Goal: Information Seeking & Learning: Check status

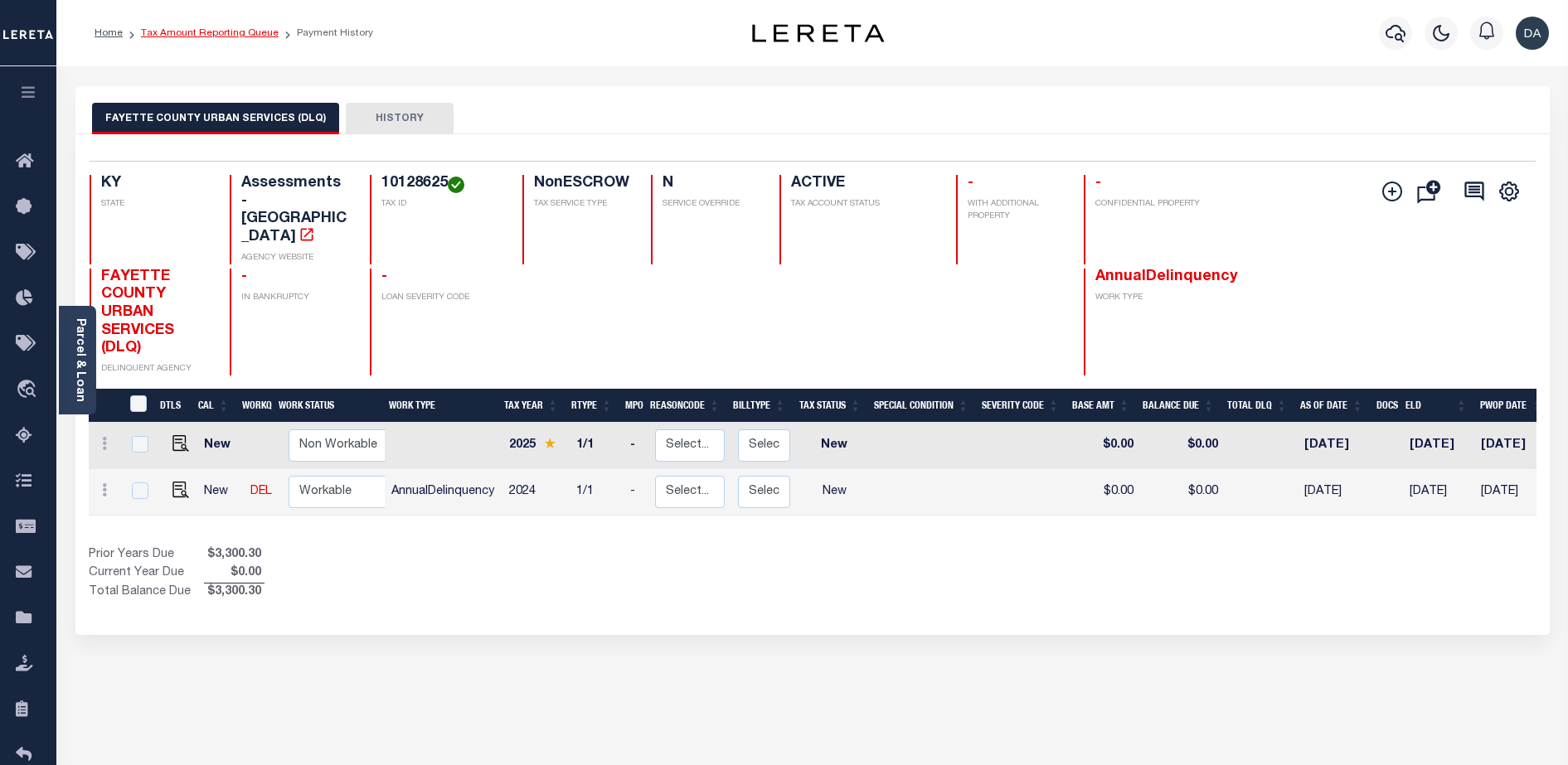
click at [222, 38] on link "Tax Amount Reporting Queue" at bounding box center [209, 33] width 138 height 10
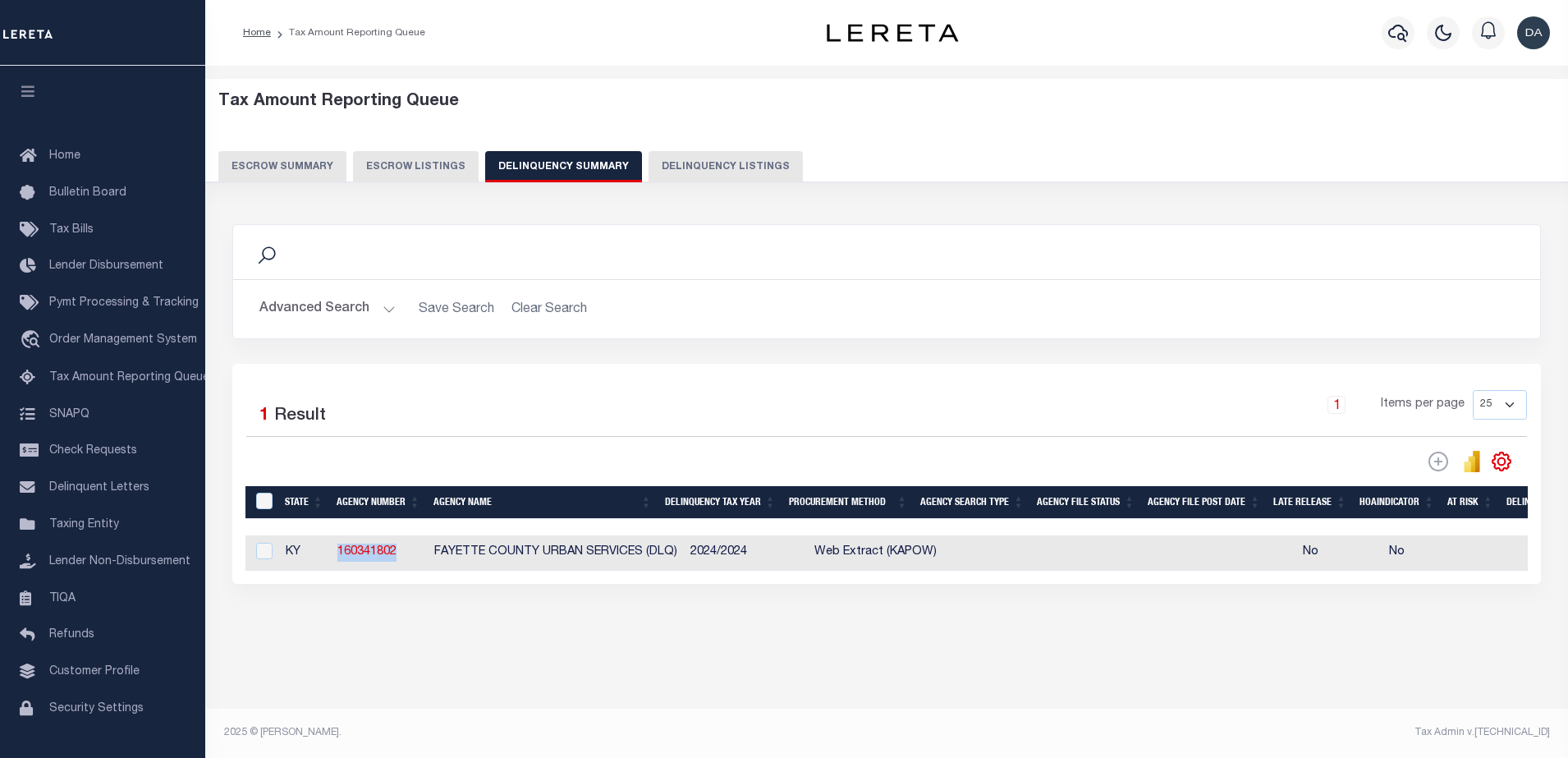
click at [336, 554] on td "160341802" at bounding box center [378, 553] width 97 height 36
checkbox input "true"
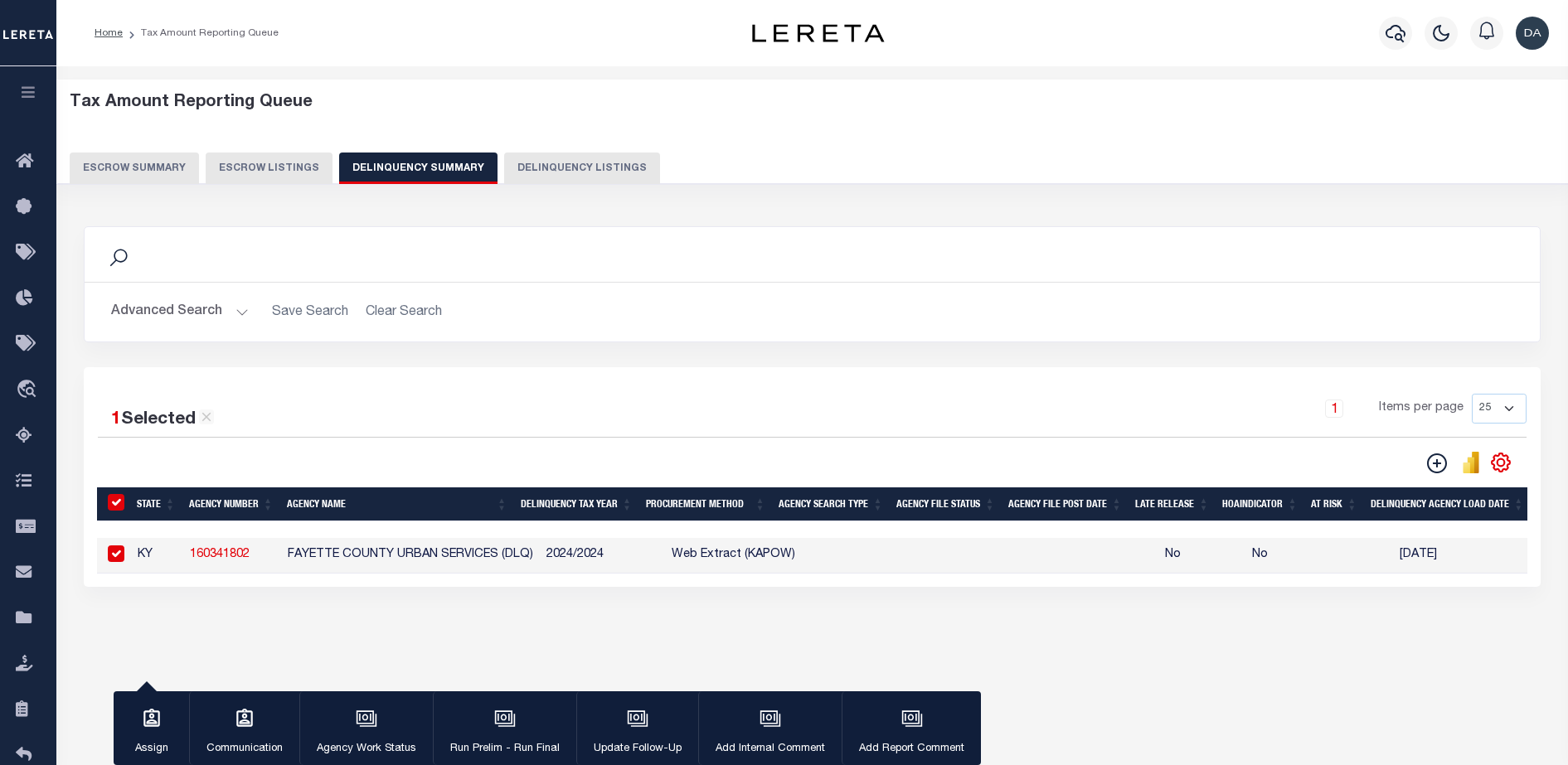
click at [729, 230] on div "Search" at bounding box center [812, 254] width 1455 height 55
click at [200, 325] on button "Advanced Search" at bounding box center [179, 312] width 138 height 33
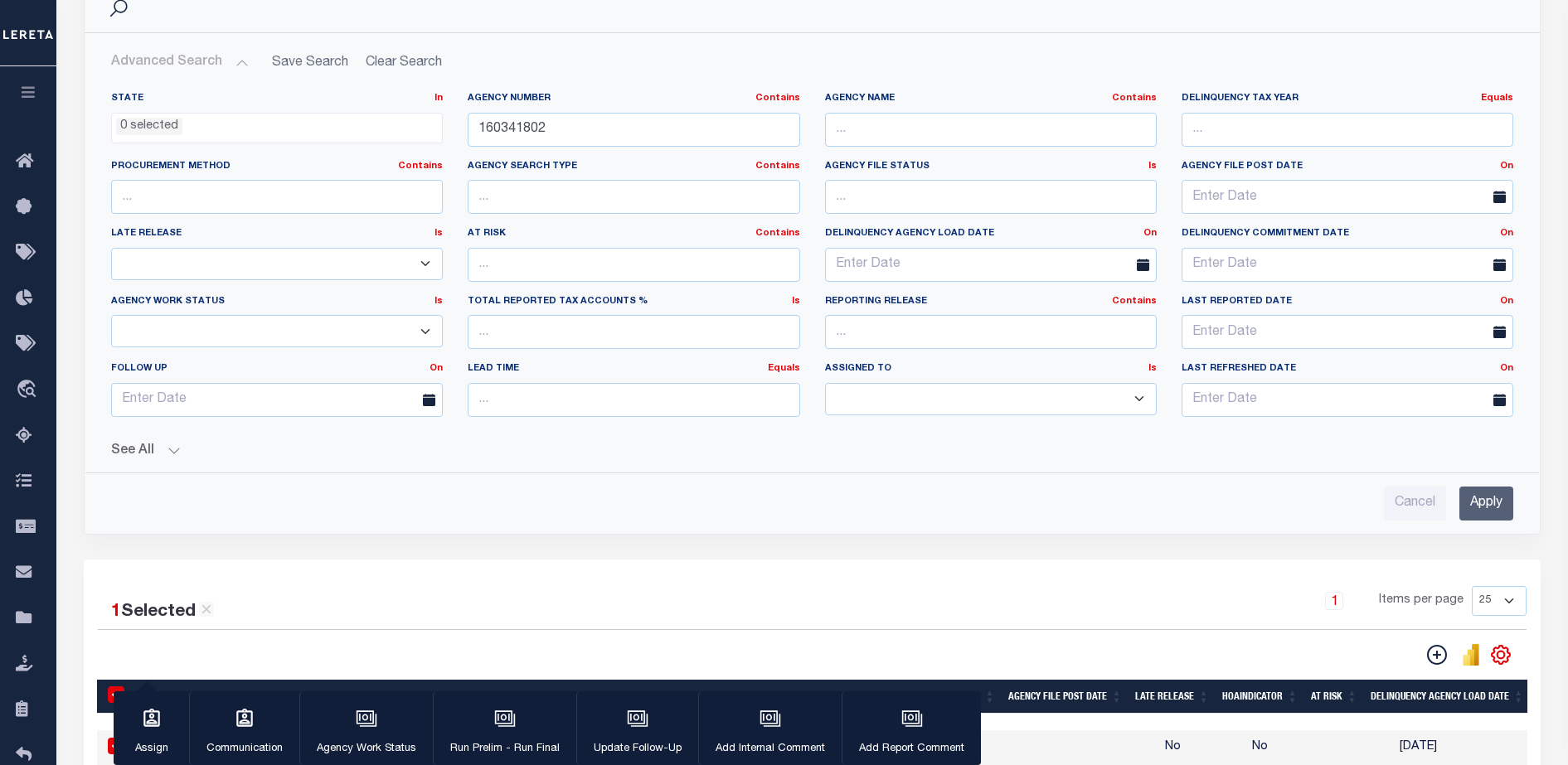
scroll to position [269, 0]
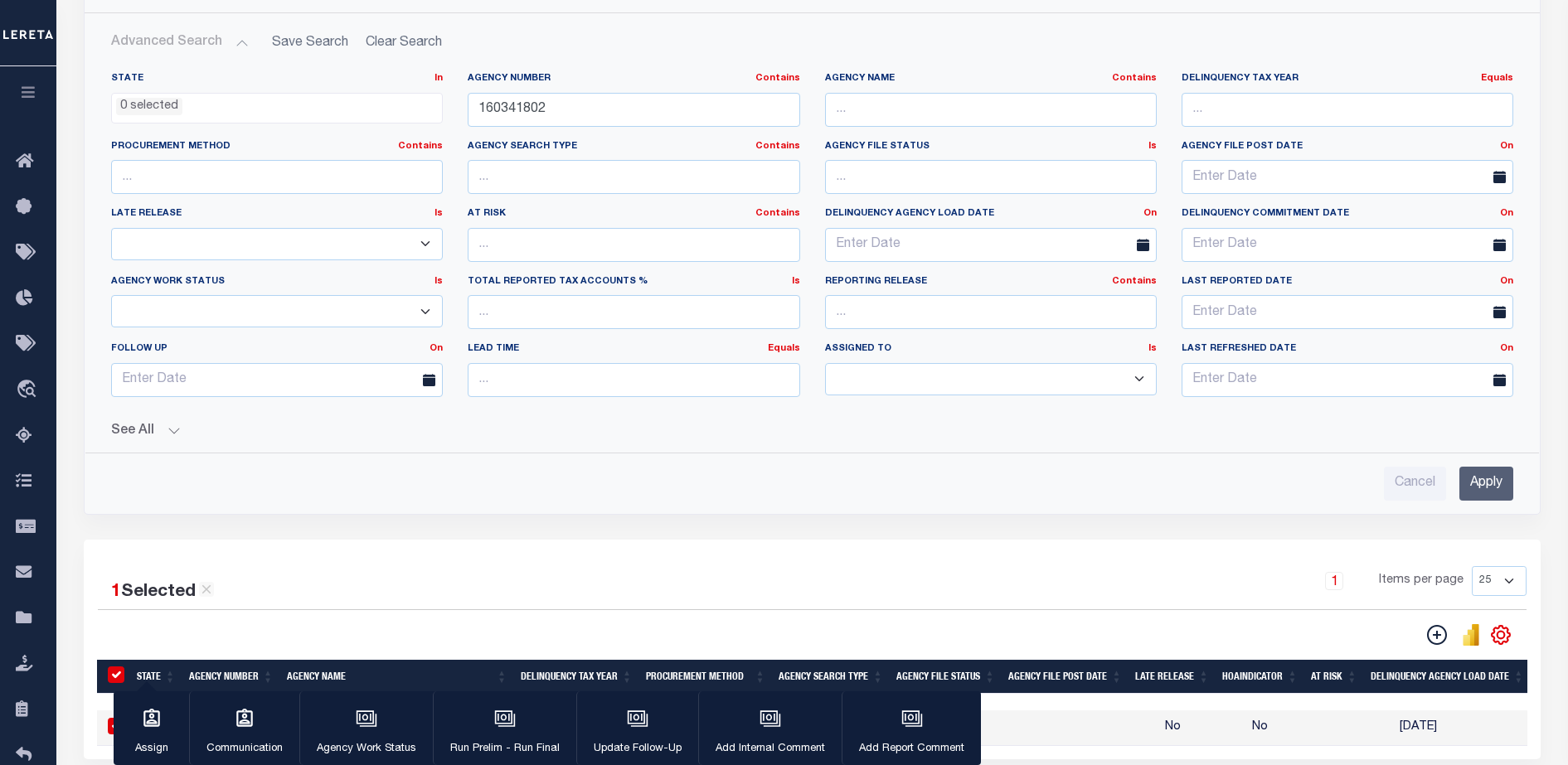
click at [160, 433] on button "See All" at bounding box center [812, 431] width 1402 height 16
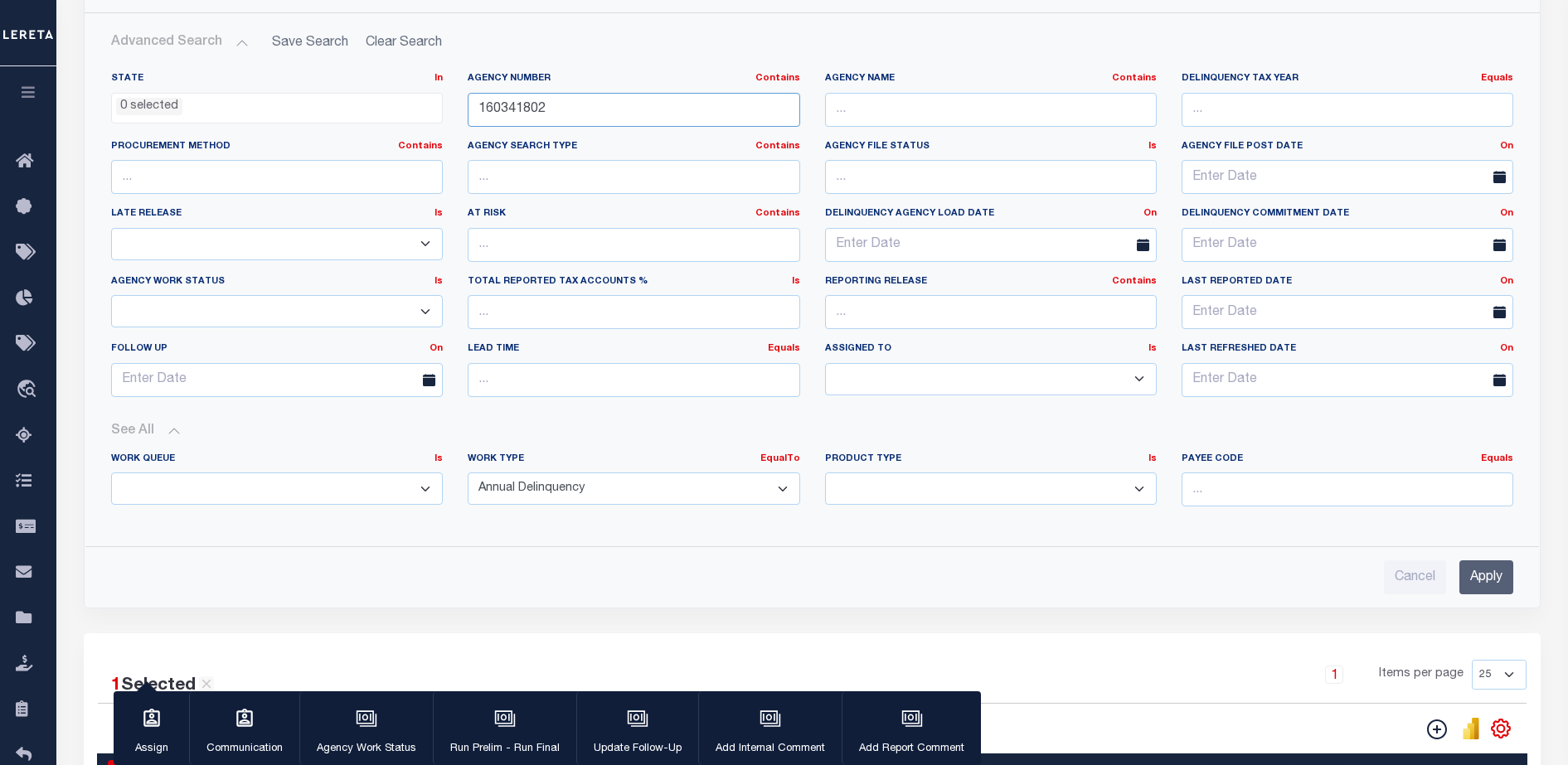
click at [550, 118] on input "160341802" at bounding box center [633, 109] width 331 height 34
click at [1493, 566] on input "Apply" at bounding box center [1486, 577] width 54 height 34
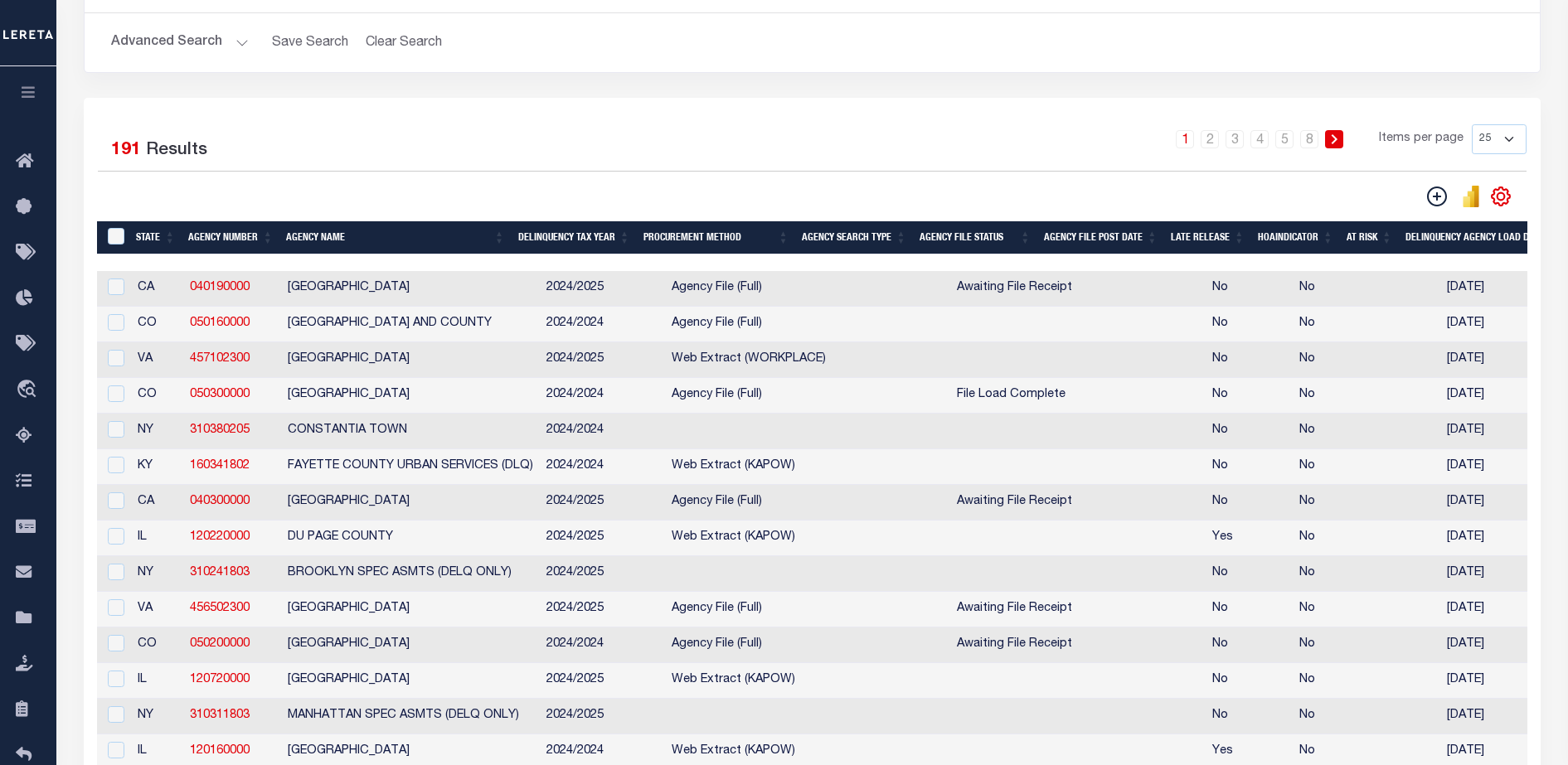
scroll to position [591, 0]
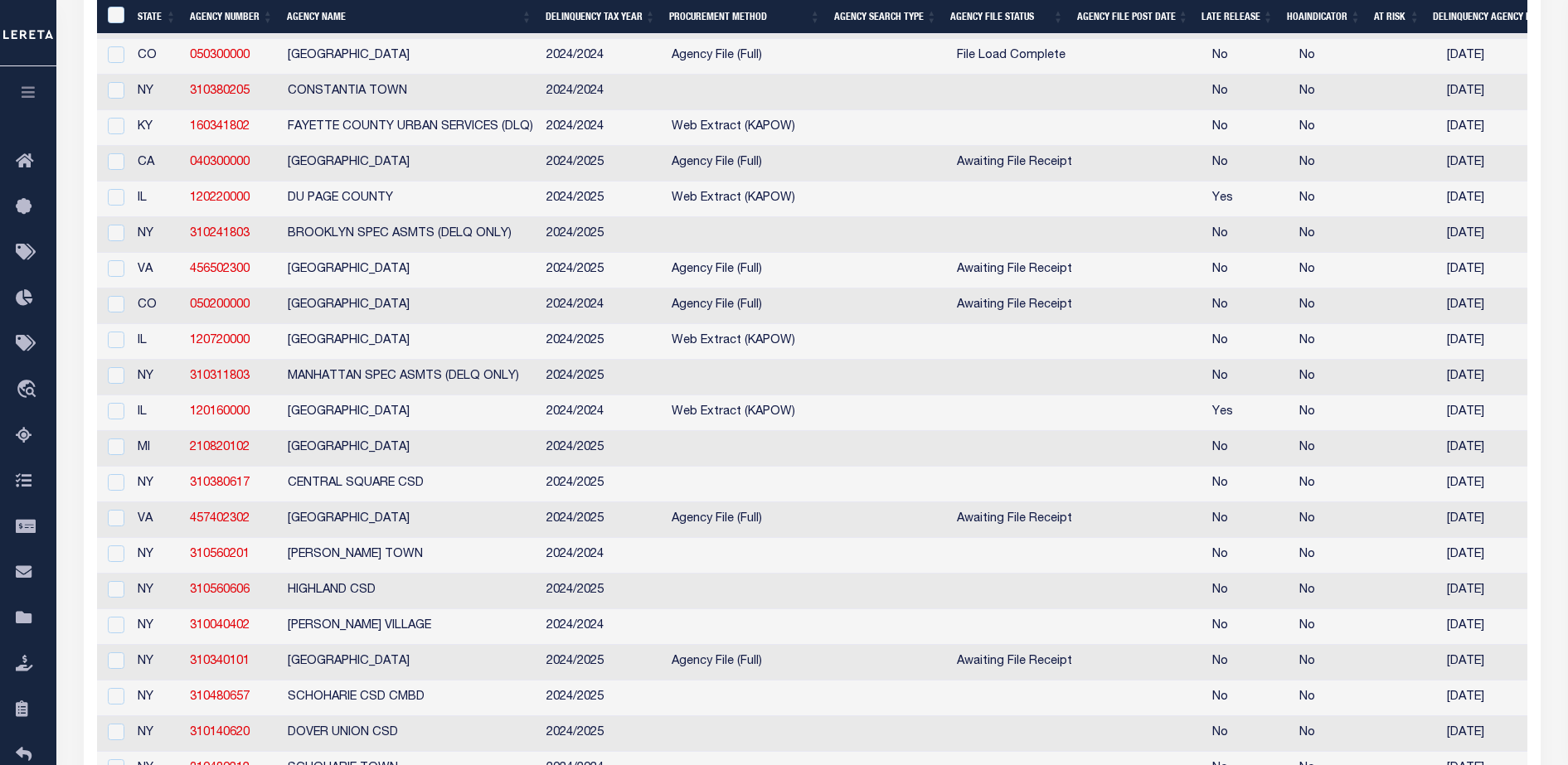
click at [863, 531] on td at bounding box center [891, 520] width 118 height 36
checkbox input "true"
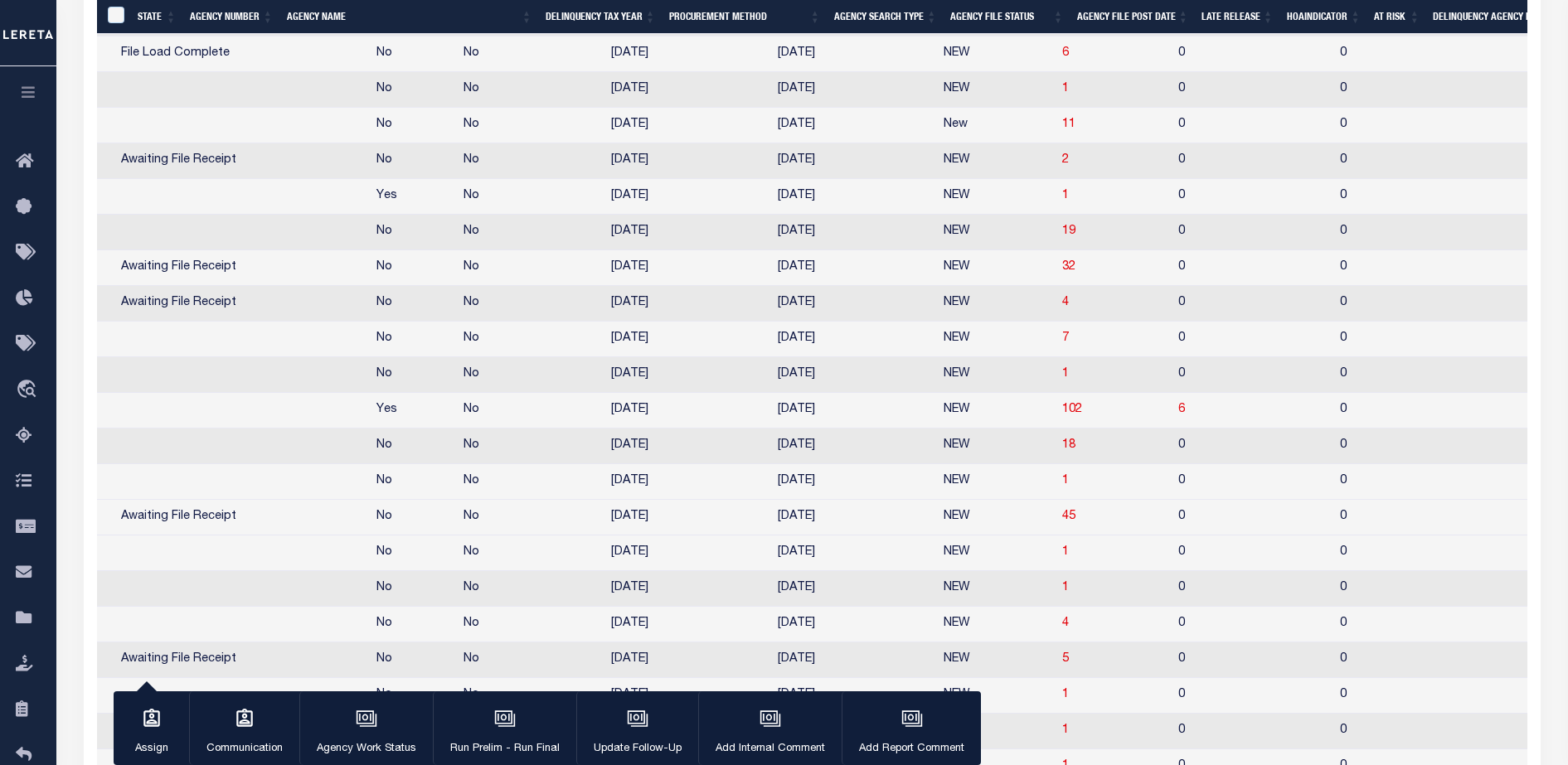
scroll to position [0, 0]
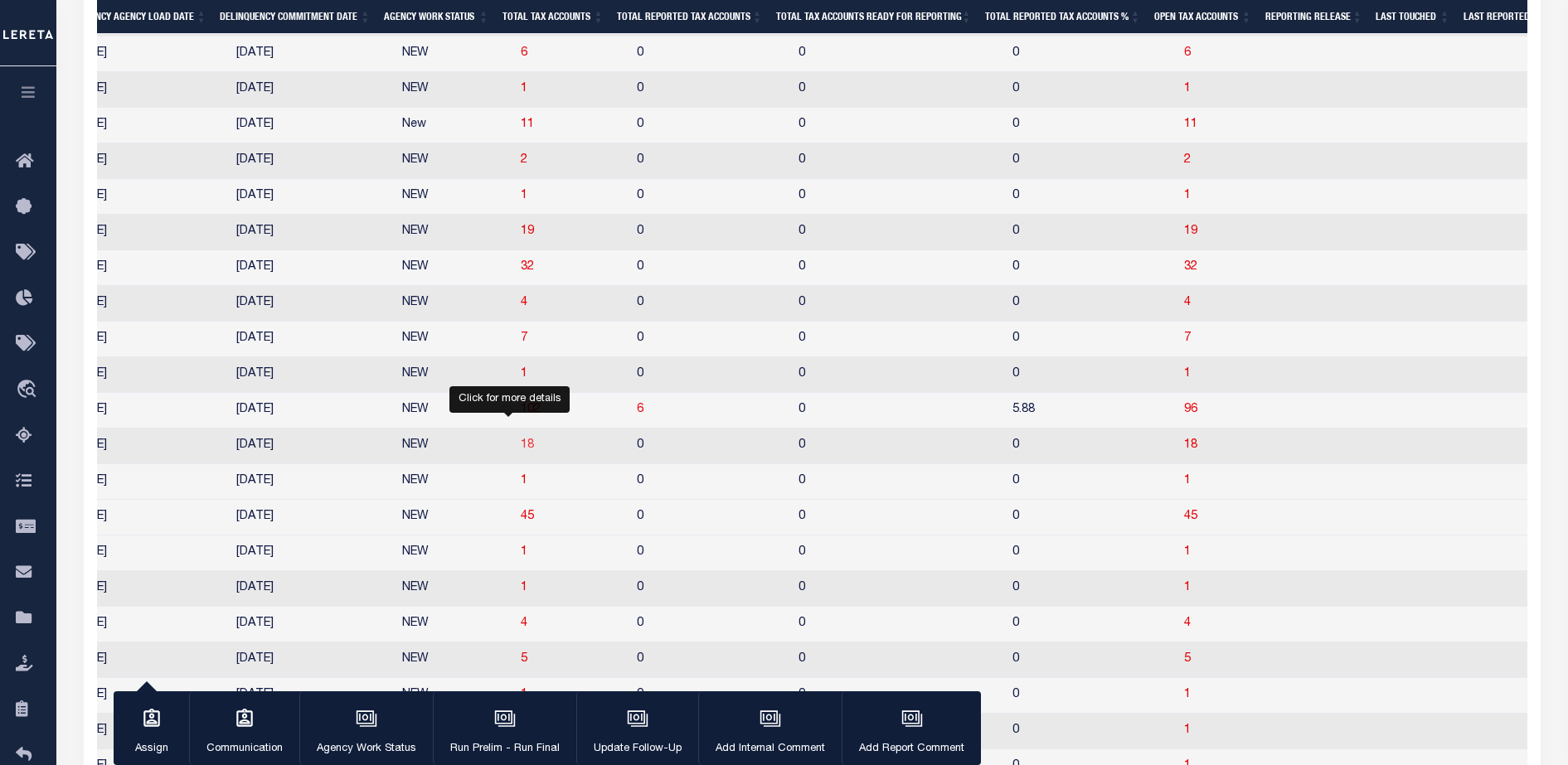
click at [521, 451] on span "18" at bounding box center [527, 445] width 13 height 12
select select "100"
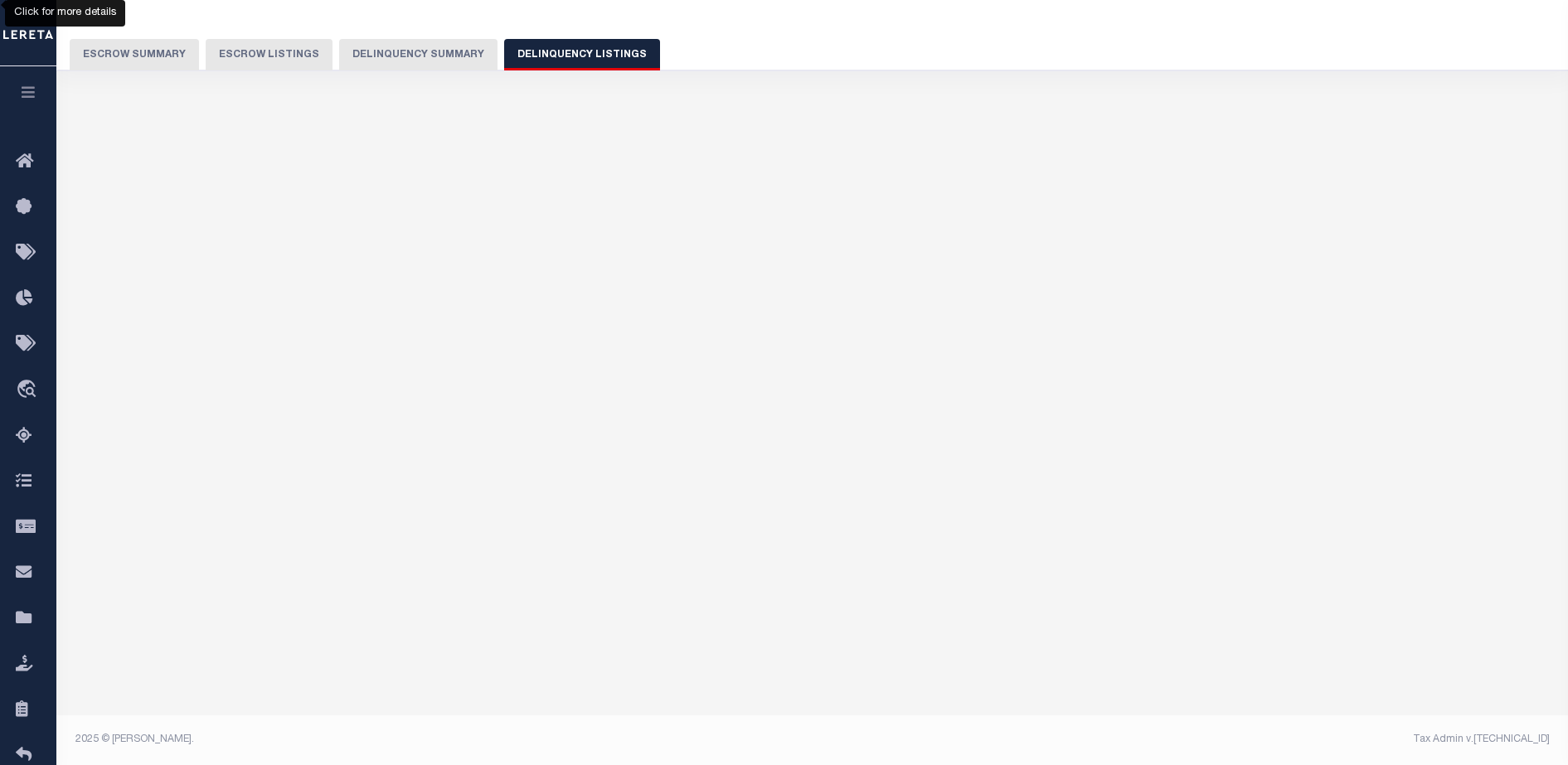
select select "100"
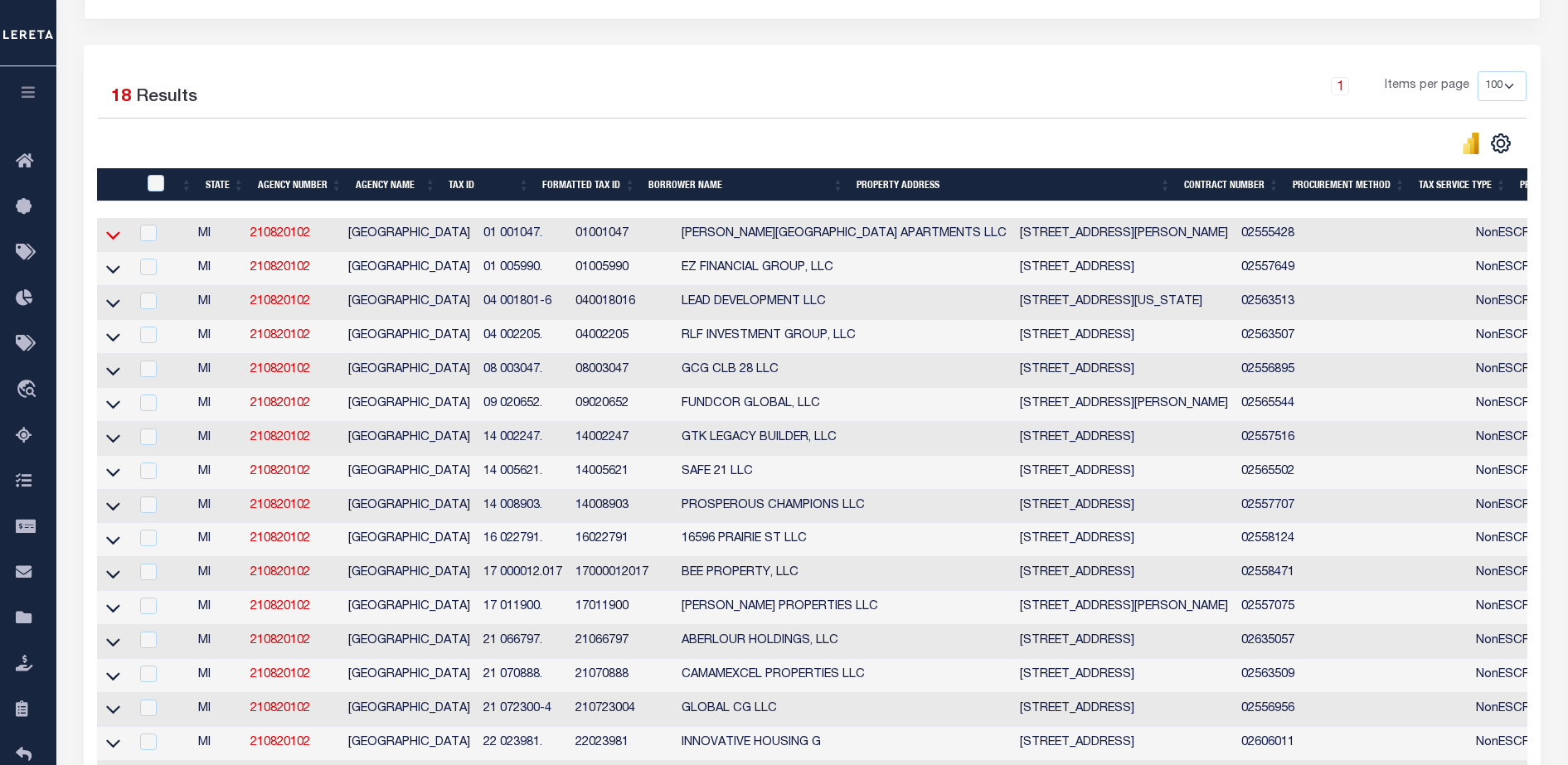
click at [111, 242] on icon at bounding box center [113, 234] width 14 height 18
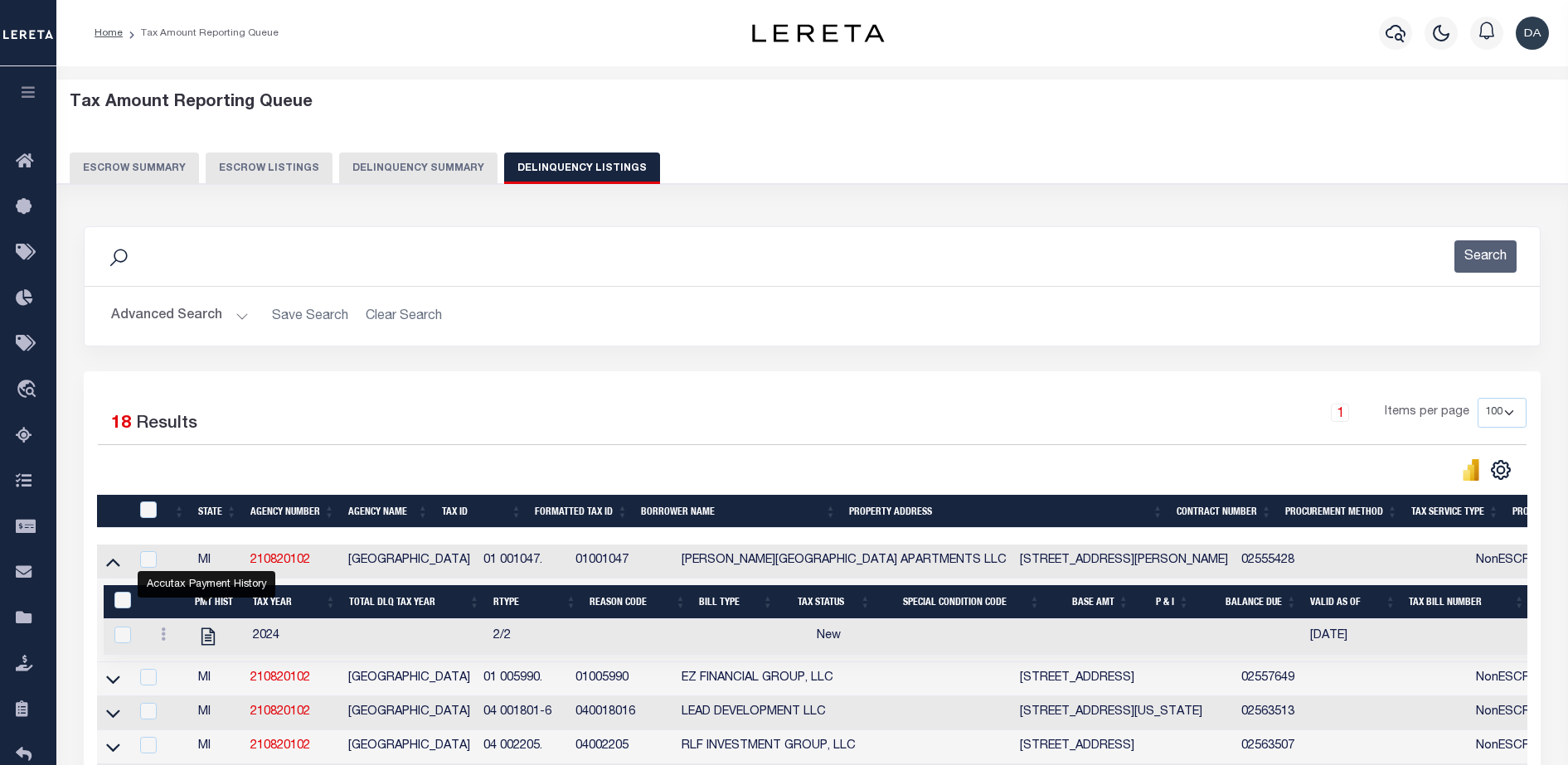
click at [369, 170] on button "Delinquency Summary" at bounding box center [418, 169] width 159 height 32
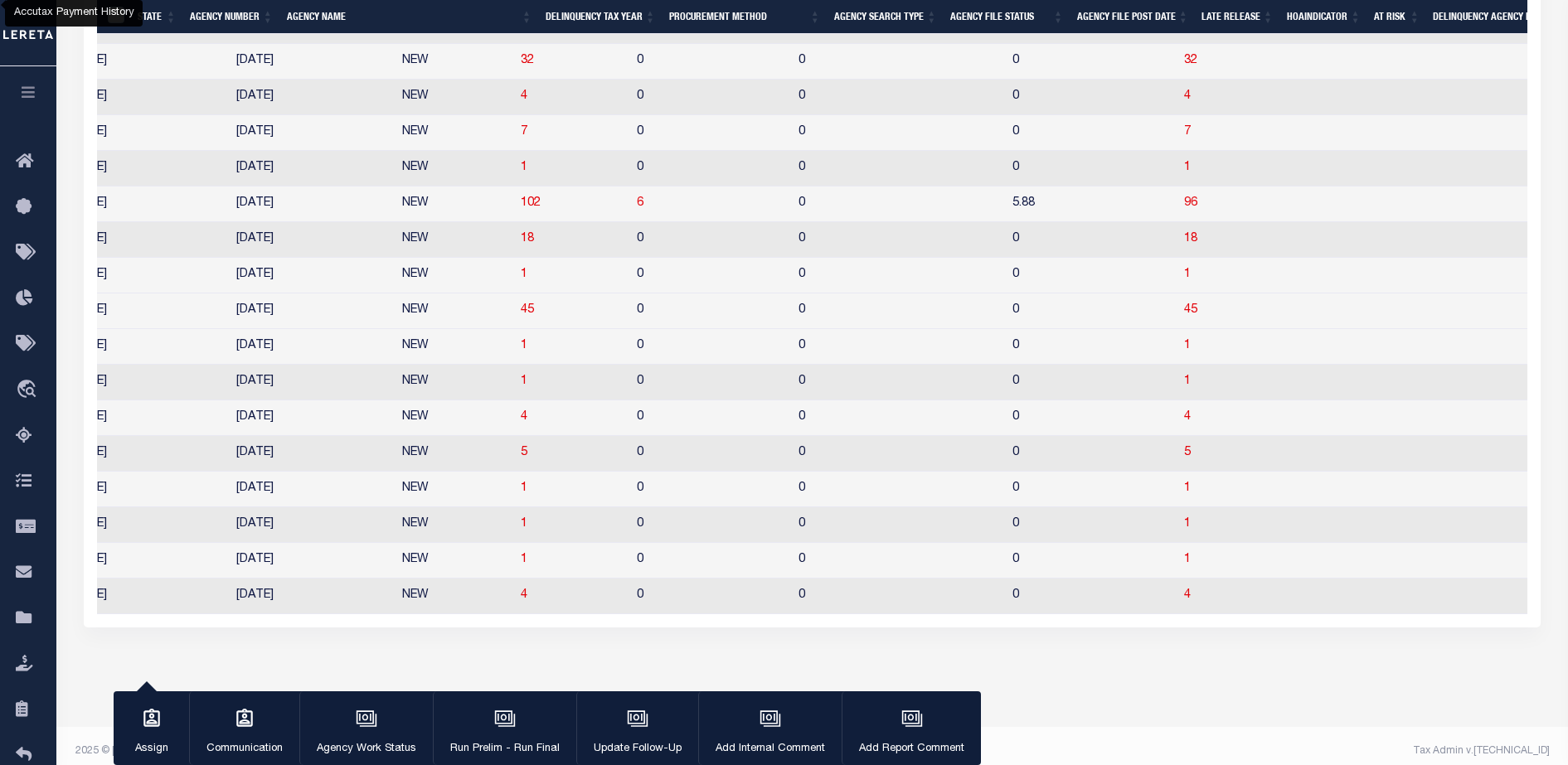
scroll to position [0, 1377]
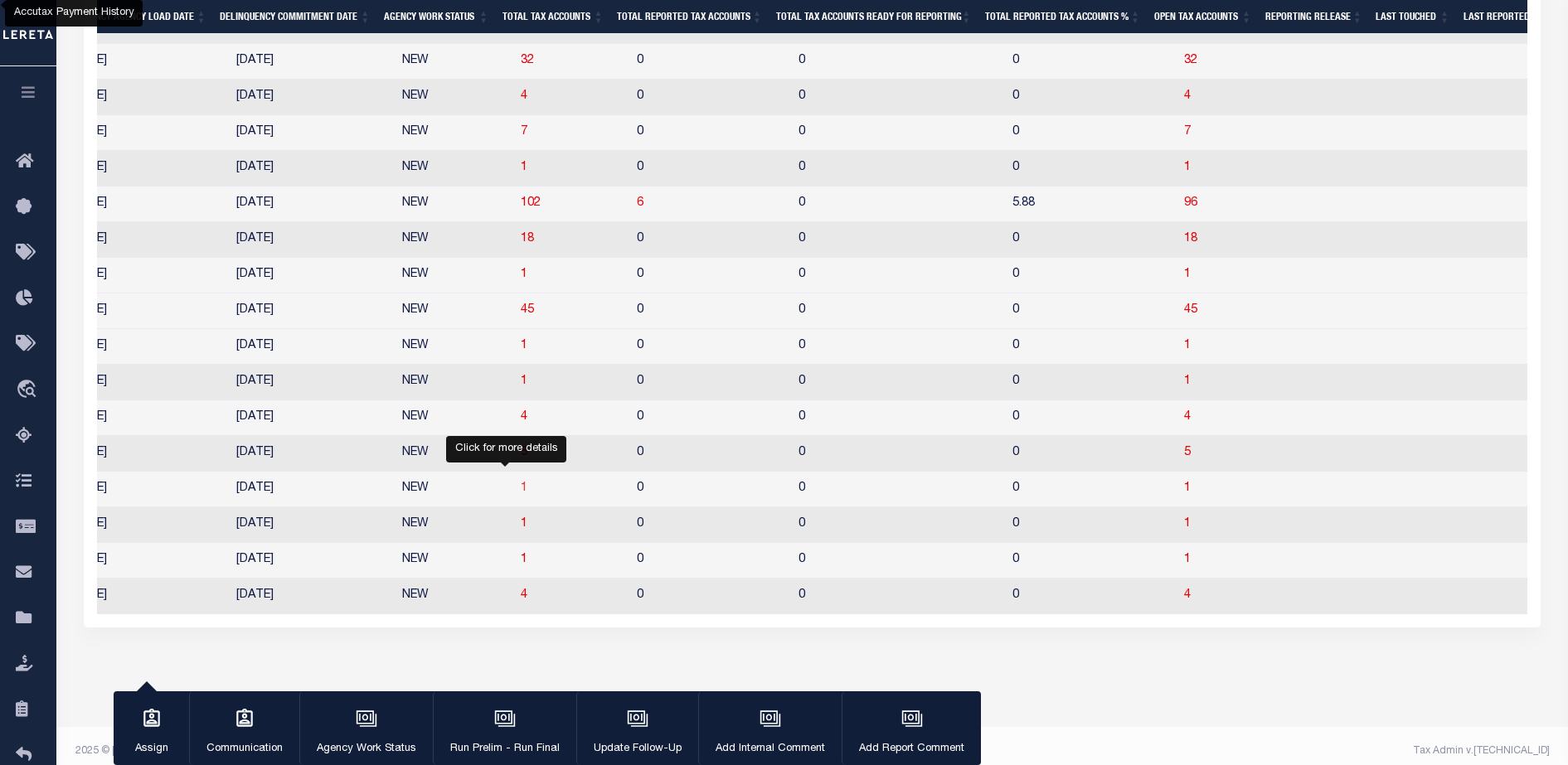
click at [521, 494] on span "1" at bounding box center [524, 488] width 7 height 12
select select "100"
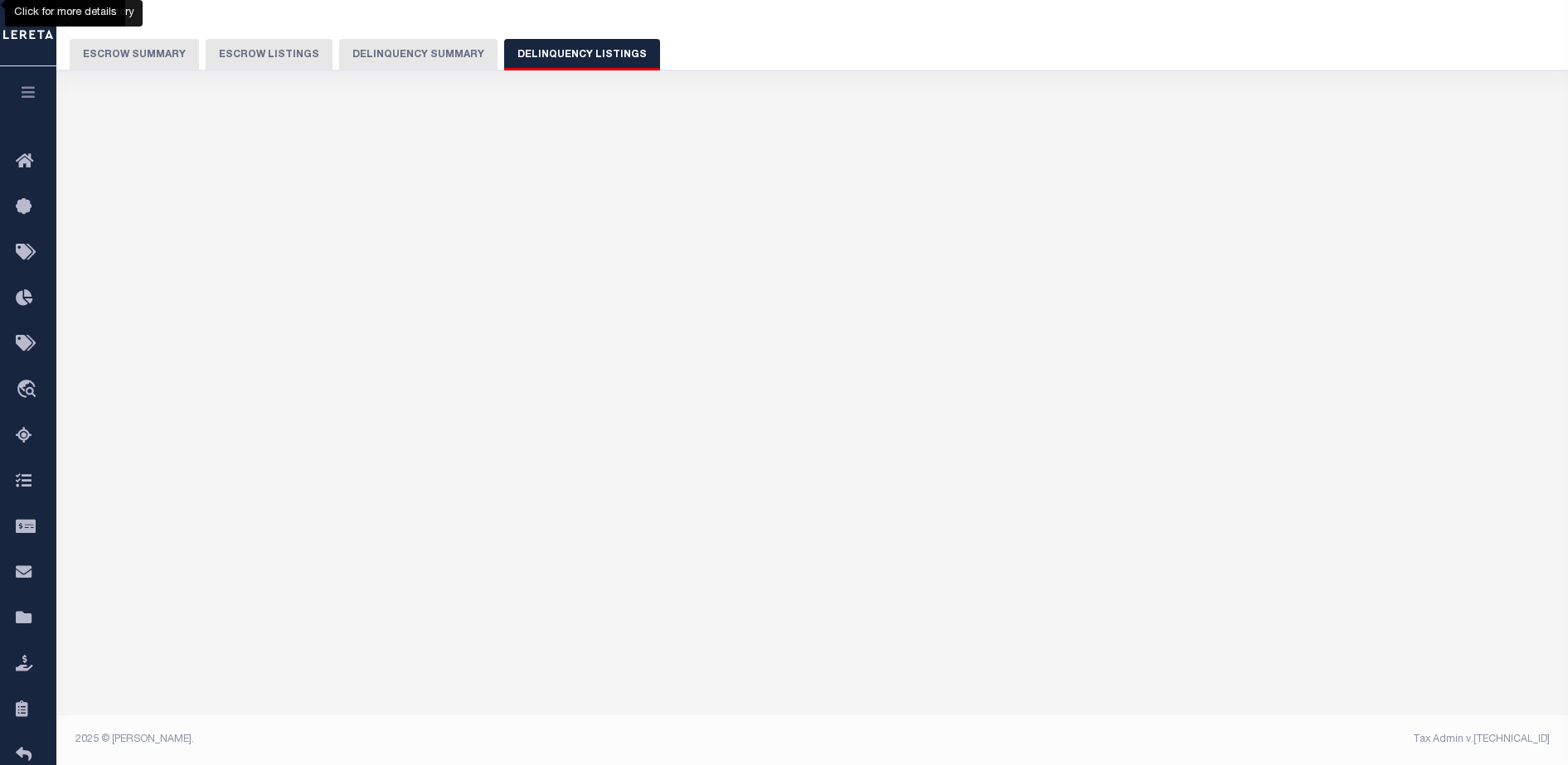
select select "100"
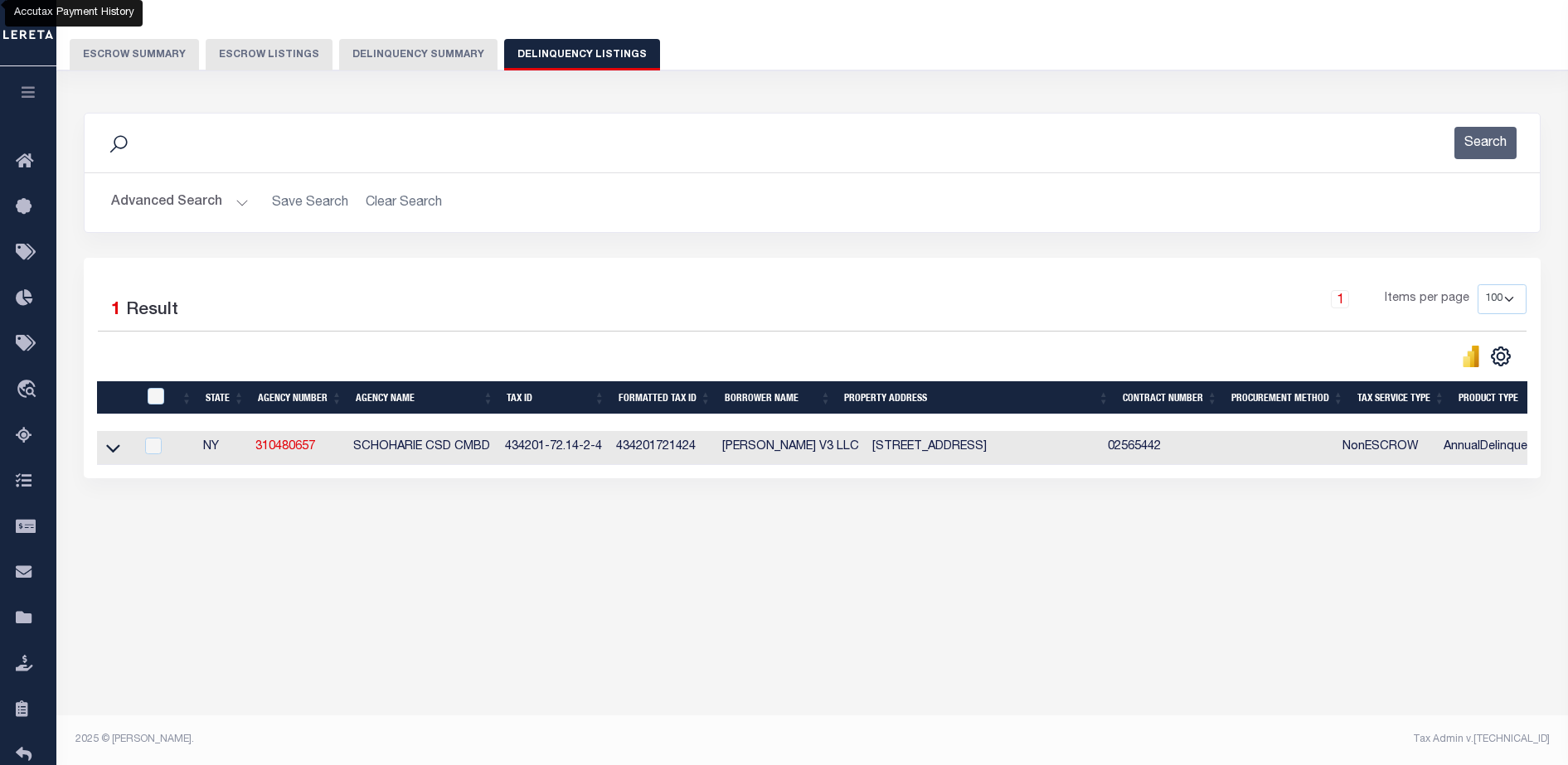
scroll to position [0, 0]
click at [120, 453] on link at bounding box center [113, 447] width 19 height 12
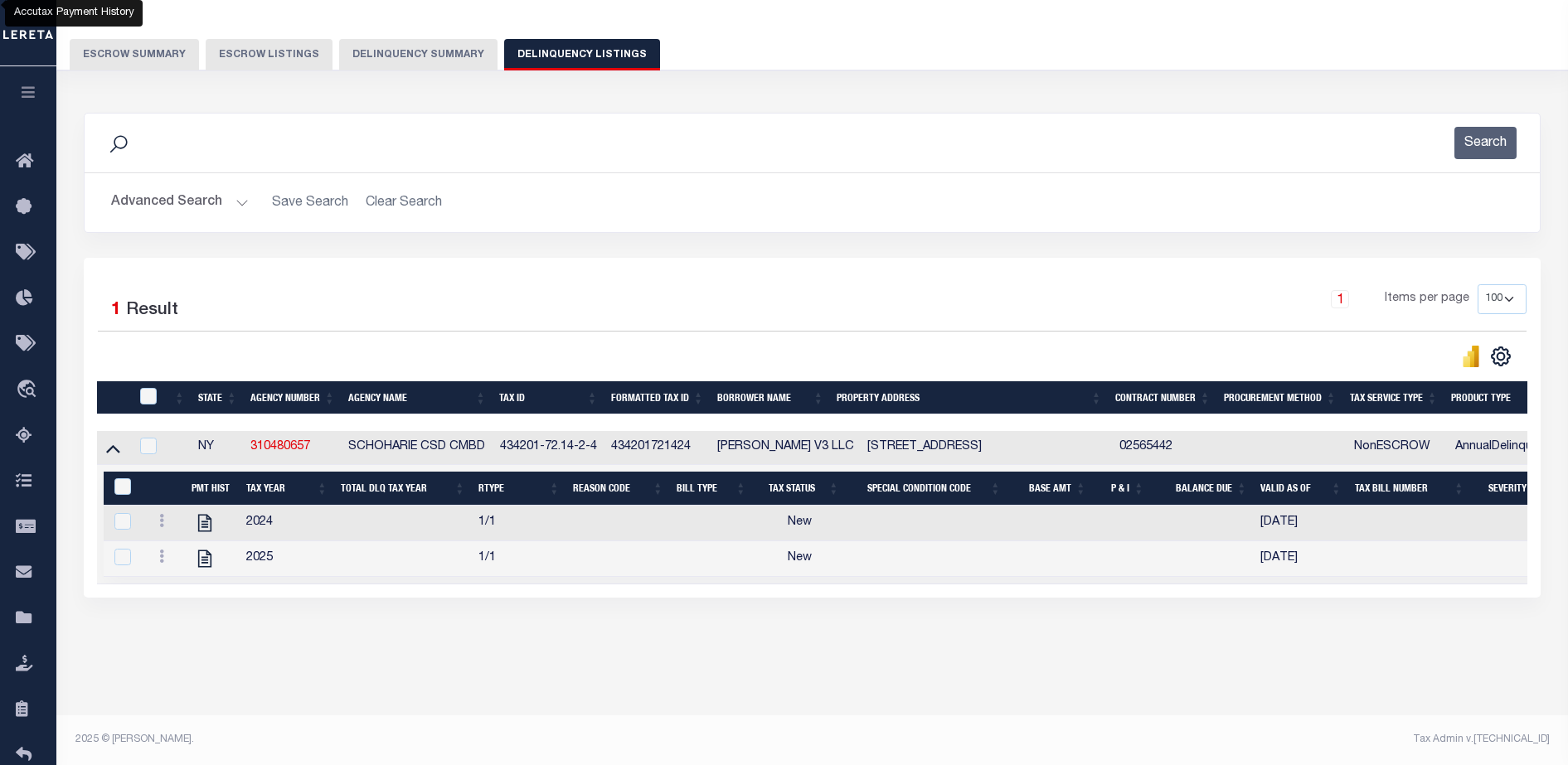
click at [365, 56] on button "Delinquency Summary" at bounding box center [418, 55] width 159 height 32
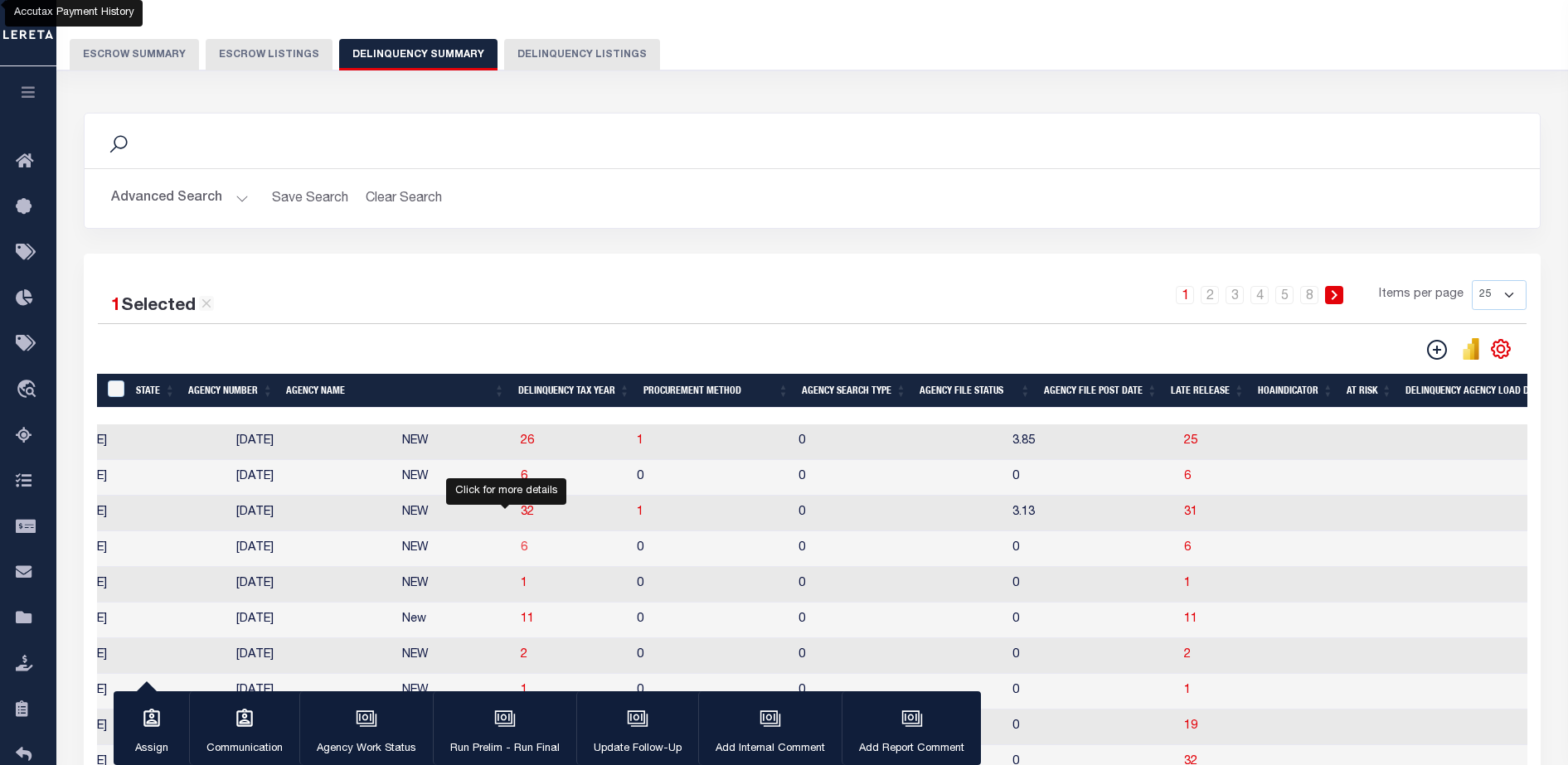
click at [521, 554] on span "6" at bounding box center [524, 548] width 7 height 12
select select "100"
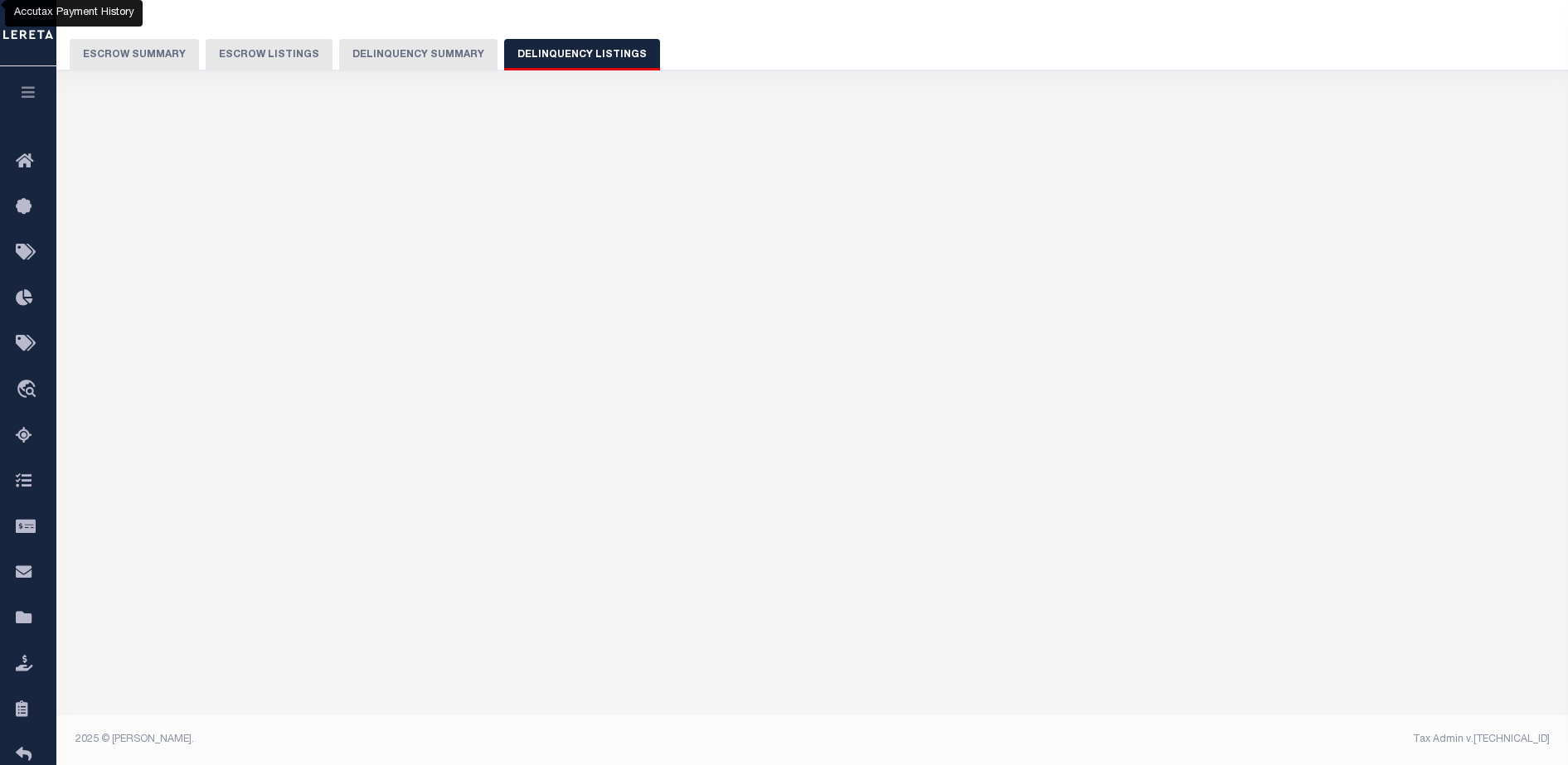
select select "100"
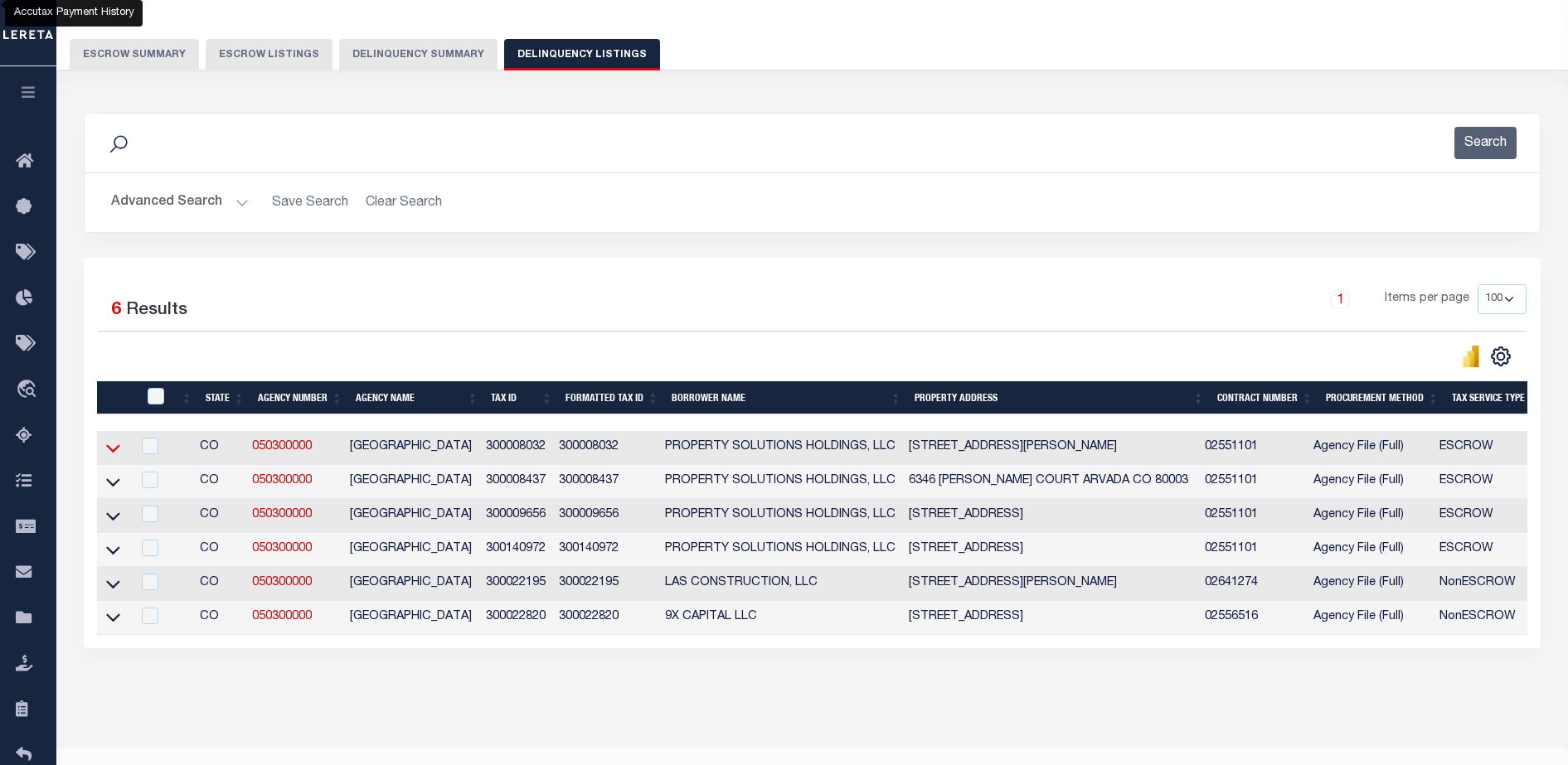
click at [108, 450] on icon at bounding box center [113, 450] width 14 height 8
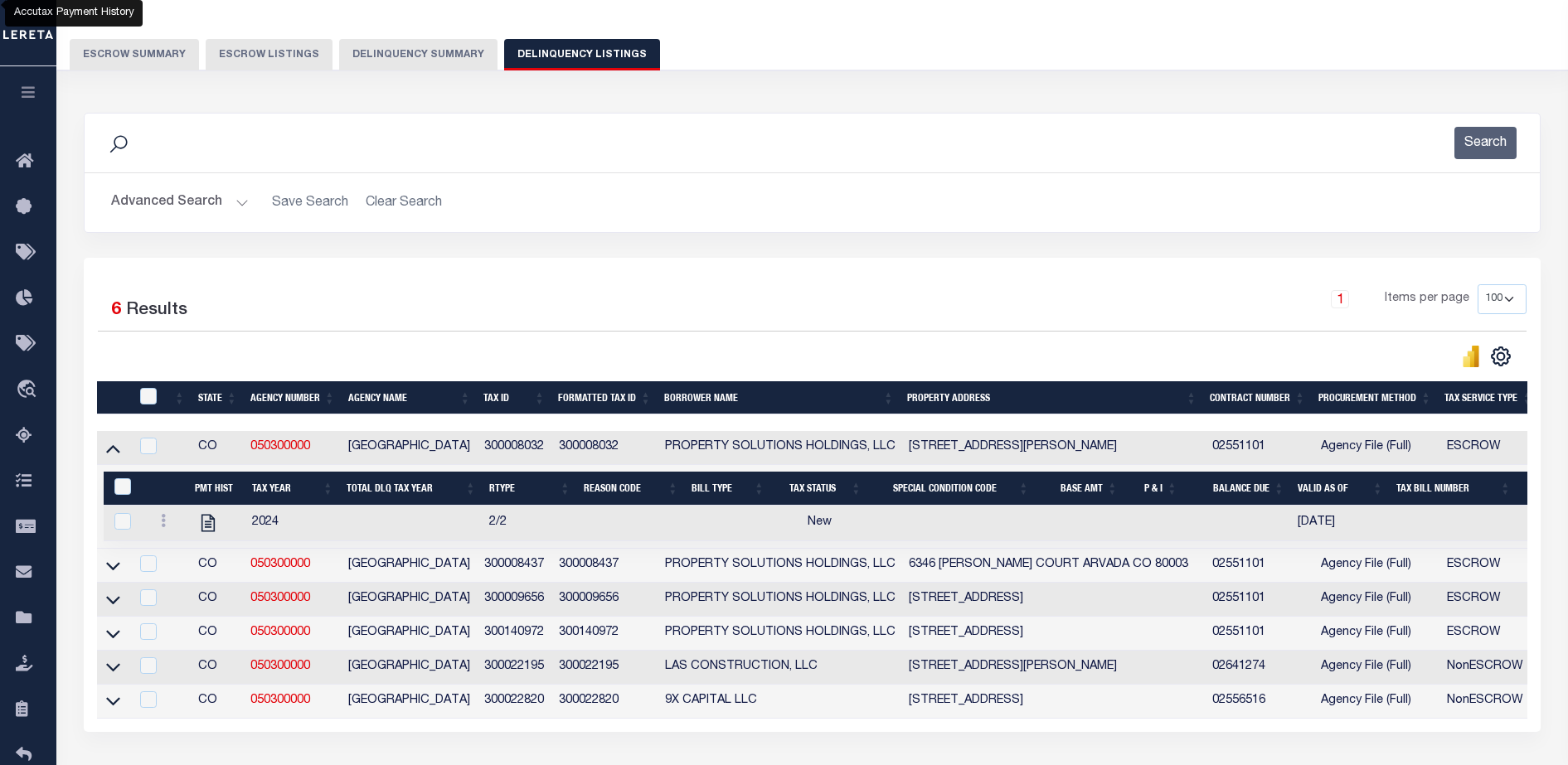
click at [390, 59] on button "Delinquency Summary" at bounding box center [418, 55] width 159 height 32
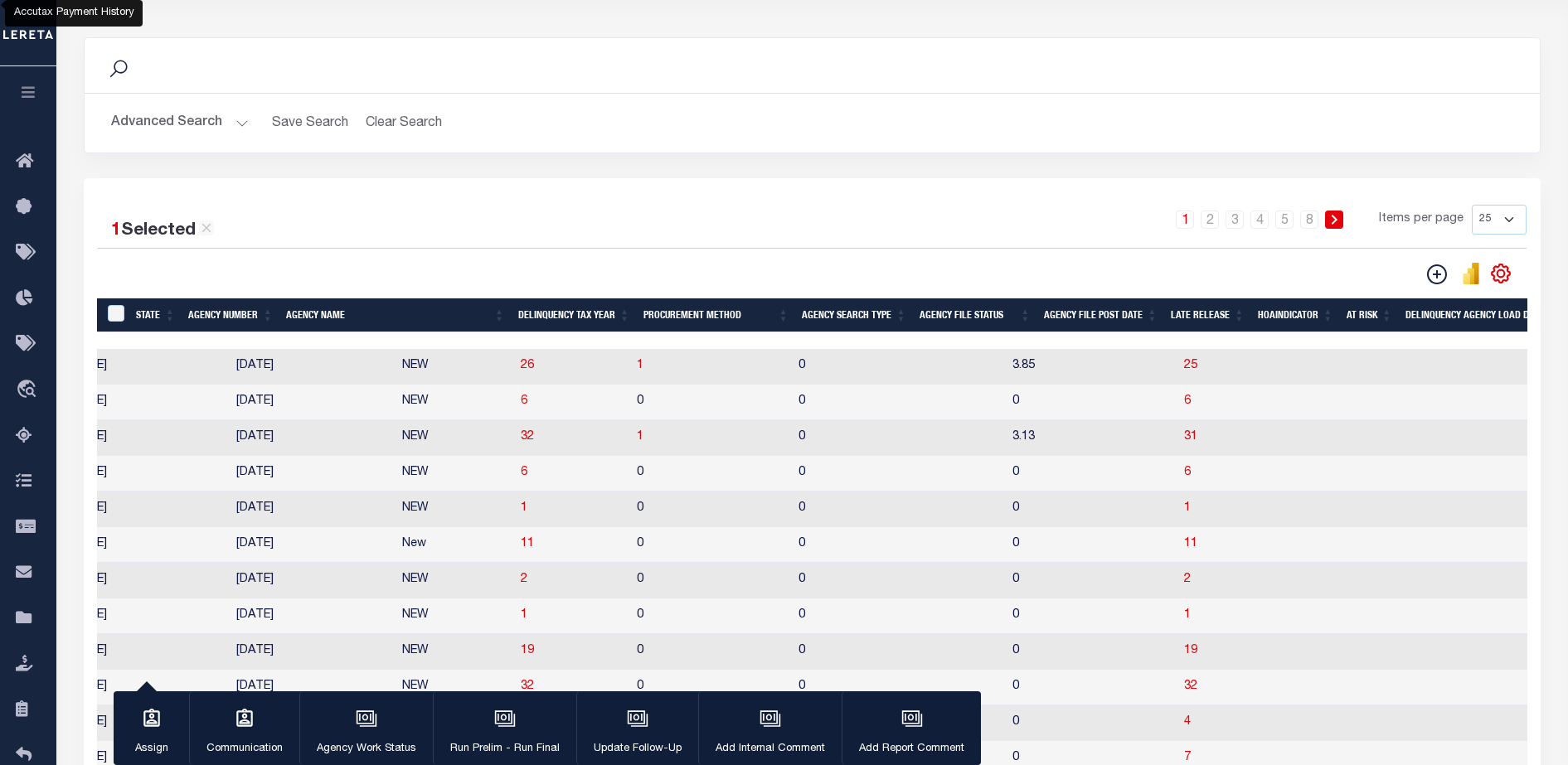
scroll to position [0, 1377]
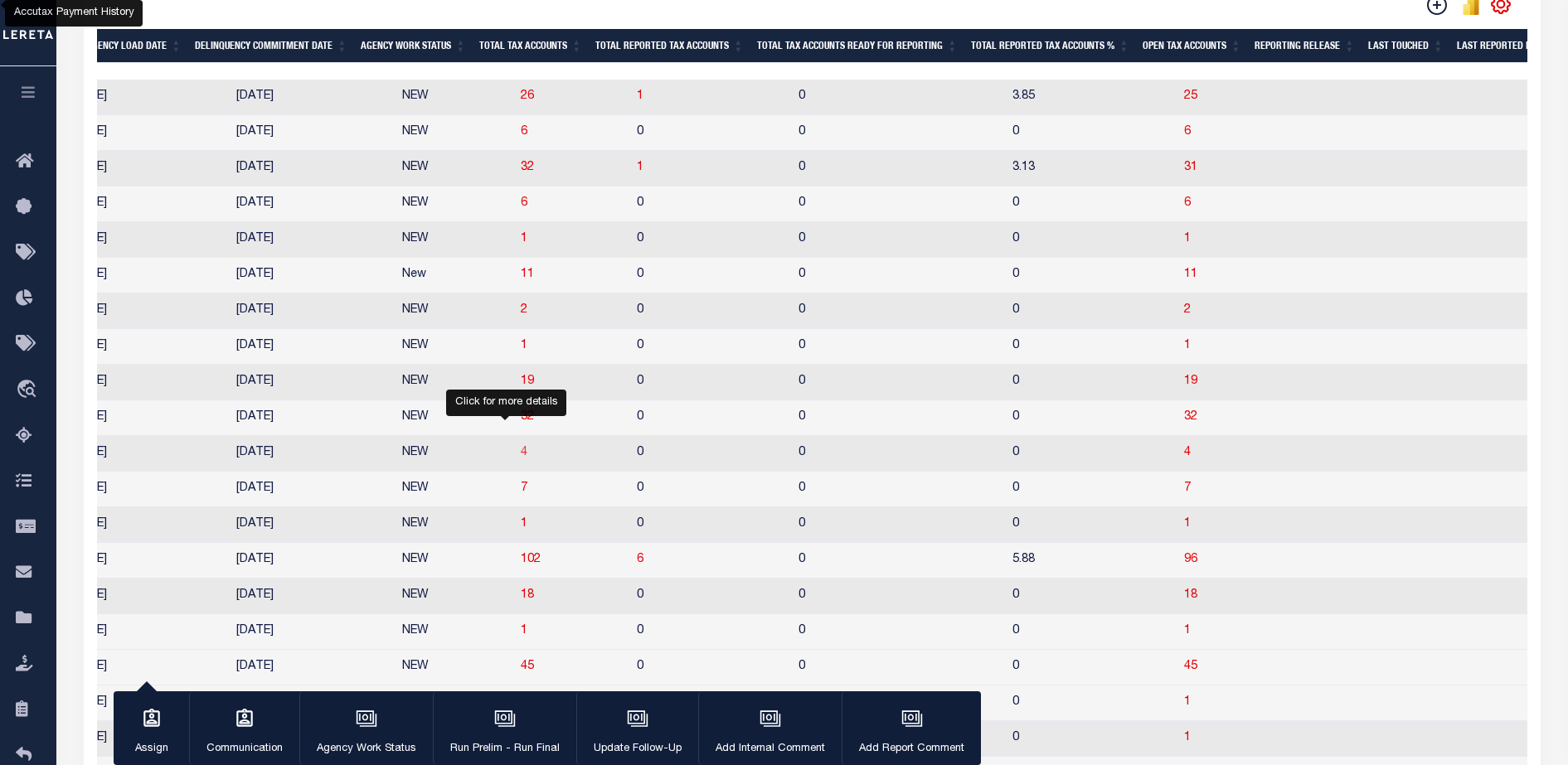
click at [521, 458] on span "4" at bounding box center [524, 453] width 7 height 12
select select "100"
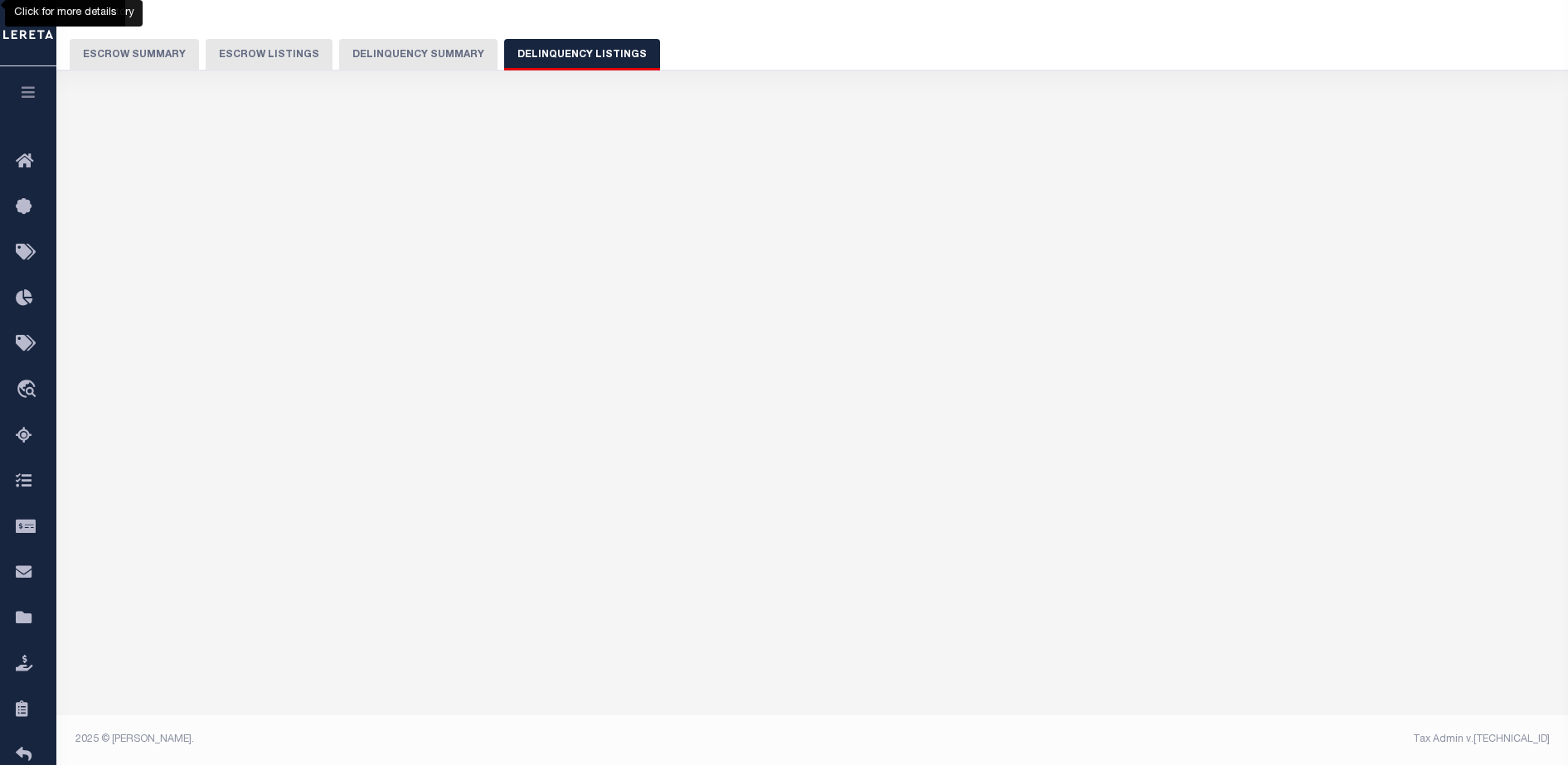
select select "100"
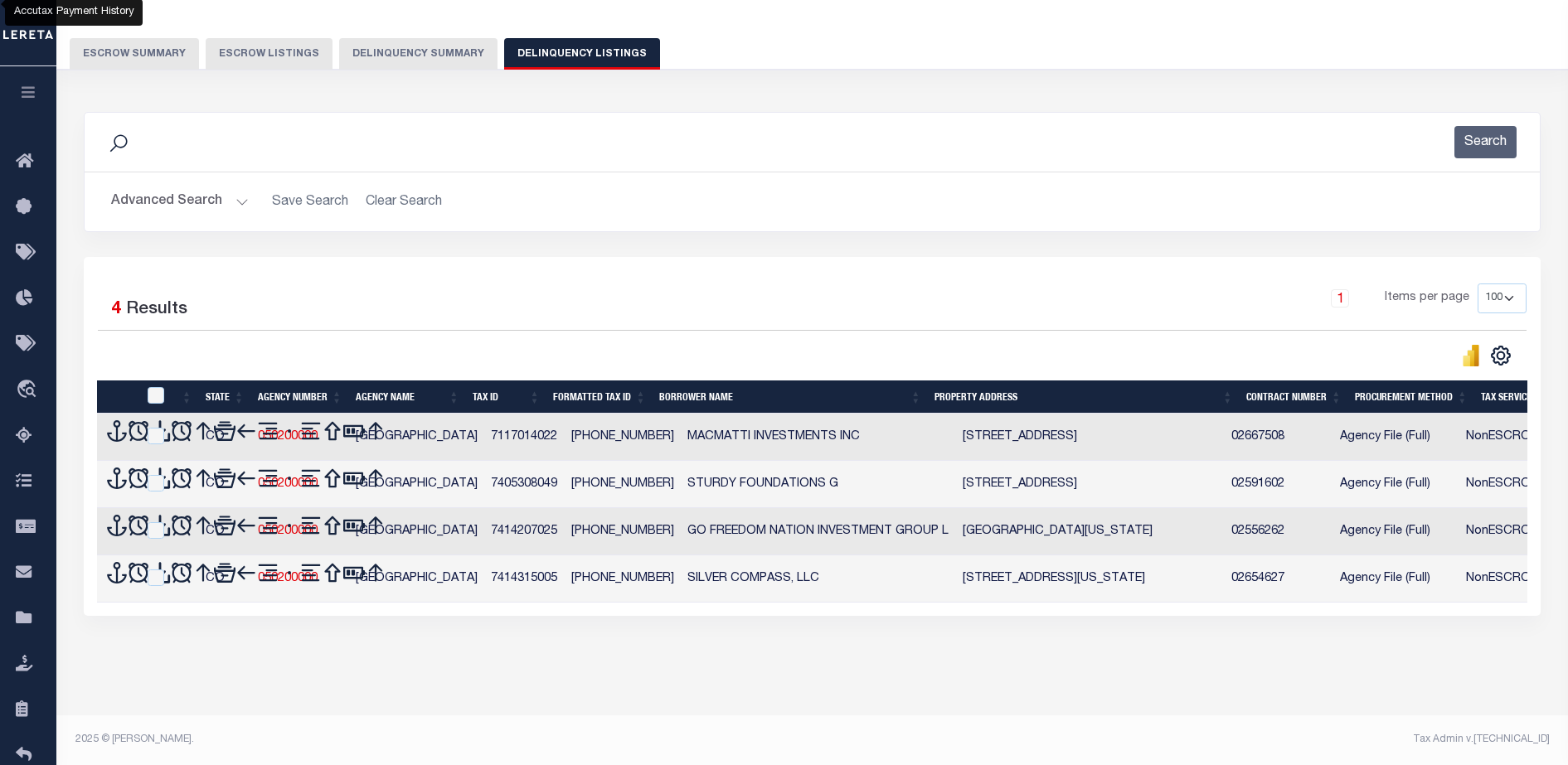
scroll to position [113, 0]
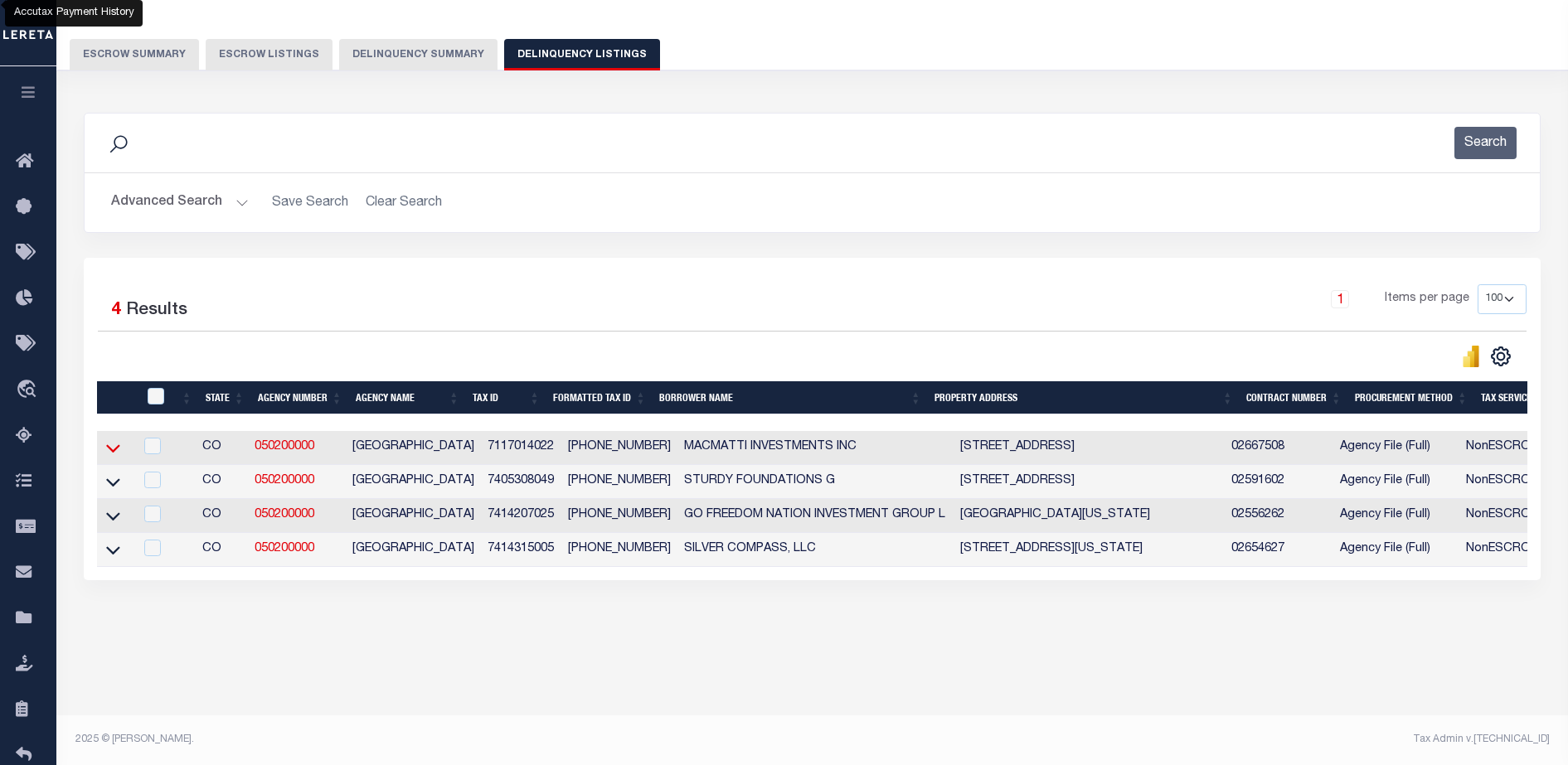
click at [114, 447] on icon at bounding box center [113, 448] width 14 height 18
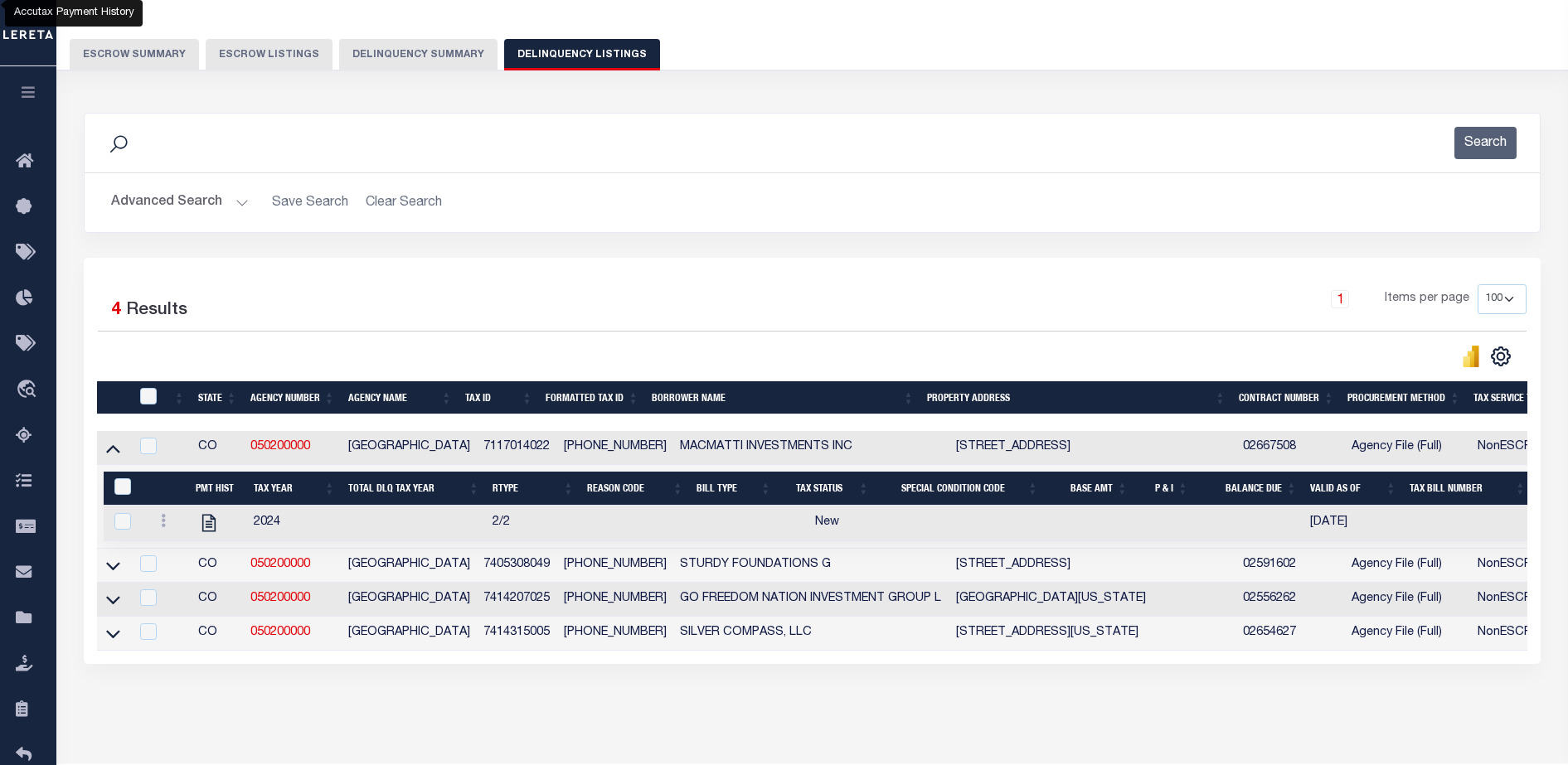
click at [391, 61] on button "Delinquency Summary" at bounding box center [418, 55] width 159 height 32
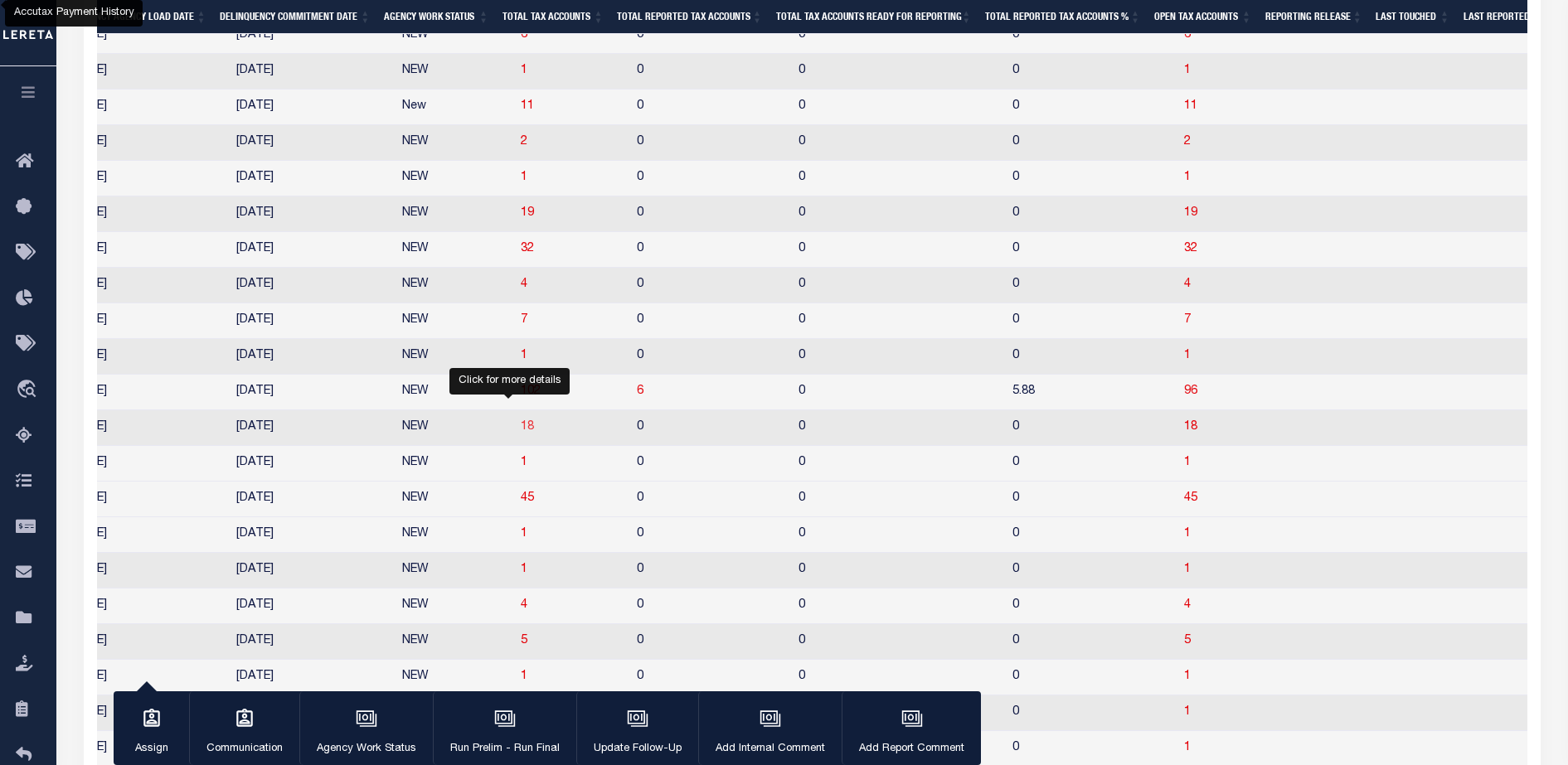
click at [521, 433] on span "18" at bounding box center [527, 427] width 13 height 12
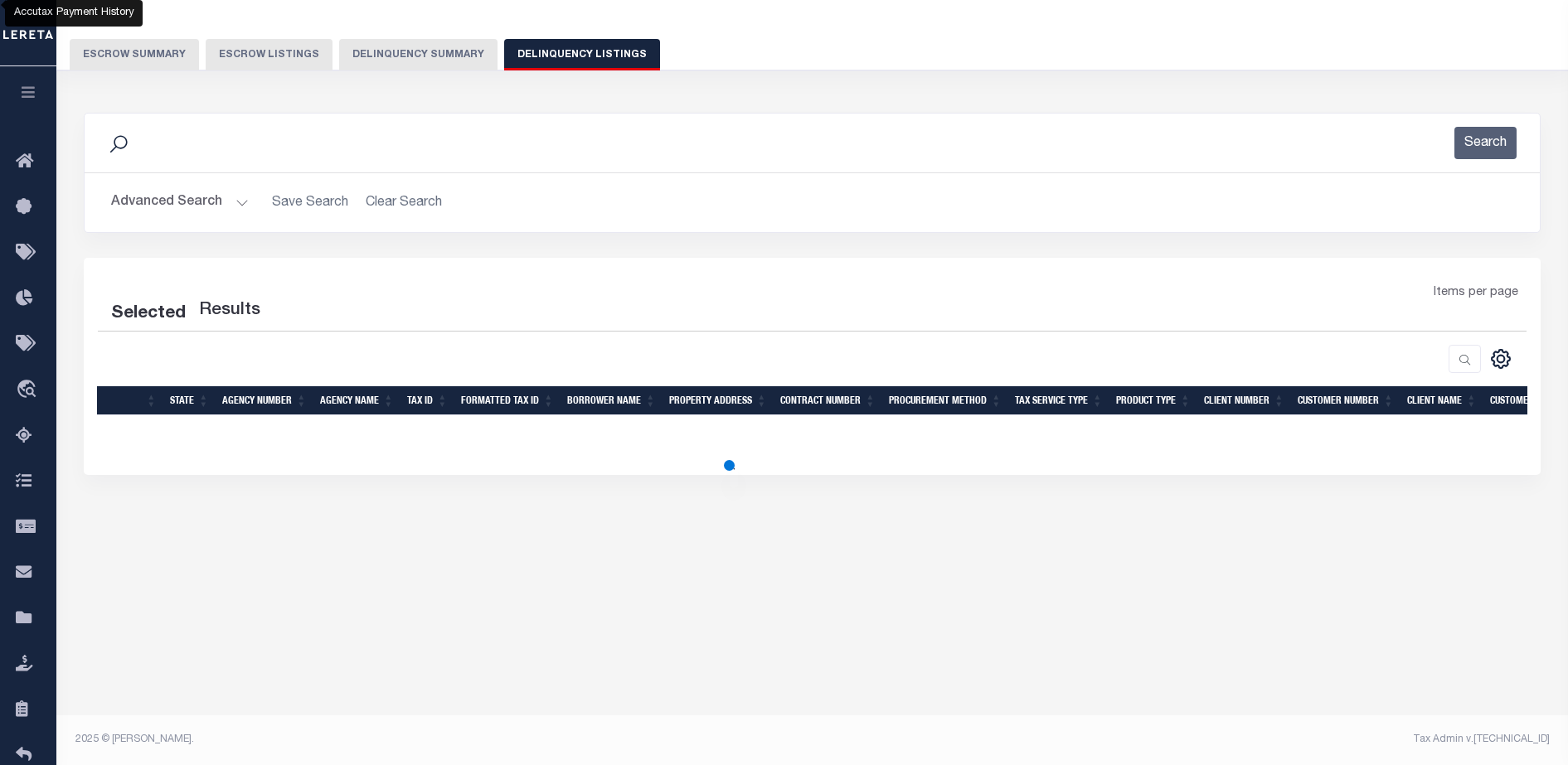
select select "100"
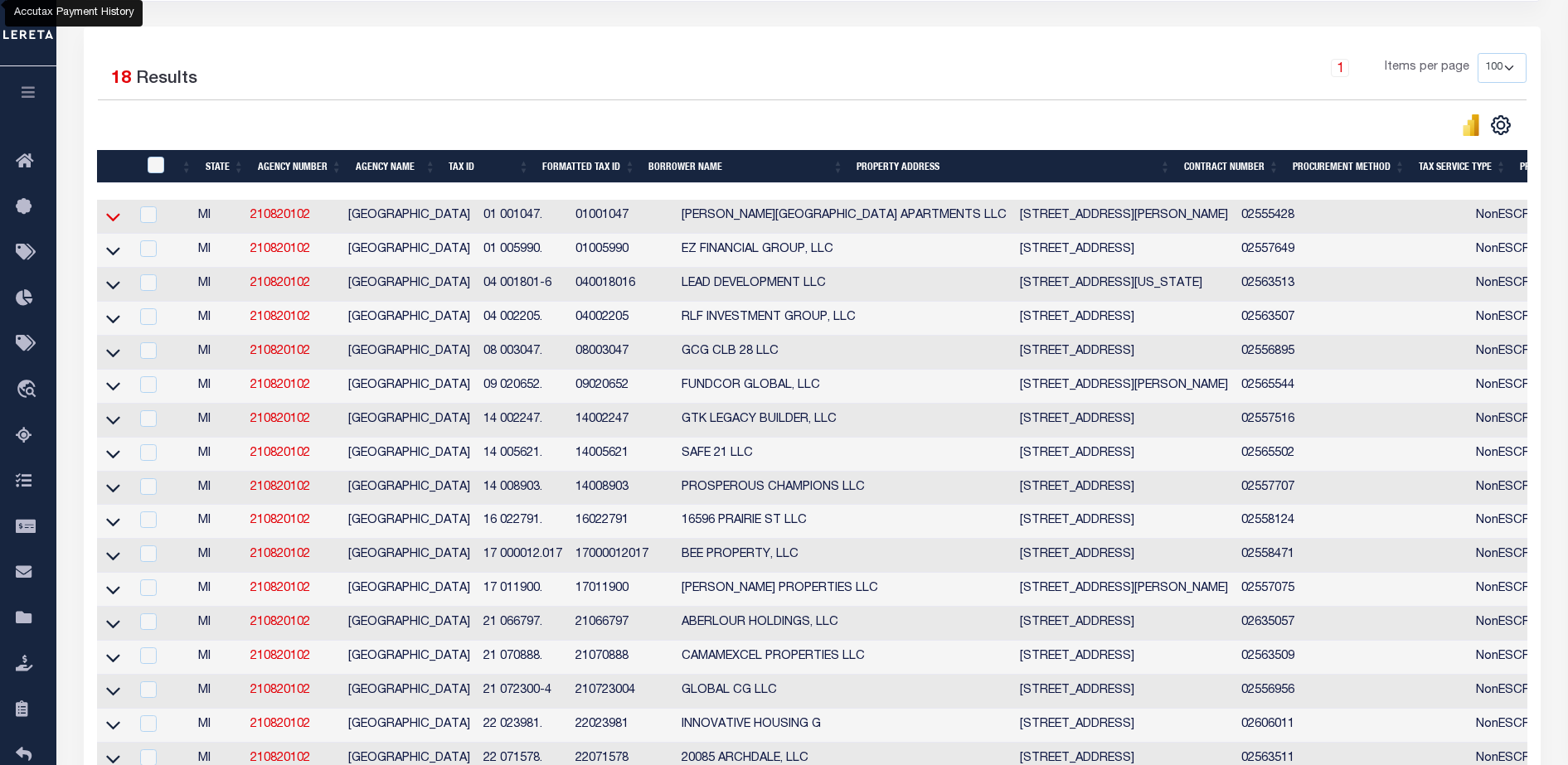
click at [112, 220] on icon at bounding box center [113, 216] width 14 height 18
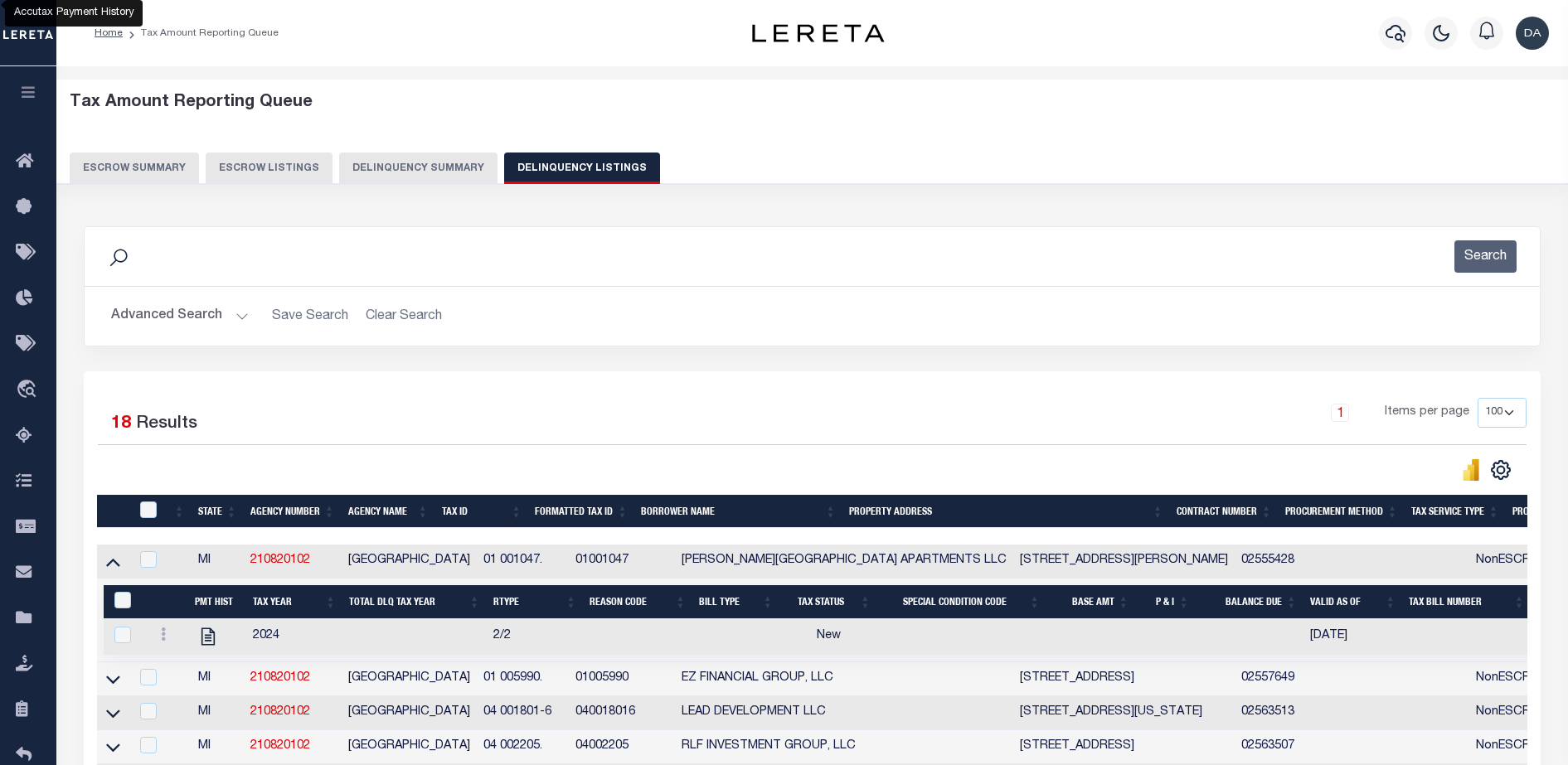
click at [413, 168] on button "Delinquency Summary" at bounding box center [418, 169] width 159 height 32
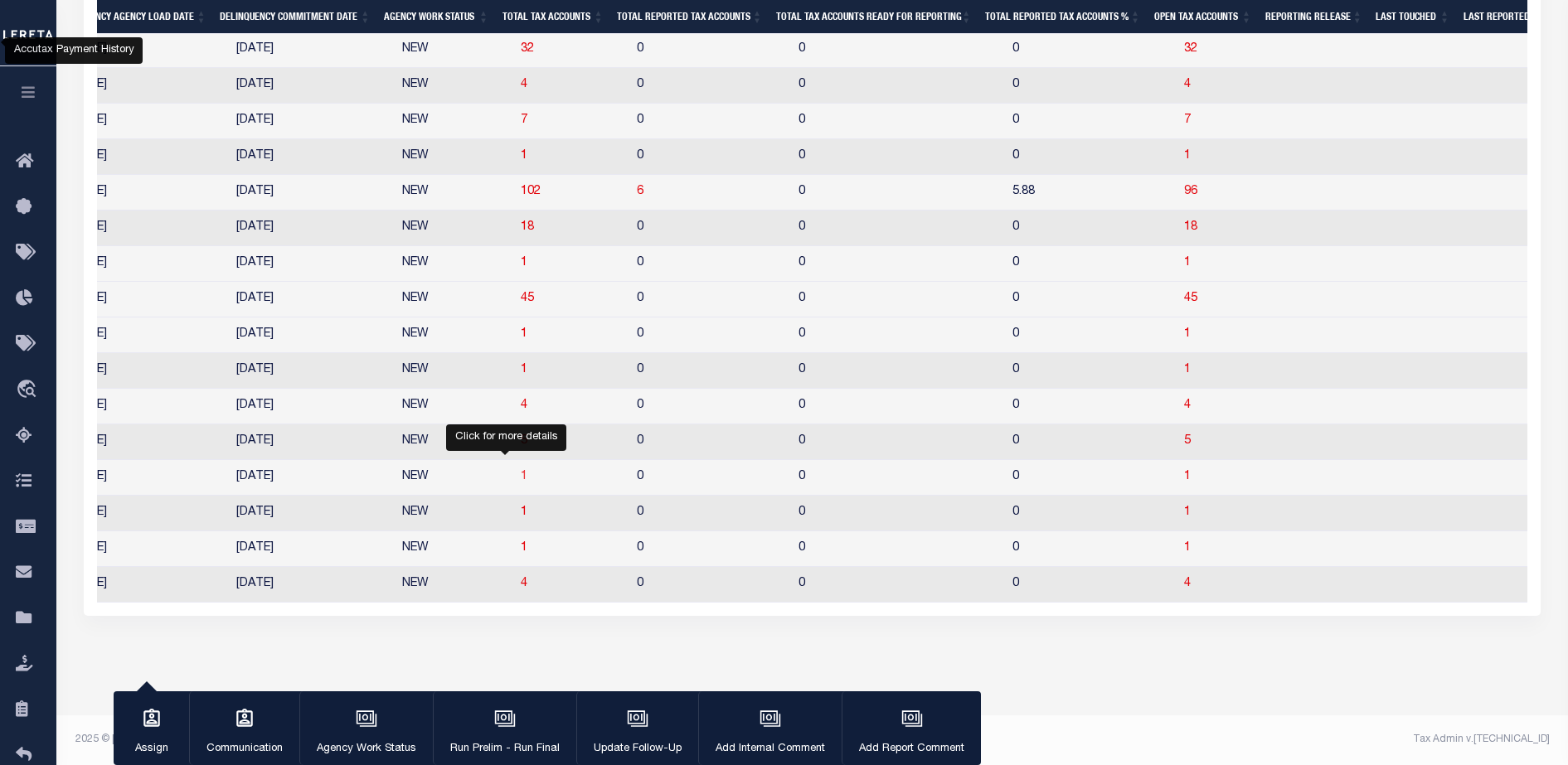
click at [521, 471] on span "1" at bounding box center [524, 476] width 7 height 12
select select "100"
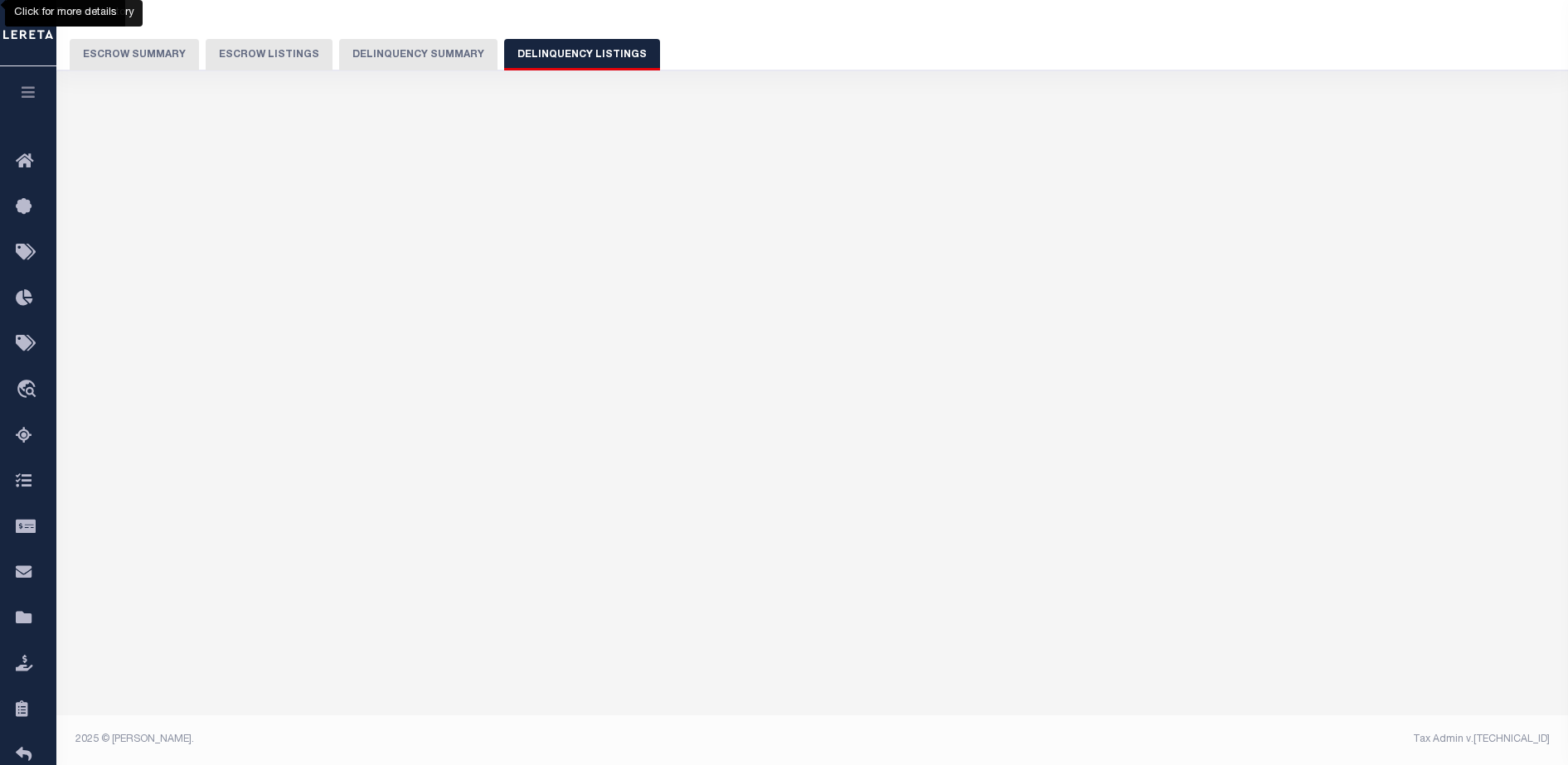
select select "100"
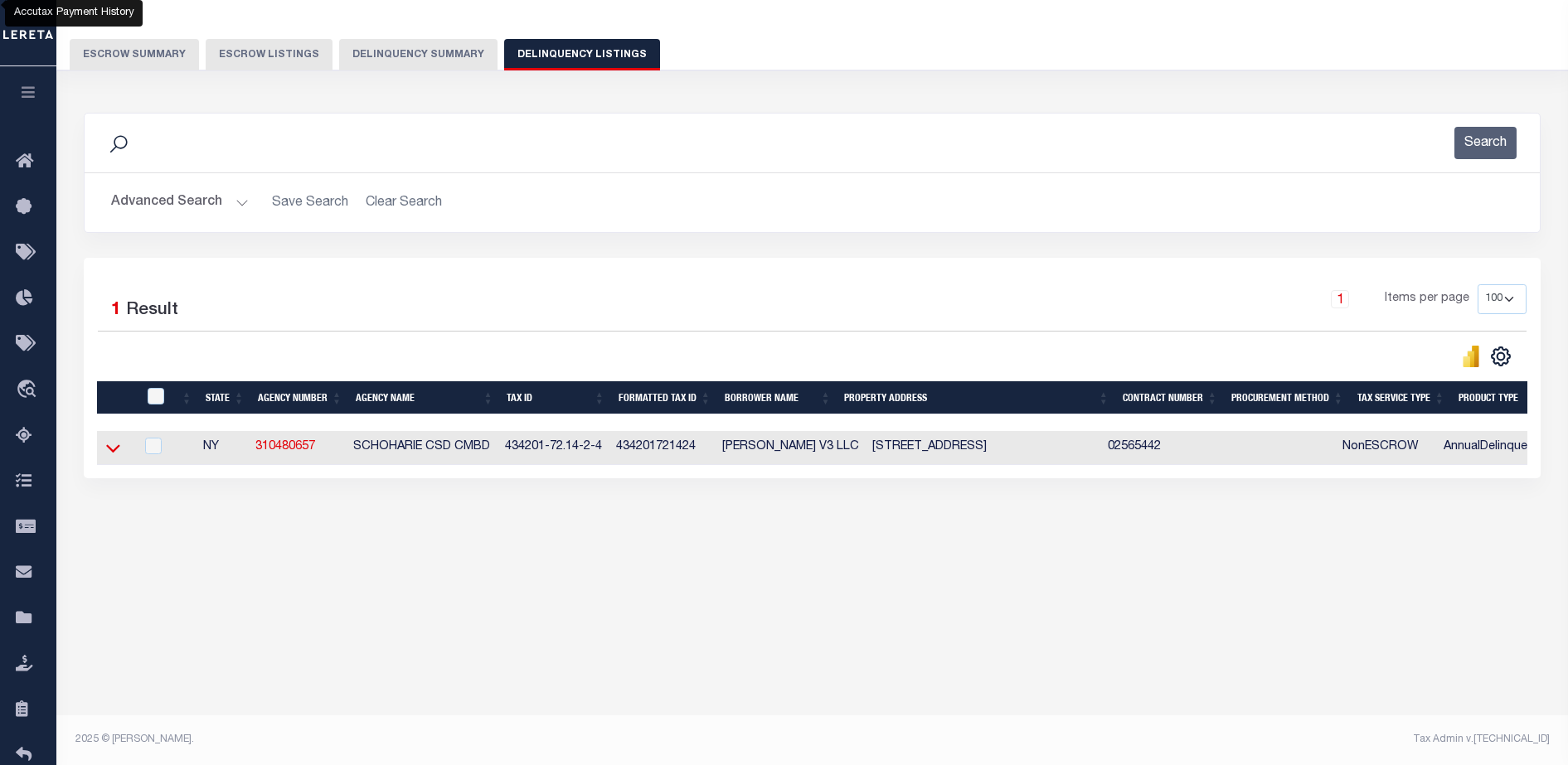
click at [118, 449] on icon at bounding box center [113, 448] width 14 height 18
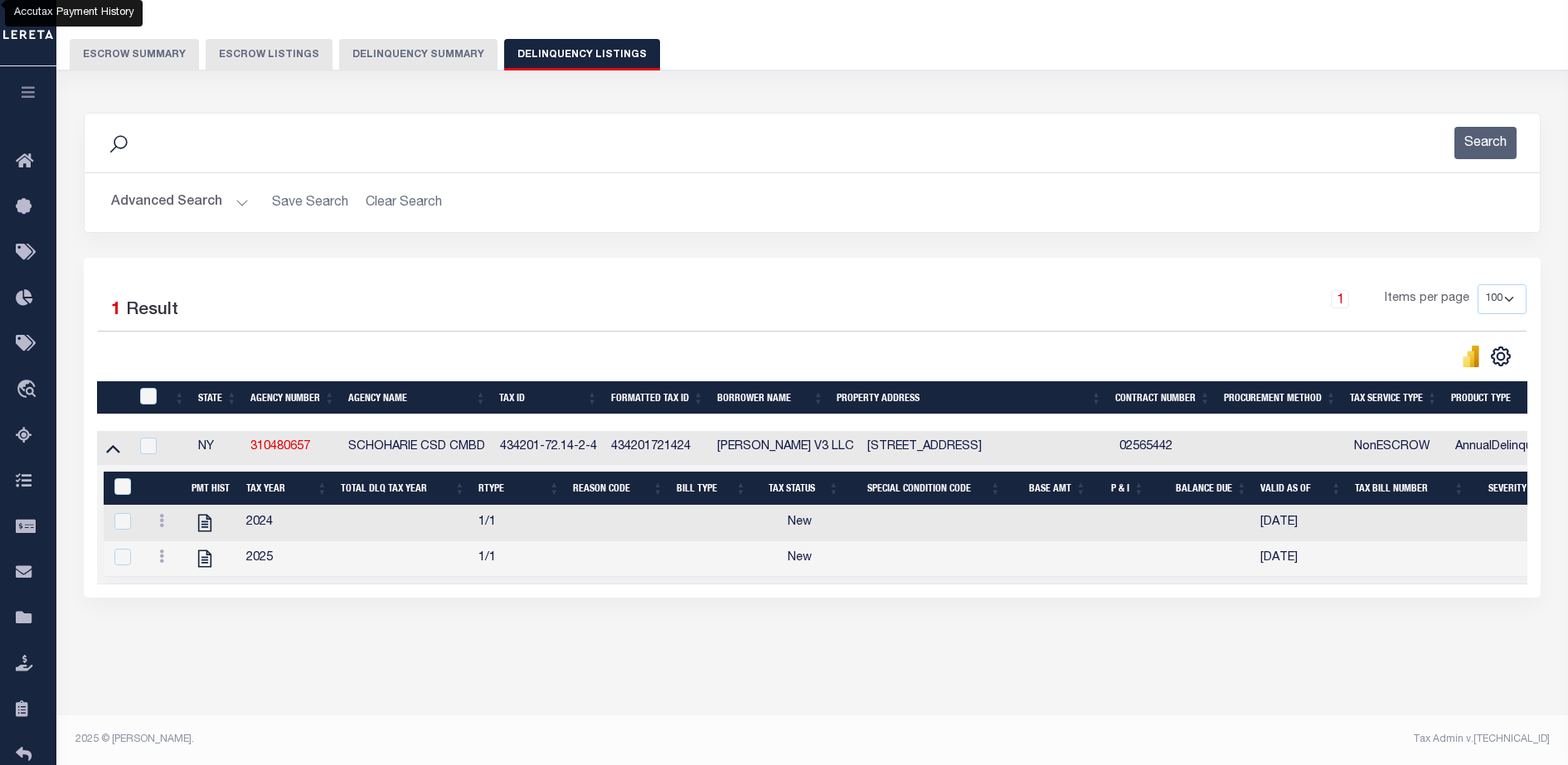
click at [405, 23] on div "Tax Amount Reporting Queue Escrow Summary Escrow Listings Delinquency Summary" at bounding box center [812, 24] width 1486 height 91
click at [424, 55] on button "Delinquency Summary" at bounding box center [418, 55] width 159 height 32
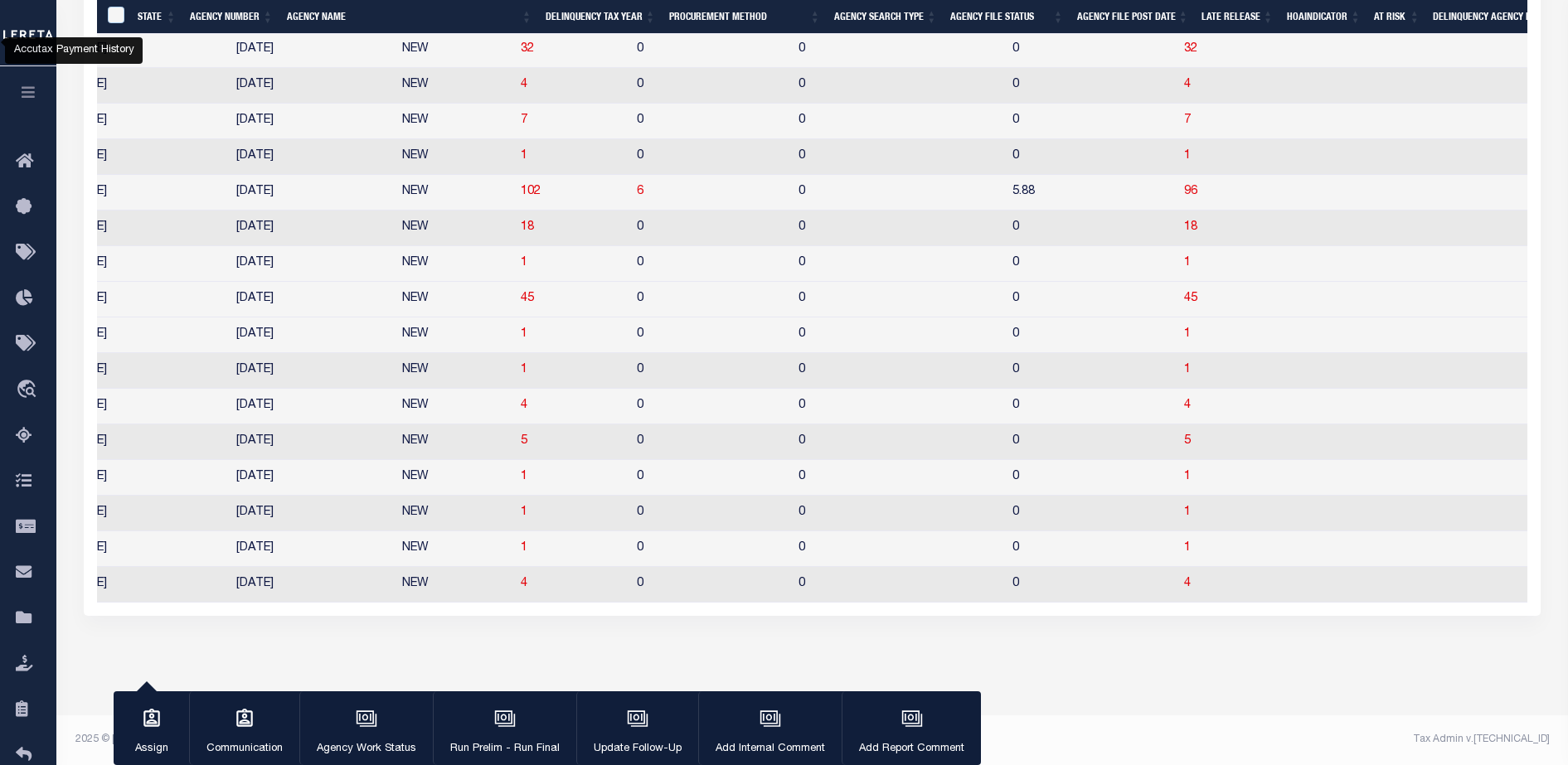
scroll to position [0, 1377]
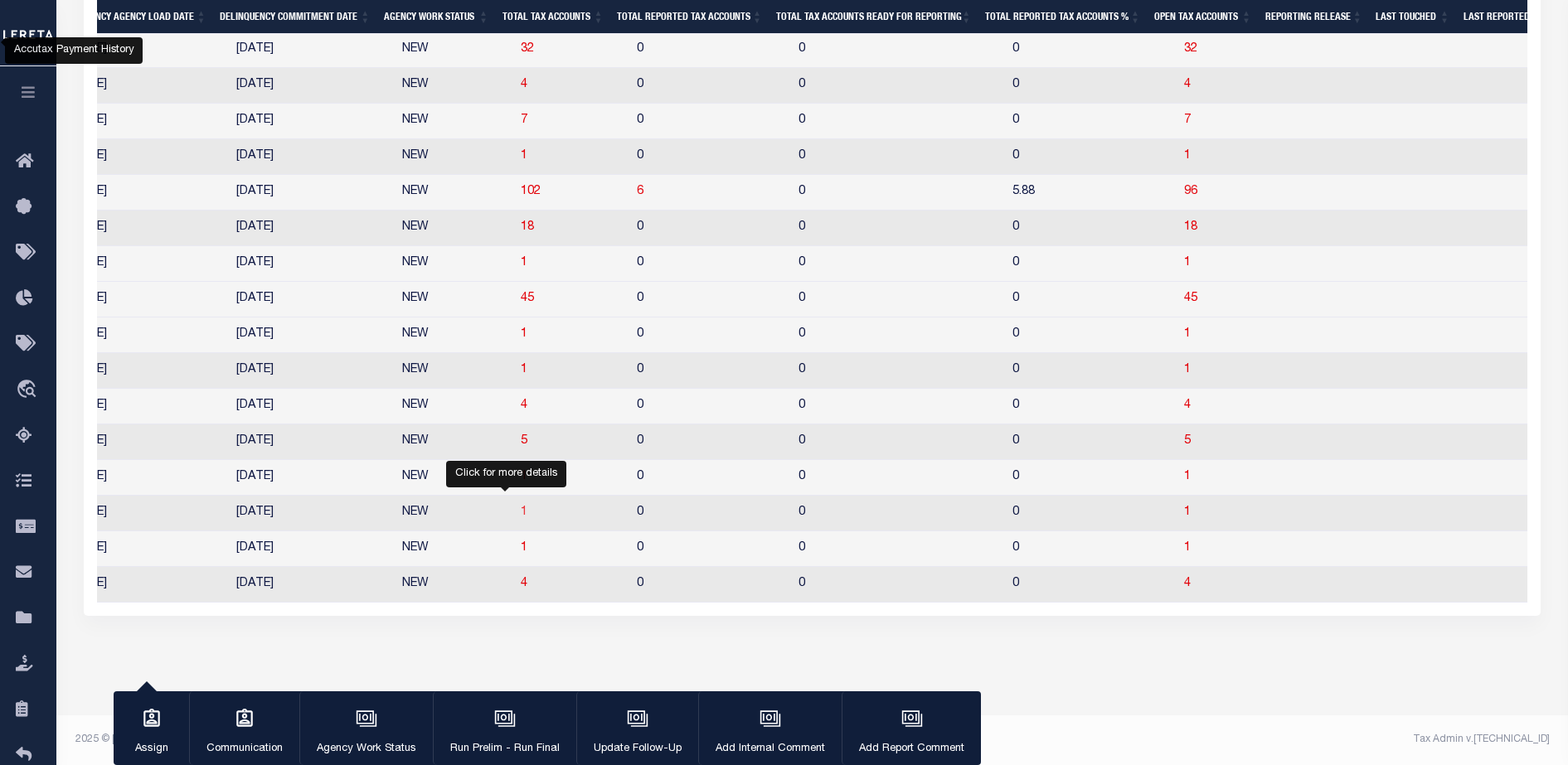
click at [521, 506] on span "1" at bounding box center [524, 512] width 7 height 12
select select "100"
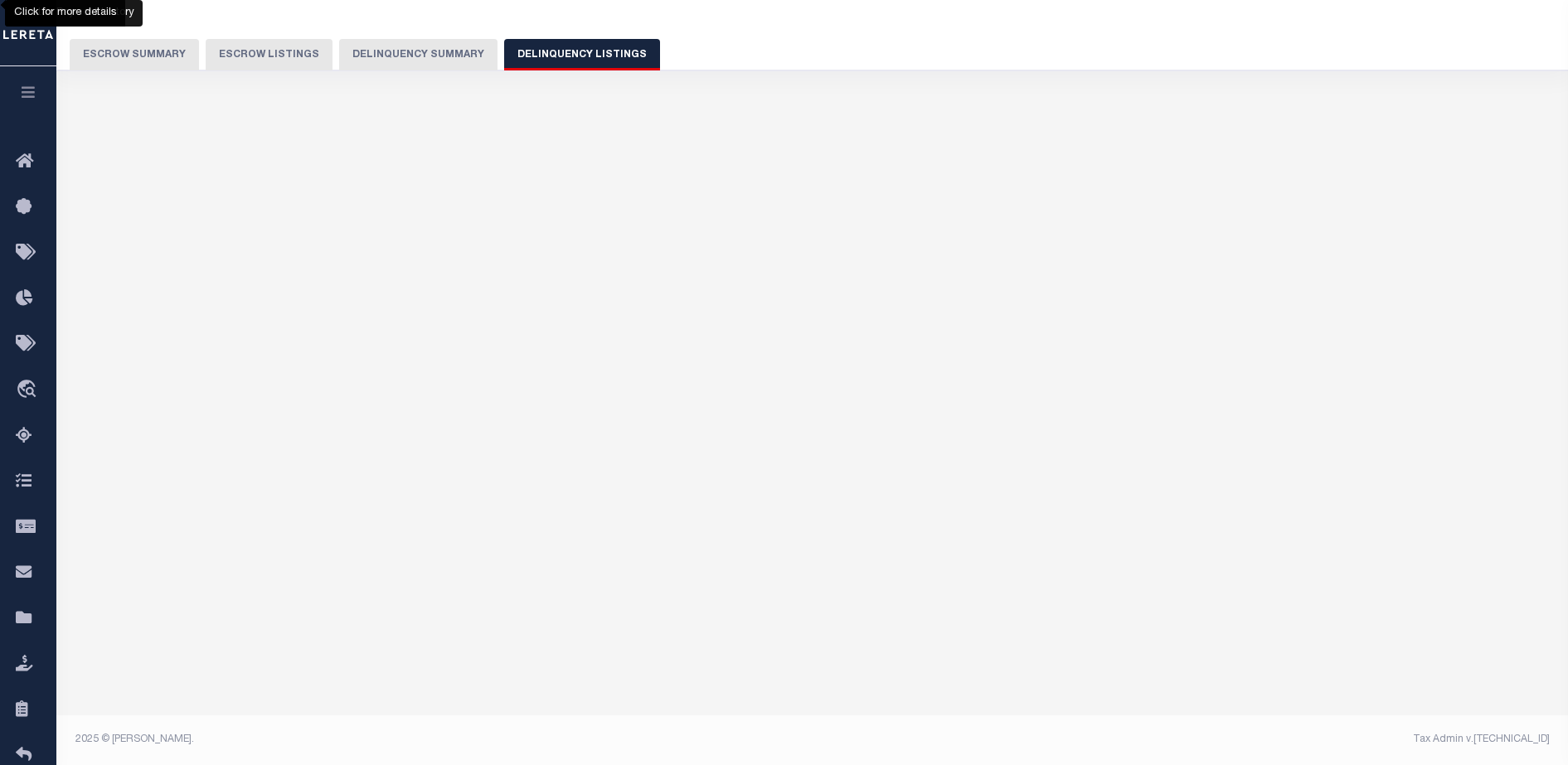
select select "100"
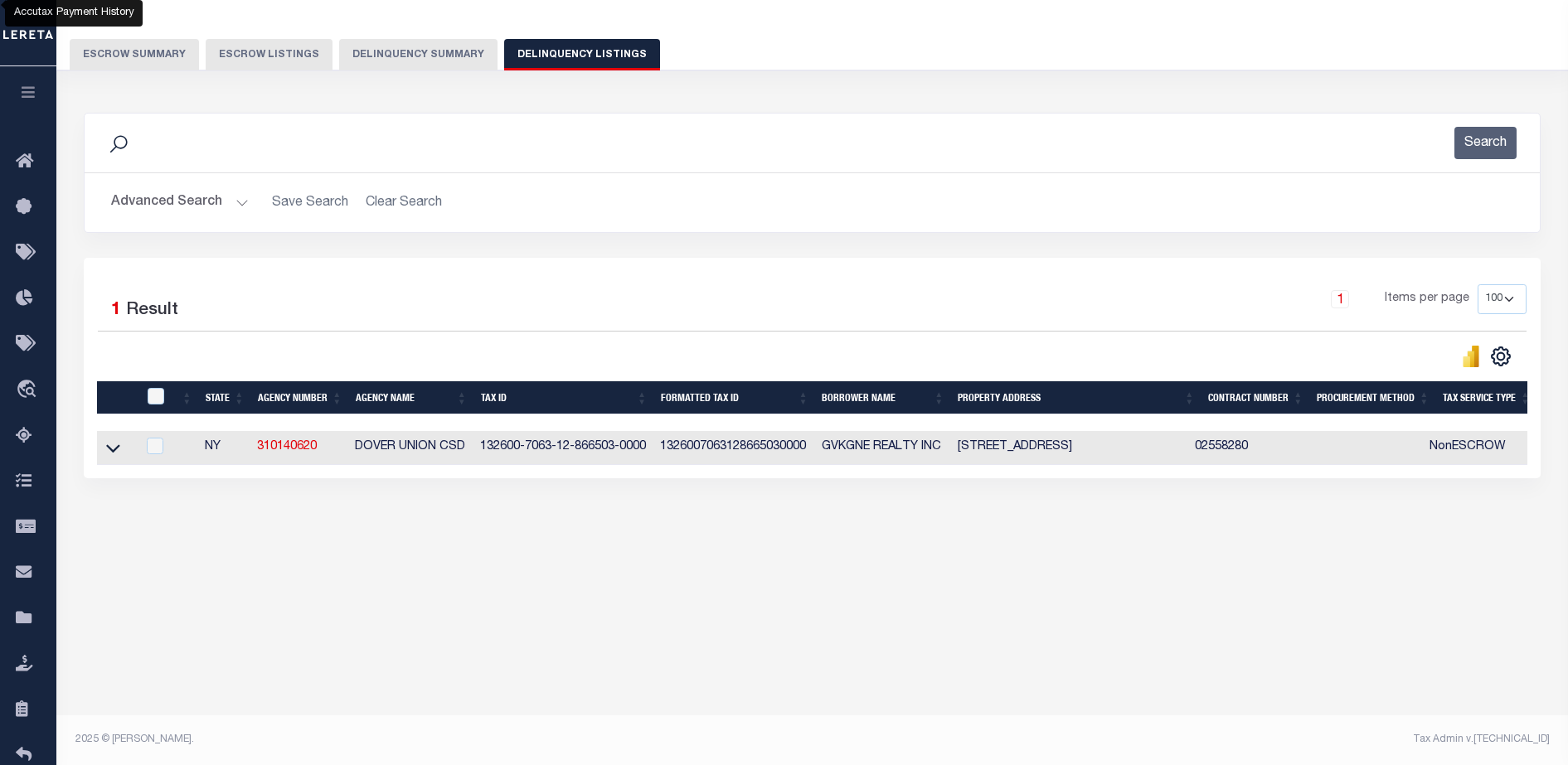
scroll to position [0, 0]
click at [109, 441] on link at bounding box center [113, 447] width 19 height 12
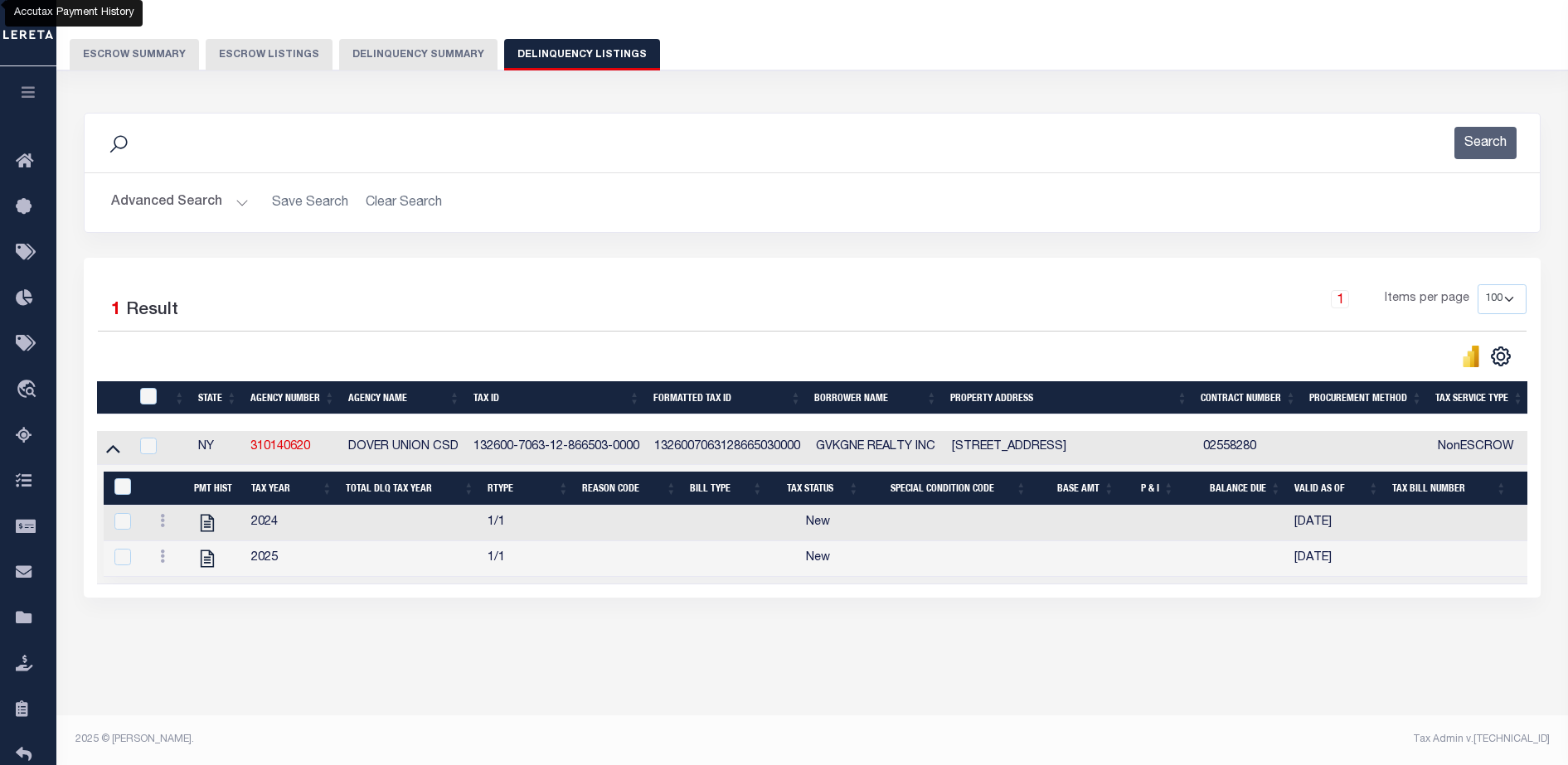
click at [345, 46] on button "Delinquency Summary" at bounding box center [418, 55] width 159 height 32
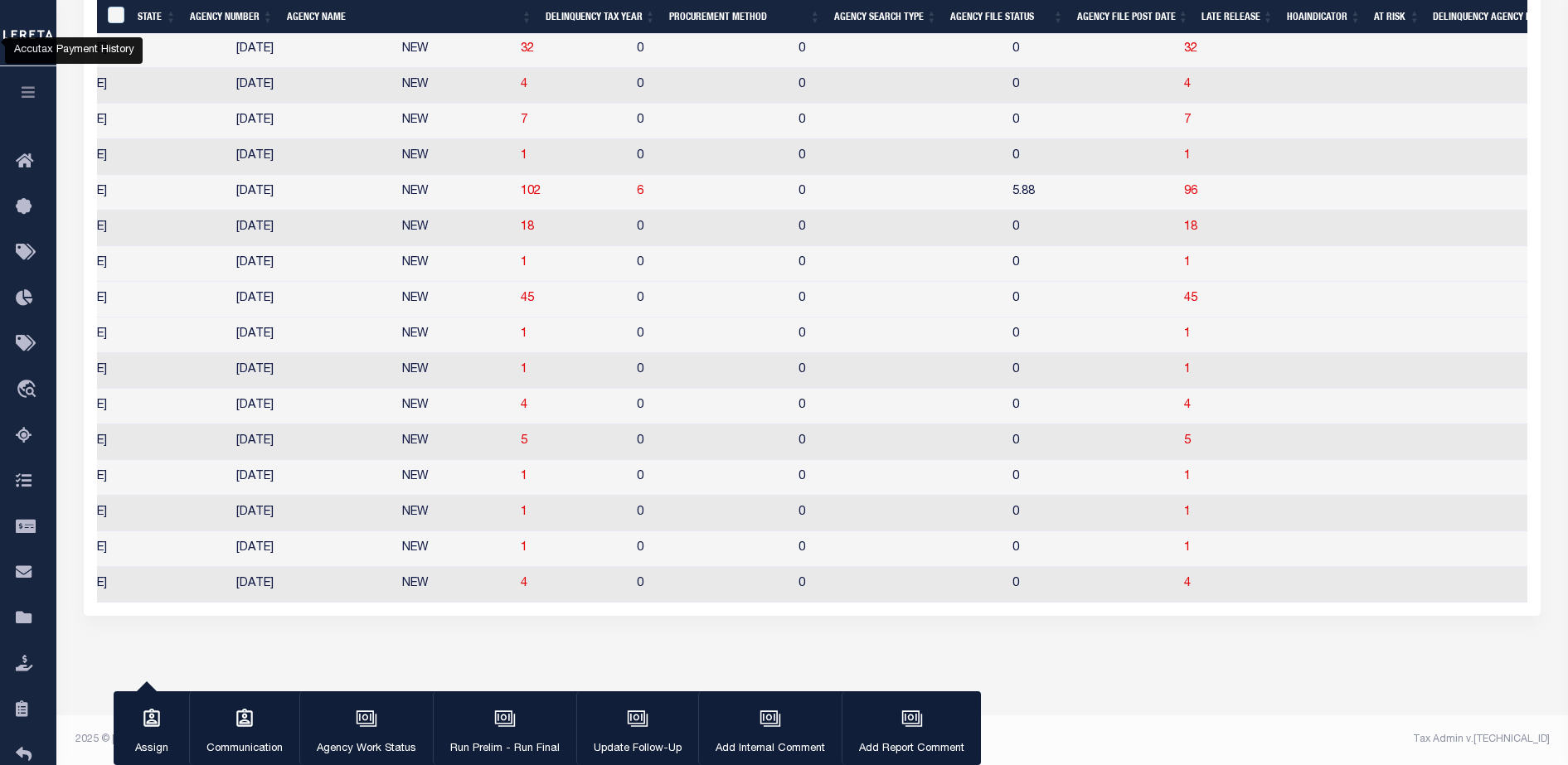
scroll to position [0, 1377]
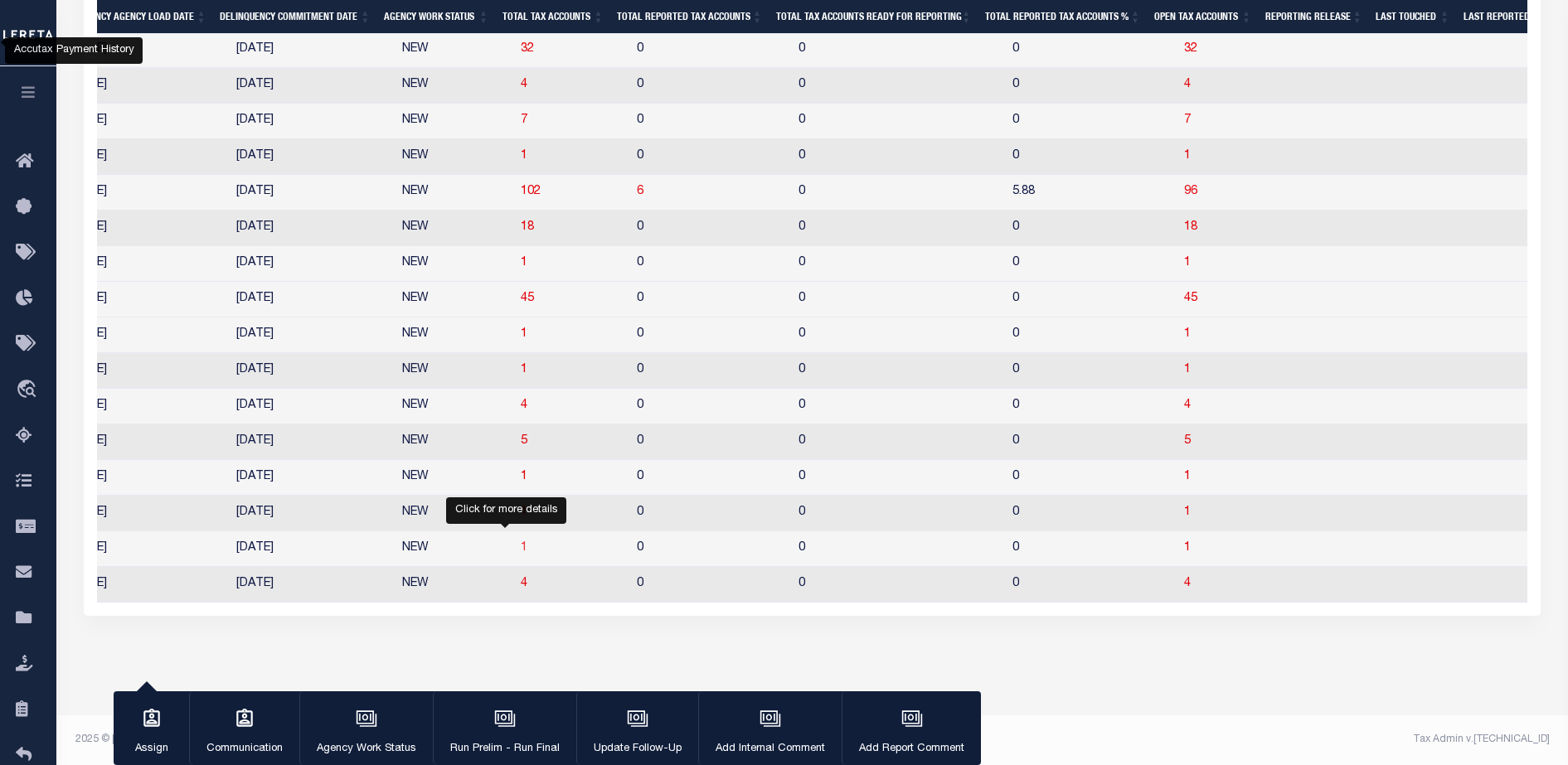
click at [521, 542] on span "1" at bounding box center [524, 548] width 7 height 12
select select "100"
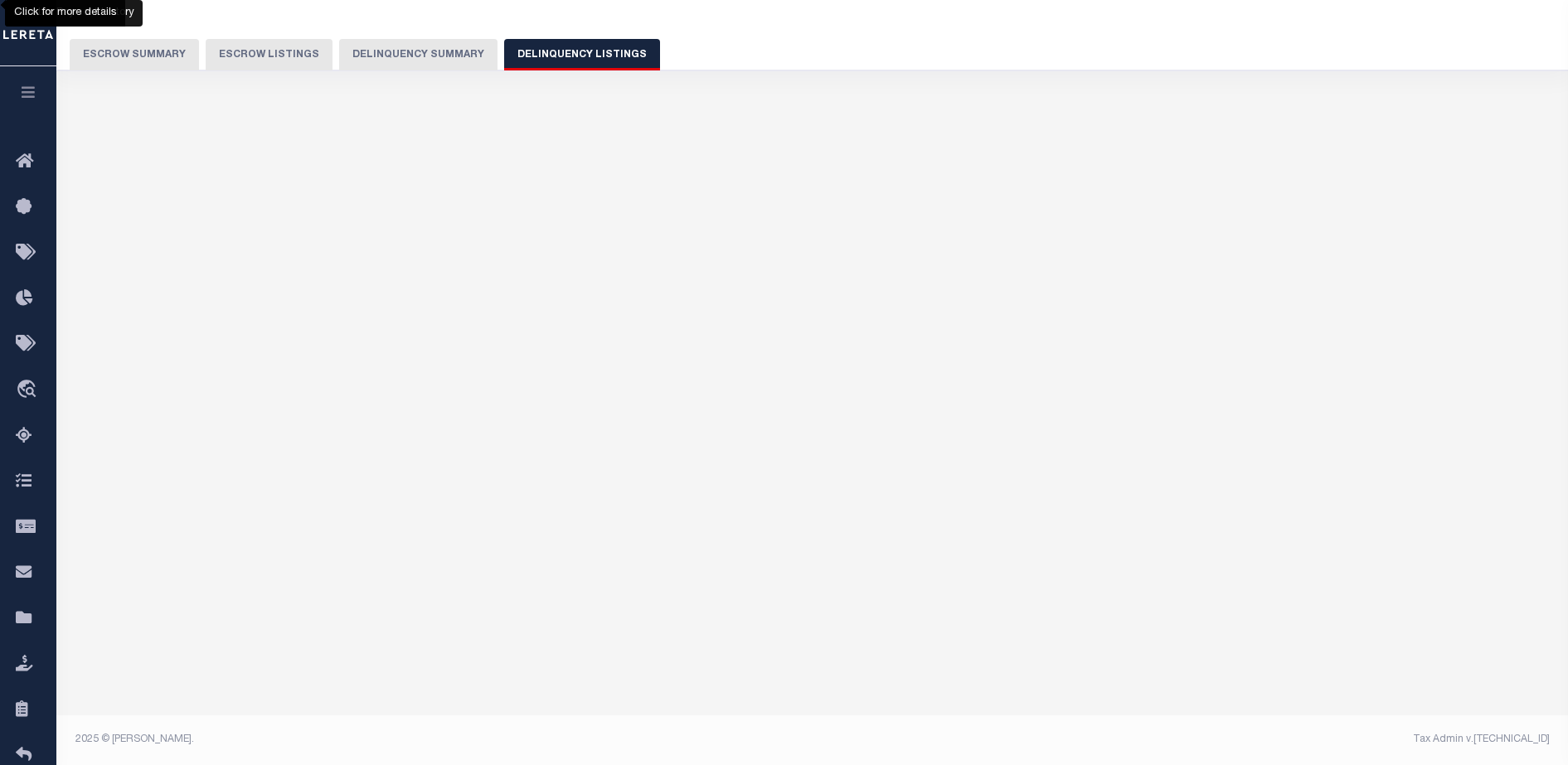
select select "100"
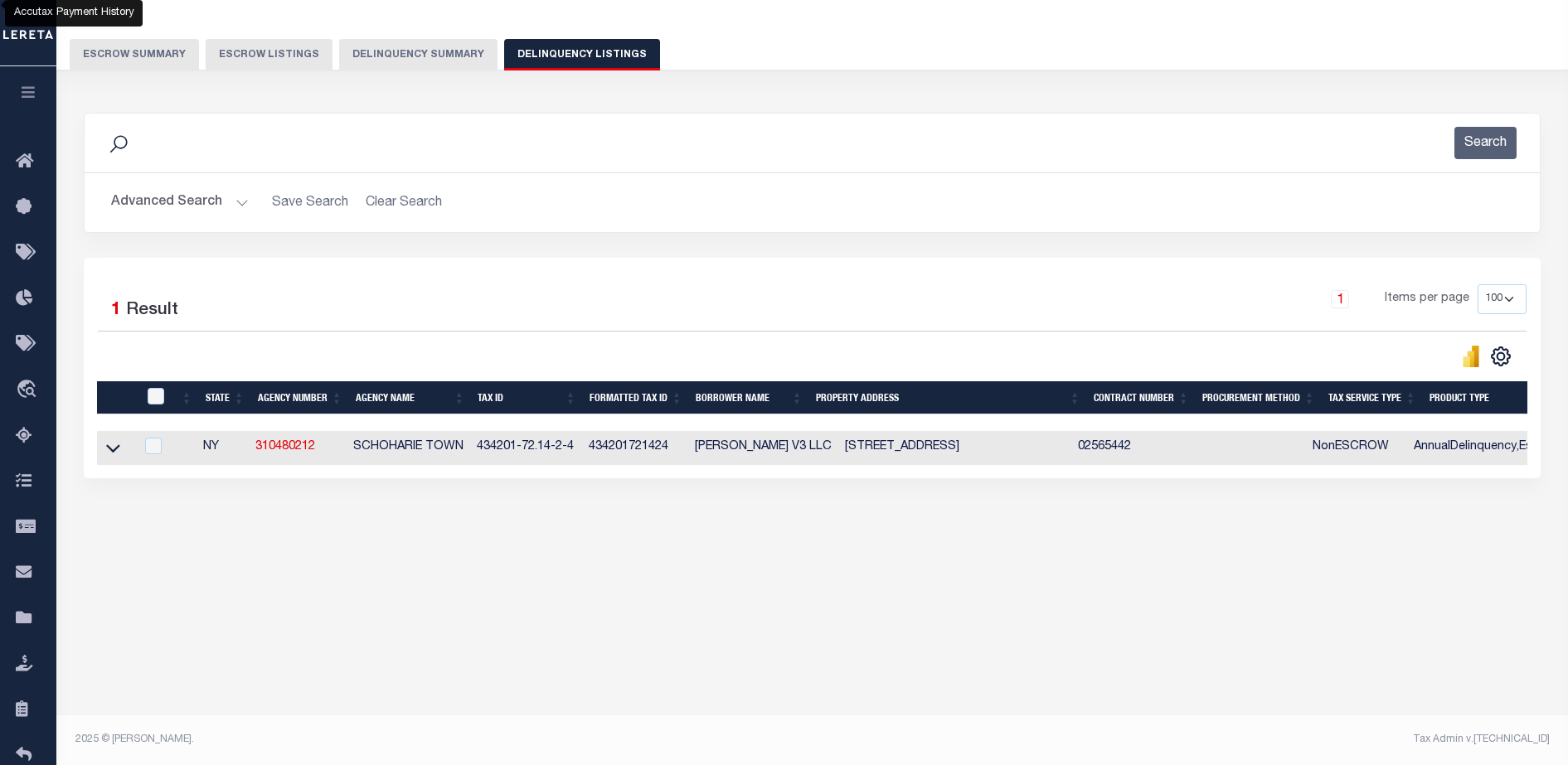
scroll to position [0, 0]
click at [165, 204] on button "Advanced Search" at bounding box center [179, 203] width 138 height 33
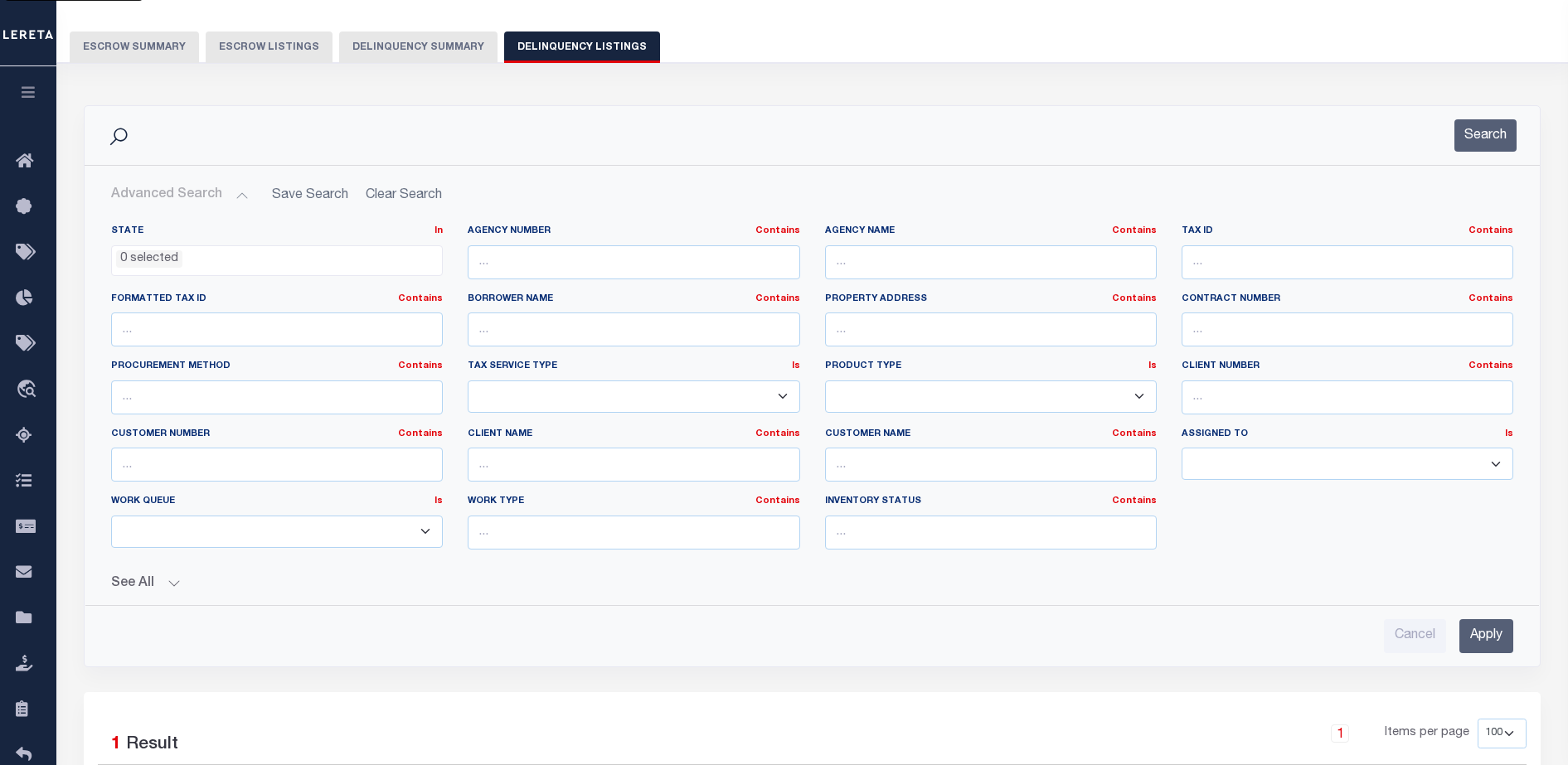
scroll to position [93, 0]
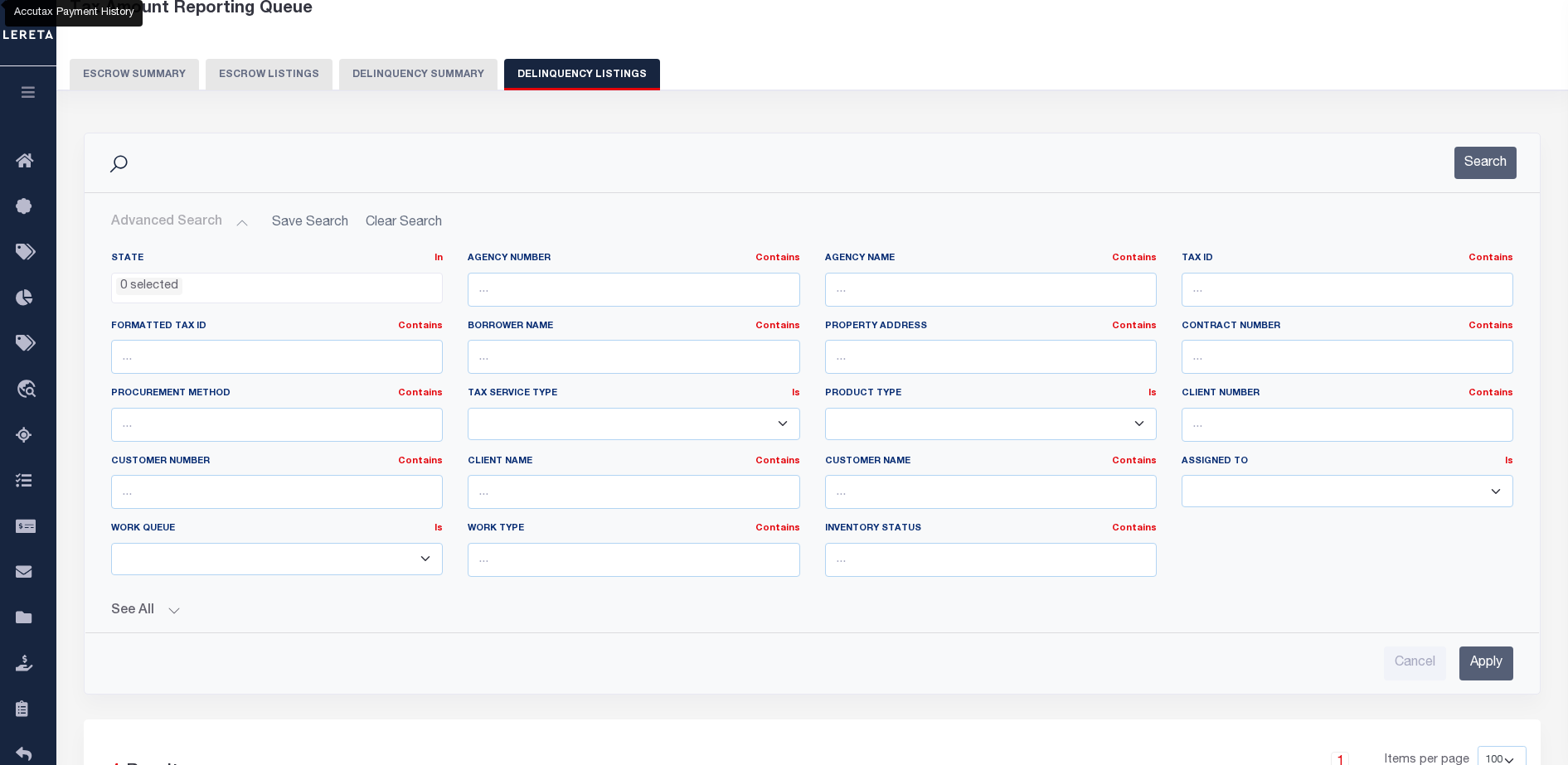
click at [152, 606] on button "See All" at bounding box center [812, 611] width 1402 height 16
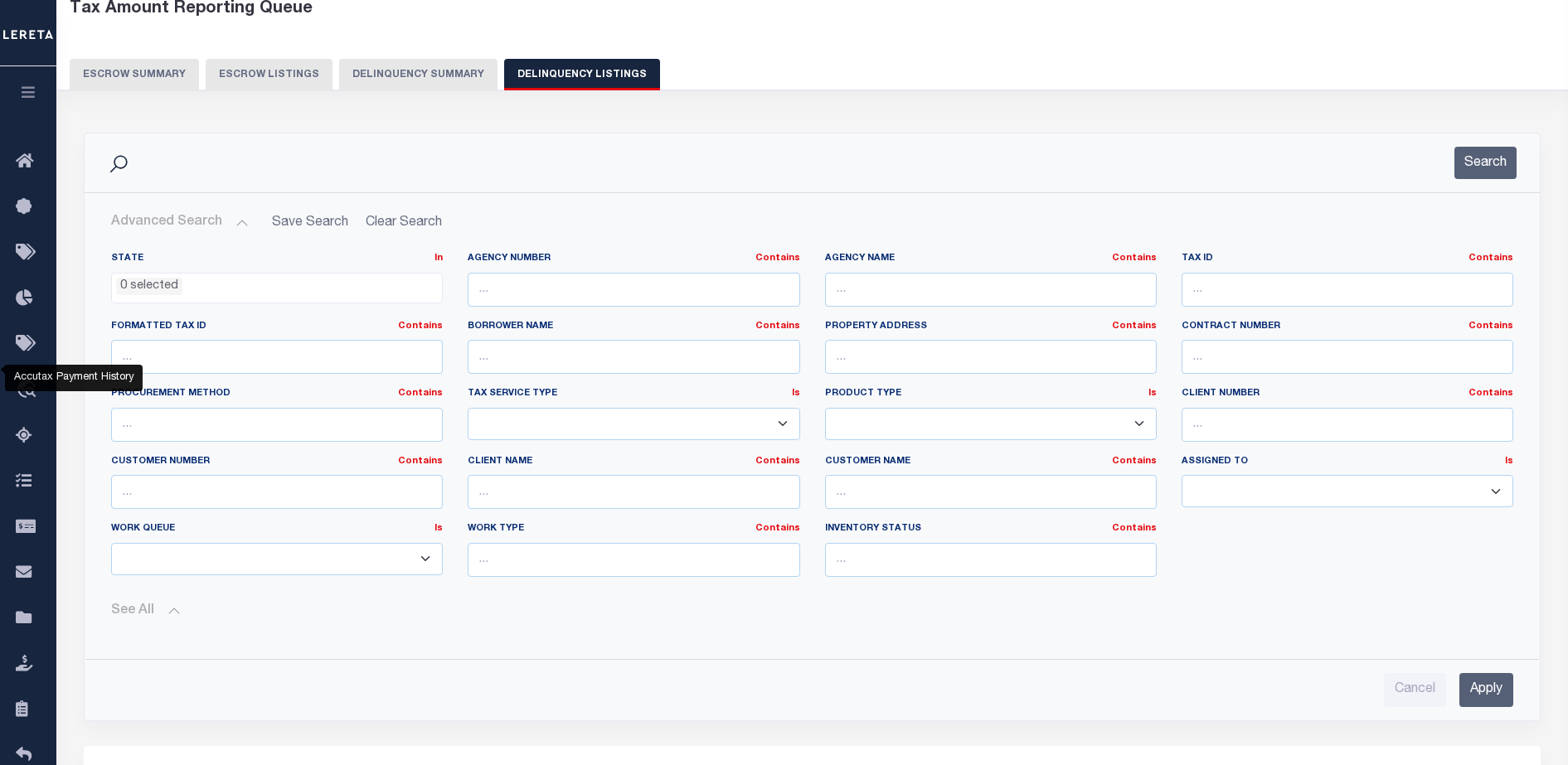
scroll to position [458, 0]
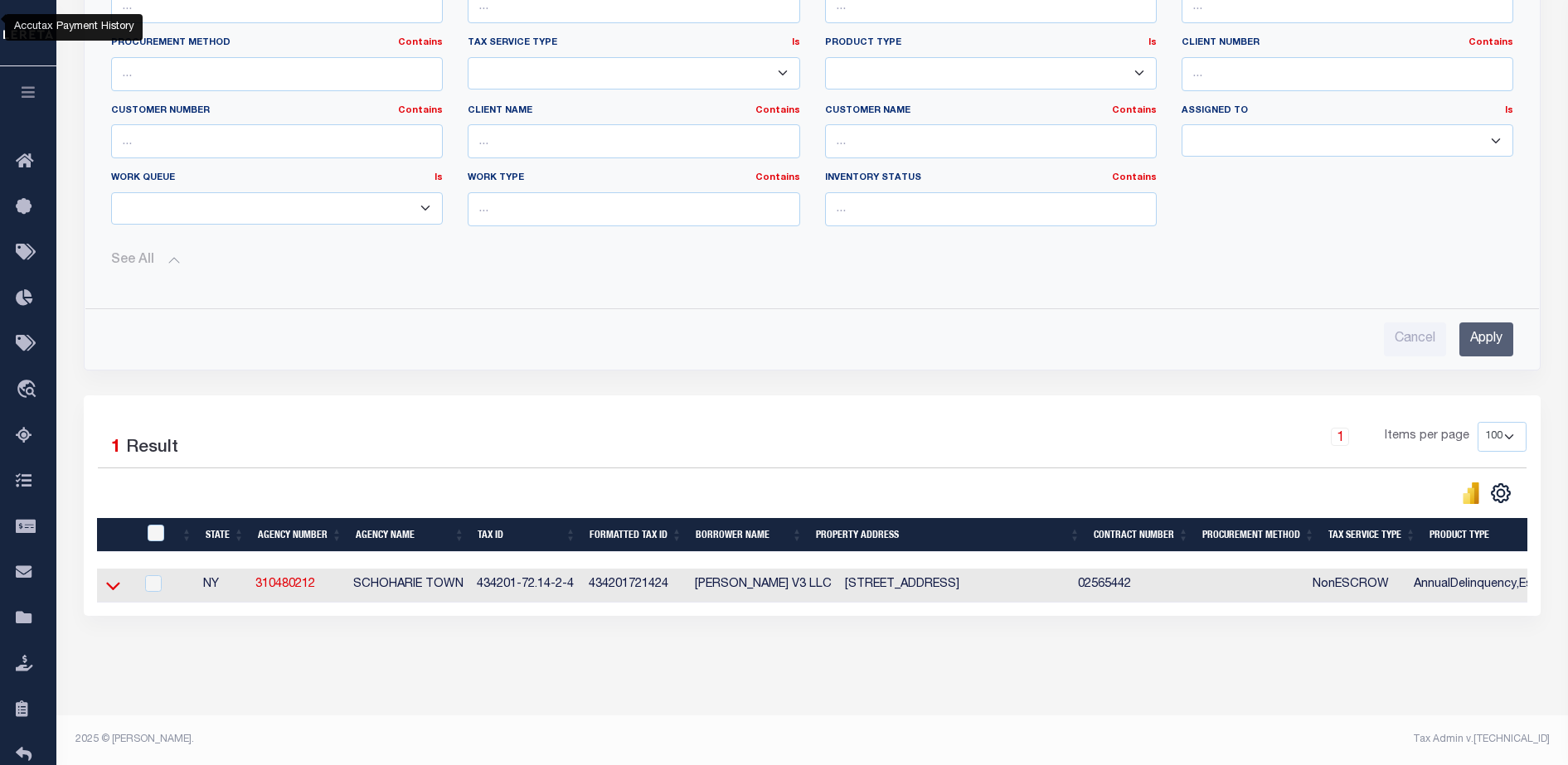
click at [115, 581] on icon at bounding box center [113, 586] width 14 height 18
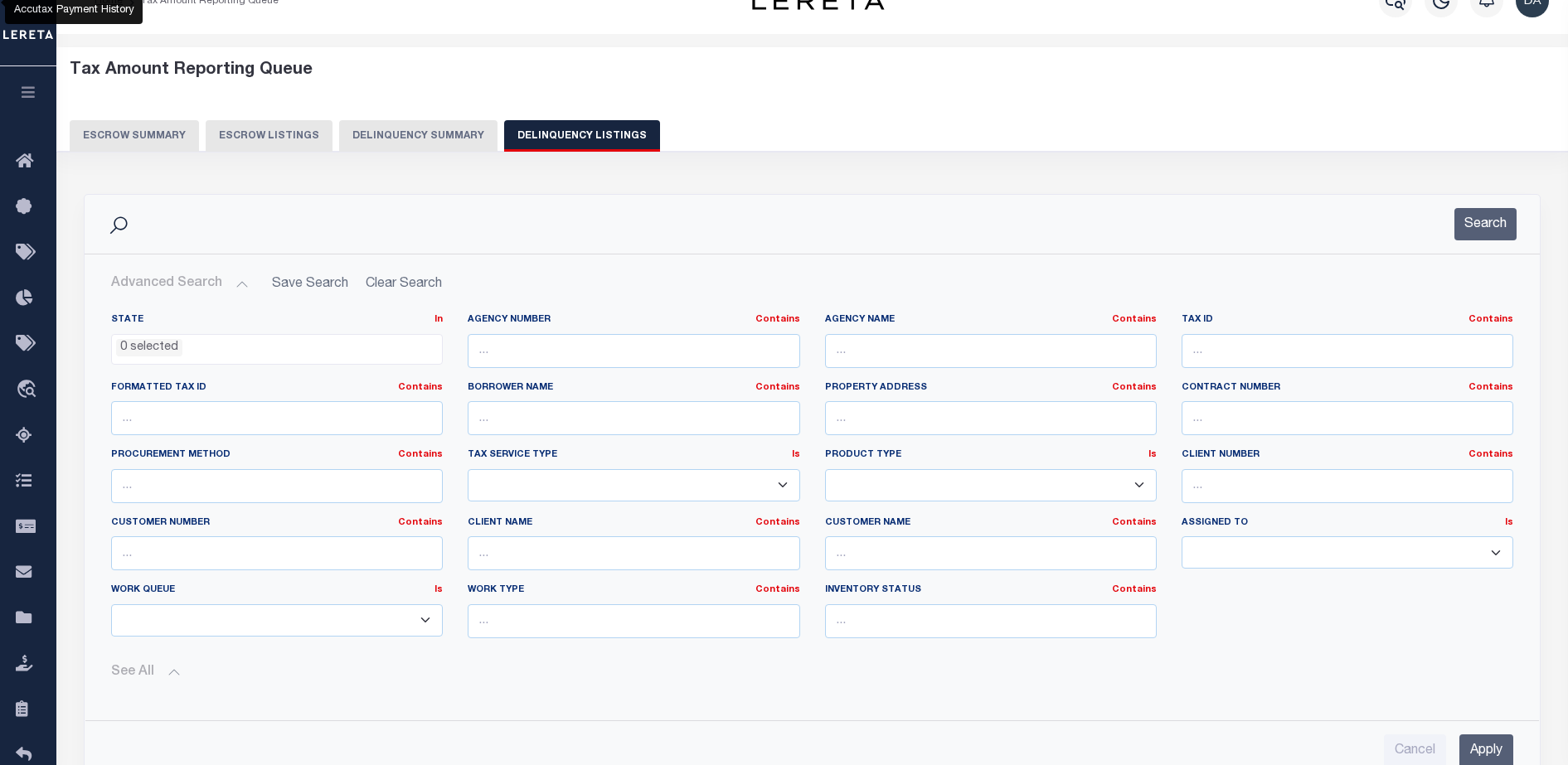
scroll to position [30, 0]
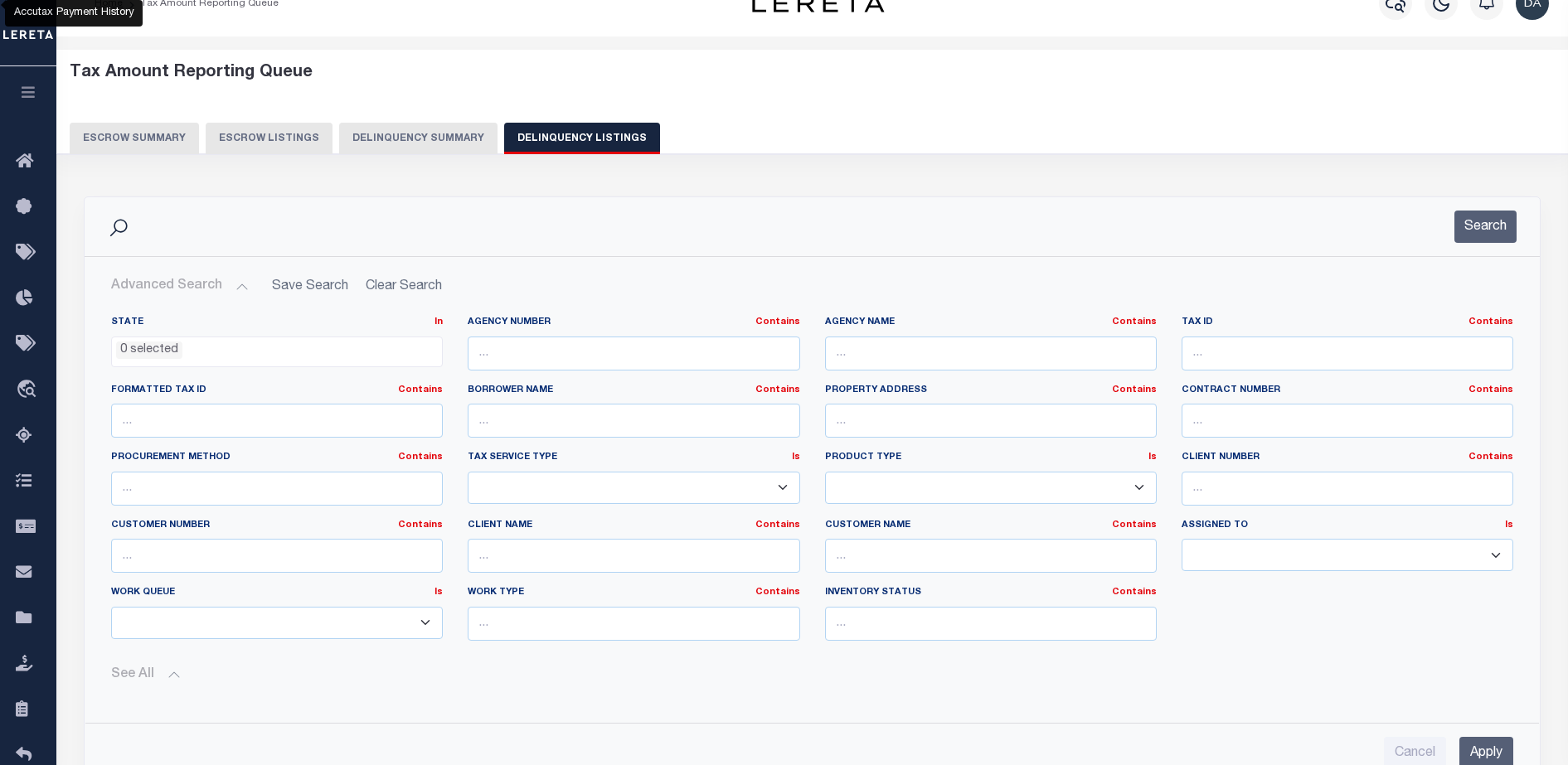
click at [390, 146] on button "Delinquency Summary" at bounding box center [418, 138] width 159 height 32
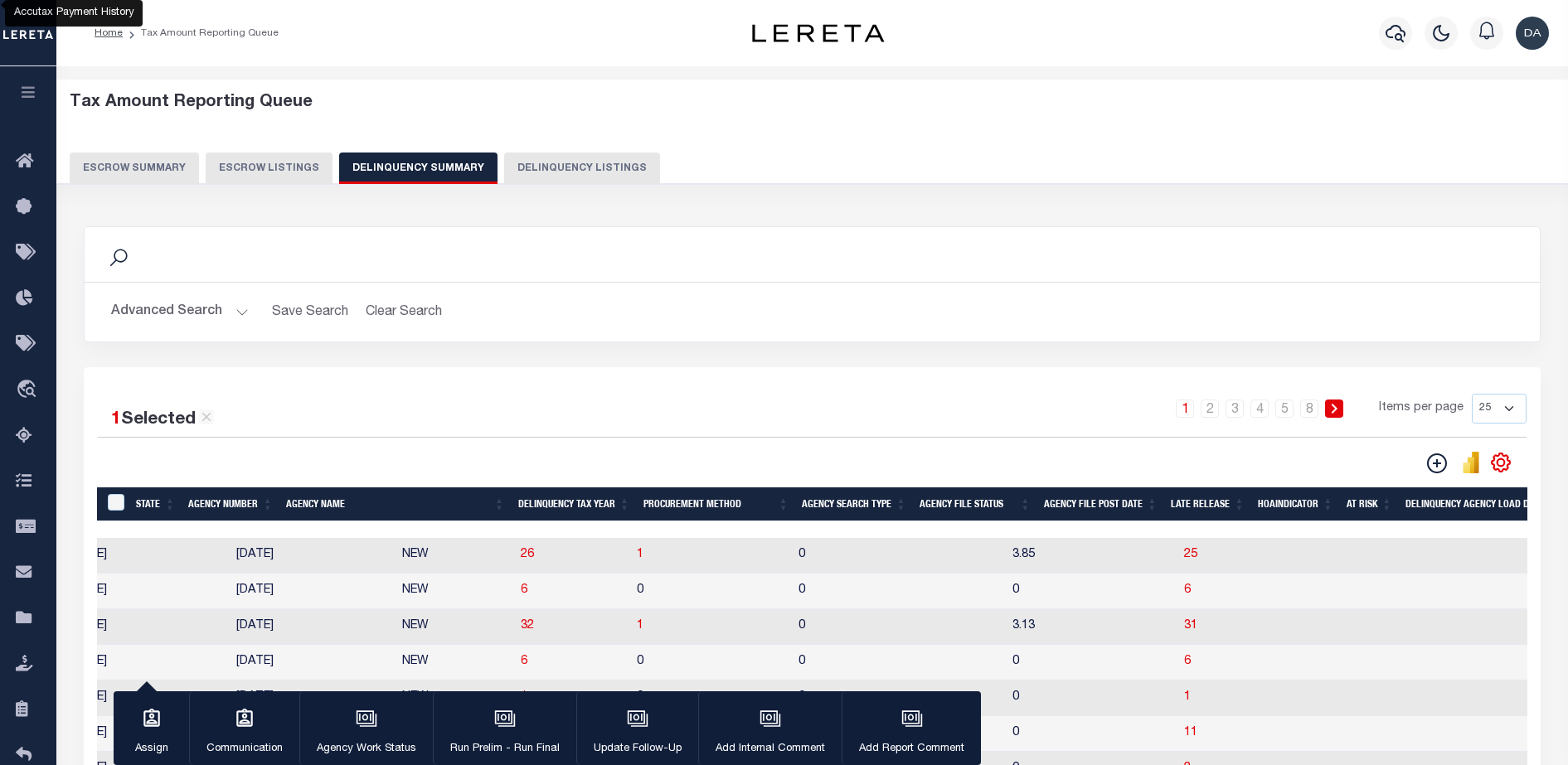
scroll to position [0, 1377]
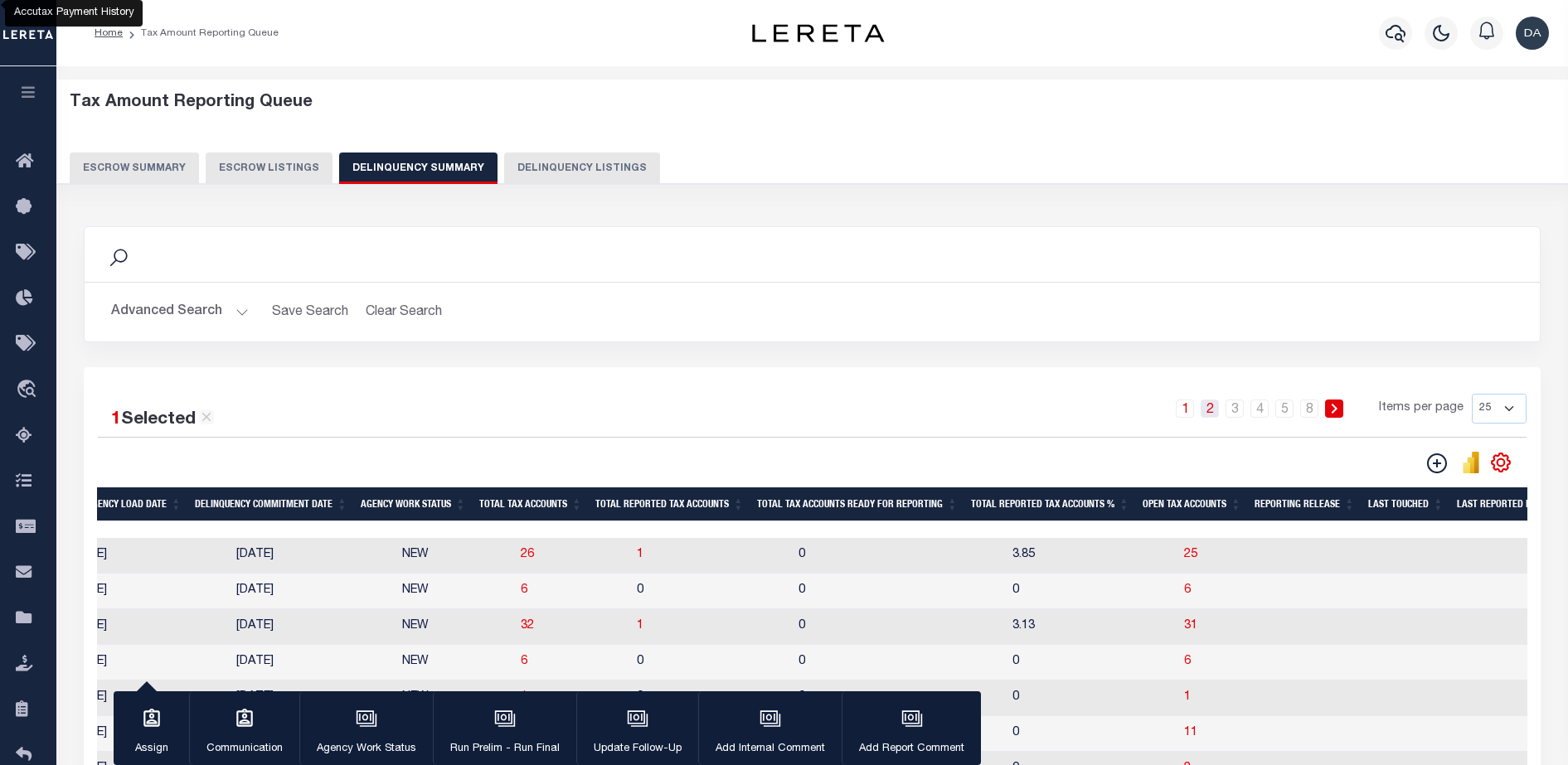
click at [1214, 412] on link "2" at bounding box center [1210, 409] width 18 height 18
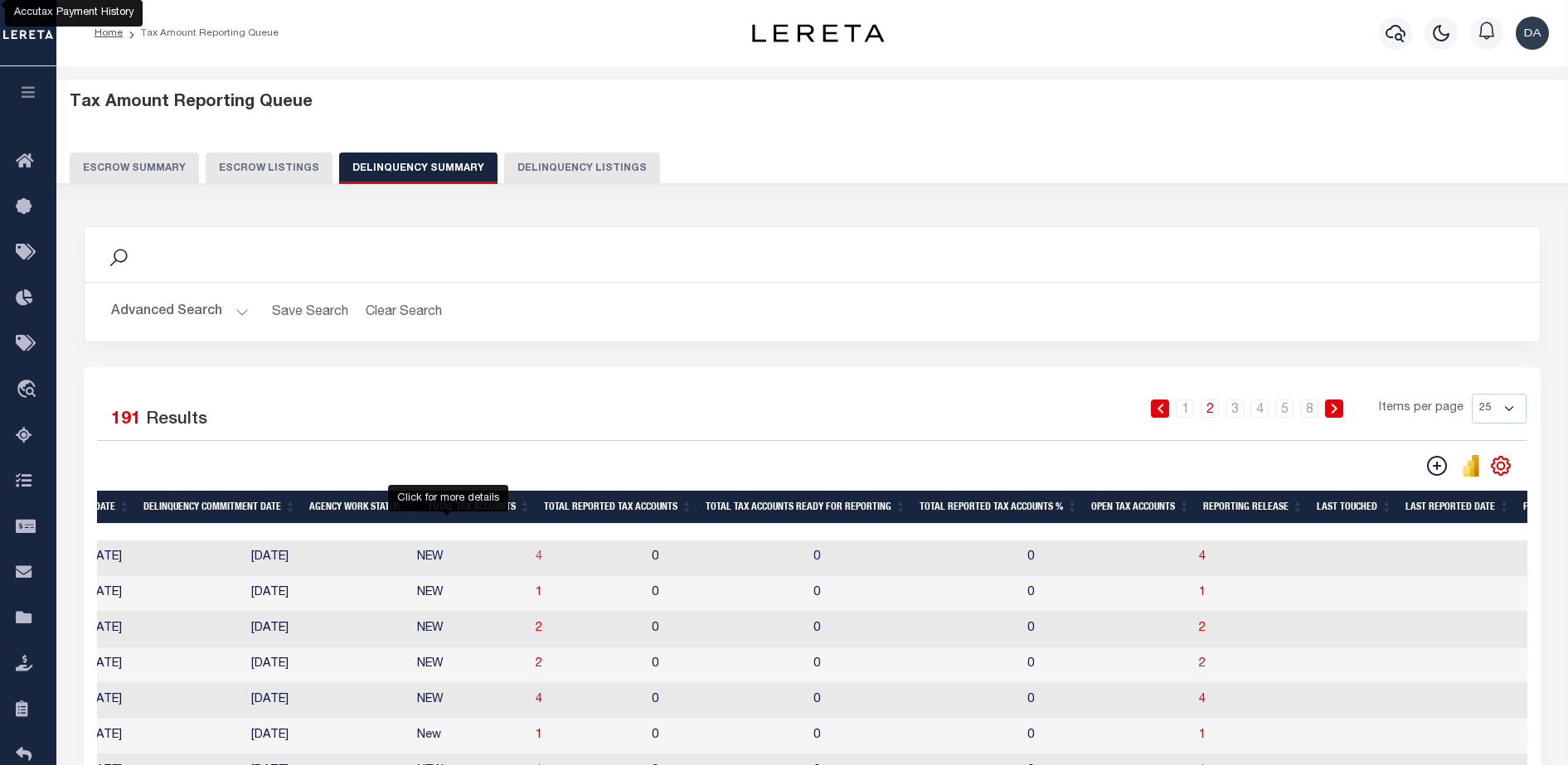
click at [536, 561] on span "4" at bounding box center [539, 557] width 7 height 12
select select "100"
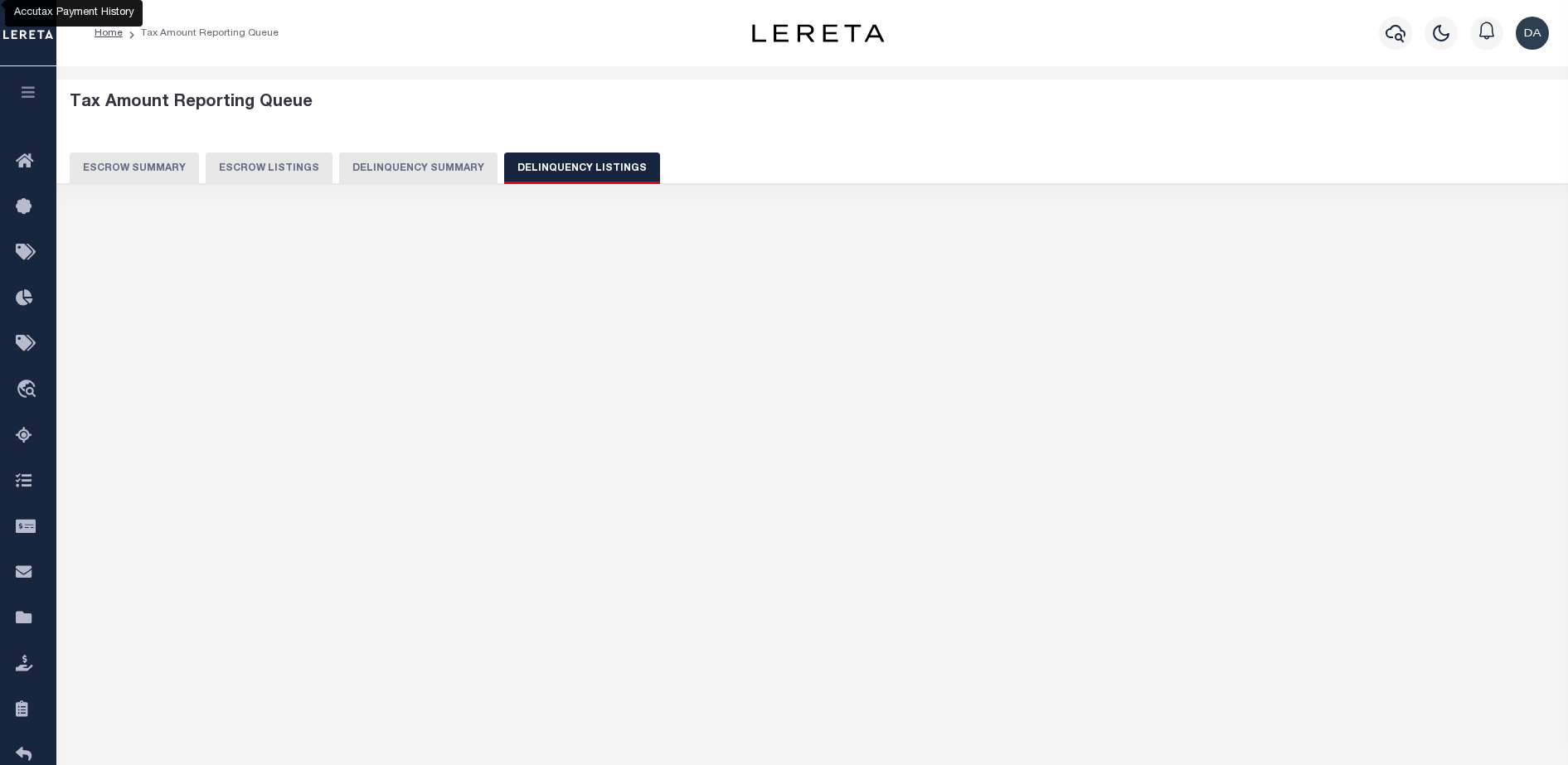
select select "100"
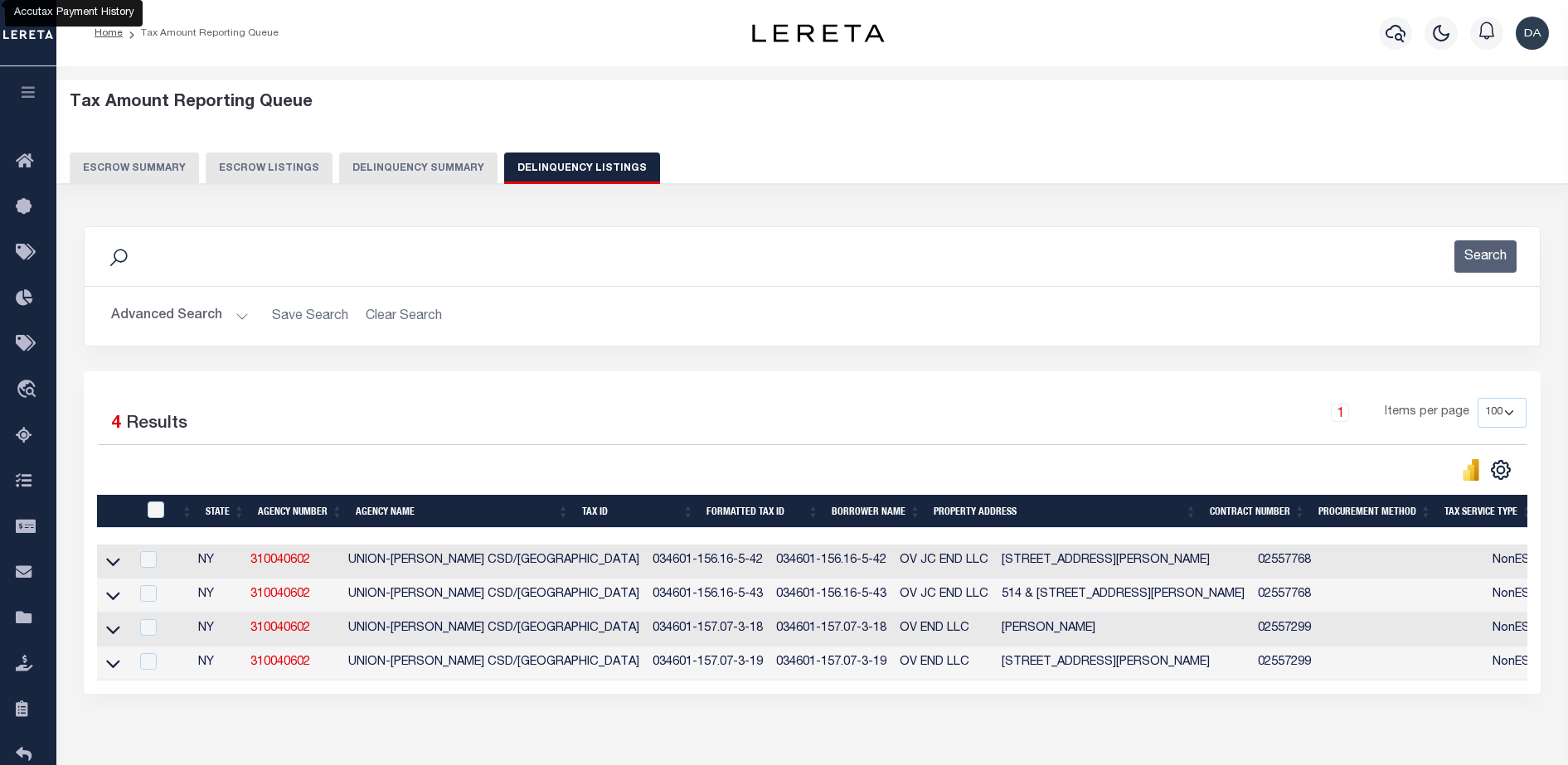
click at [124, 566] on td at bounding box center [113, 561] width 33 height 34
checkbox input "true"
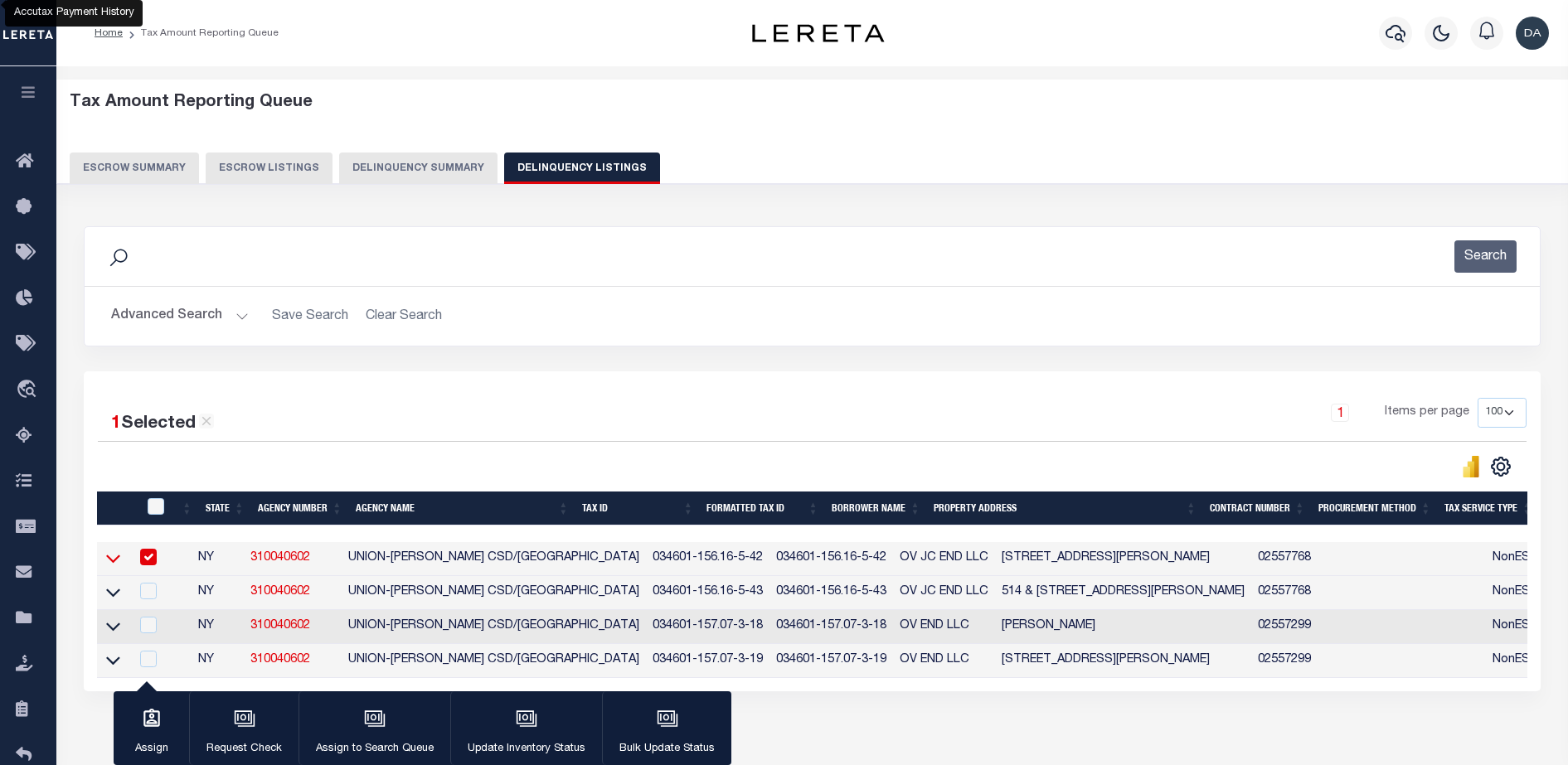
click at [116, 563] on icon at bounding box center [113, 560] width 14 height 8
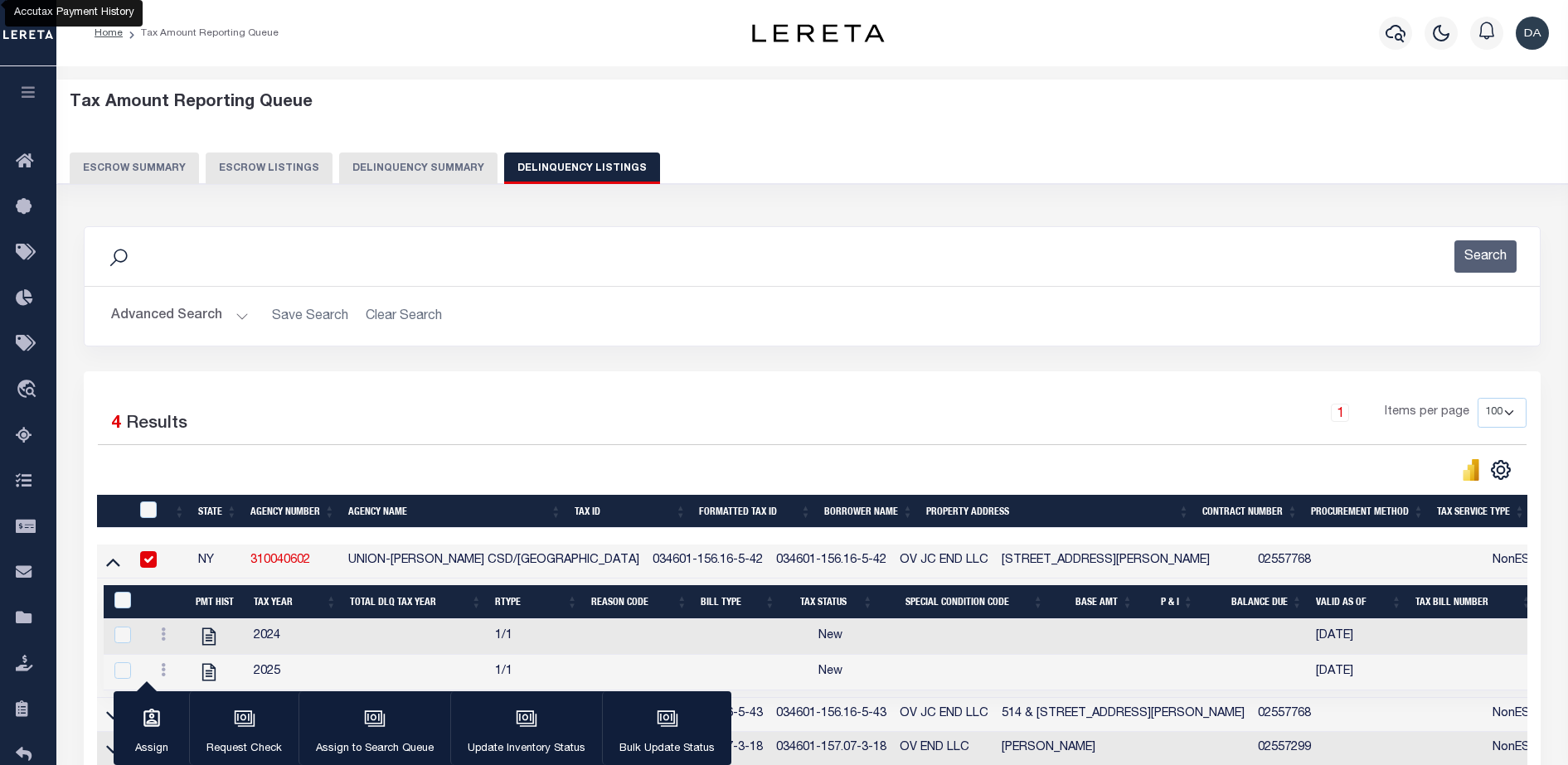
click at [381, 183] on button "Delinquency Summary" at bounding box center [418, 169] width 159 height 32
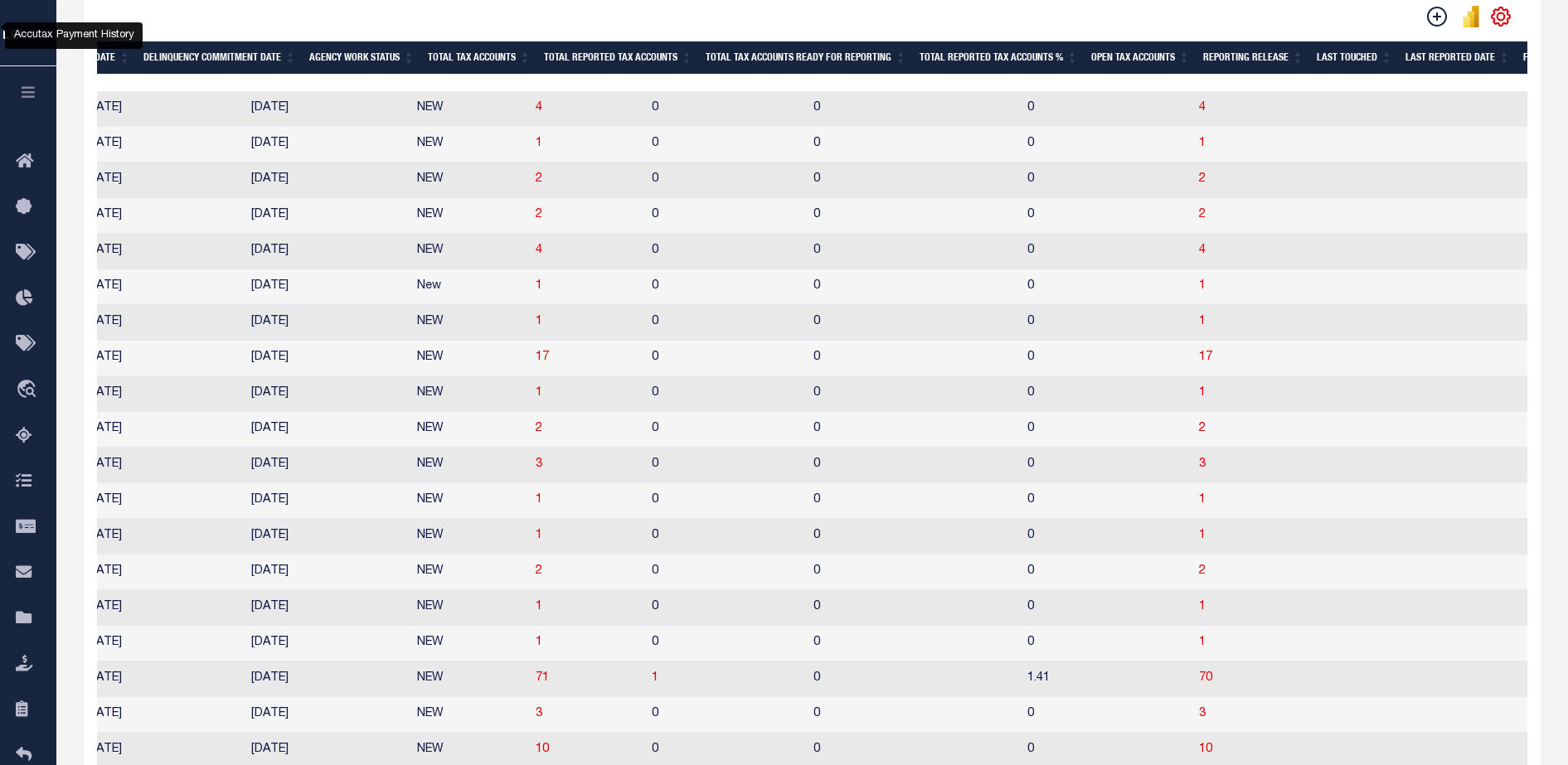
scroll to position [471, 0]
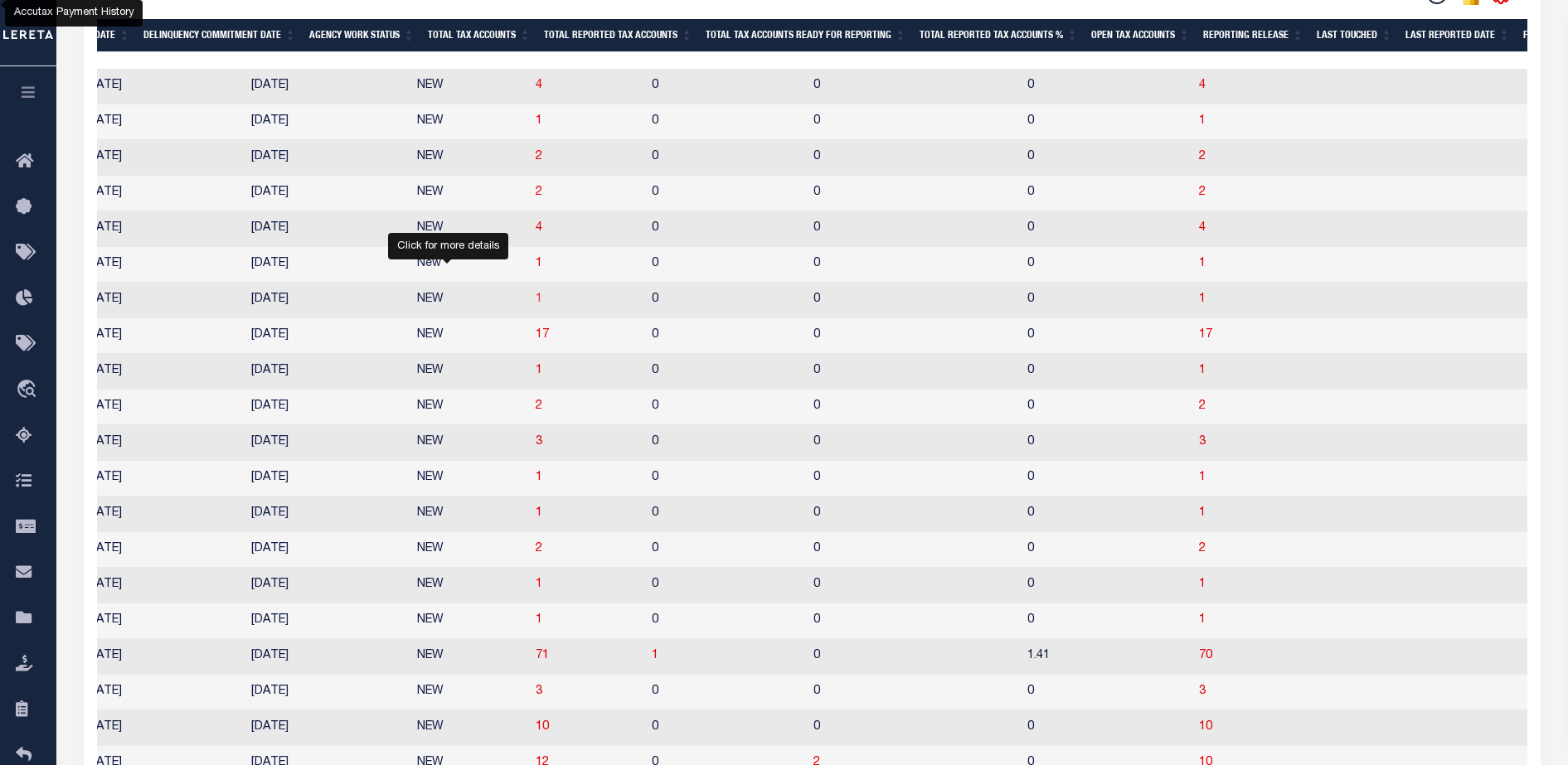
click at [536, 305] on span "1" at bounding box center [539, 299] width 7 height 12
select select "100"
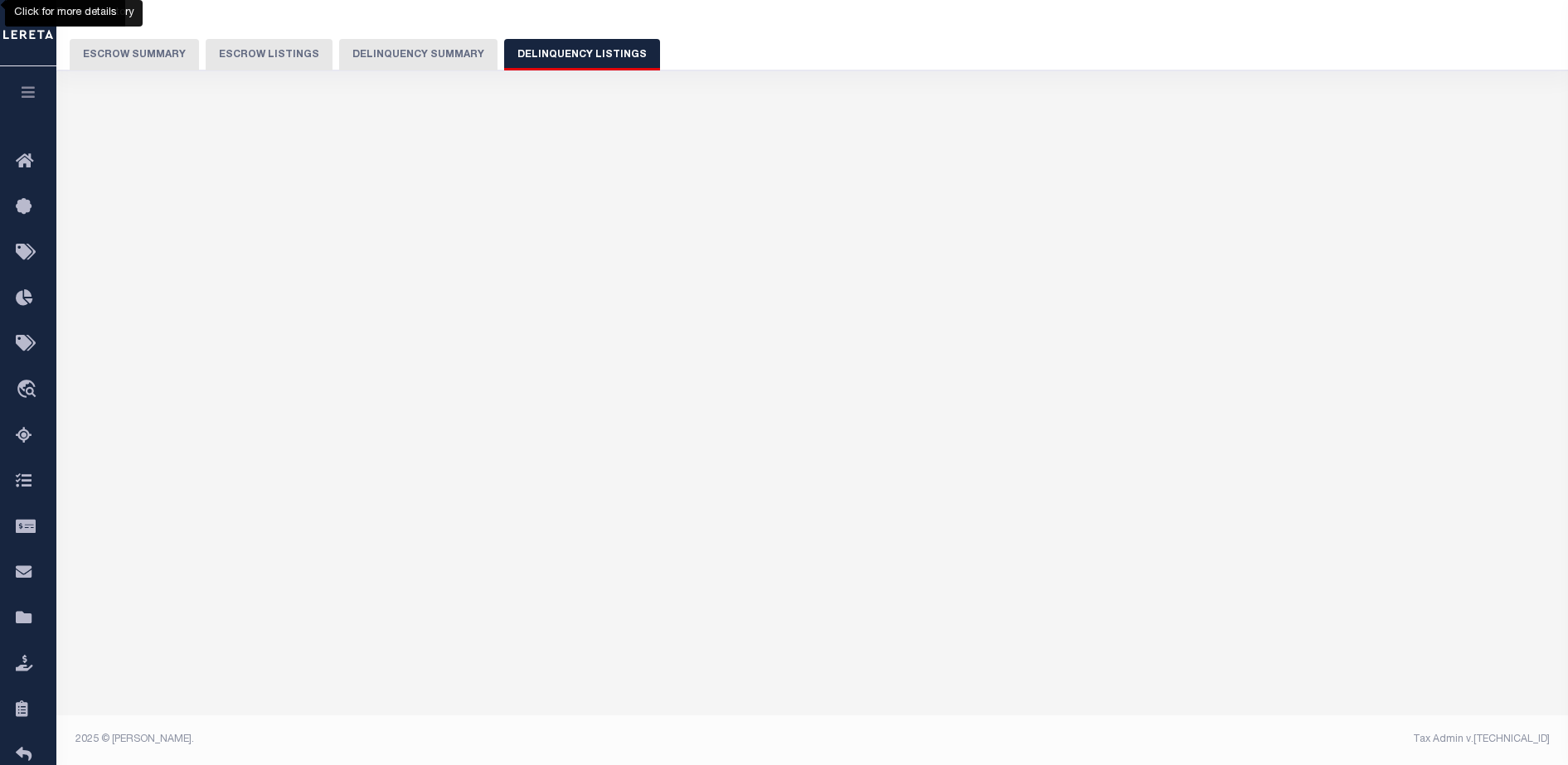
select select "100"
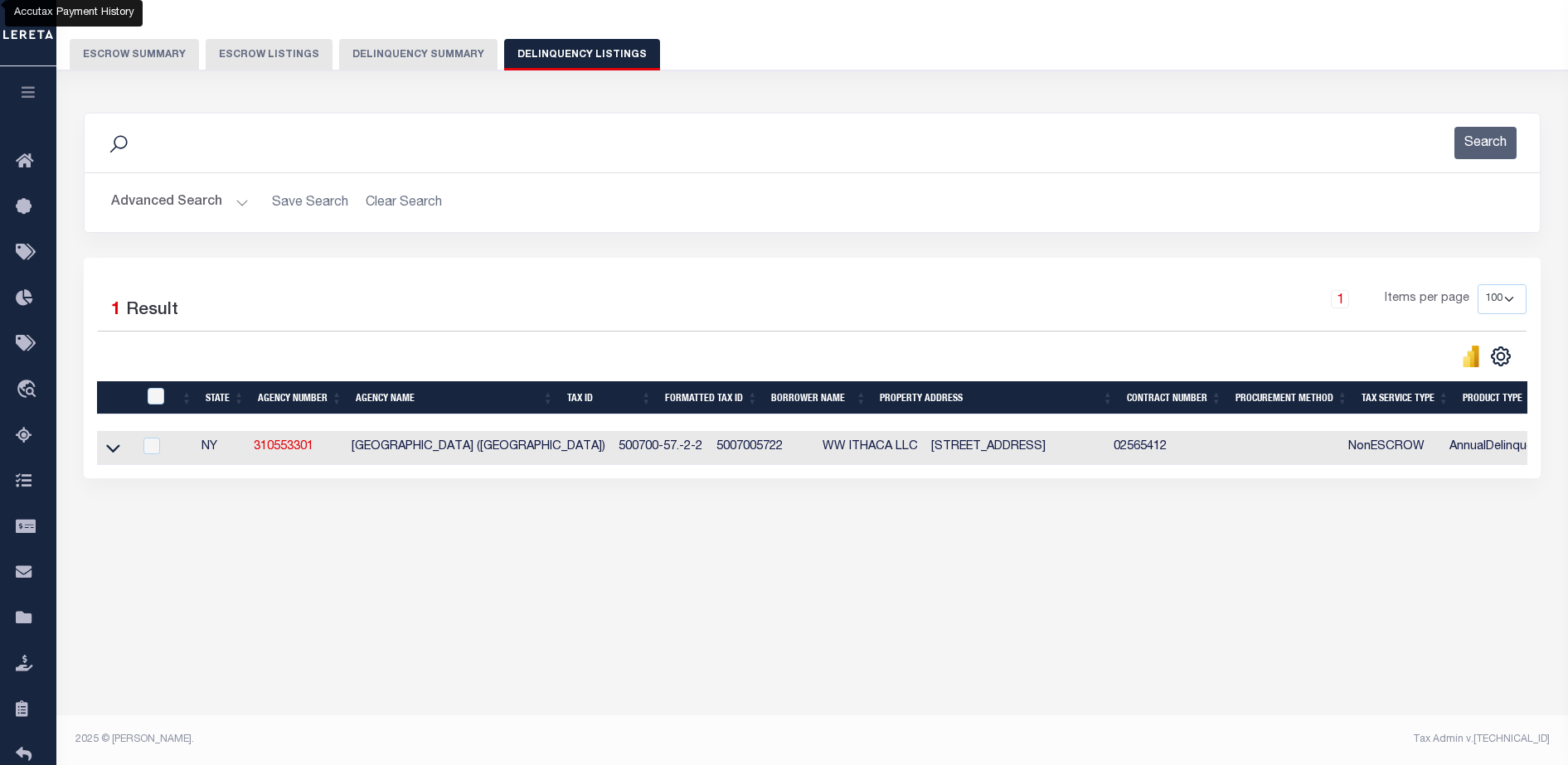
scroll to position [113, 0]
click at [120, 456] on td at bounding box center [114, 448] width 36 height 34
checkbox input "true"
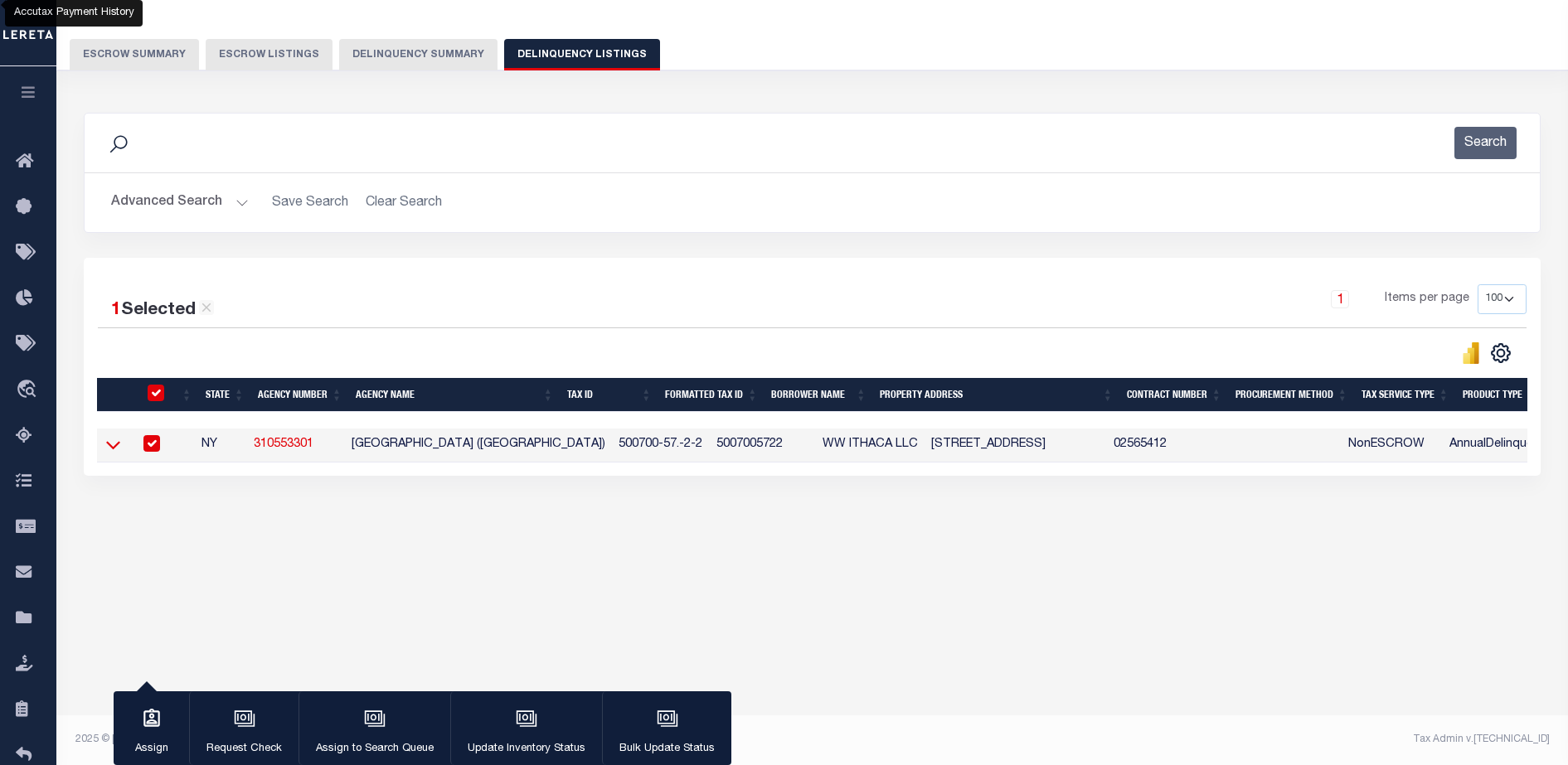
click at [112, 454] on icon at bounding box center [113, 445] width 14 height 18
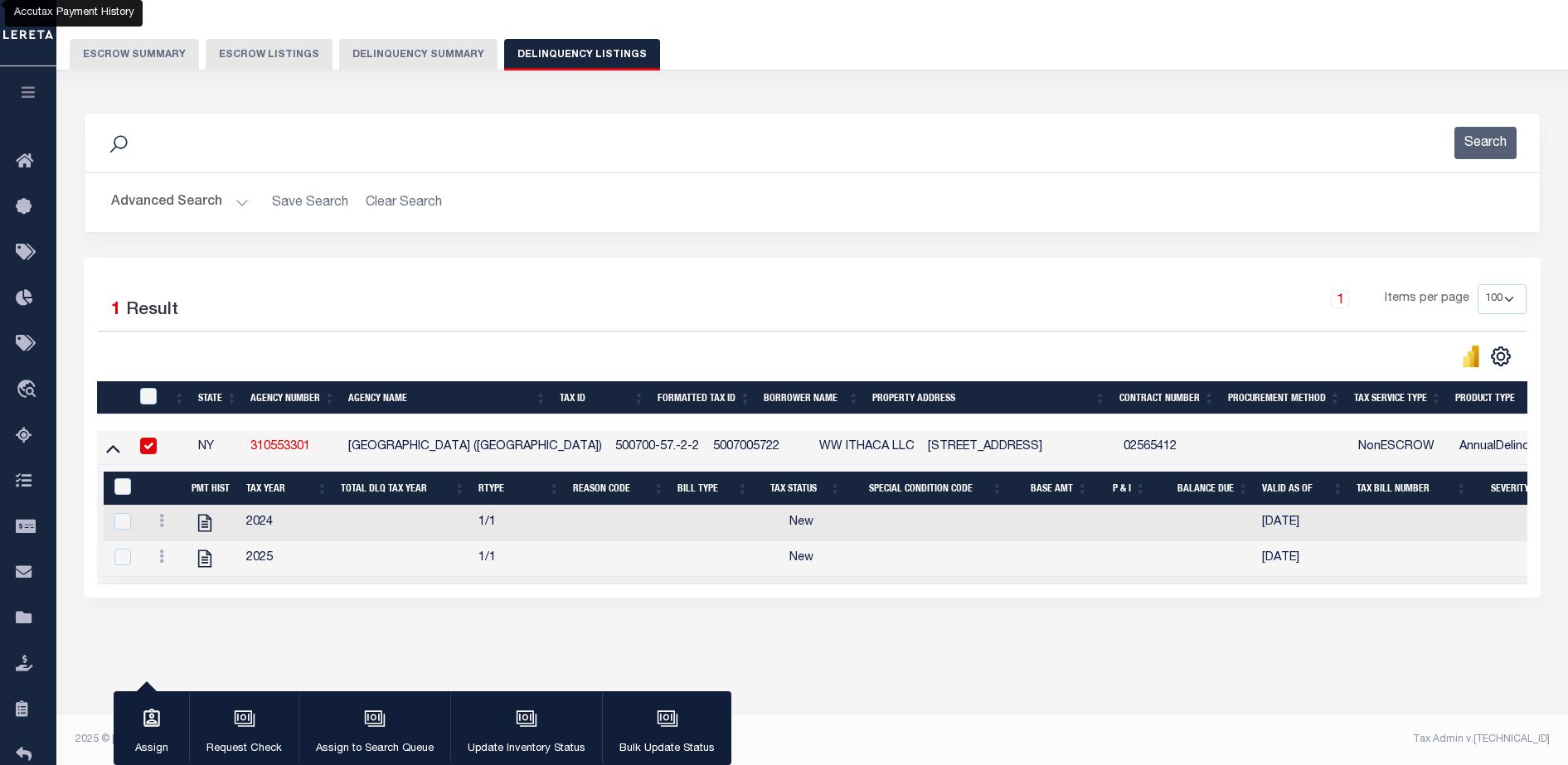
click at [411, 46] on button "Delinquency Summary" at bounding box center [418, 55] width 159 height 32
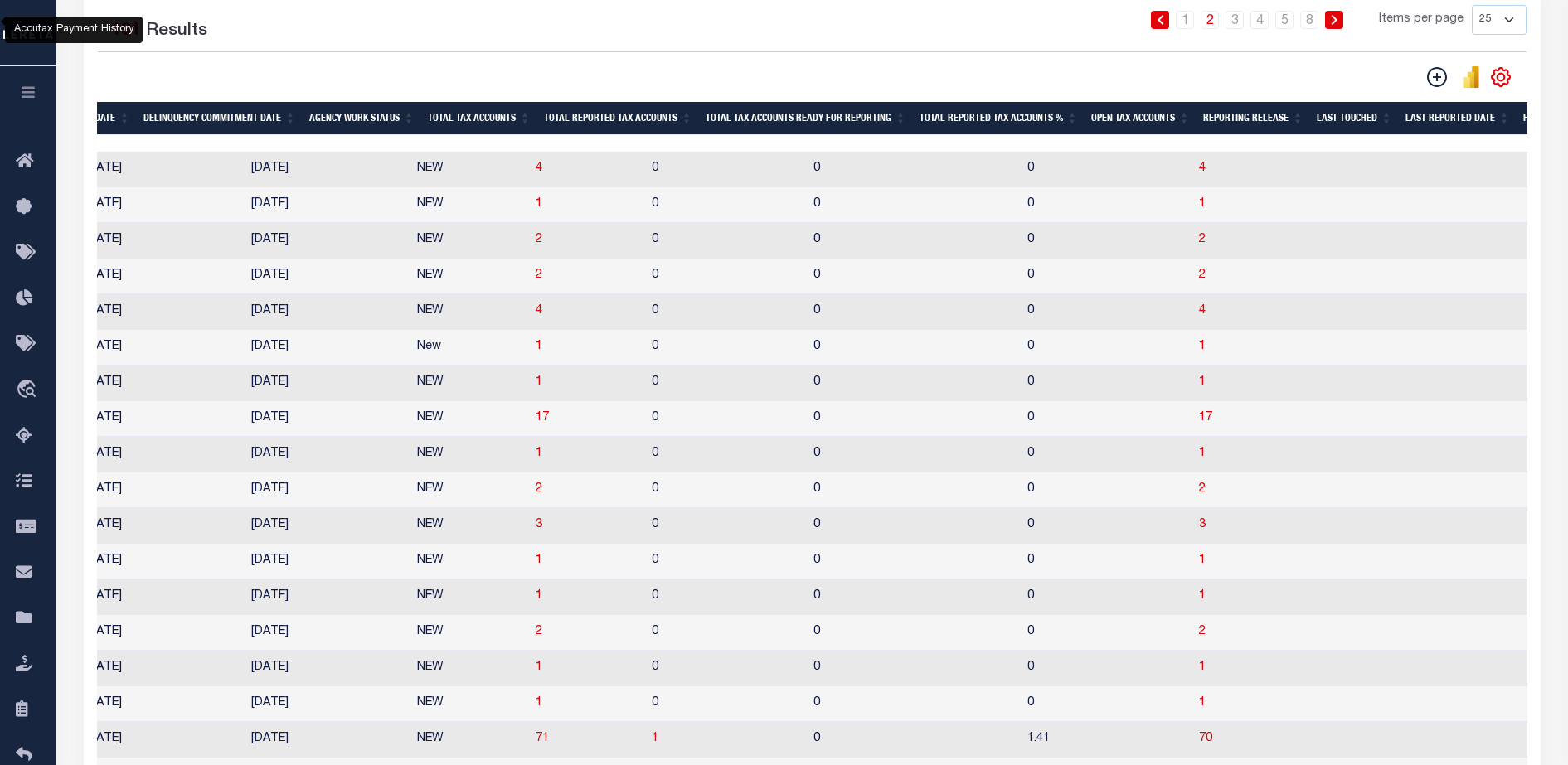
scroll to position [405, 0]
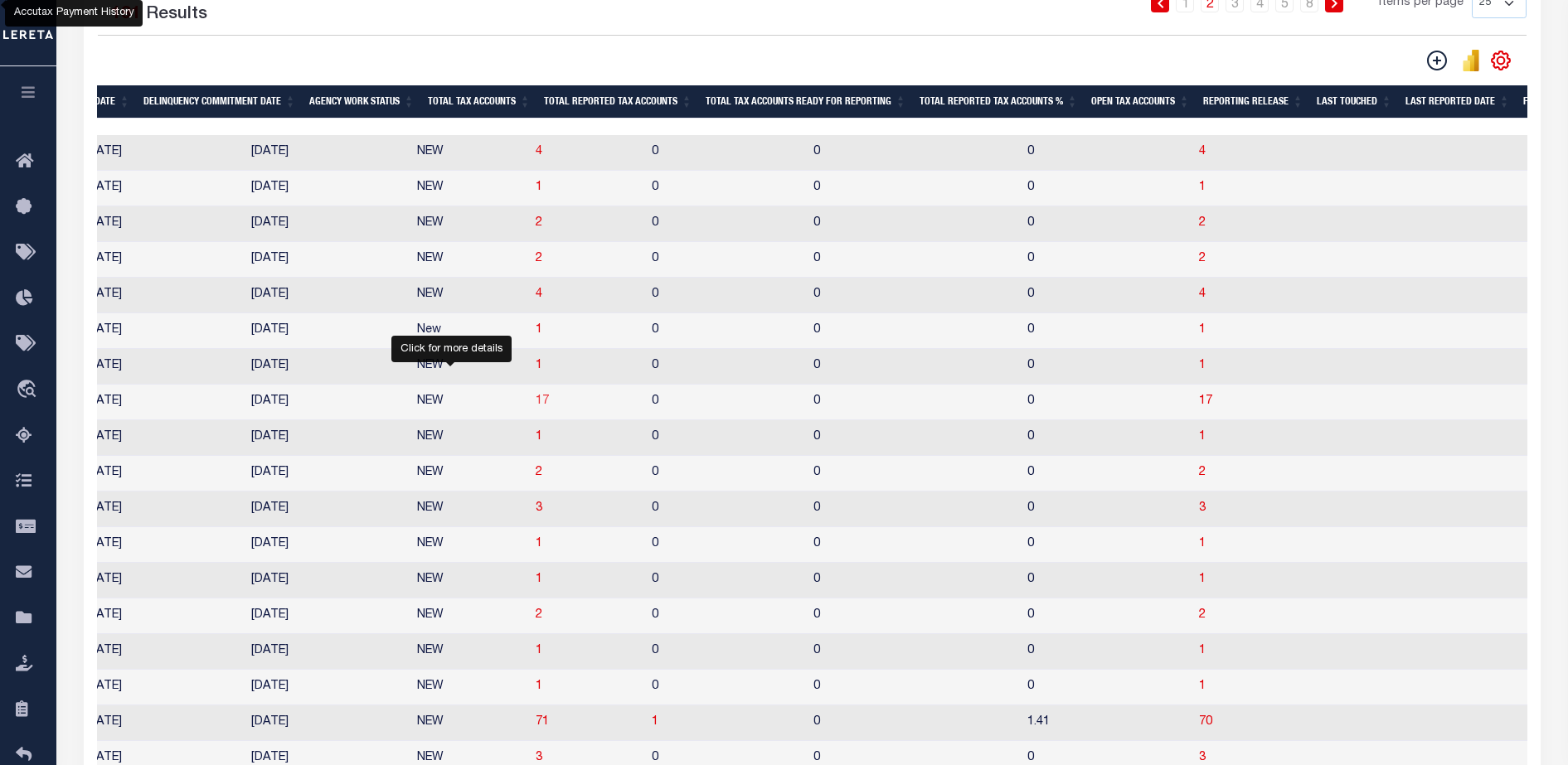
click at [536, 407] on span "17" at bounding box center [542, 401] width 13 height 12
select select "100"
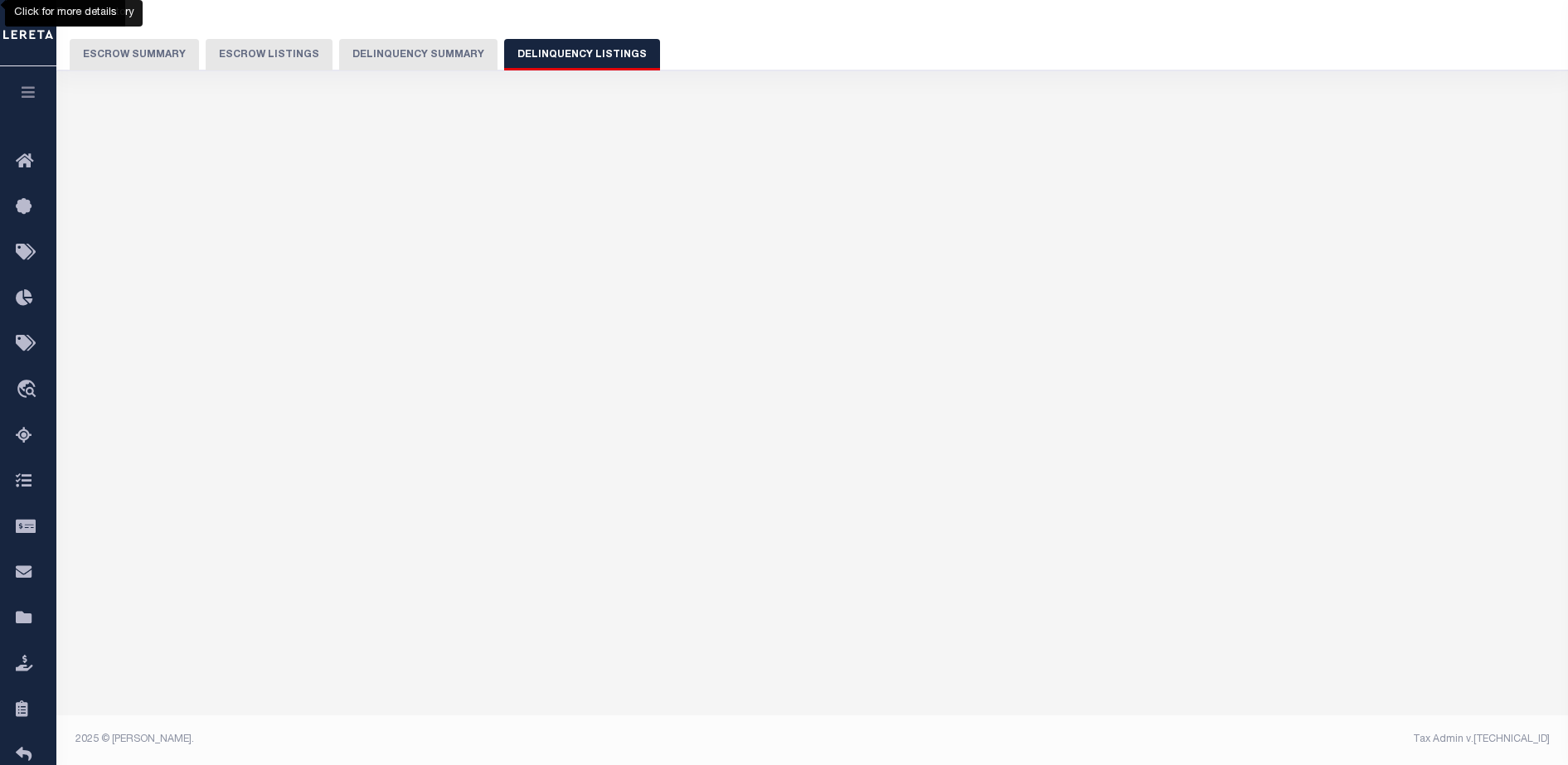
select select "100"
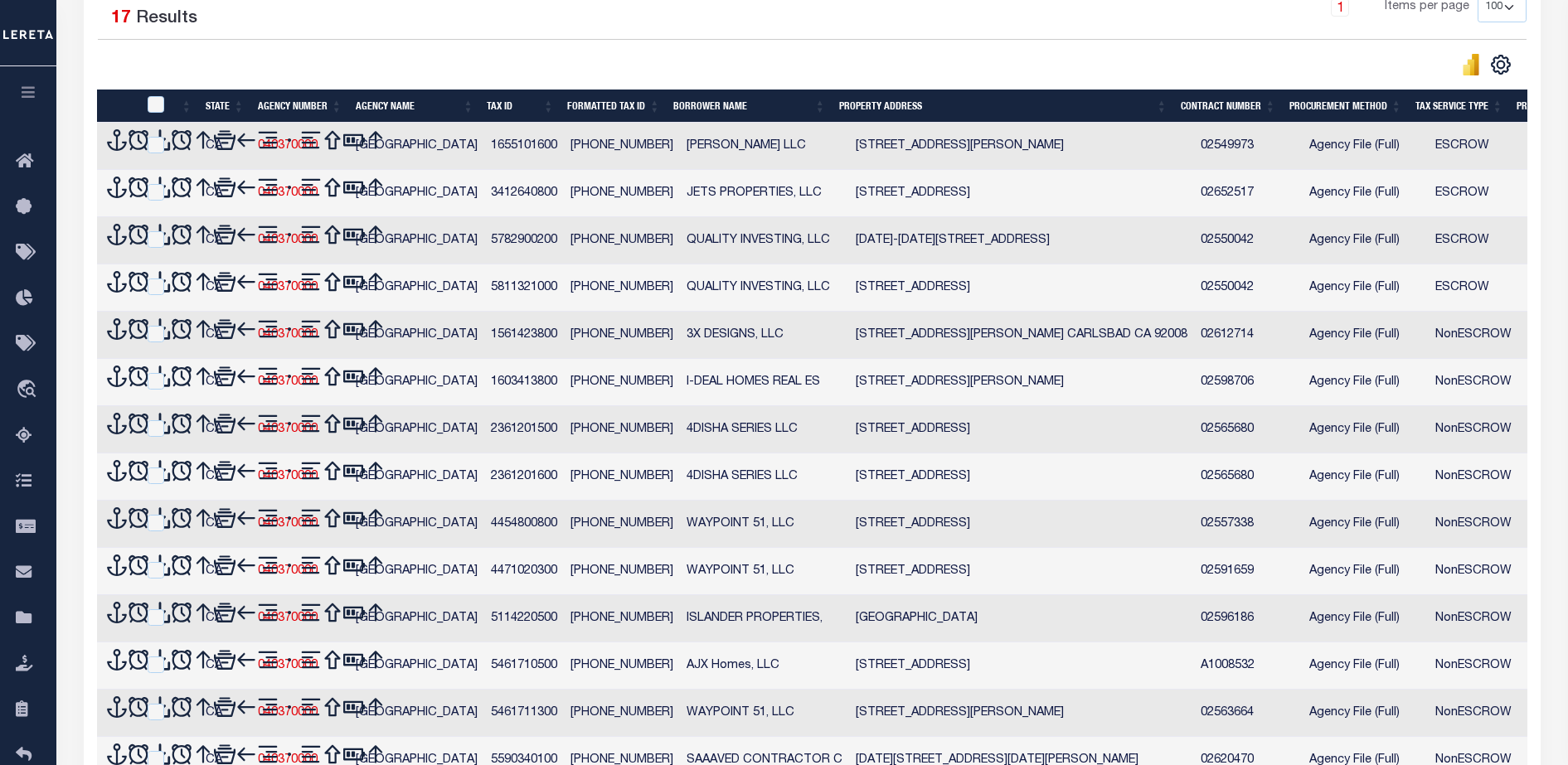
scroll to position [113, 0]
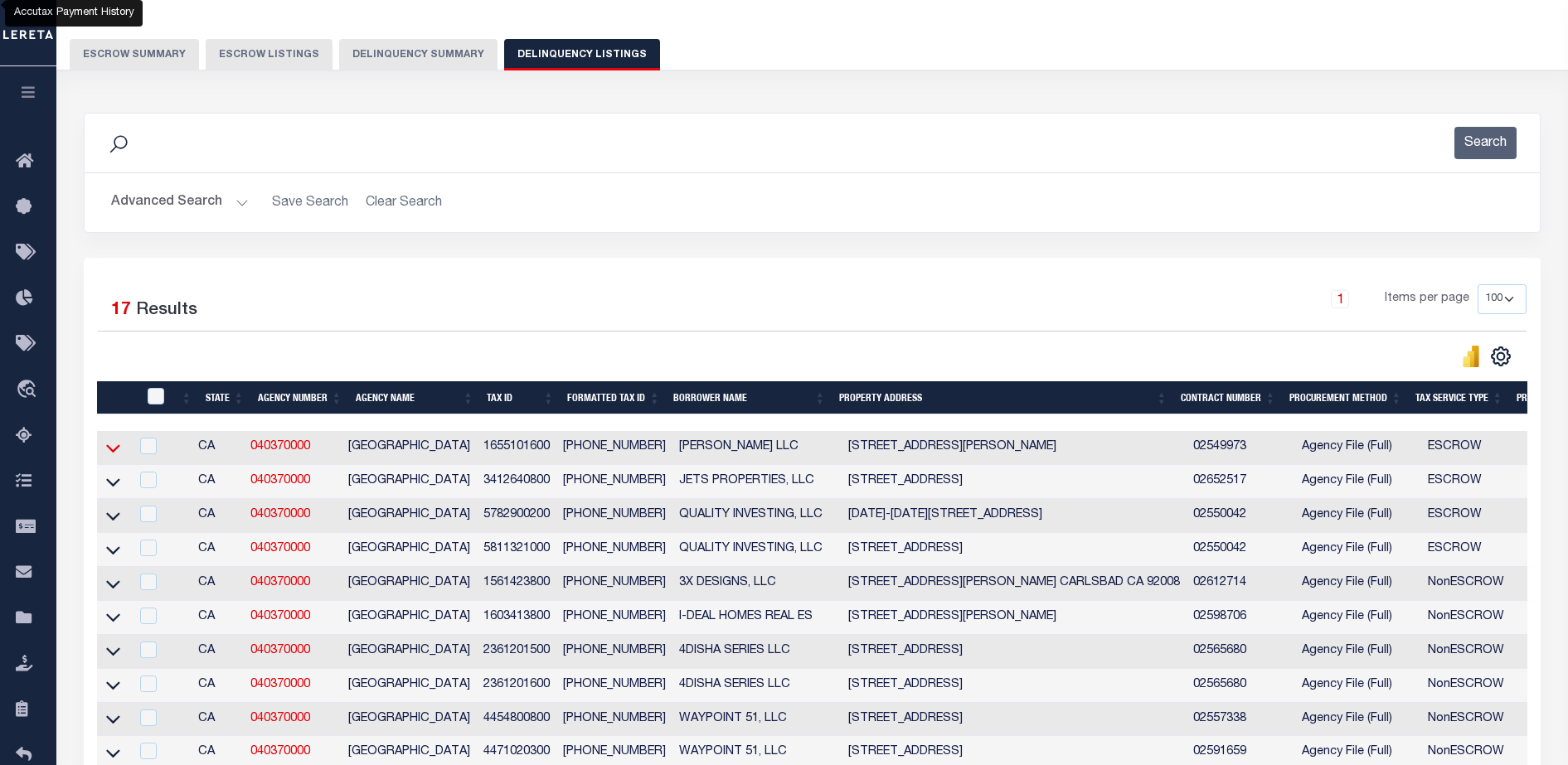
click at [113, 454] on icon at bounding box center [113, 450] width 14 height 8
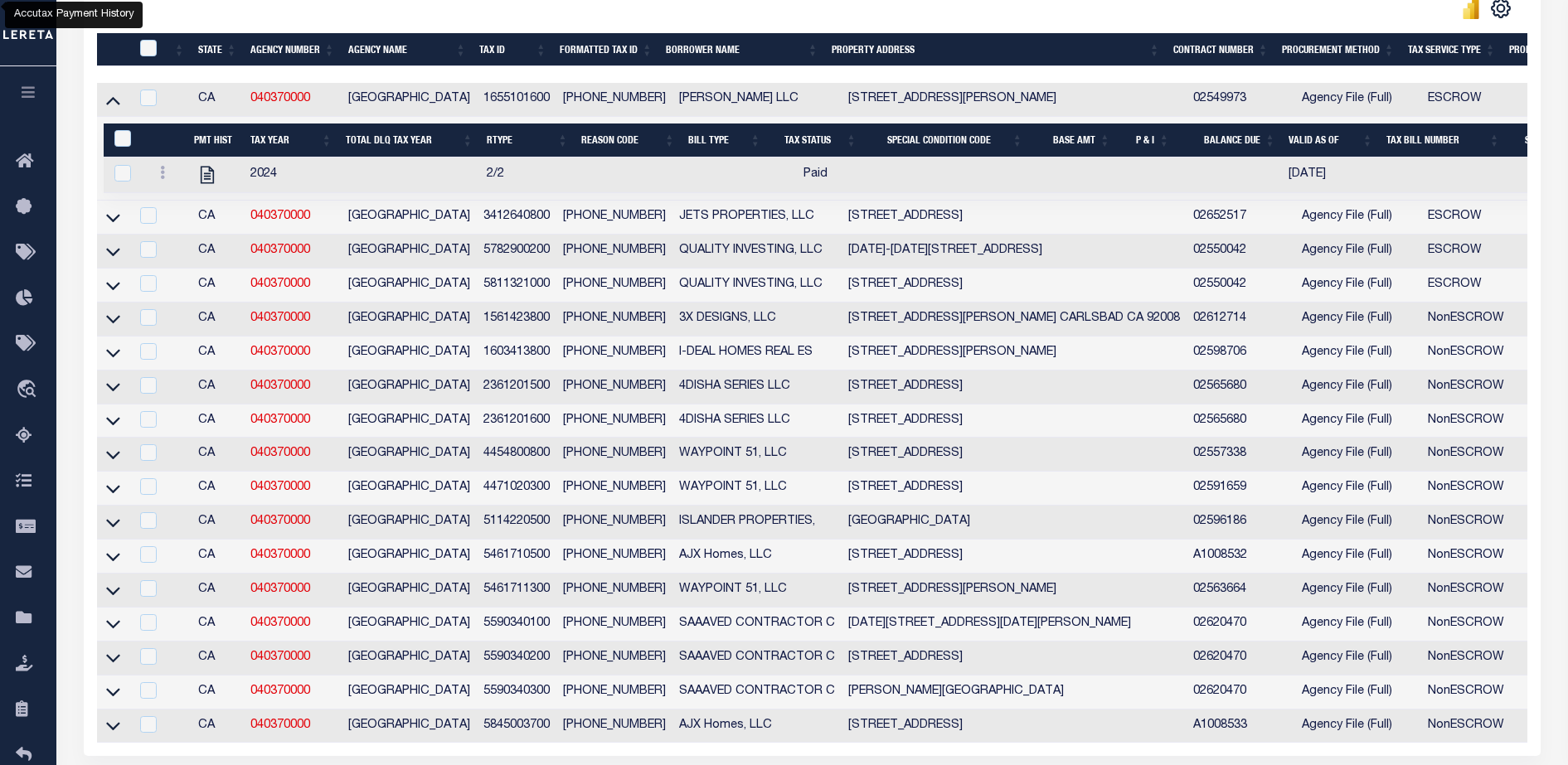
scroll to position [463, 0]
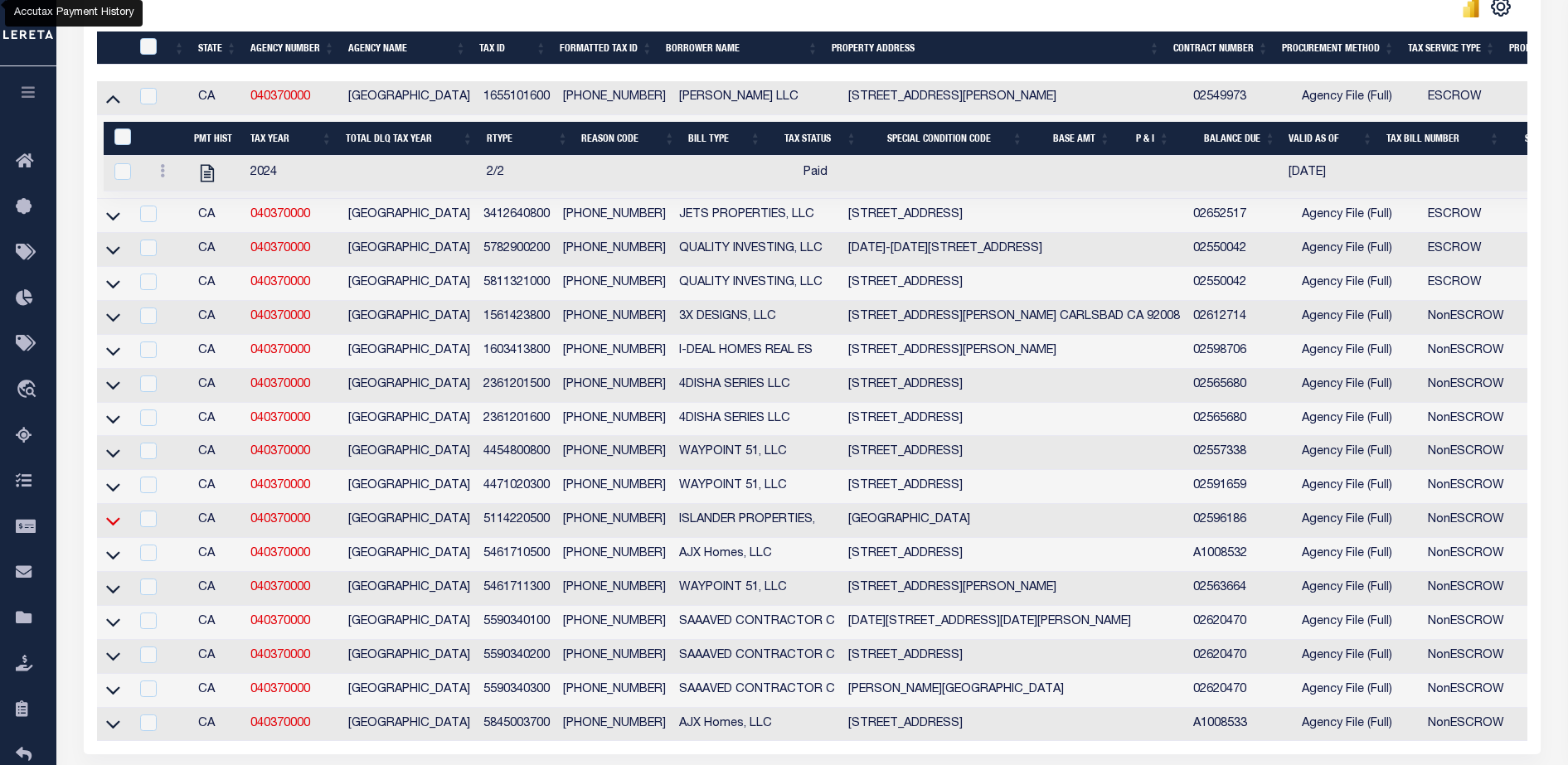
click at [115, 530] on icon at bounding box center [113, 521] width 14 height 18
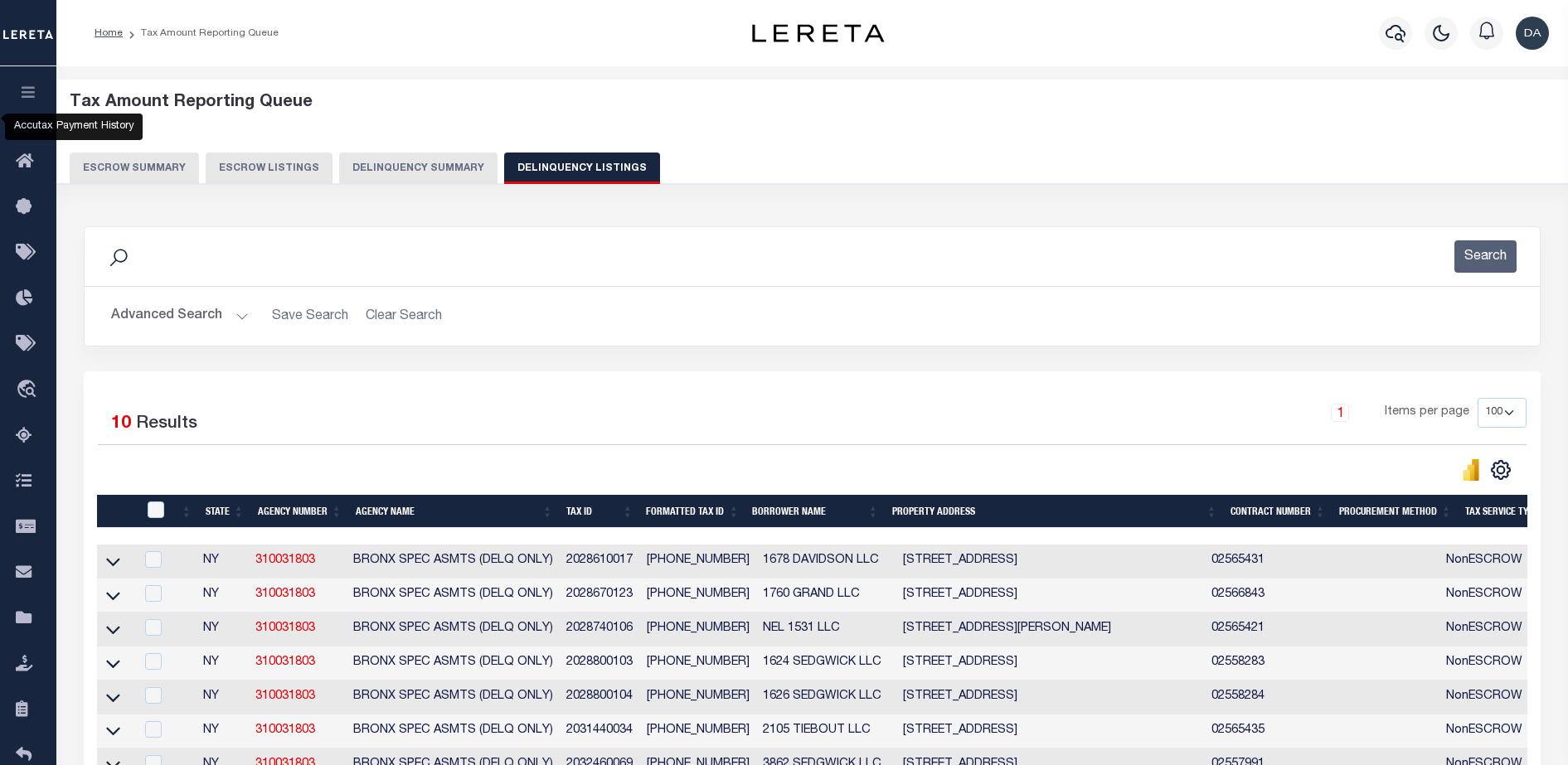
select select "100"
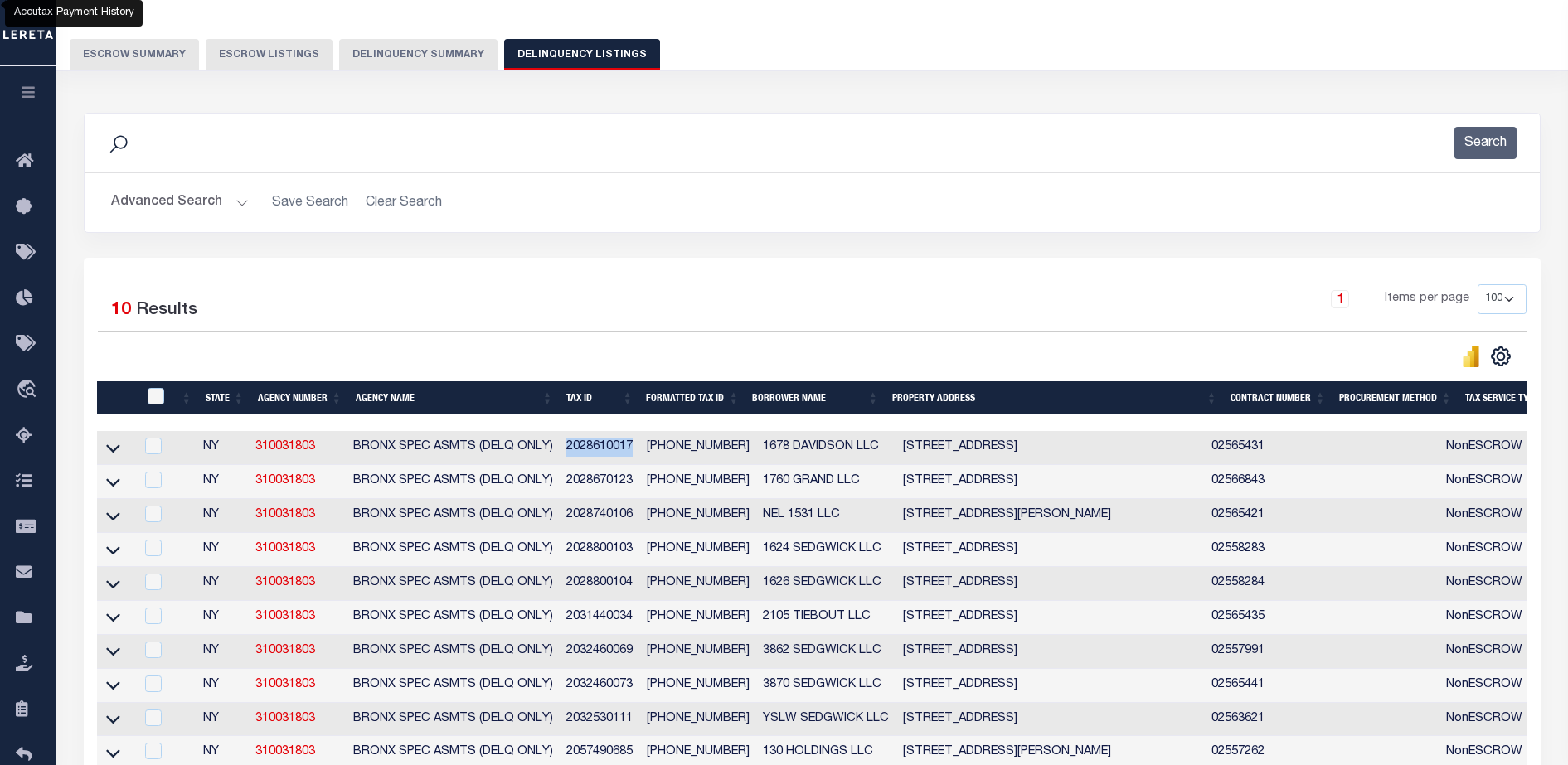
drag, startPoint x: 567, startPoint y: 455, endPoint x: 633, endPoint y: 453, distance: 66.0
click at [633, 453] on td "2028610017" at bounding box center [600, 448] width 80 height 34
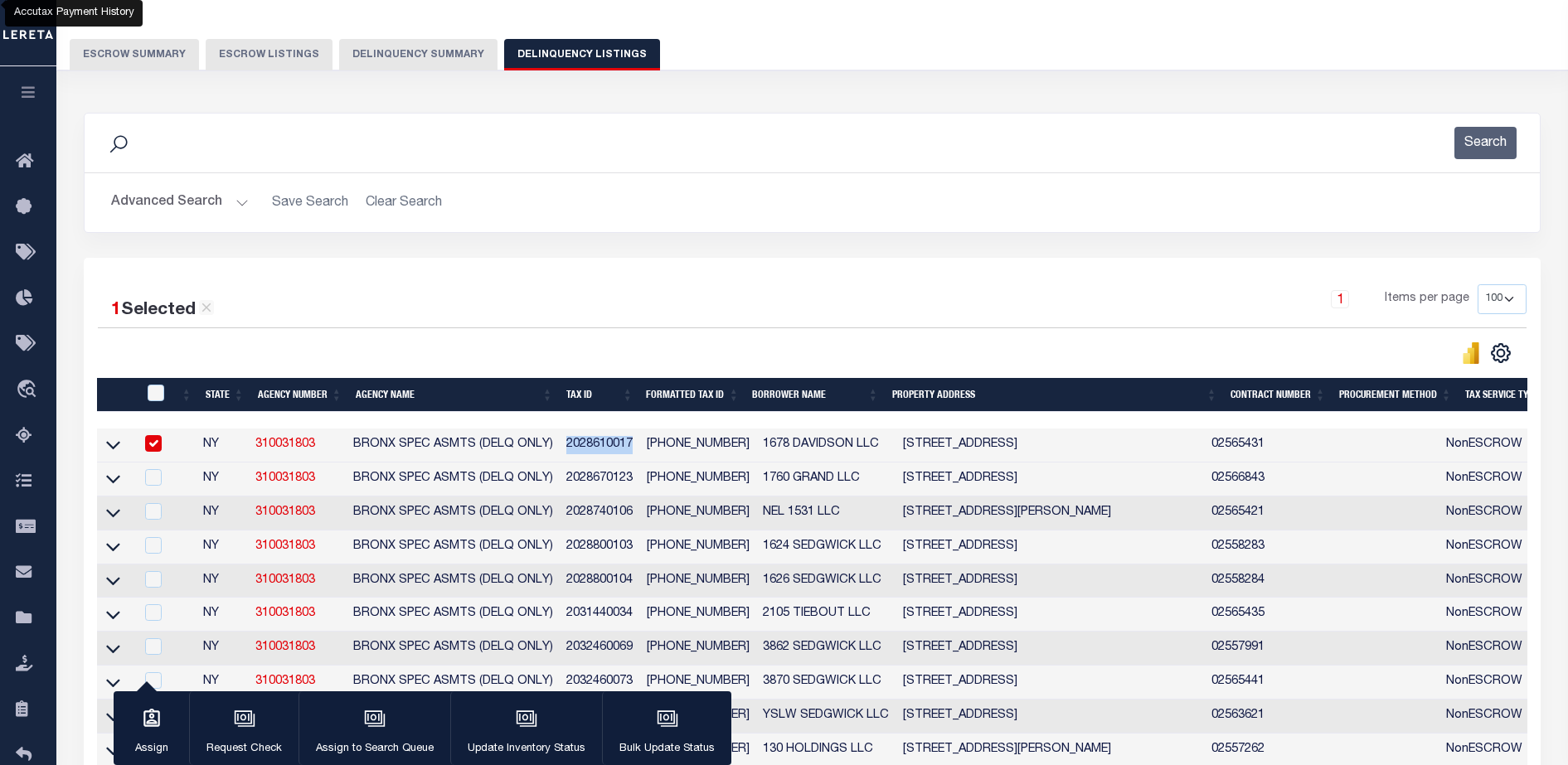
drag, startPoint x: 633, startPoint y: 453, endPoint x: 608, endPoint y: 451, distance: 25.1
copy td "2028610017"
click at [111, 450] on icon at bounding box center [113, 446] width 14 height 8
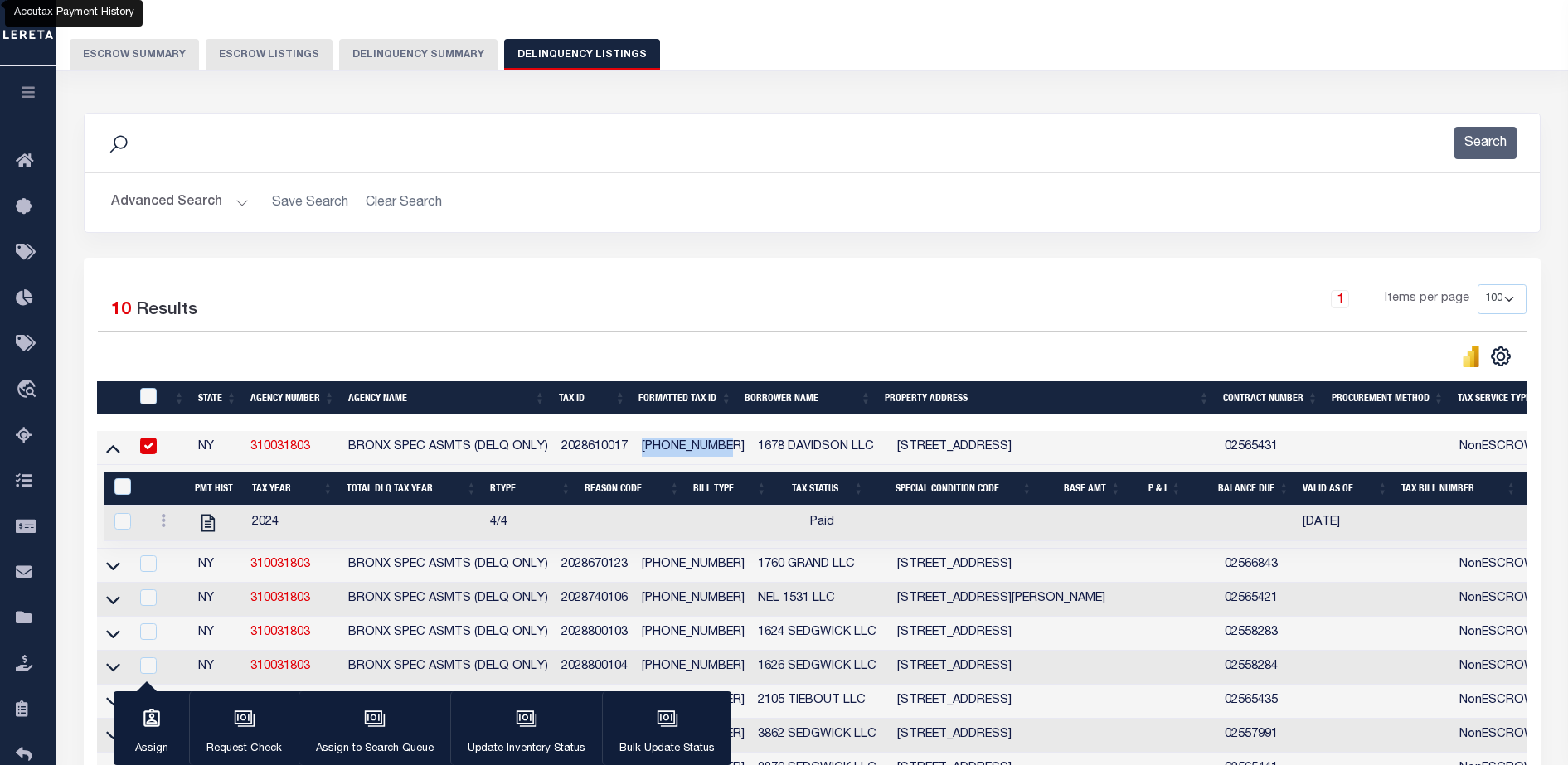
drag, startPoint x: 644, startPoint y: 453, endPoint x: 718, endPoint y: 452, distance: 74.0
click at [718, 452] on td "[PHONE_NUMBER]" at bounding box center [693, 448] width 116 height 34
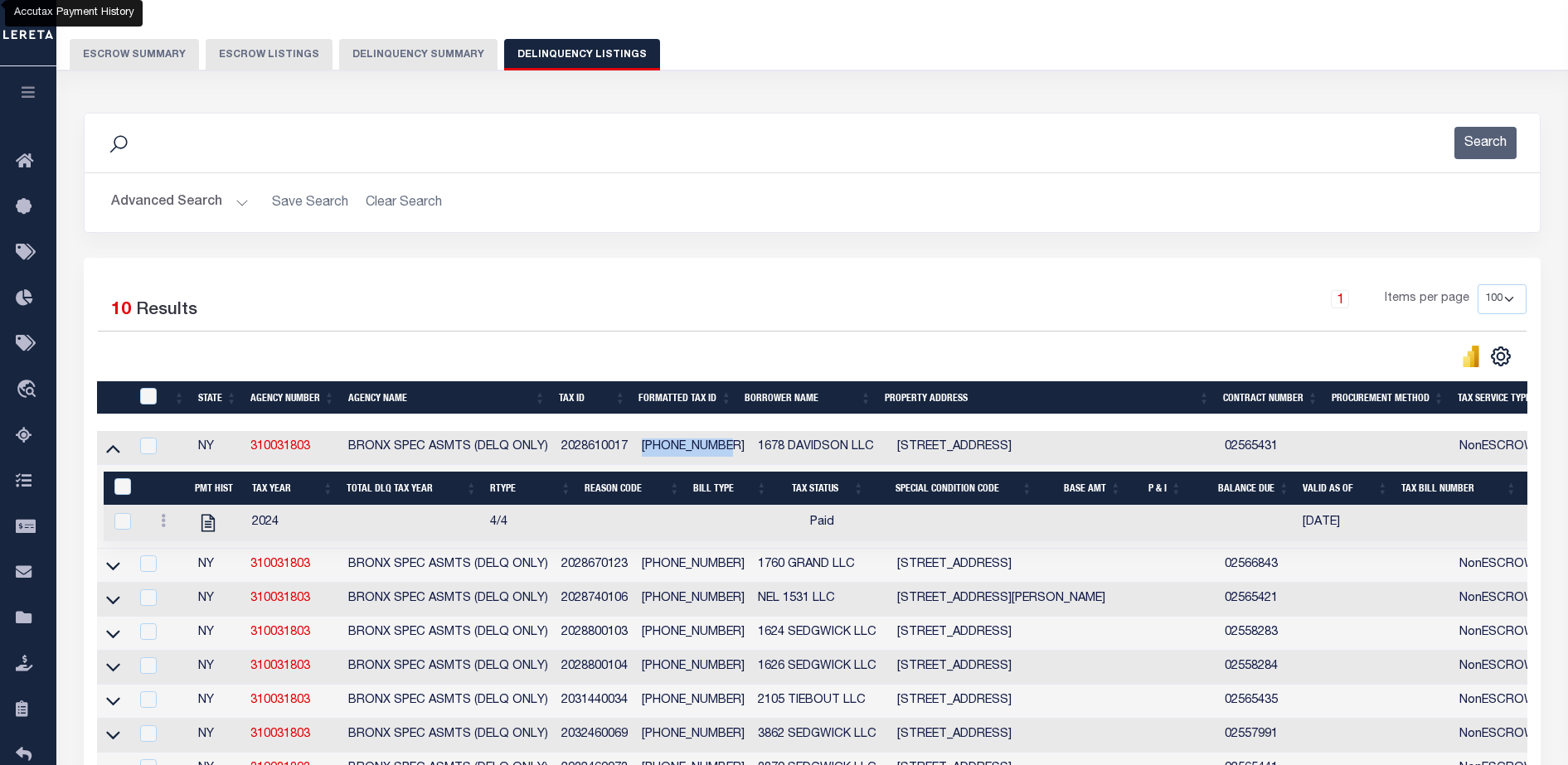
copy td "[PHONE_NUMBER]"
drag, startPoint x: 329, startPoint y: 450, endPoint x: 252, endPoint y: 454, distance: 77.1
click at [252, 454] on td "310031803" at bounding box center [292, 448] width 98 height 34
checkbox input "true"
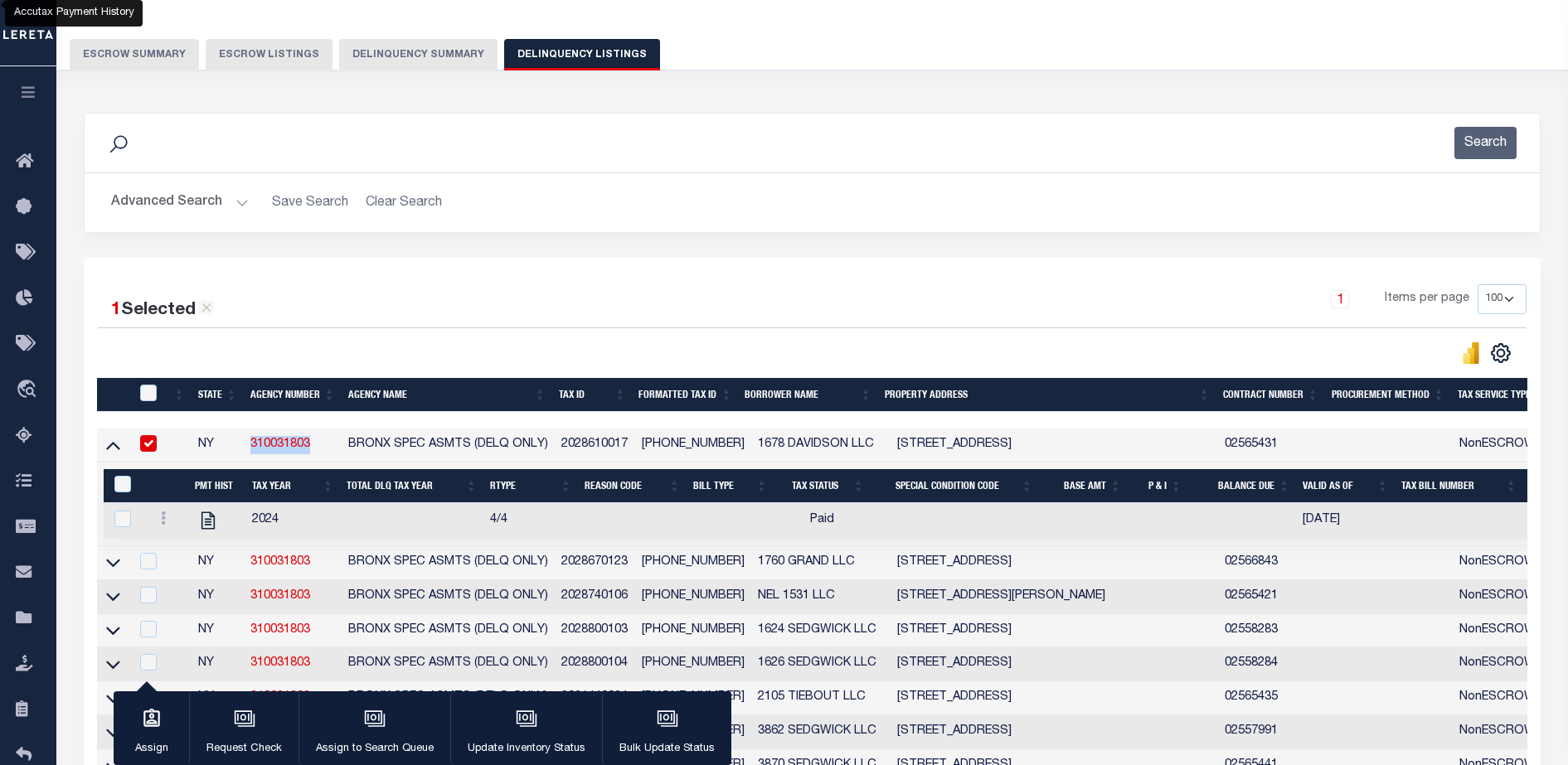
copy link "310031803"
click at [211, 526] on icon "" at bounding box center [208, 520] width 13 height 18
checkbox input "true"
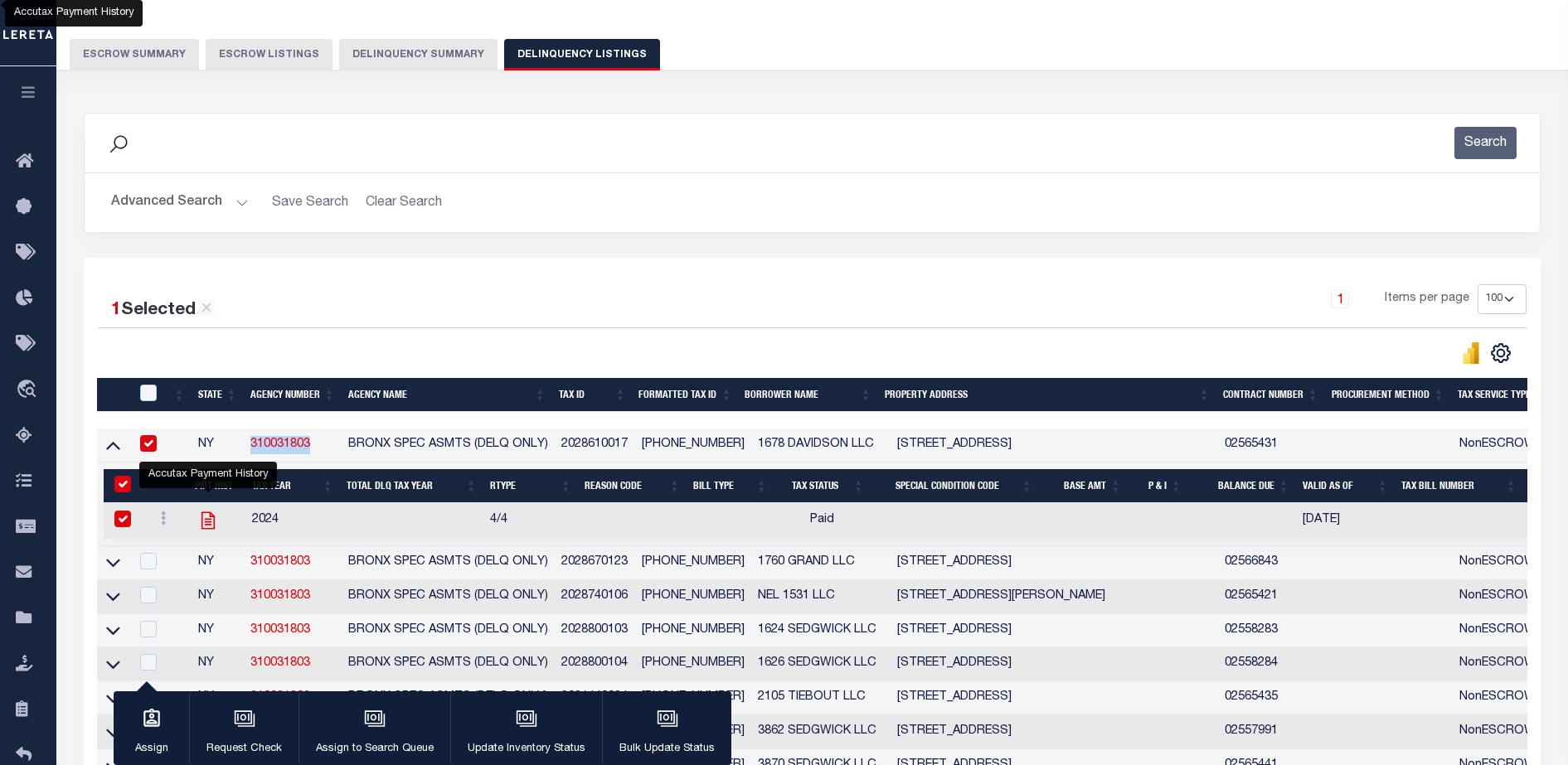
checkbox input "true"
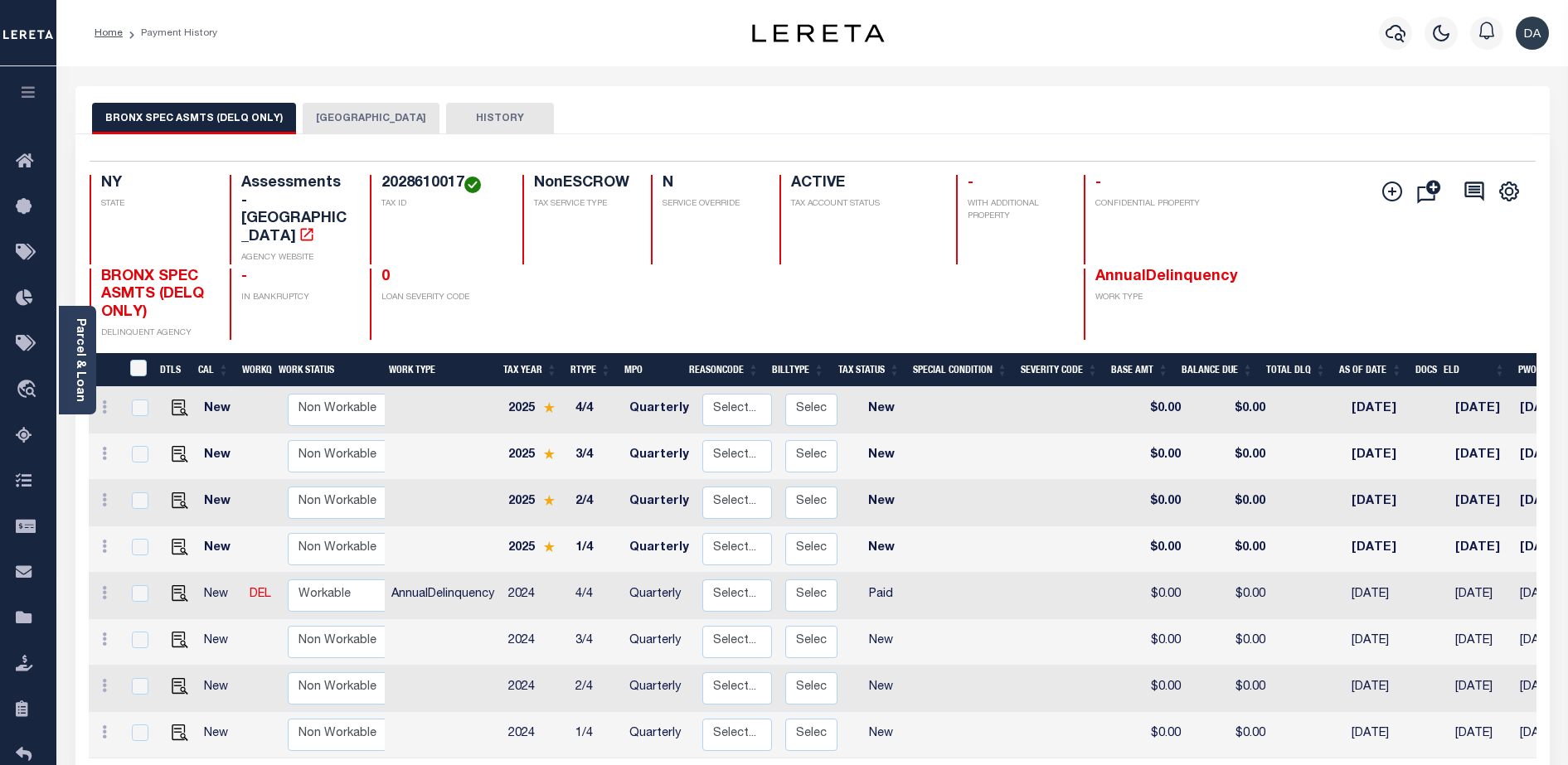
click at [398, 179] on h4 "2028610017" at bounding box center [441, 184] width 121 height 18
copy h4 "2028610017"
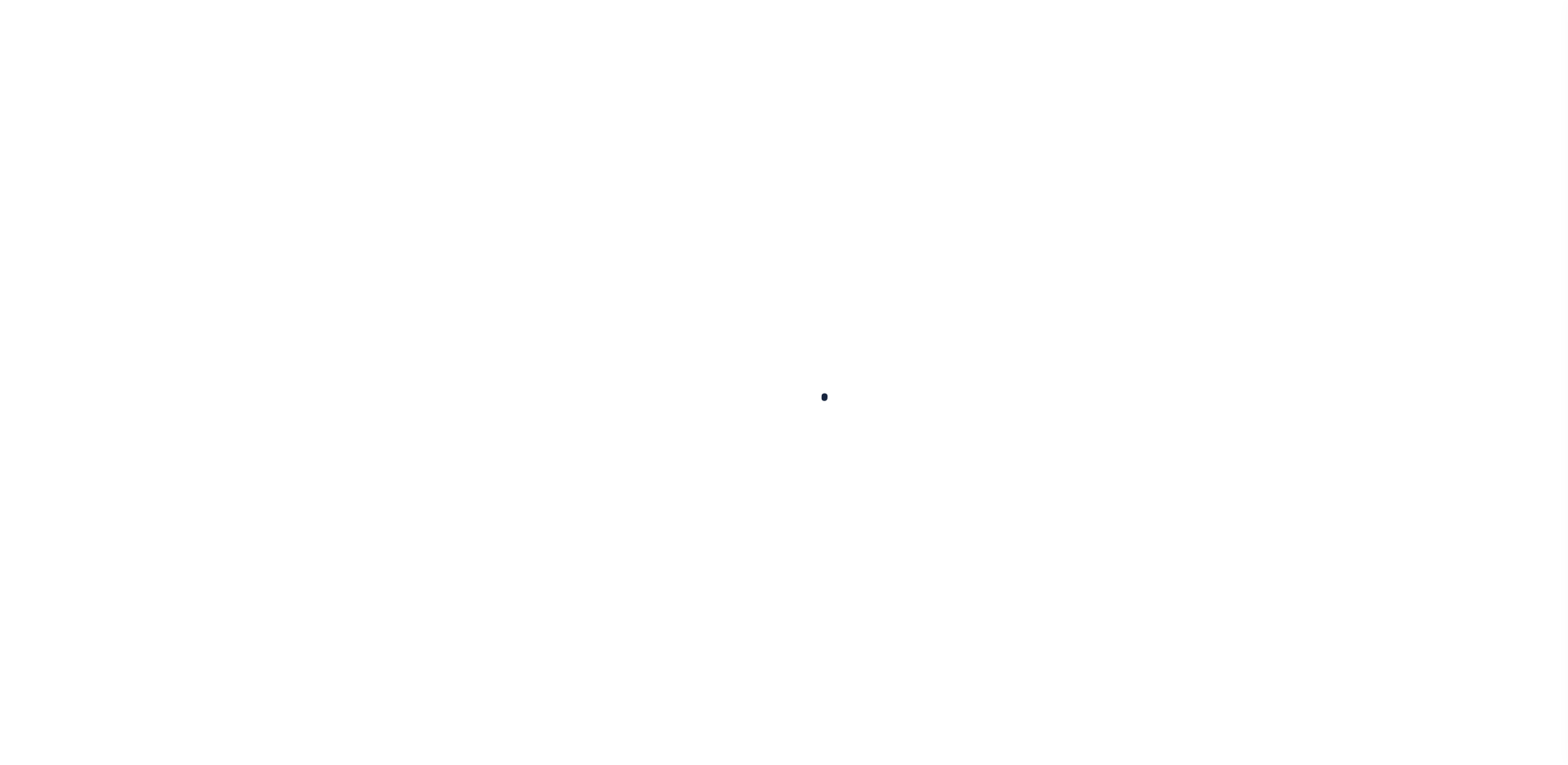
select select
checkbox input "false"
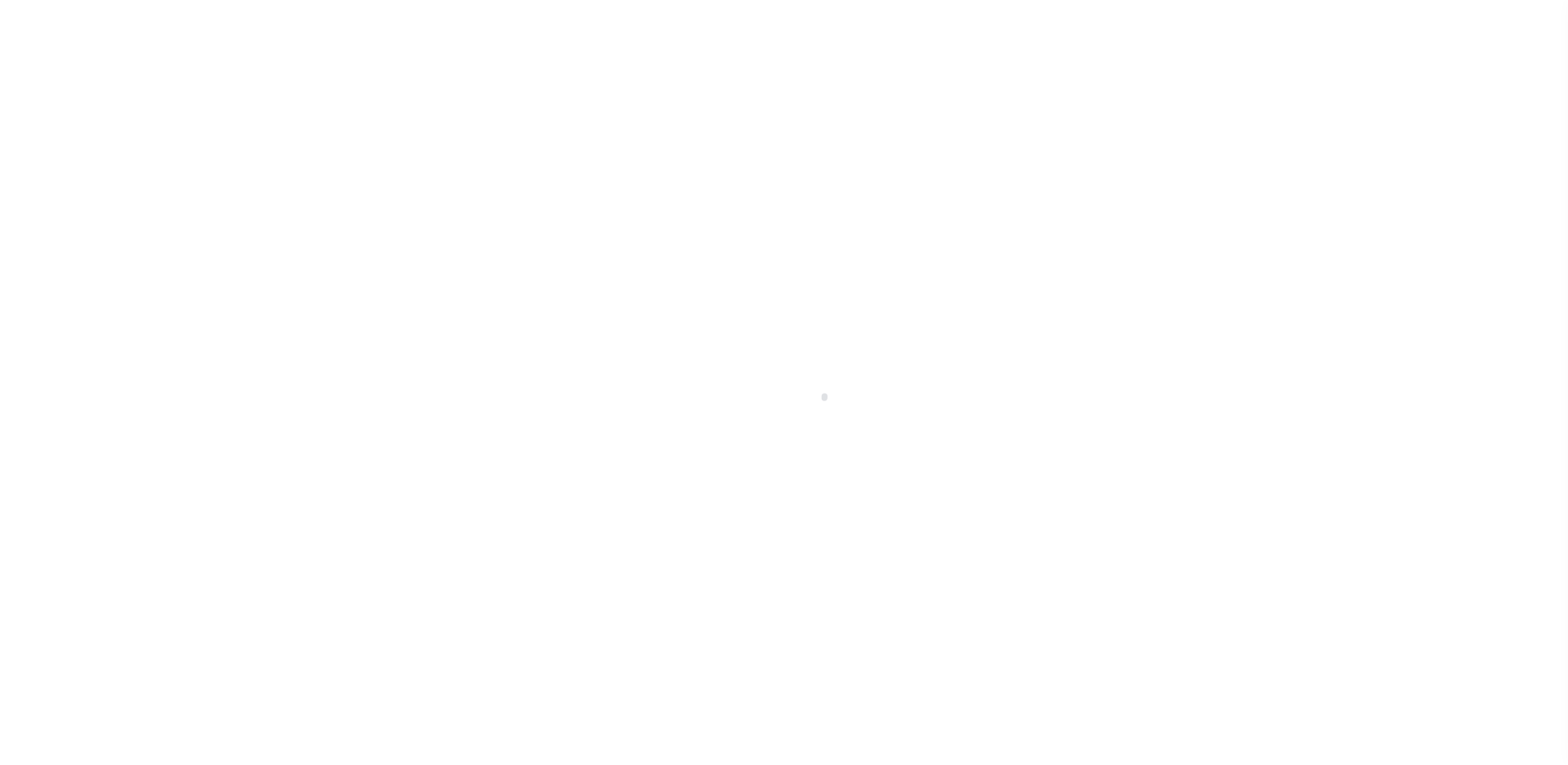
checkbox input "false"
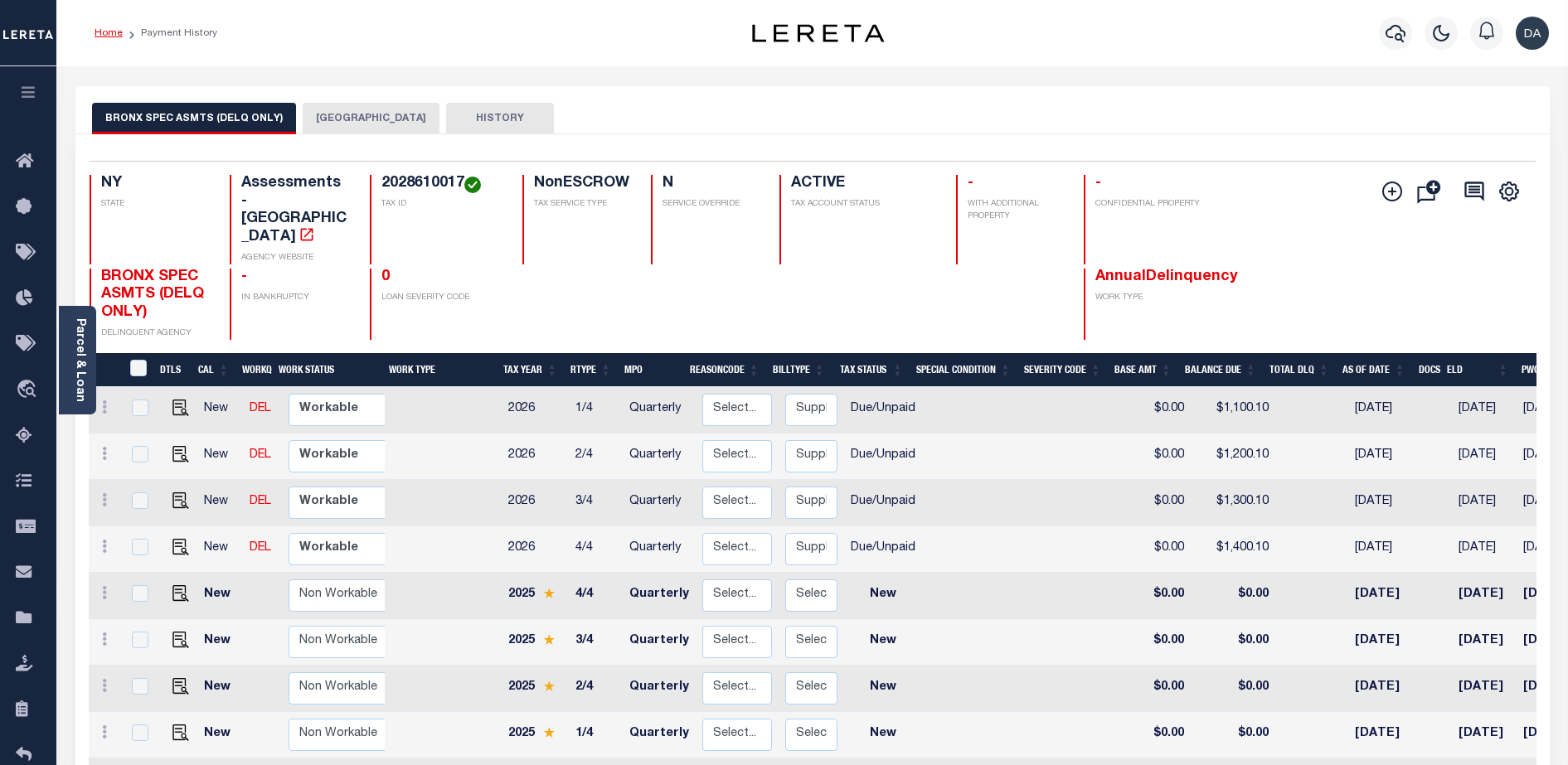
click at [111, 32] on link "Home" at bounding box center [108, 33] width 28 height 10
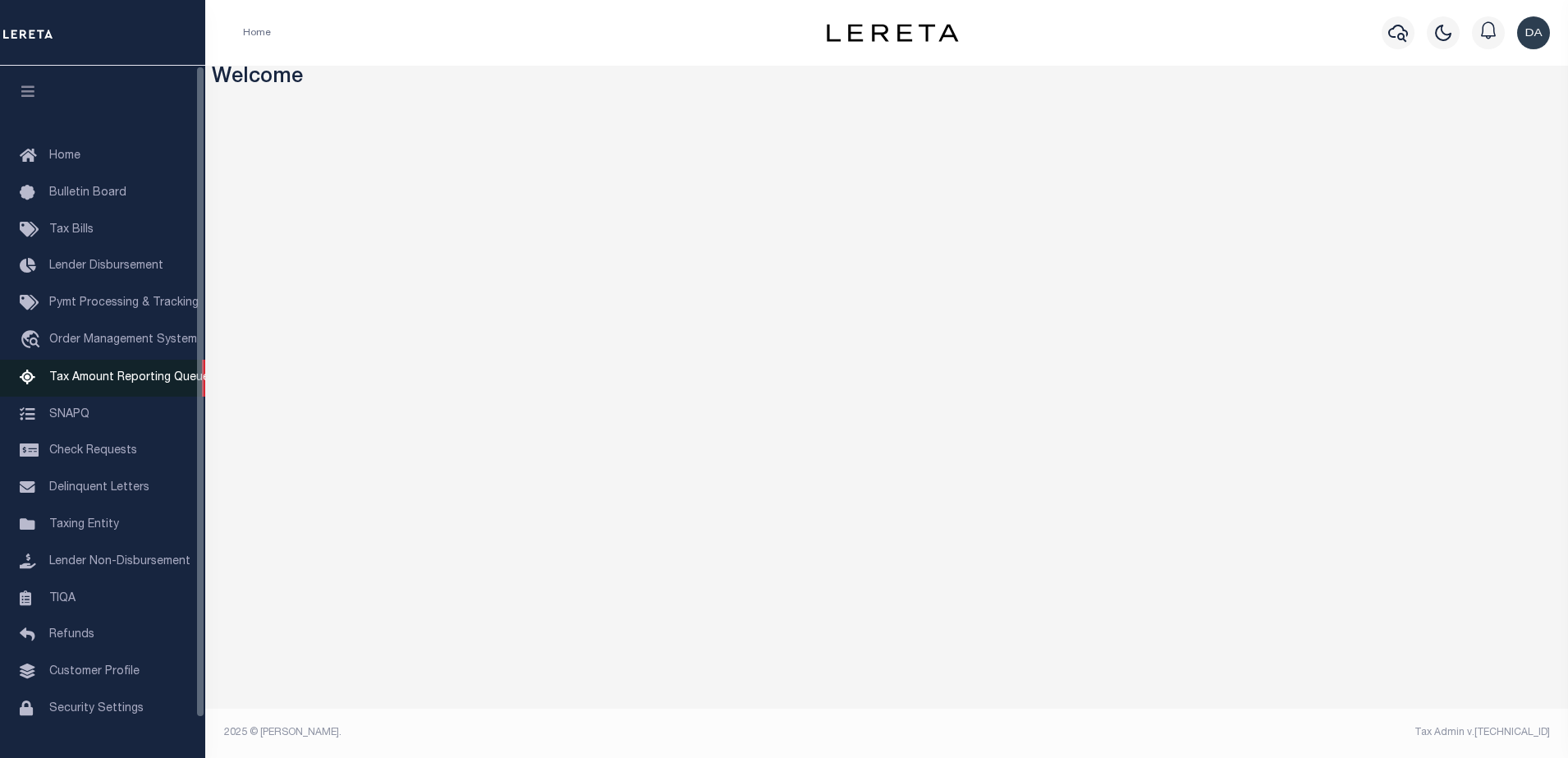
click at [142, 369] on link "Tax Amount Reporting Queue" at bounding box center [102, 378] width 205 height 37
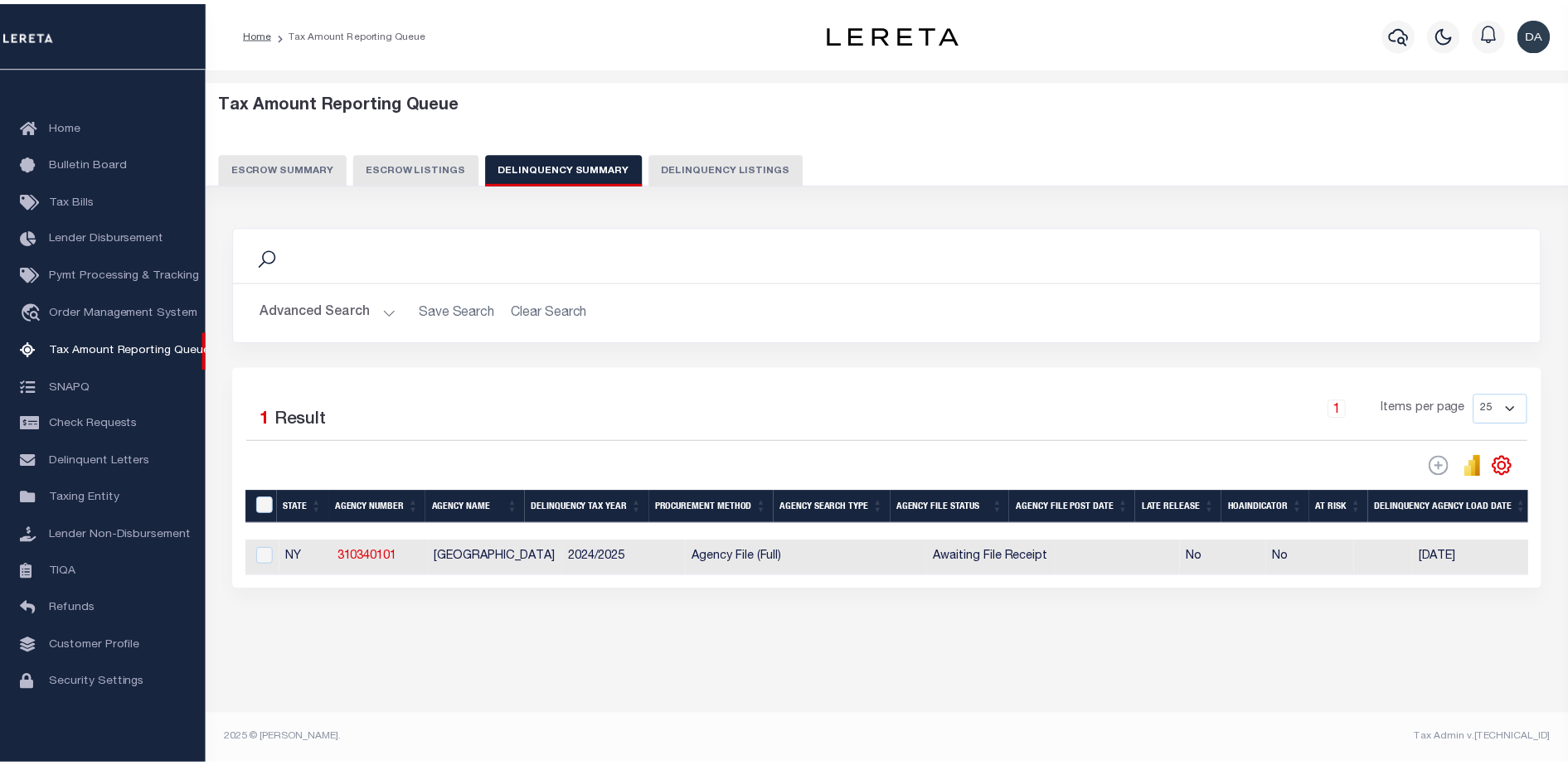
scroll to position [0, 1141]
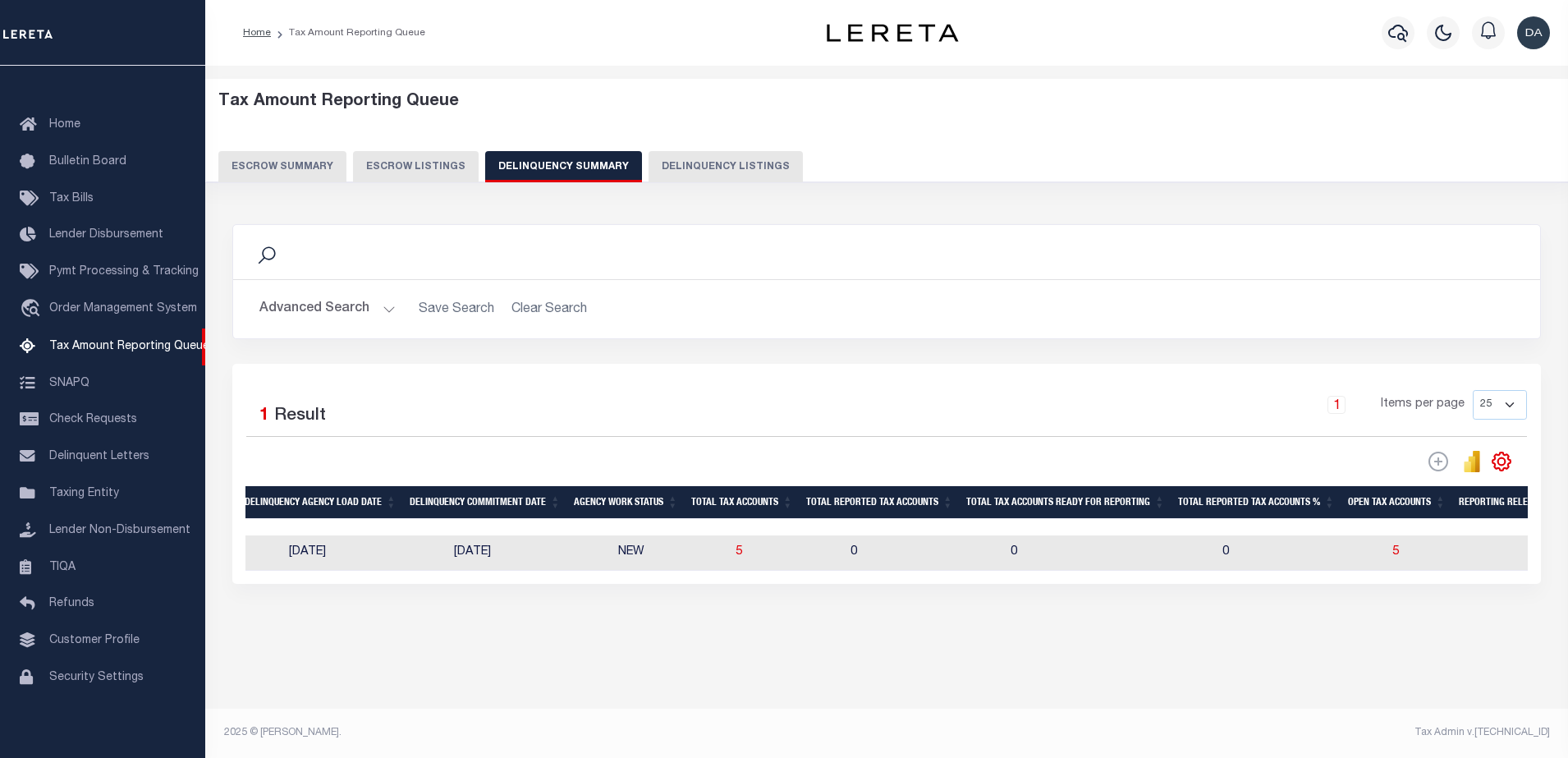
drag, startPoint x: 384, startPoint y: 374, endPoint x: 340, endPoint y: 313, distance: 75.2
click at [340, 313] on div "Search Advanced Search Save Search Clear Search SummaryGridWrapper_dynamictable…" at bounding box center [886, 403] width 1309 height 360
click at [340, 313] on button "Advanced Search" at bounding box center [327, 309] width 136 height 32
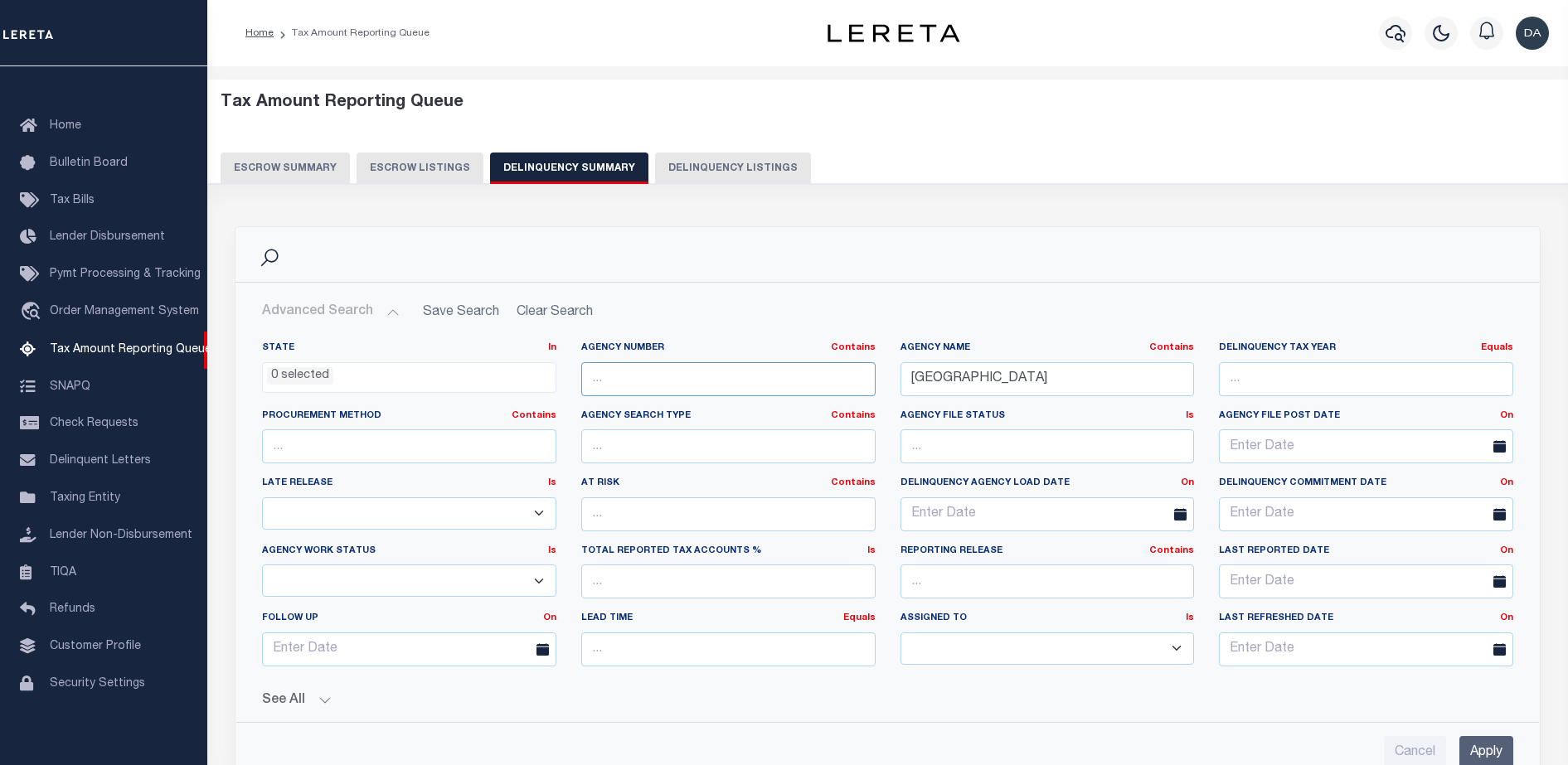
click at [647, 367] on input "text" at bounding box center [729, 379] width 295 height 34
paste input "310031803"
type input "310031803"
click at [946, 373] on input "[GEOGRAPHIC_DATA]" at bounding box center [1047, 379] width 295 height 34
click at [1006, 376] on input "[GEOGRAPHIC_DATA]" at bounding box center [1047, 379] width 295 height 34
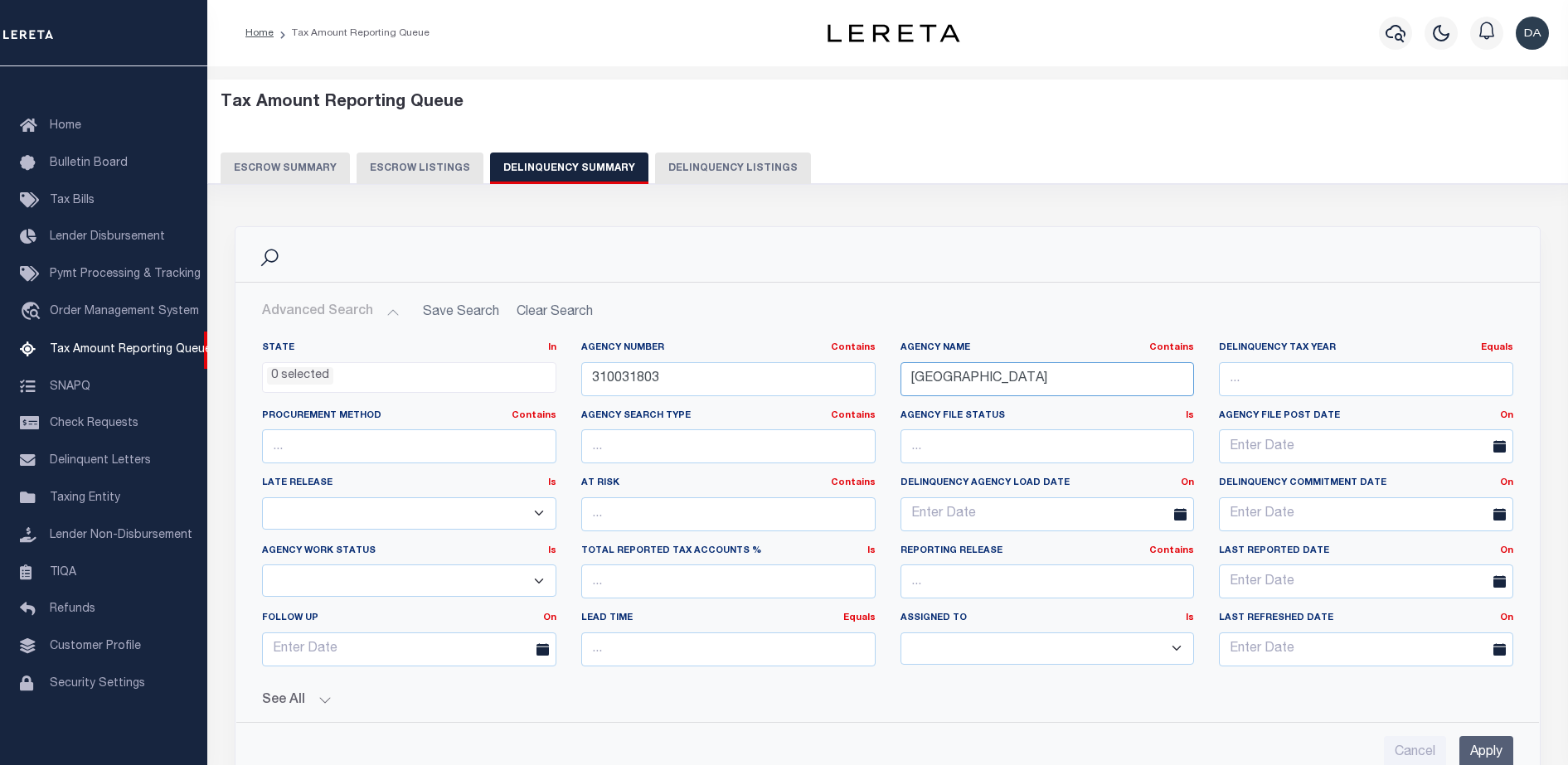
click at [1006, 376] on input "[GEOGRAPHIC_DATA]" at bounding box center [1047, 379] width 295 height 34
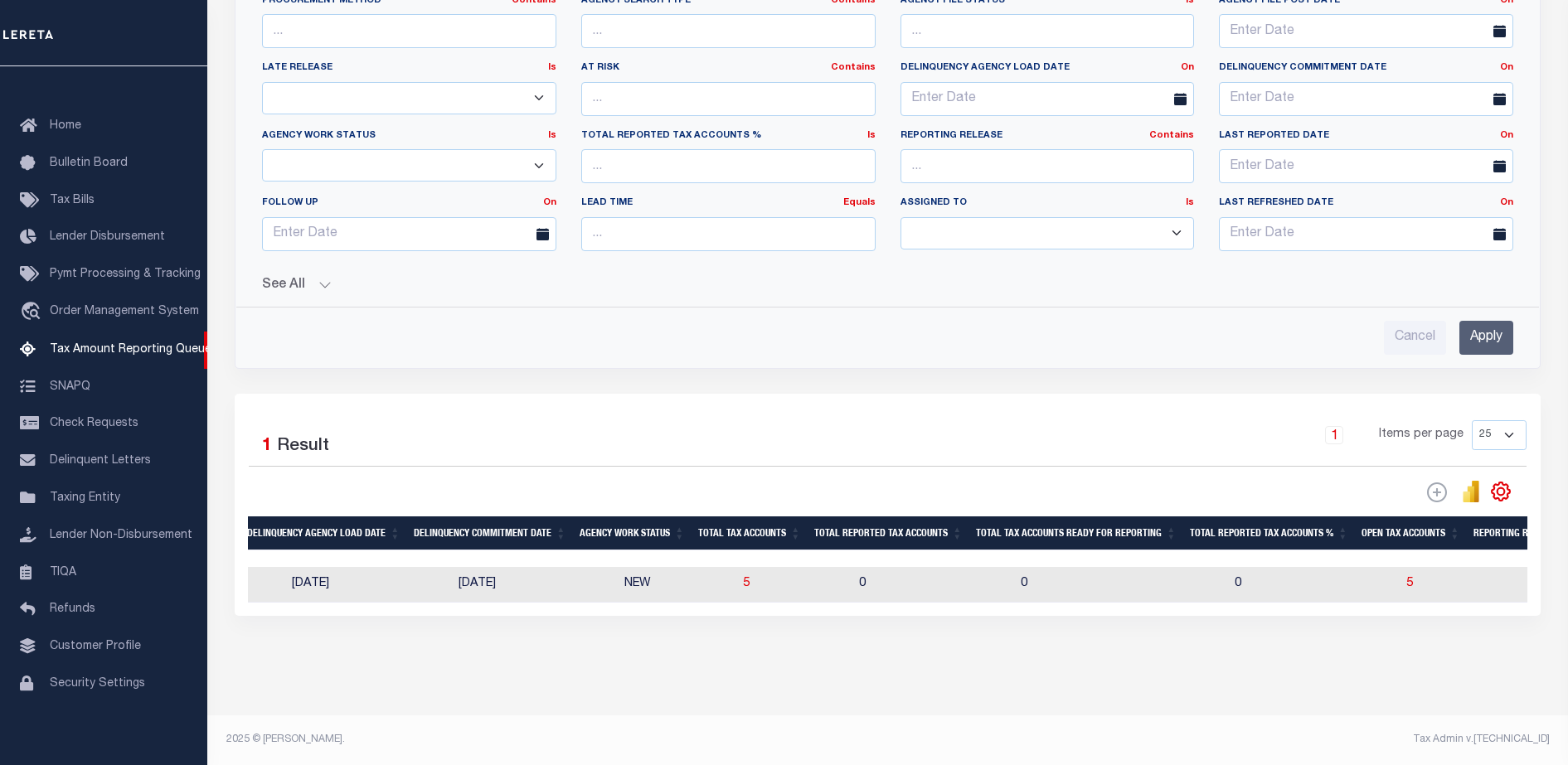
click at [1480, 321] on input "Apply" at bounding box center [1486, 338] width 54 height 34
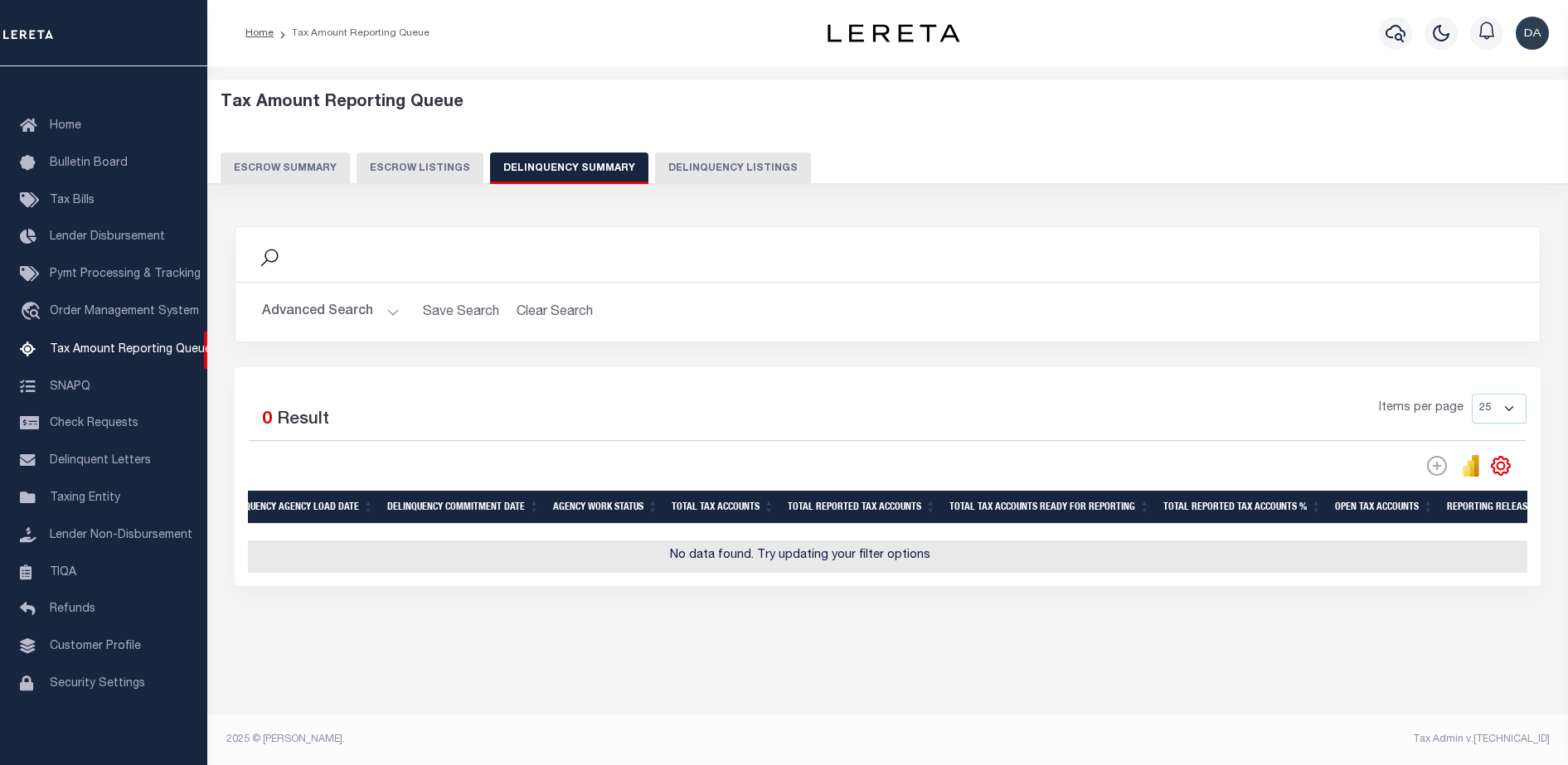
scroll to position [0, 0]
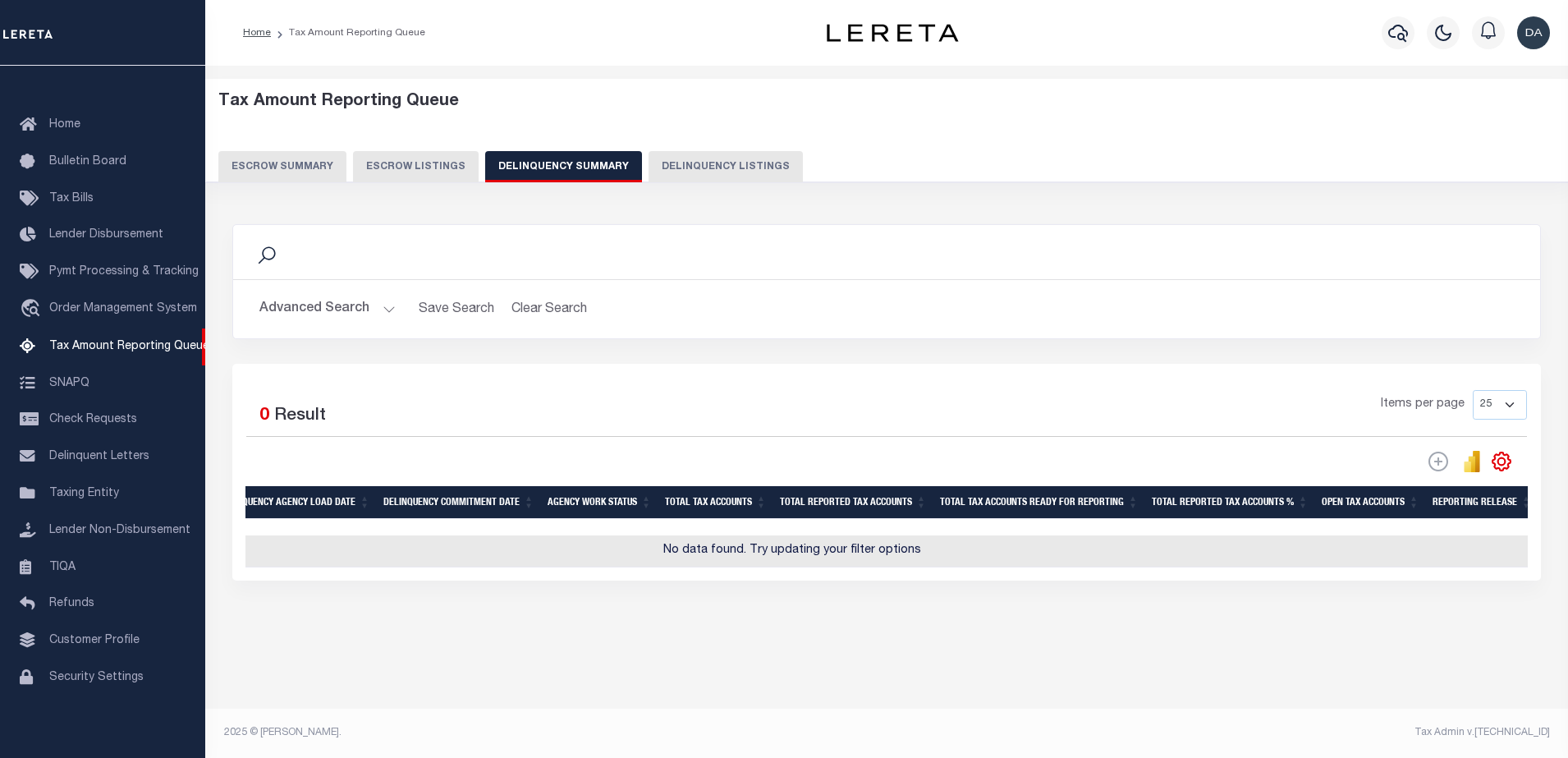
click at [311, 296] on button "Advanced Search" at bounding box center [327, 309] width 136 height 32
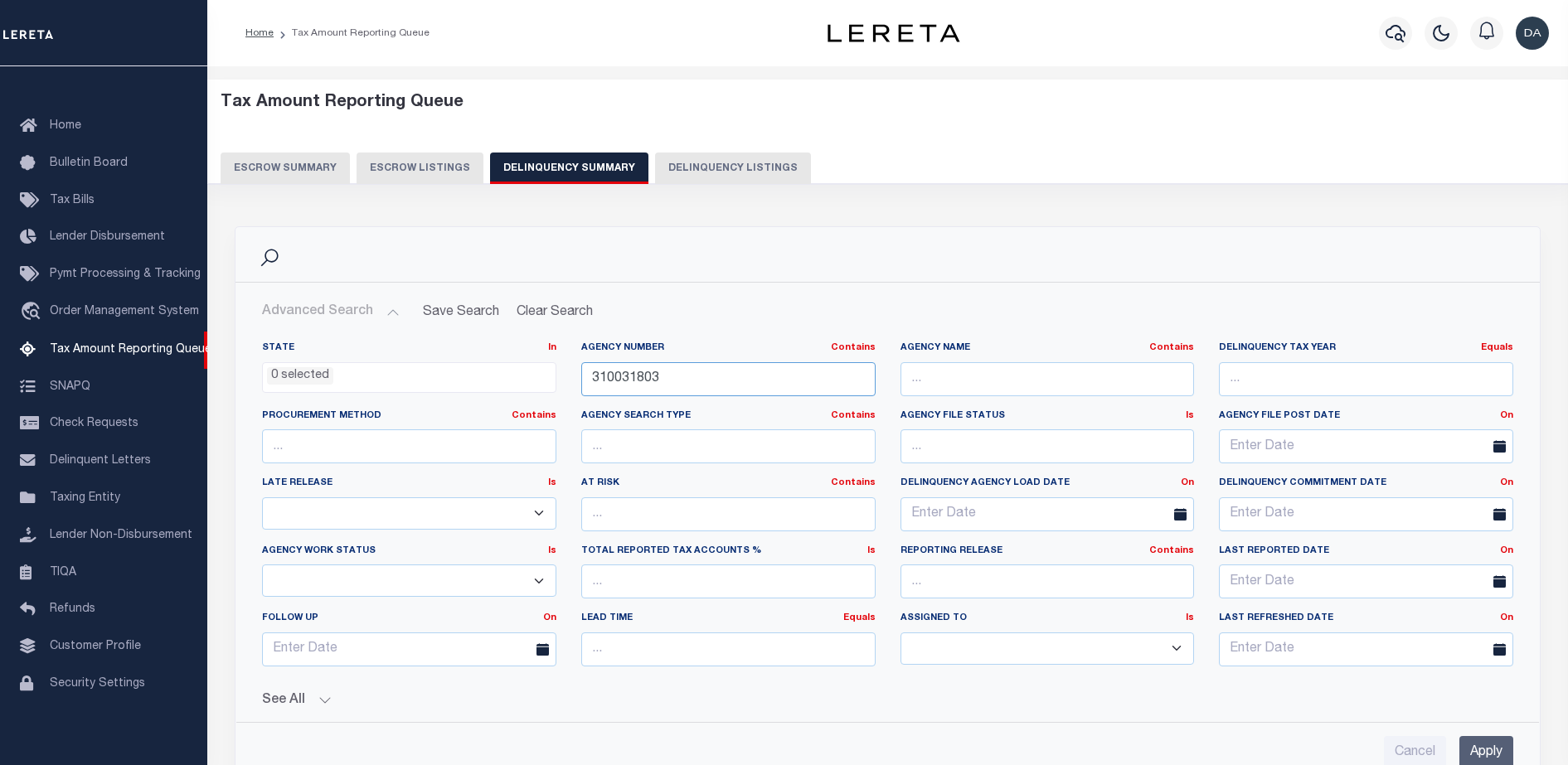
click at [690, 367] on input "310031803" at bounding box center [729, 379] width 295 height 34
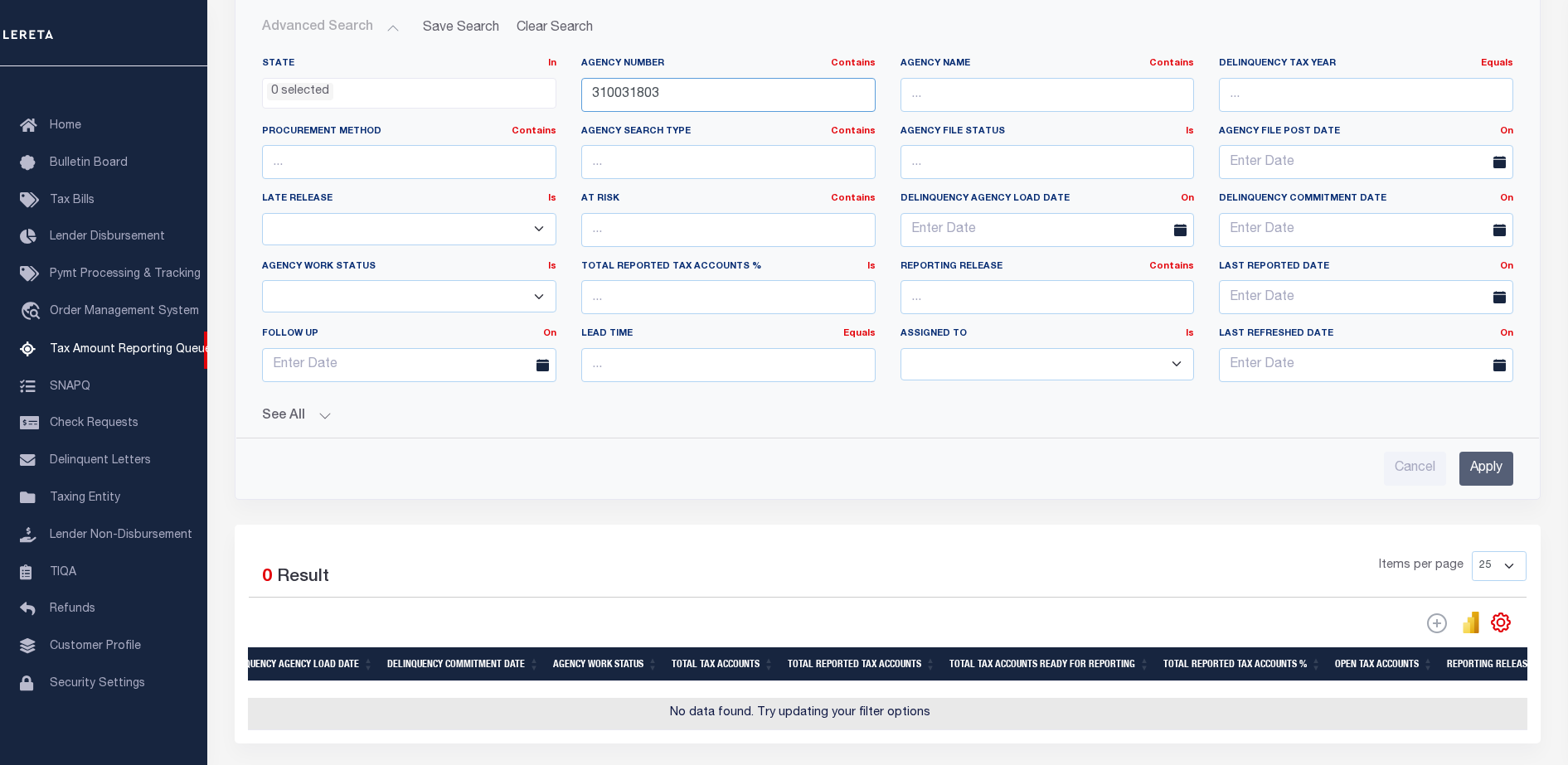
scroll to position [286, 0]
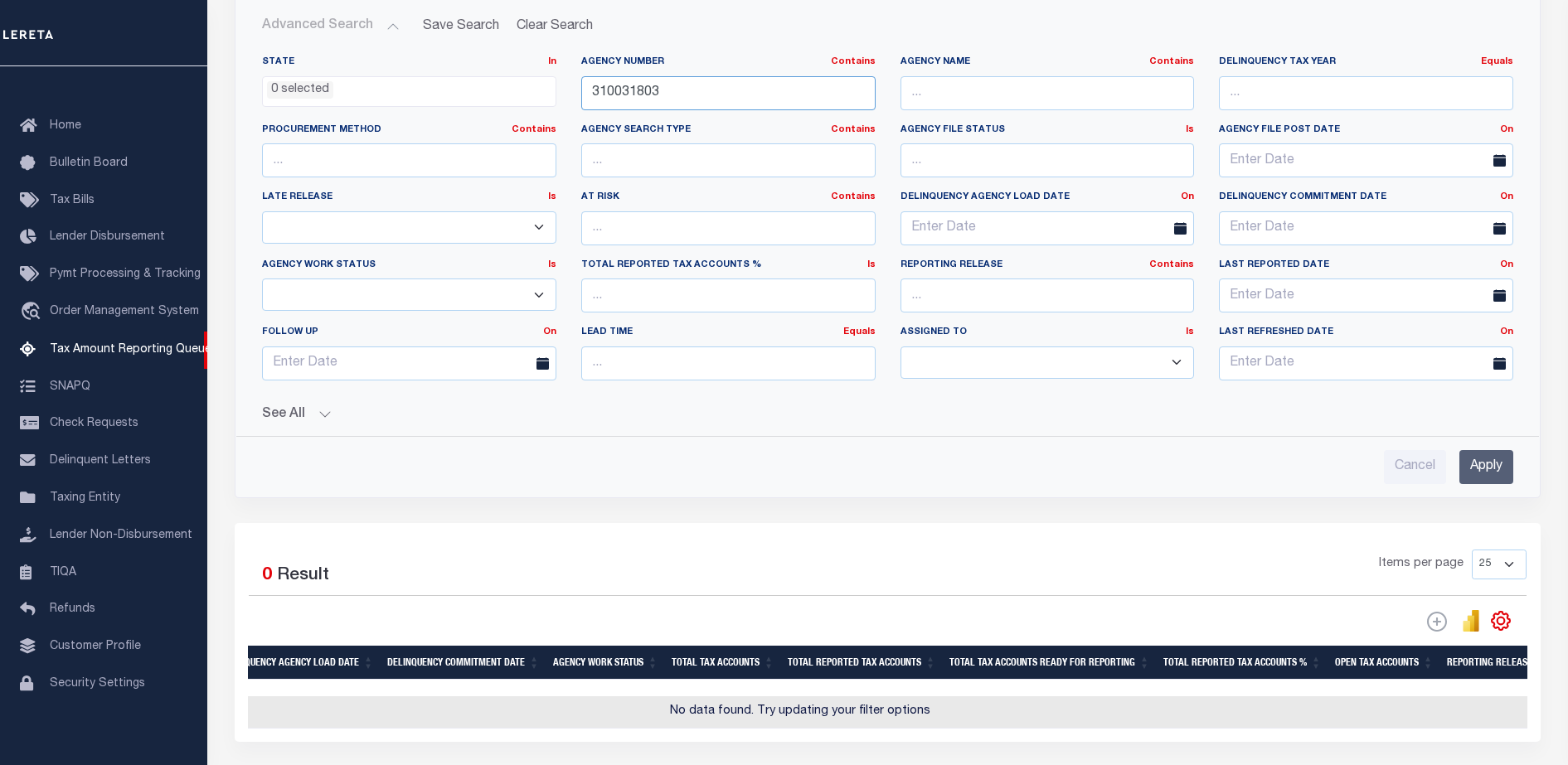
type input "310031803"
click at [1490, 466] on input "Apply" at bounding box center [1486, 467] width 54 height 34
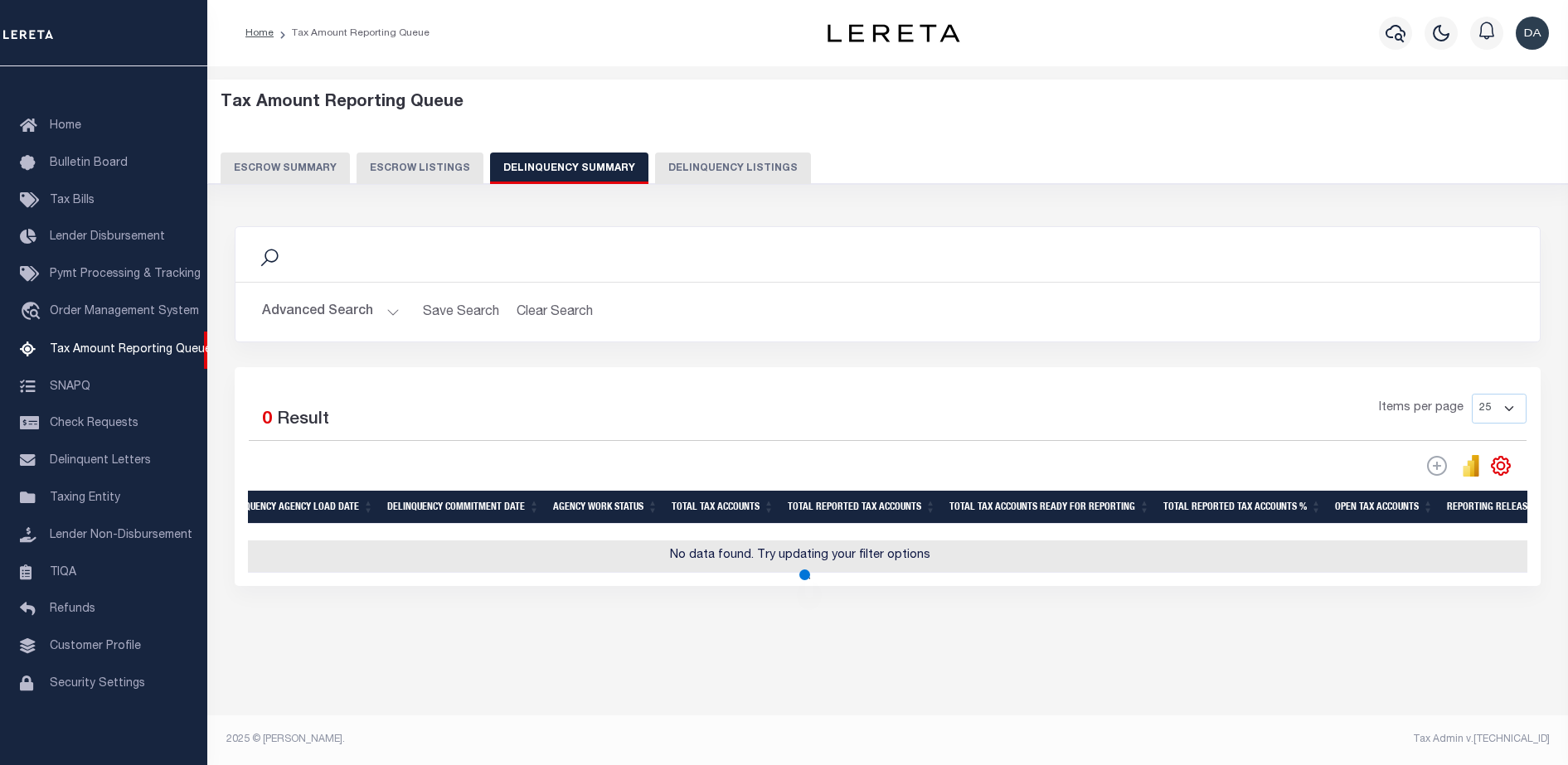
scroll to position [0, 0]
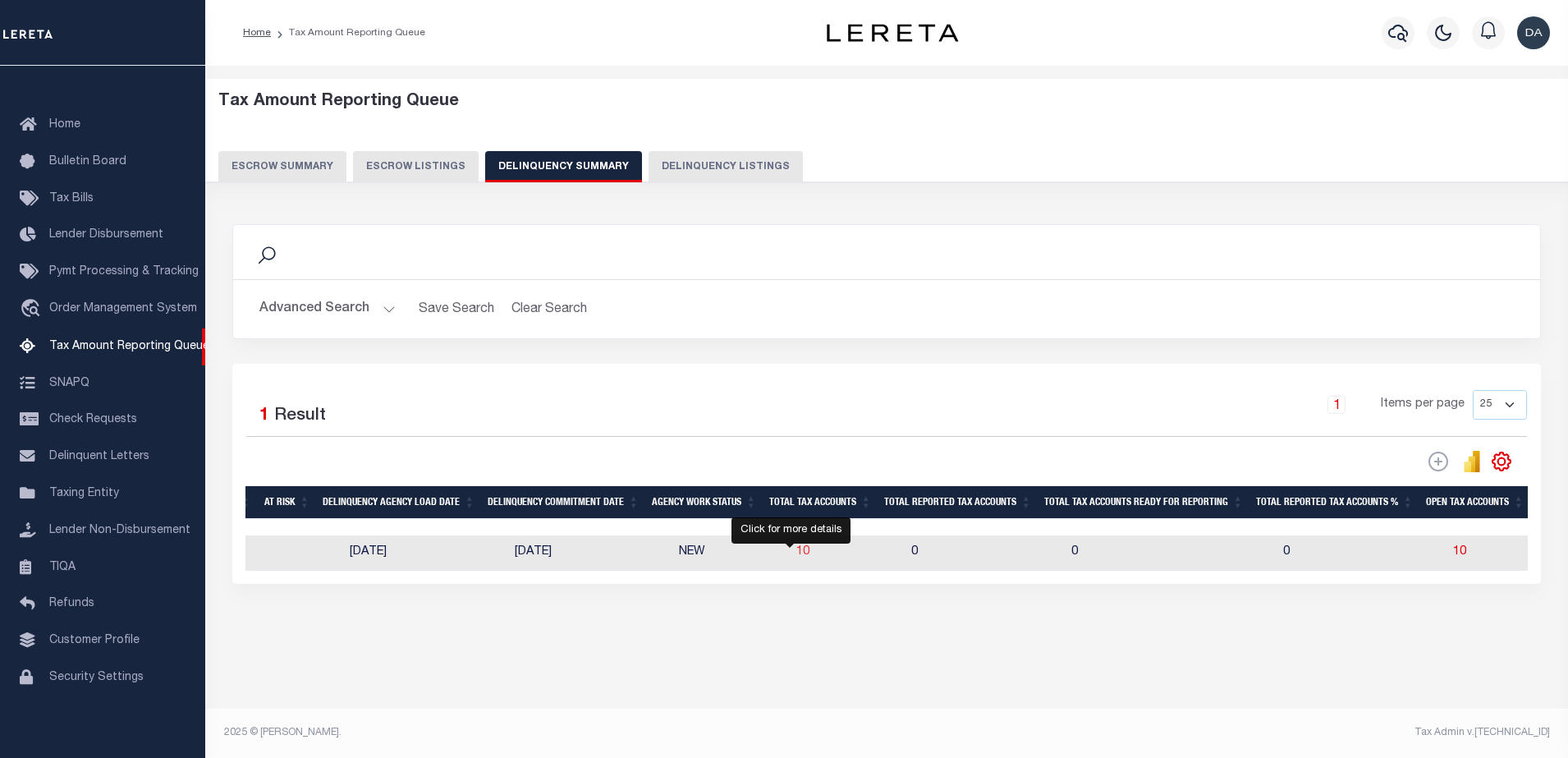
click at [796, 557] on span "10" at bounding box center [803, 552] width 13 height 12
select select
select select "100"
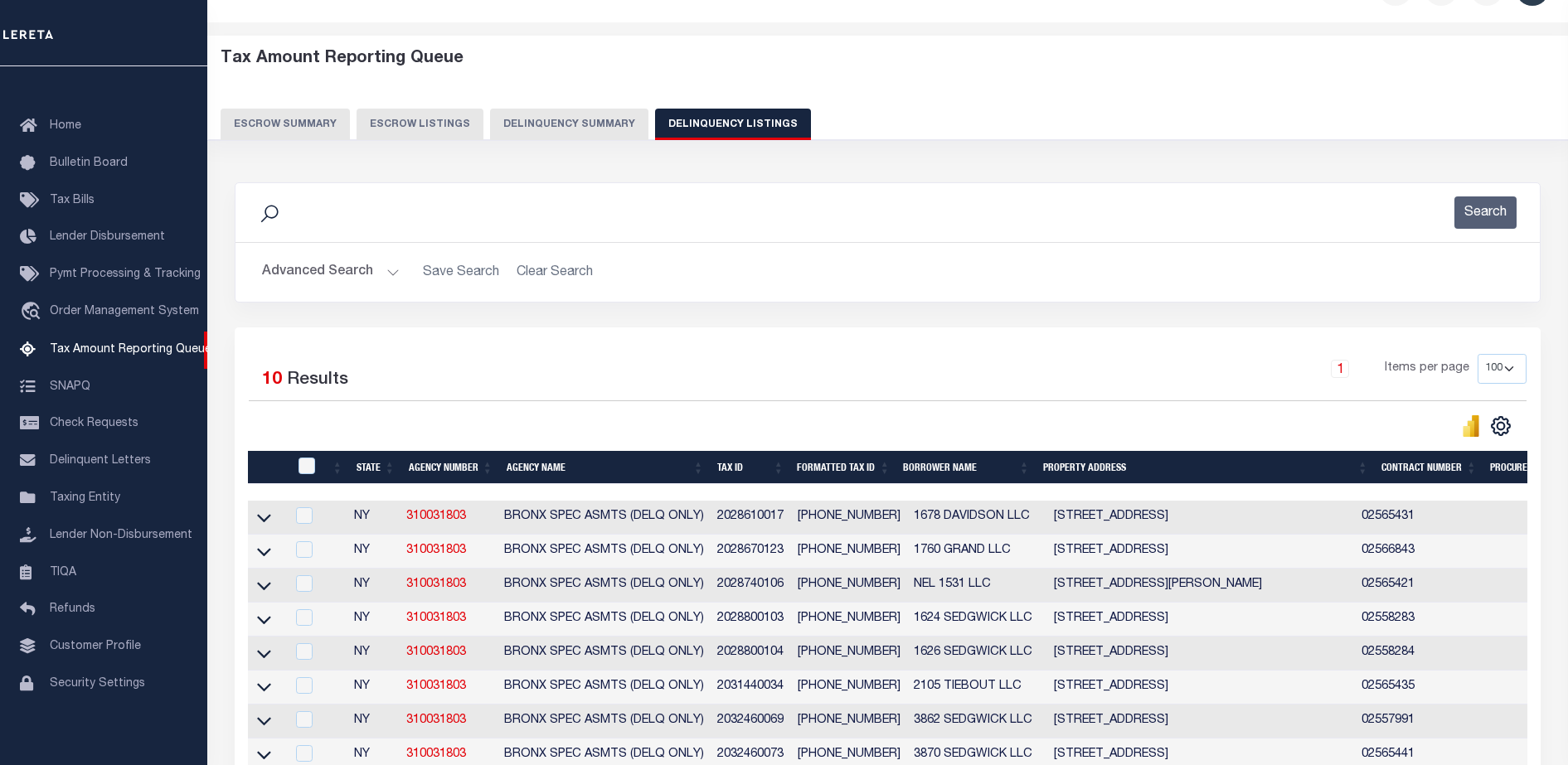
scroll to position [28, 0]
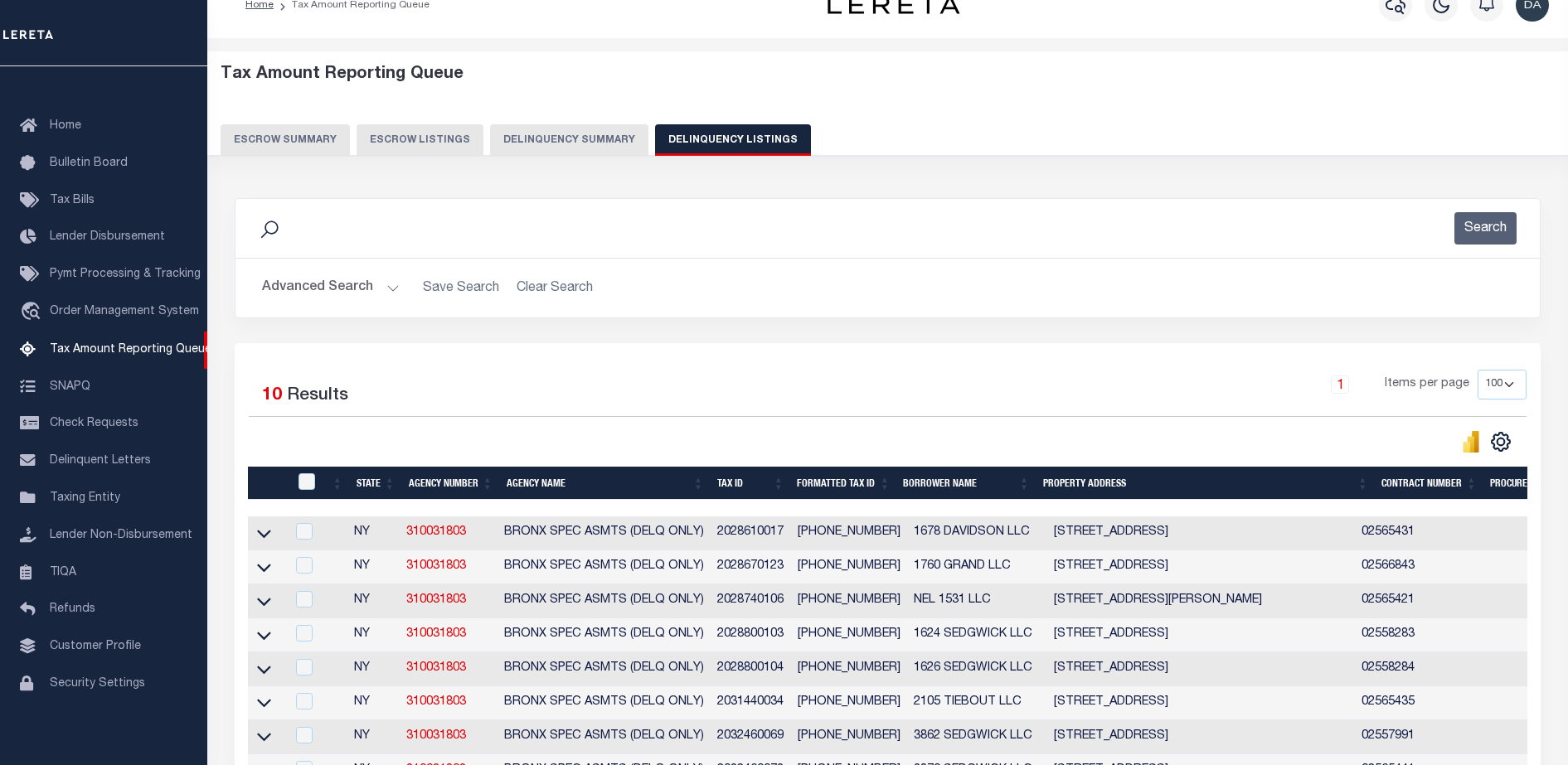
click at [350, 283] on button "Advanced Search" at bounding box center [330, 288] width 138 height 33
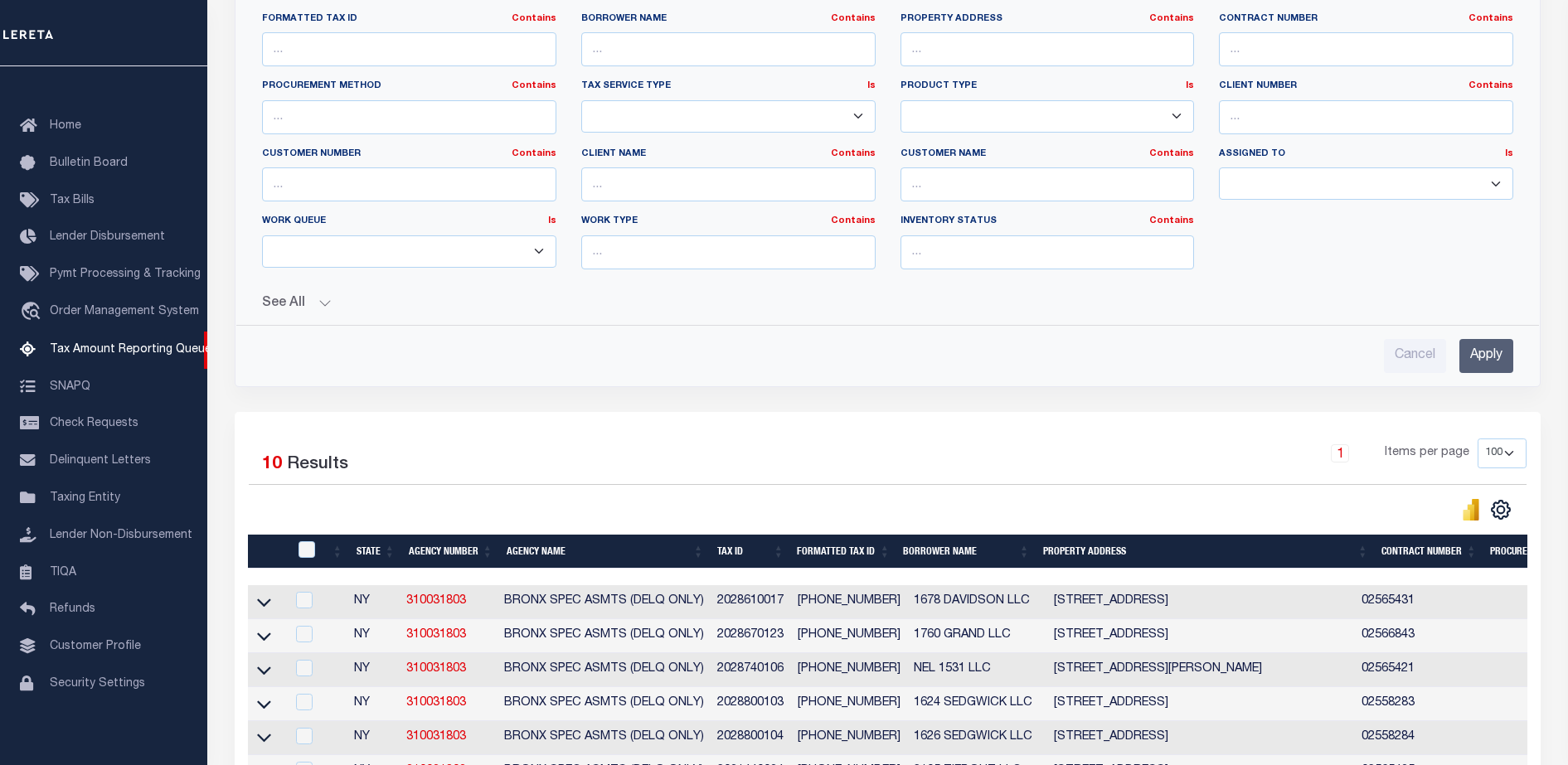
scroll to position [743, 0]
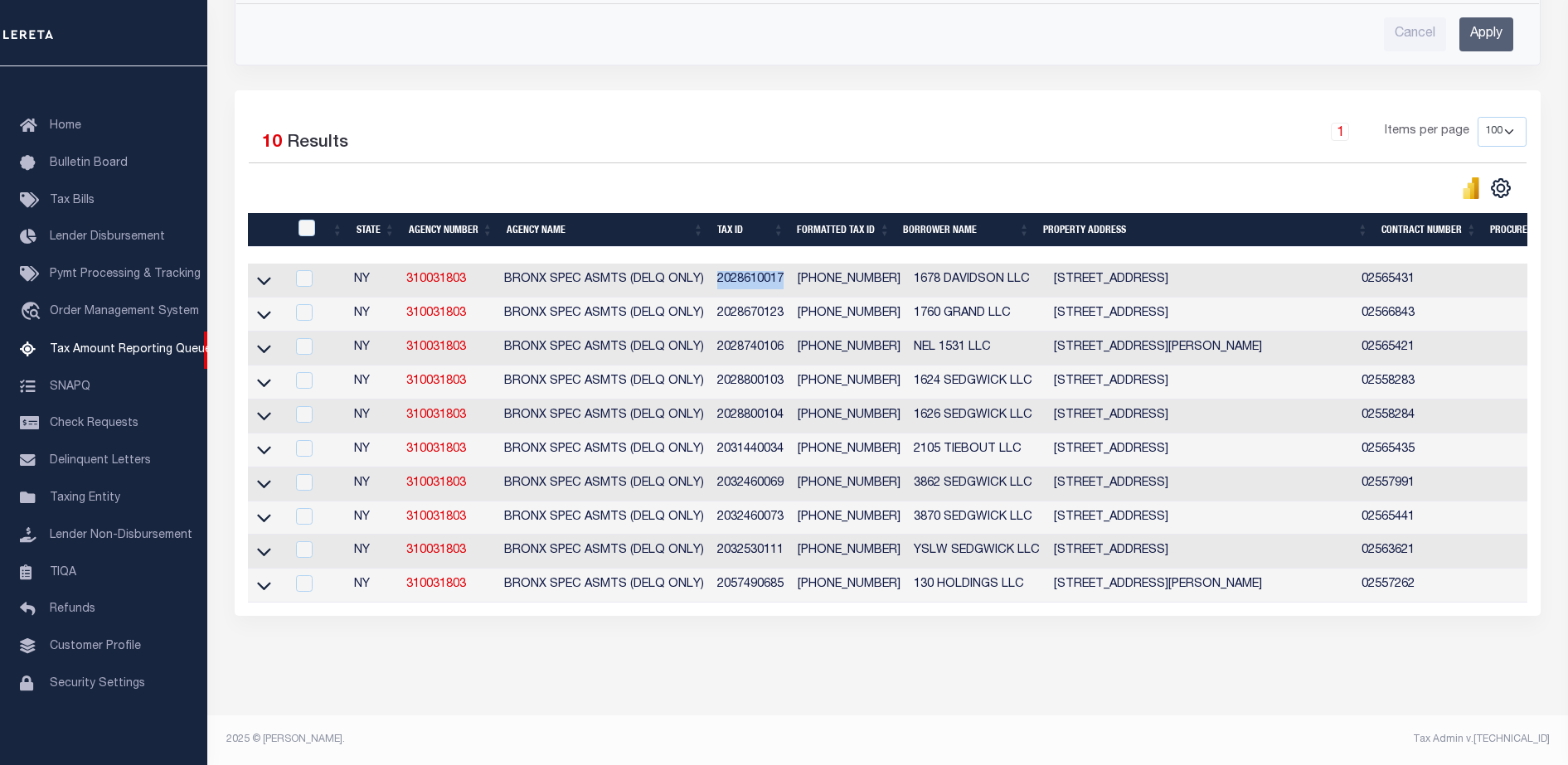
drag, startPoint x: 716, startPoint y: 264, endPoint x: 784, endPoint y: 263, distance: 68.0
click at [784, 264] on td "2028610017" at bounding box center [751, 280] width 80 height 34
checkbox input "true"
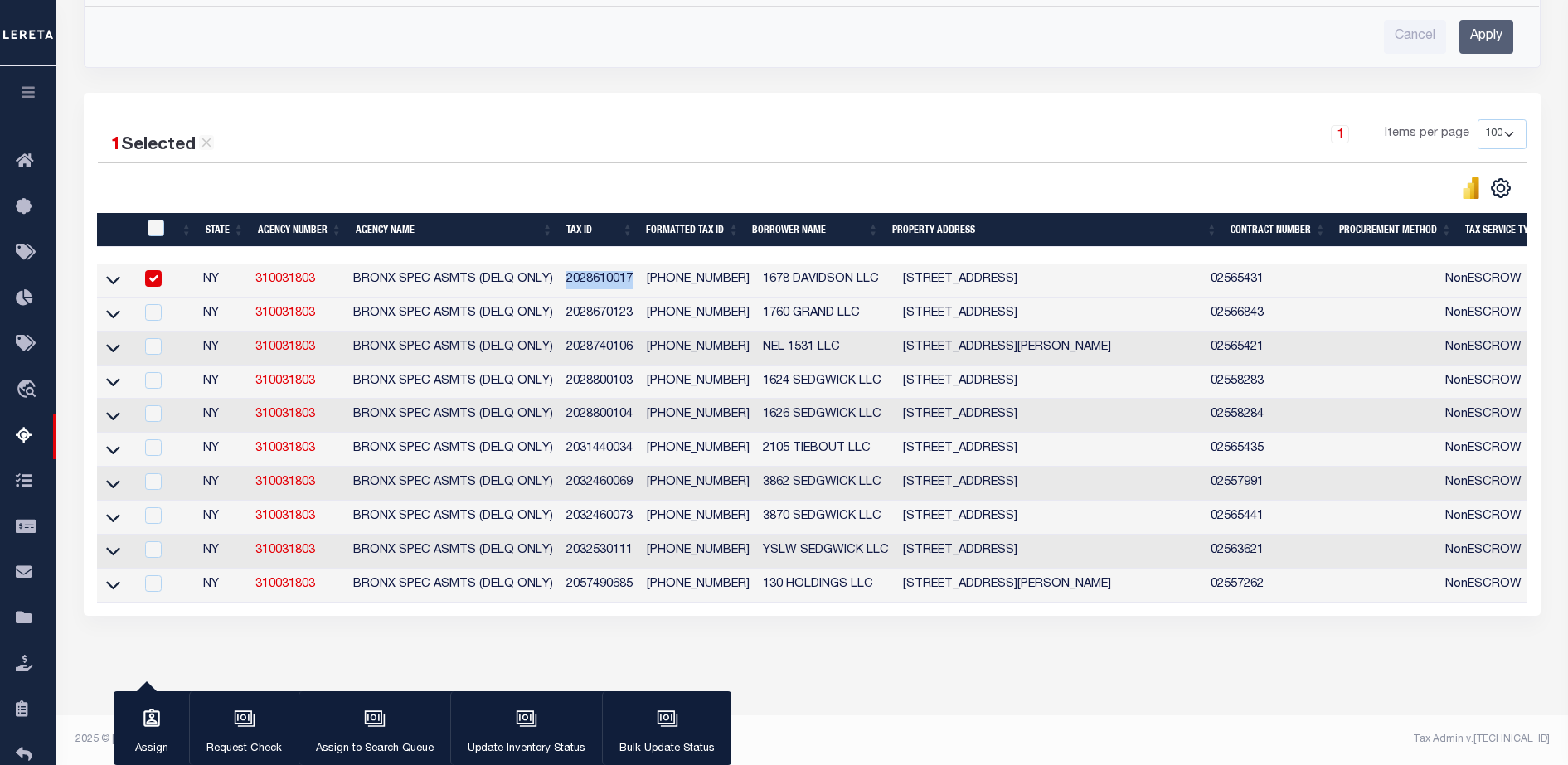
scroll to position [741, 0]
copy td "2028610017"
drag, startPoint x: 565, startPoint y: 294, endPoint x: 641, endPoint y: 299, distance: 76.2
click at [641, 299] on tr "NY 310031803 BRONX SPEC ASMTS (DELQ ONLY) 2028670123 2-02867-0123 1760 GRAND LL…" at bounding box center [1465, 315] width 2735 height 34
copy td "2028670123"
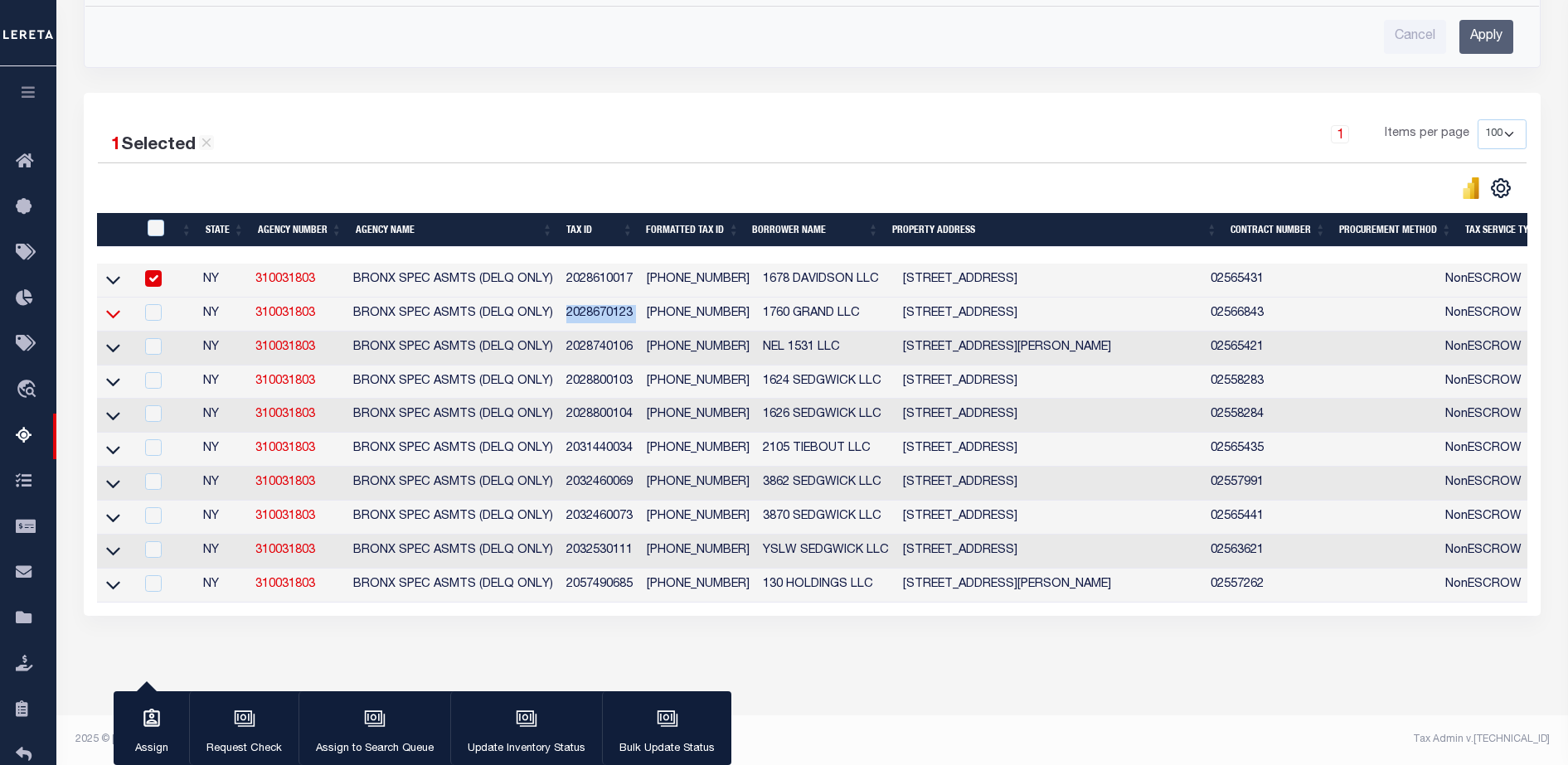
click at [119, 305] on icon at bounding box center [113, 314] width 14 height 18
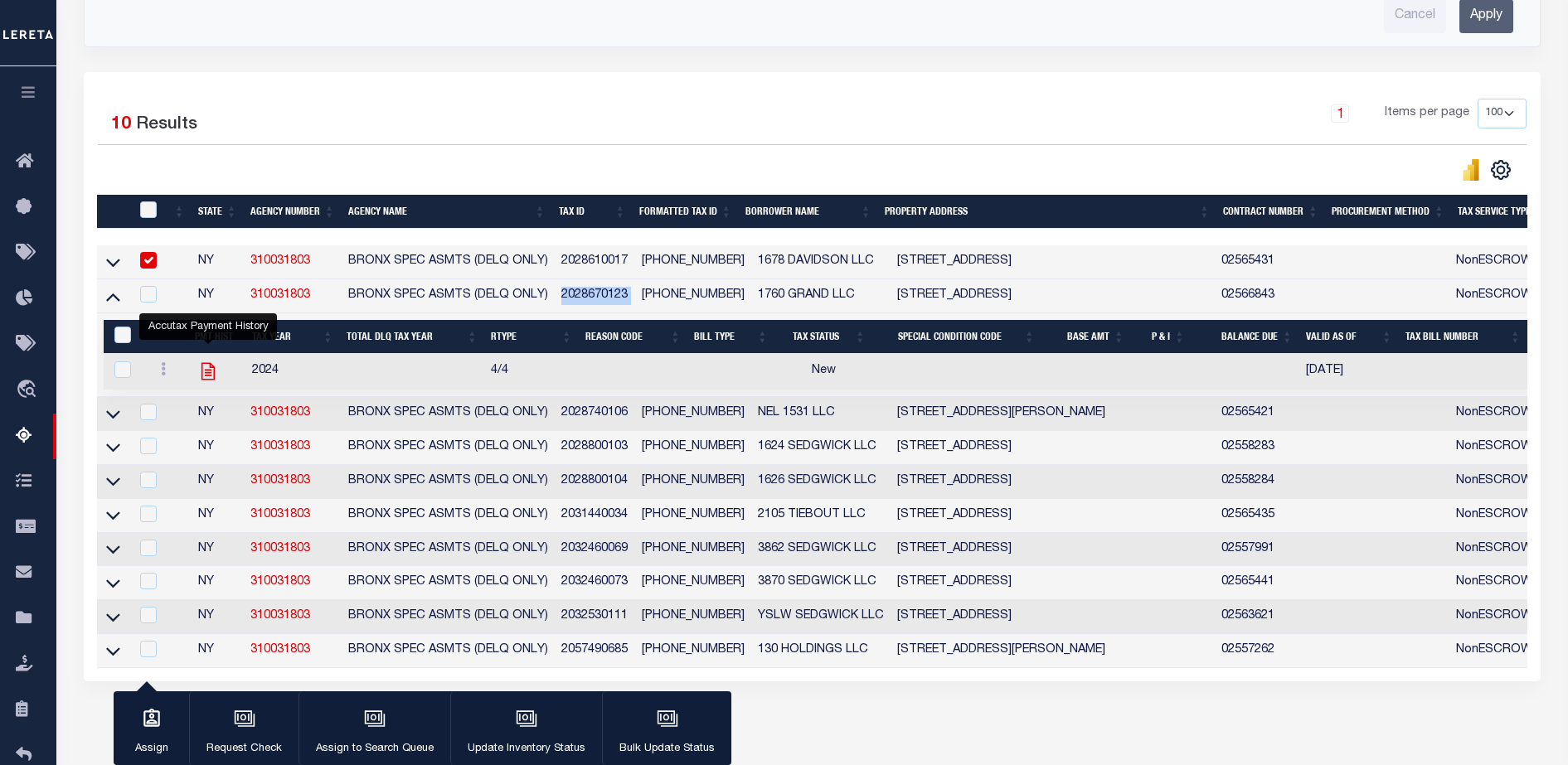
click at [206, 375] on icon "" at bounding box center [208, 370] width 13 height 18
checkbox input "true"
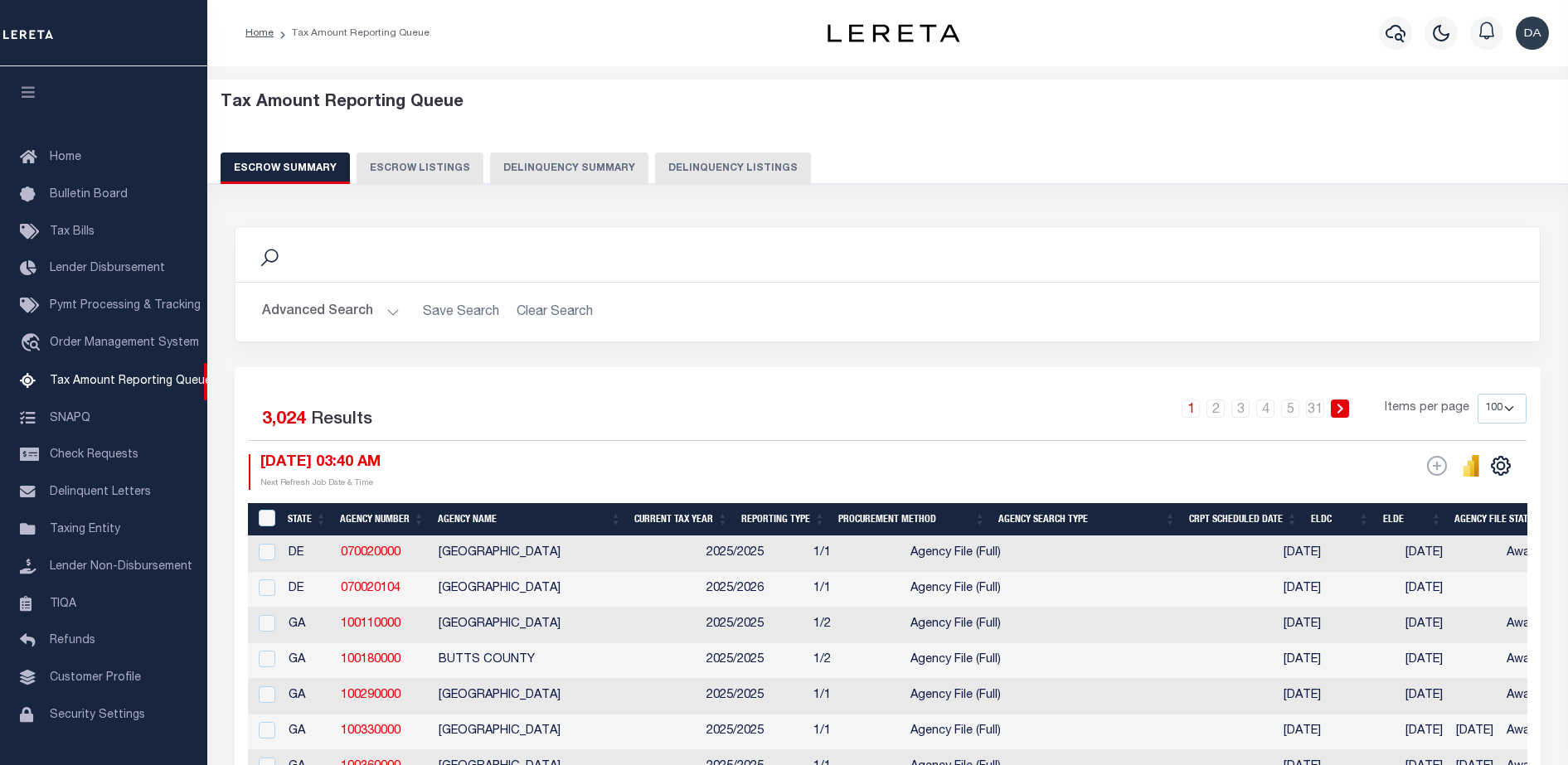
select select "100"
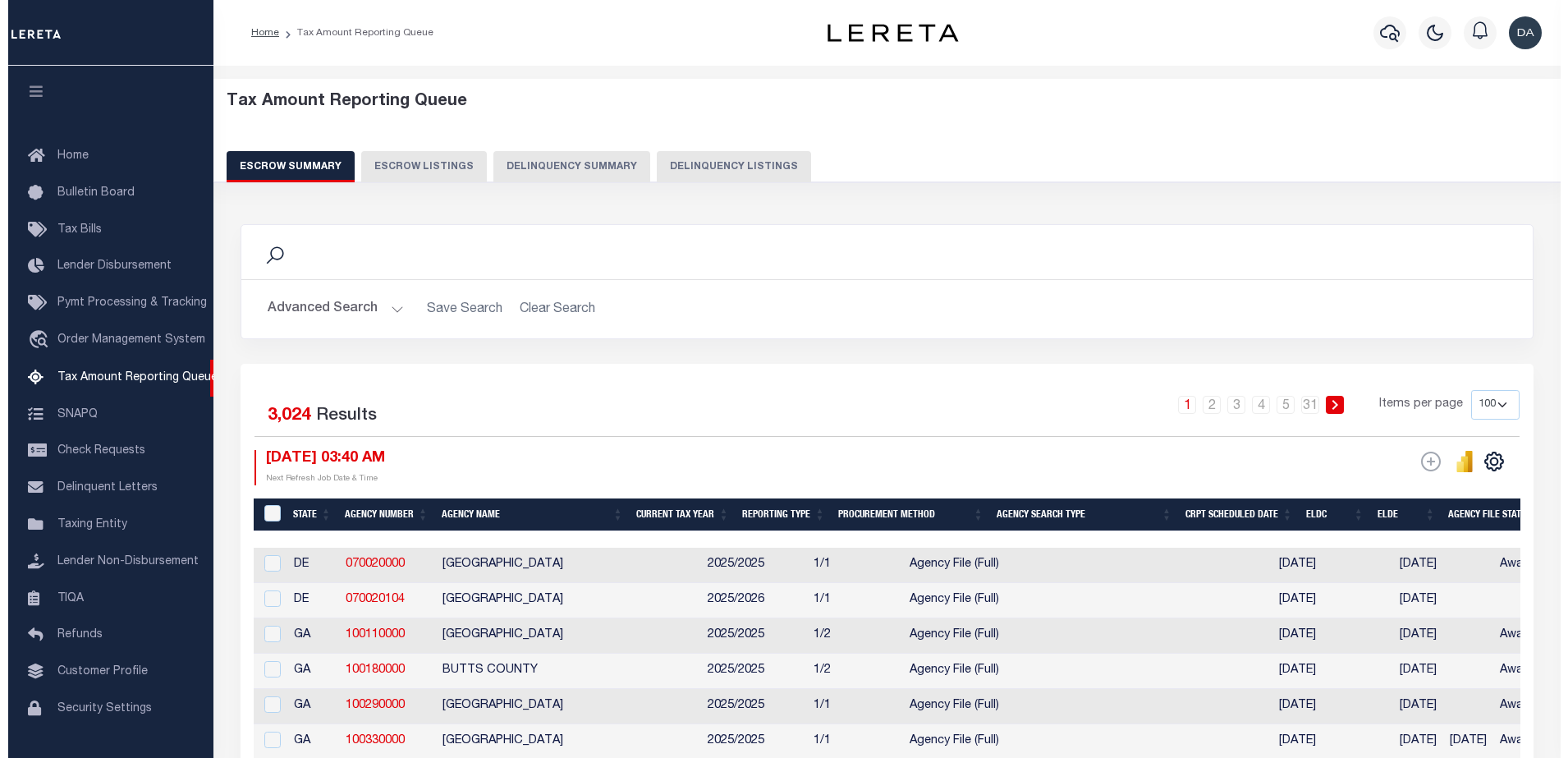
scroll to position [42, 0]
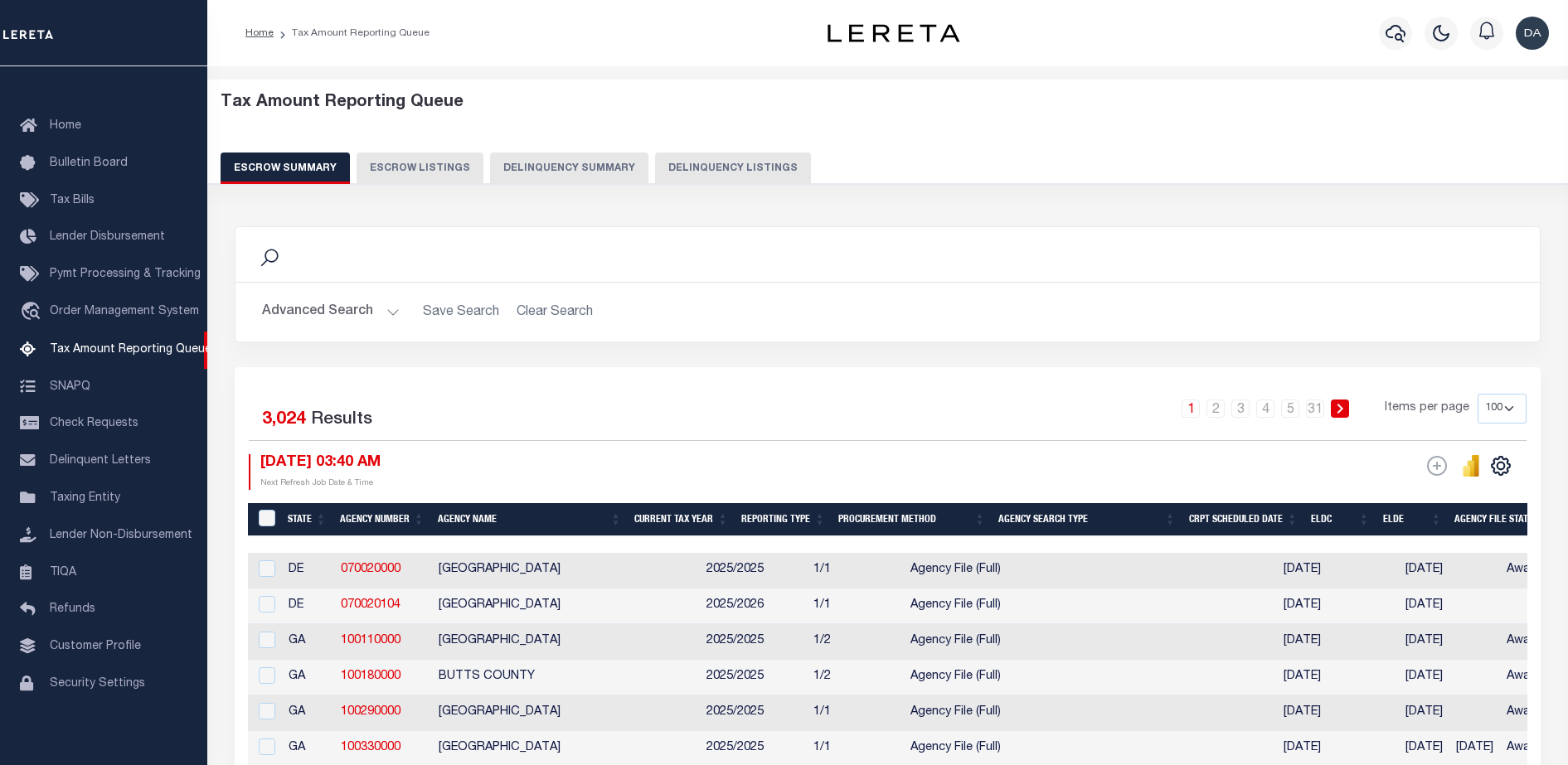
click at [564, 164] on button "Delinquency Summary" at bounding box center [569, 169] width 159 height 32
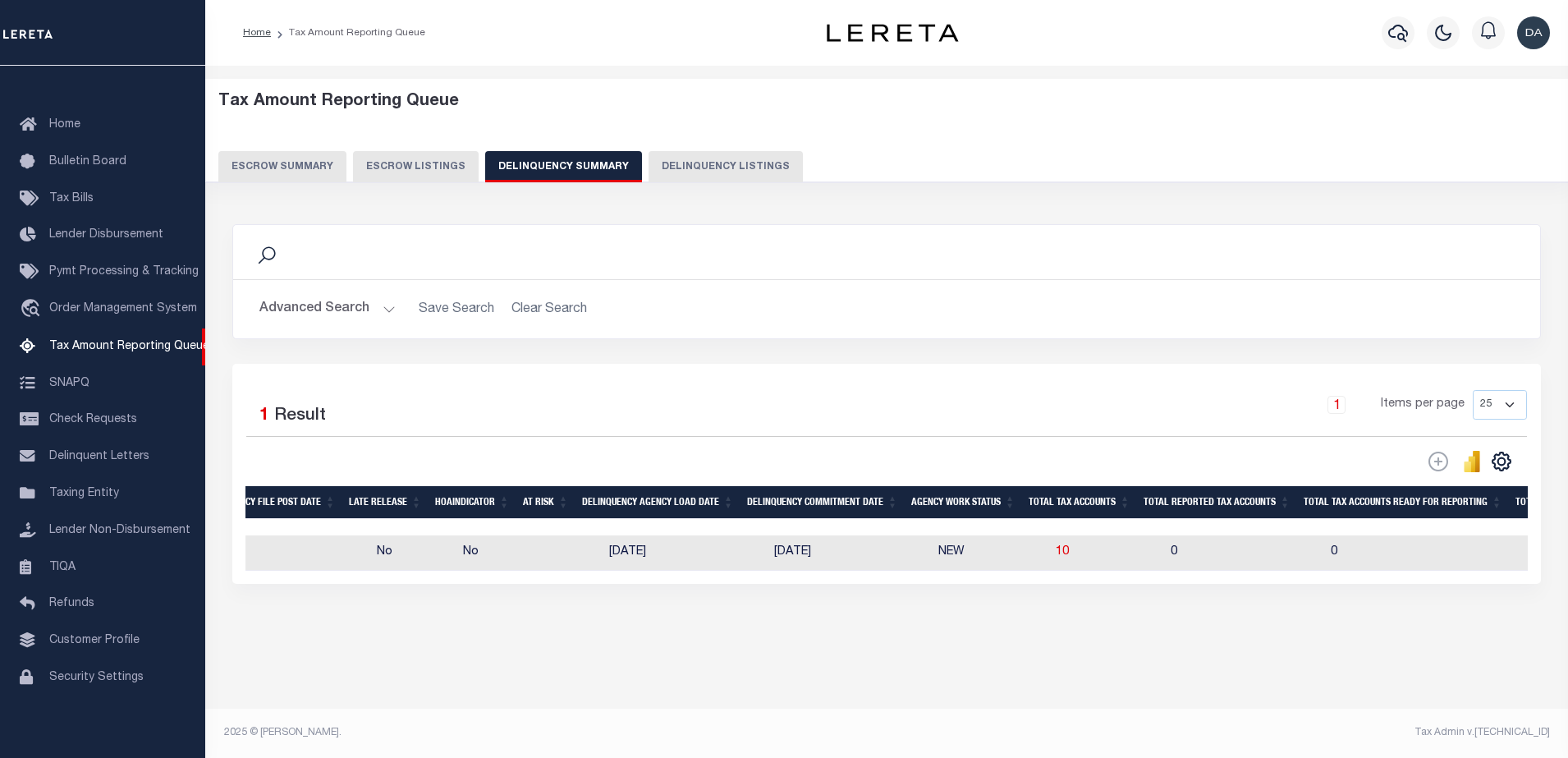
scroll to position [0, 865]
click at [1061, 550] on span "10" at bounding box center [1067, 552] width 13 height 12
select select "100"
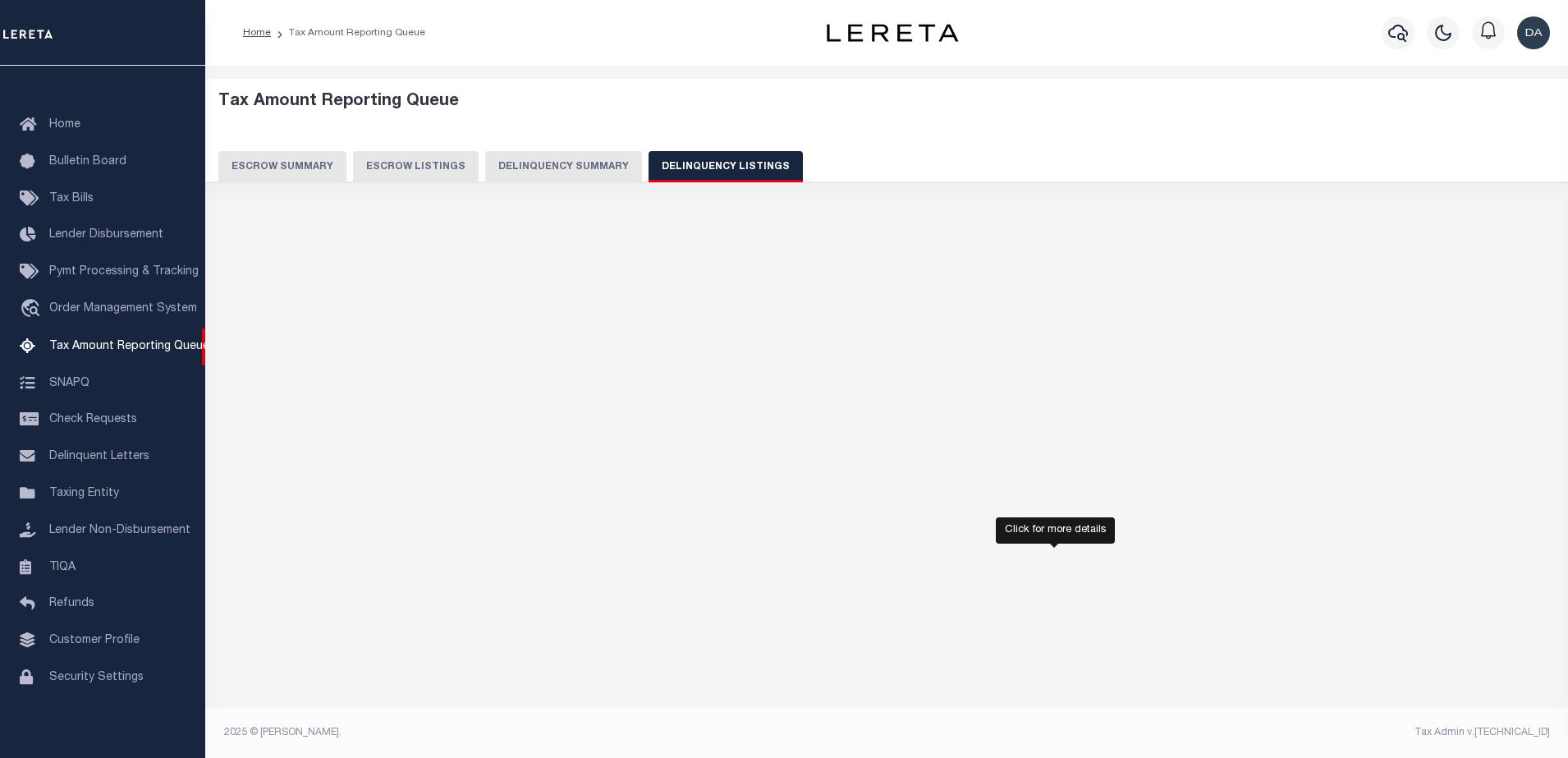
select select "100"
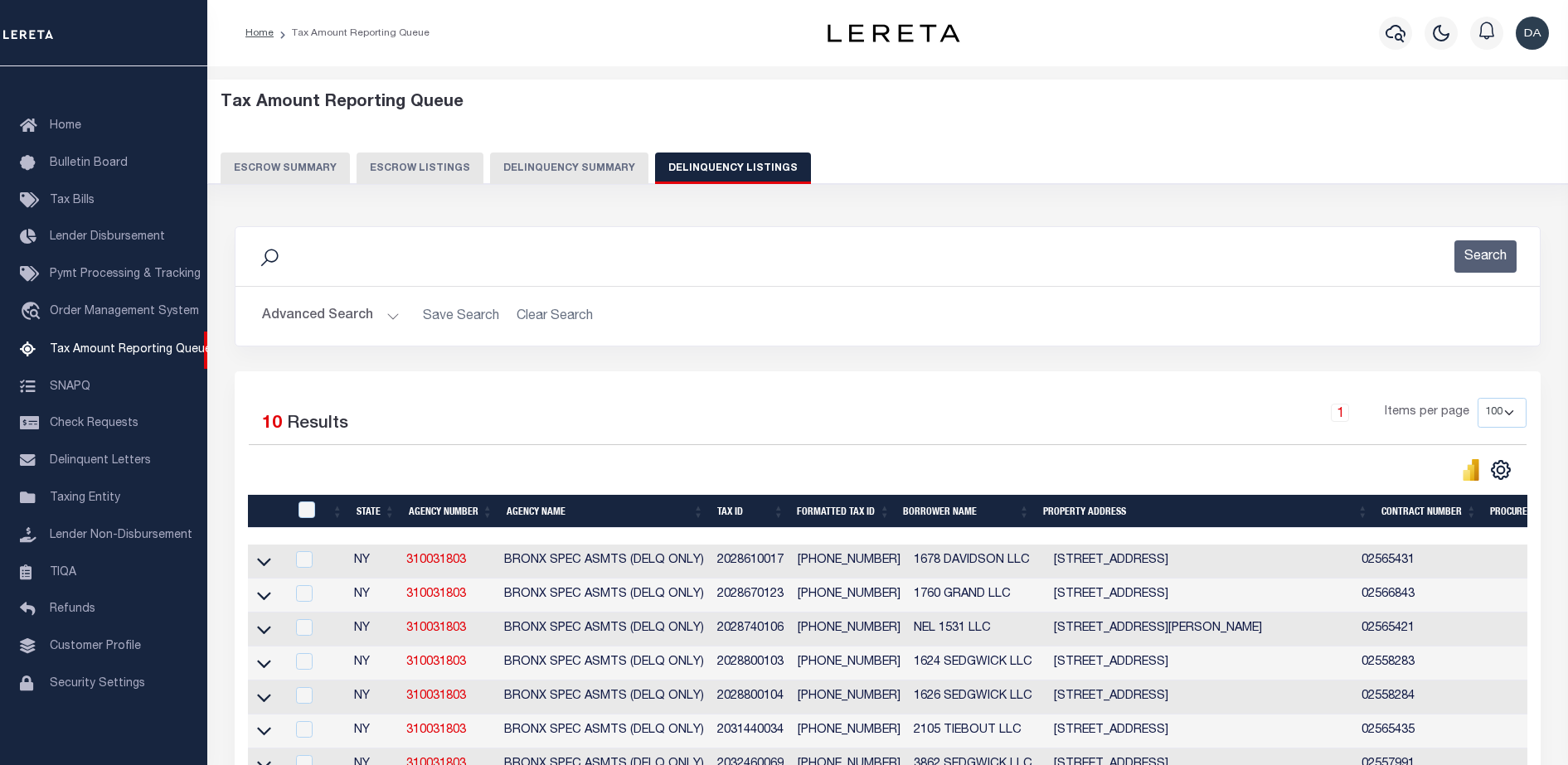
scroll to position [302, 0]
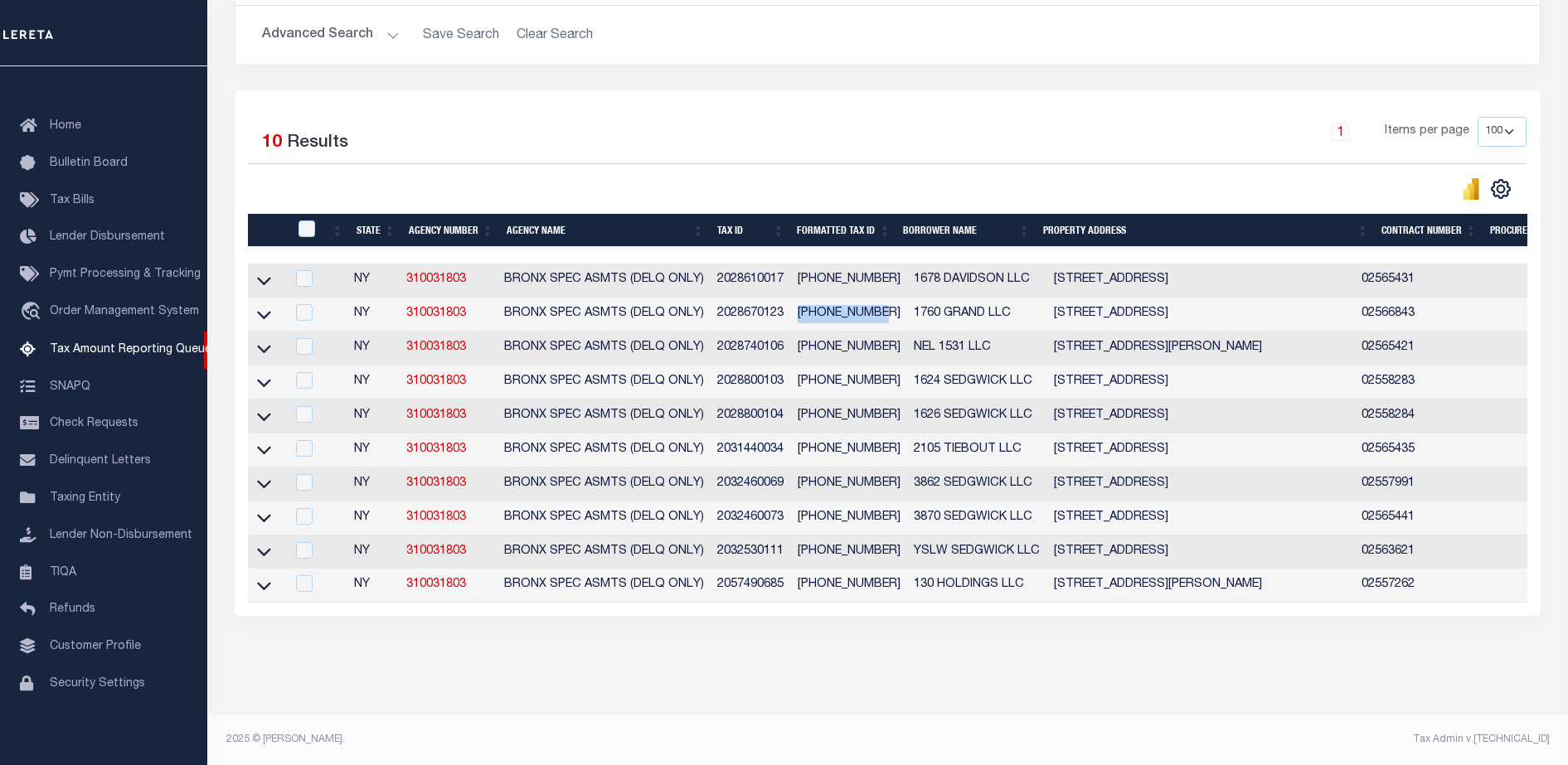
drag, startPoint x: 791, startPoint y: 296, endPoint x: 875, endPoint y: 297, distance: 84.0
click at [875, 298] on td "[PHONE_NUMBER]" at bounding box center [849, 315] width 116 height 34
checkbox input "true"
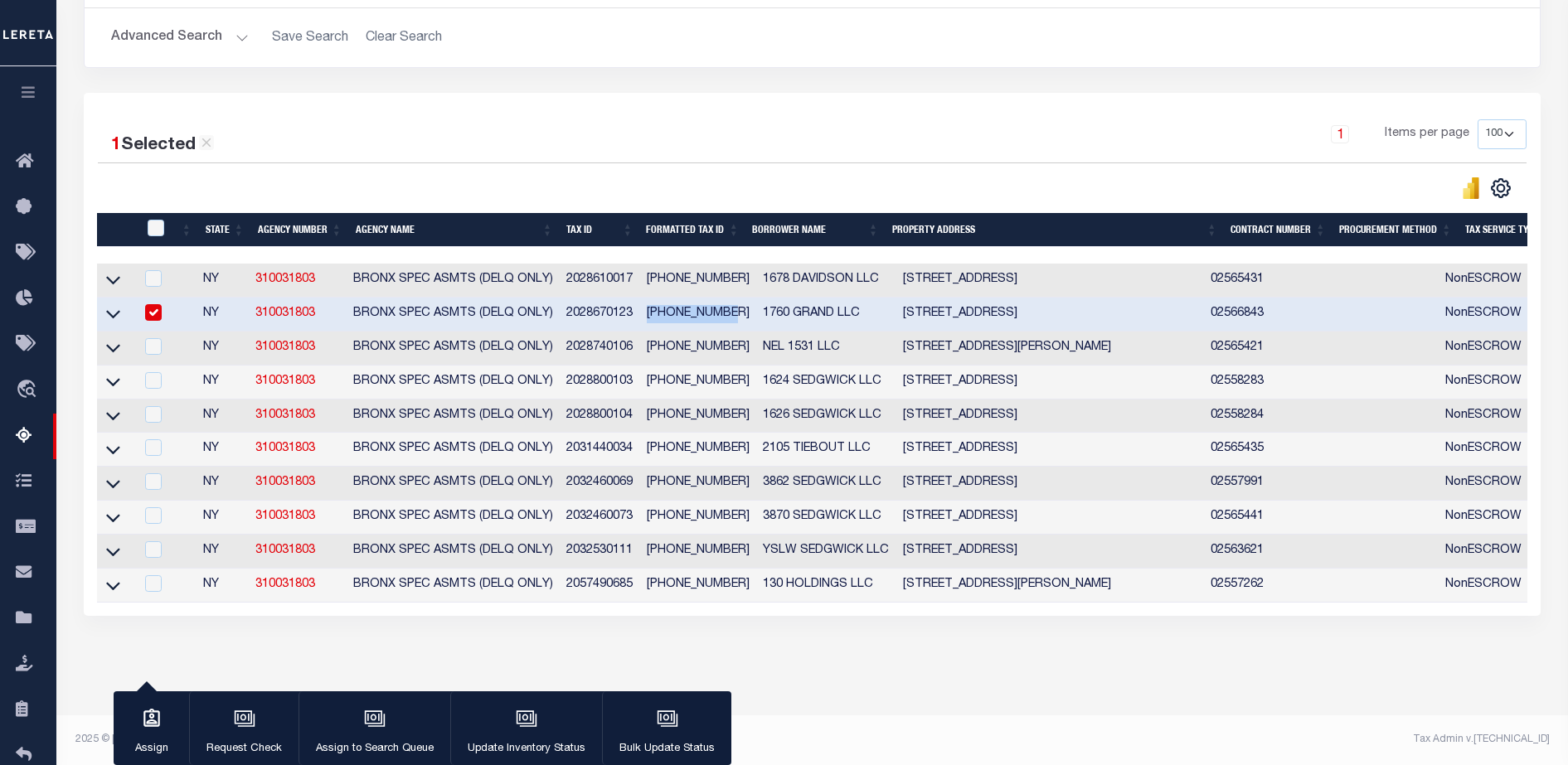
scroll to position [299, 0]
copy td "[PHONE_NUMBER]"
click at [108, 271] on icon at bounding box center [113, 279] width 14 height 18
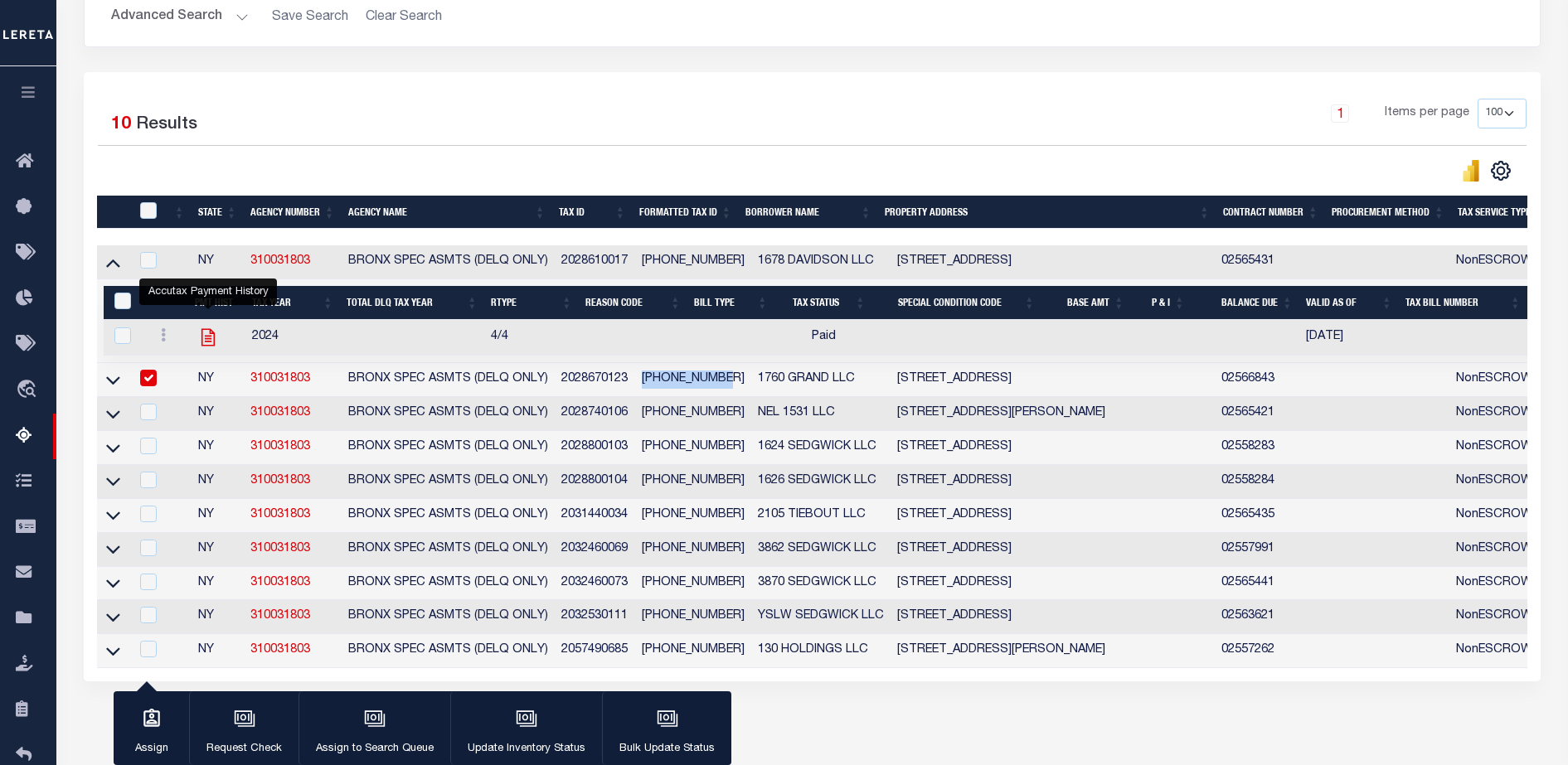
click at [209, 340] on icon "" at bounding box center [208, 337] width 22 height 22
checkbox input "true"
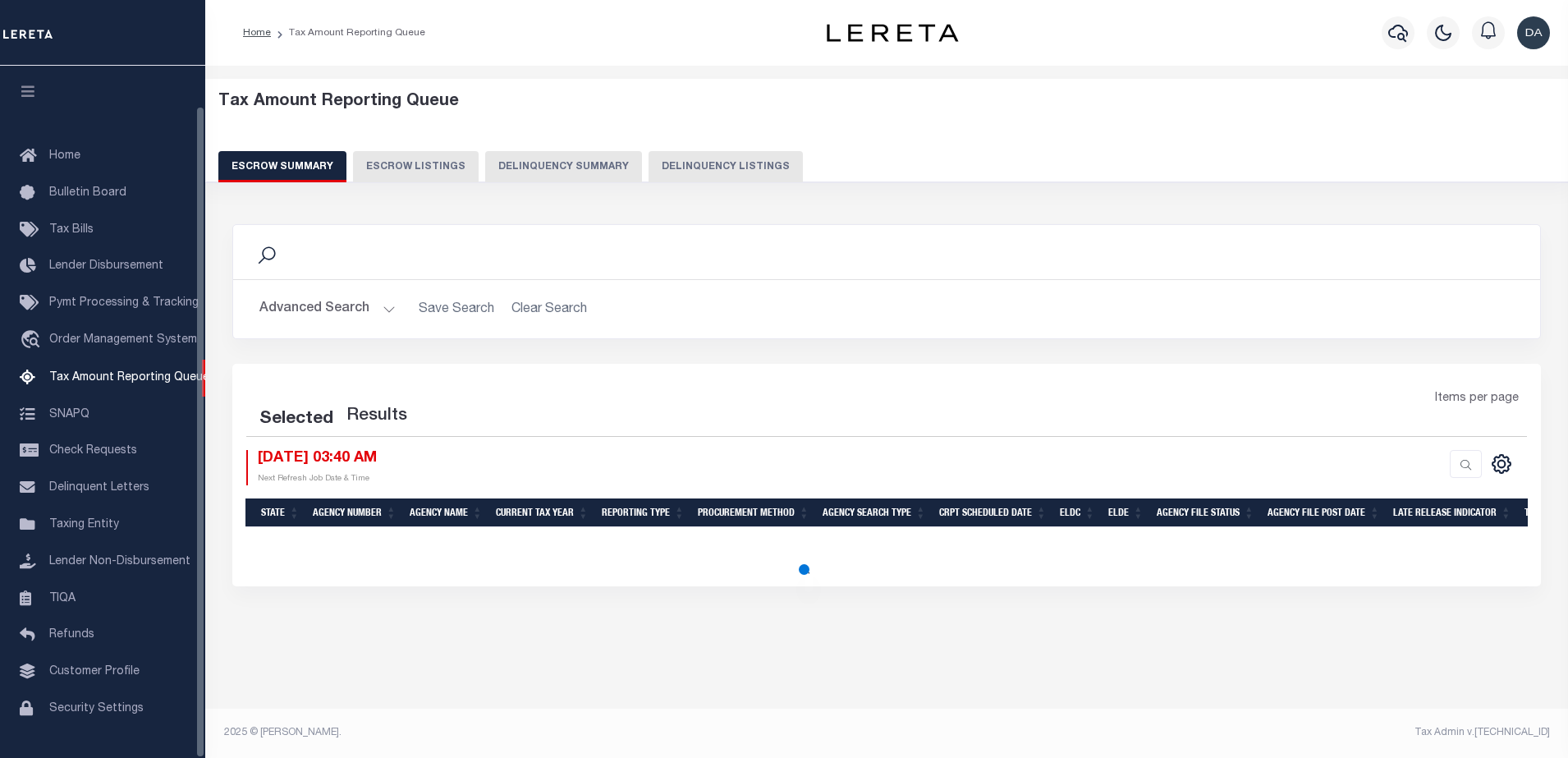
scroll to position [42, 0]
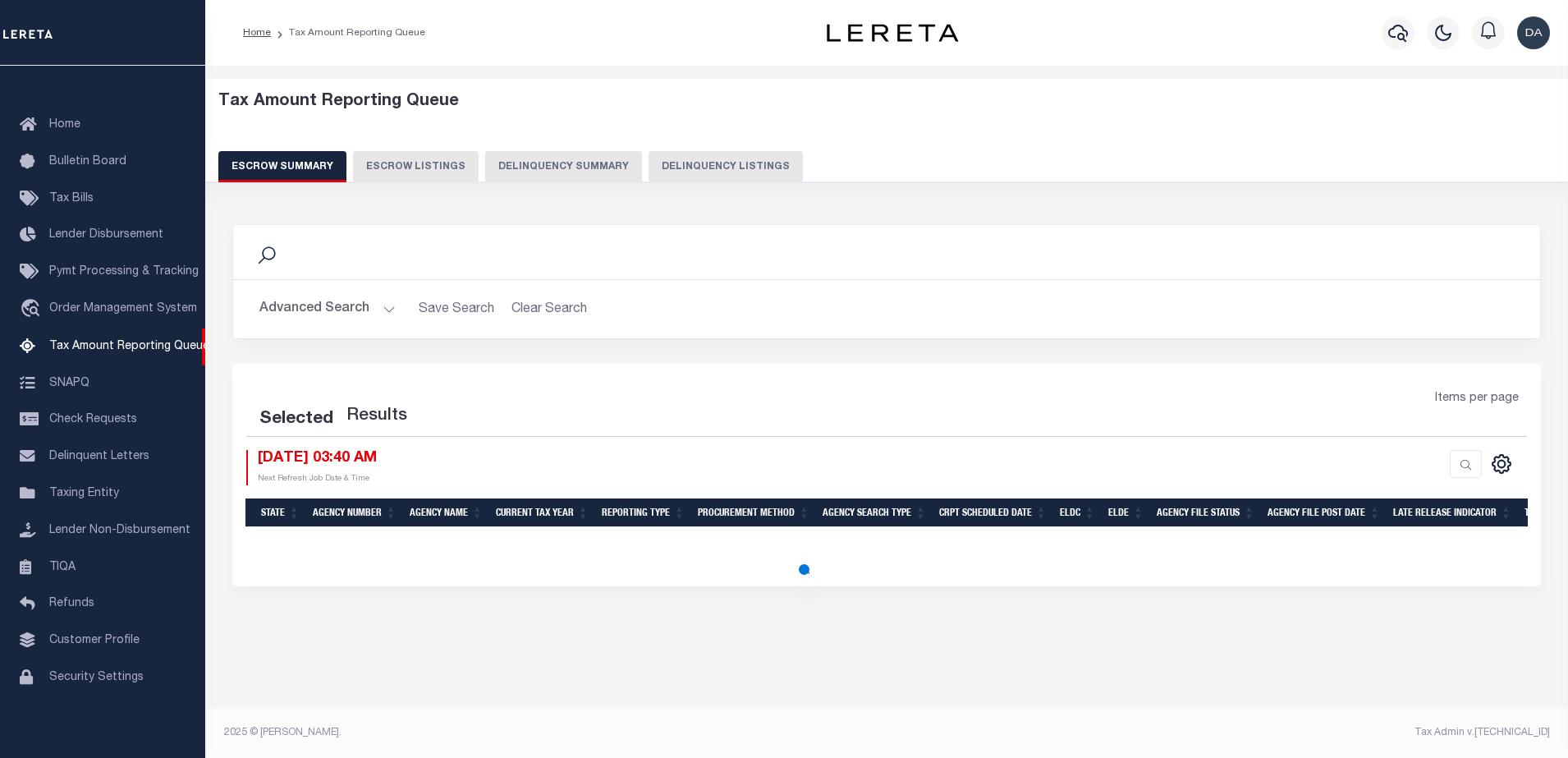
click at [539, 184] on div "Tax Amount Reporting Queue Escrow Summary Escrow Listings Delinquency Summary" at bounding box center [887, 143] width 1395 height 129
click at [540, 163] on button "Delinquency Summary" at bounding box center [563, 167] width 157 height 31
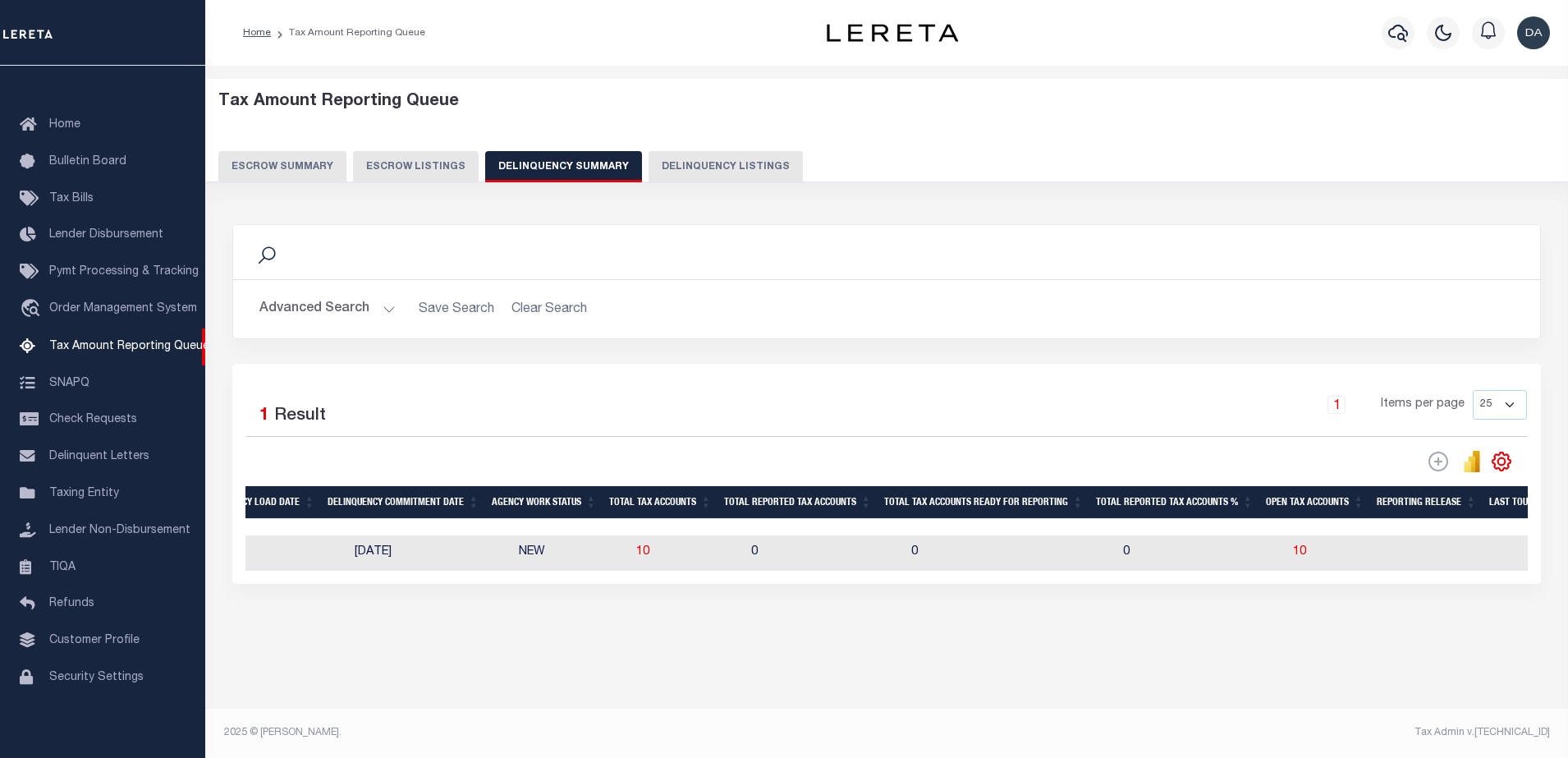
scroll to position [0, 0]
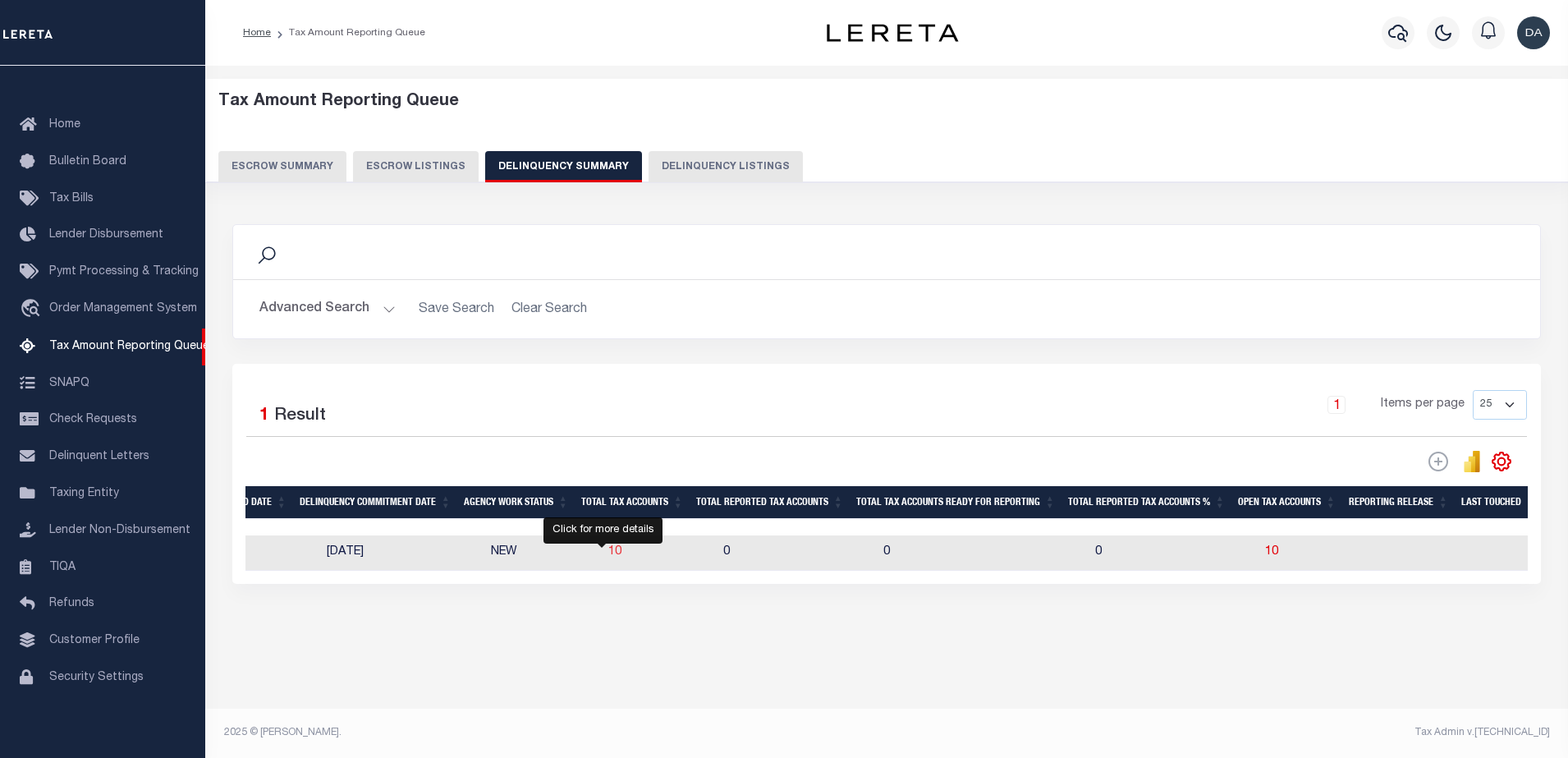
click at [608, 557] on span "10" at bounding box center [615, 552] width 13 height 12
select select
select select "100"
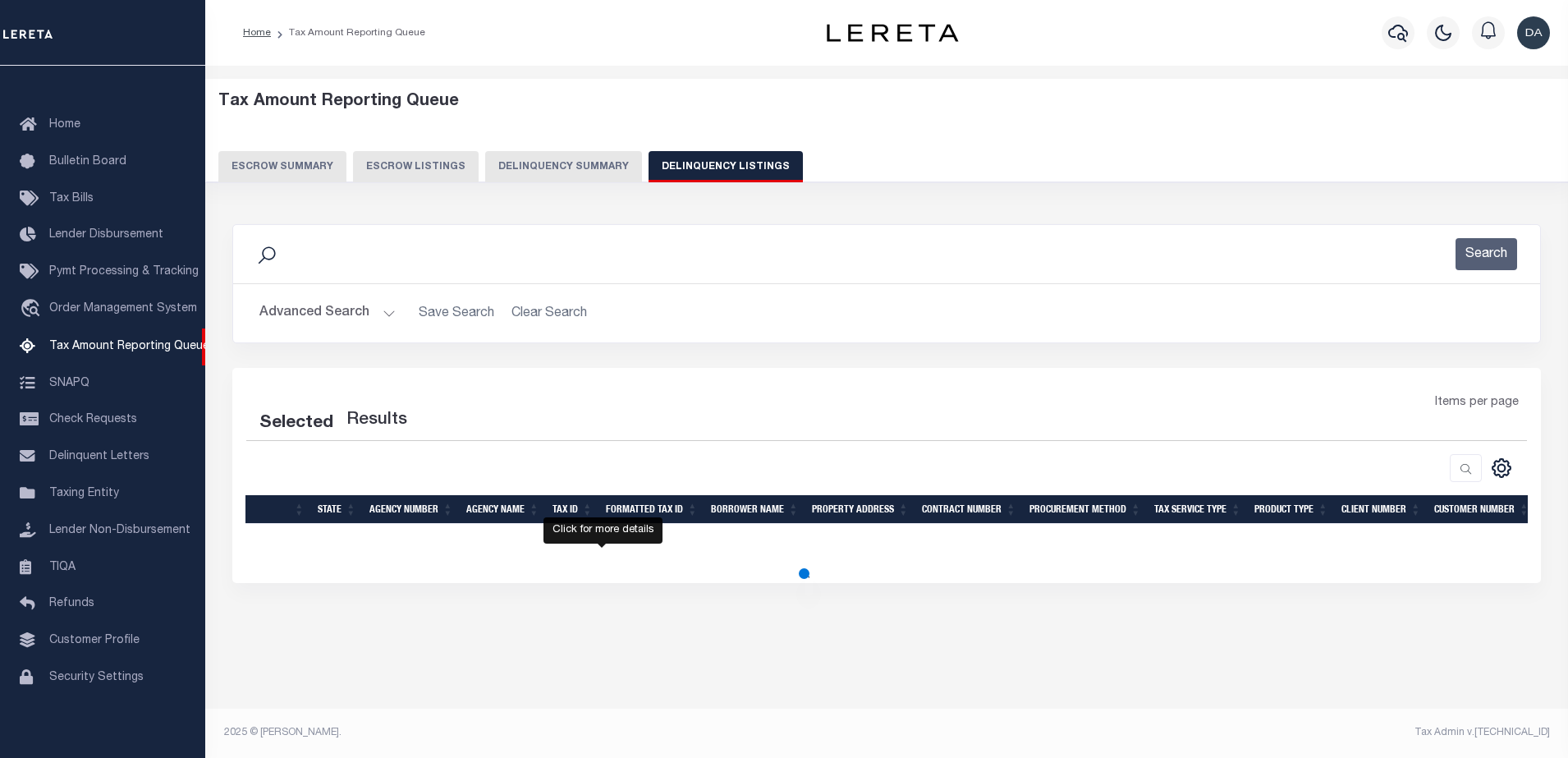
select select "100"
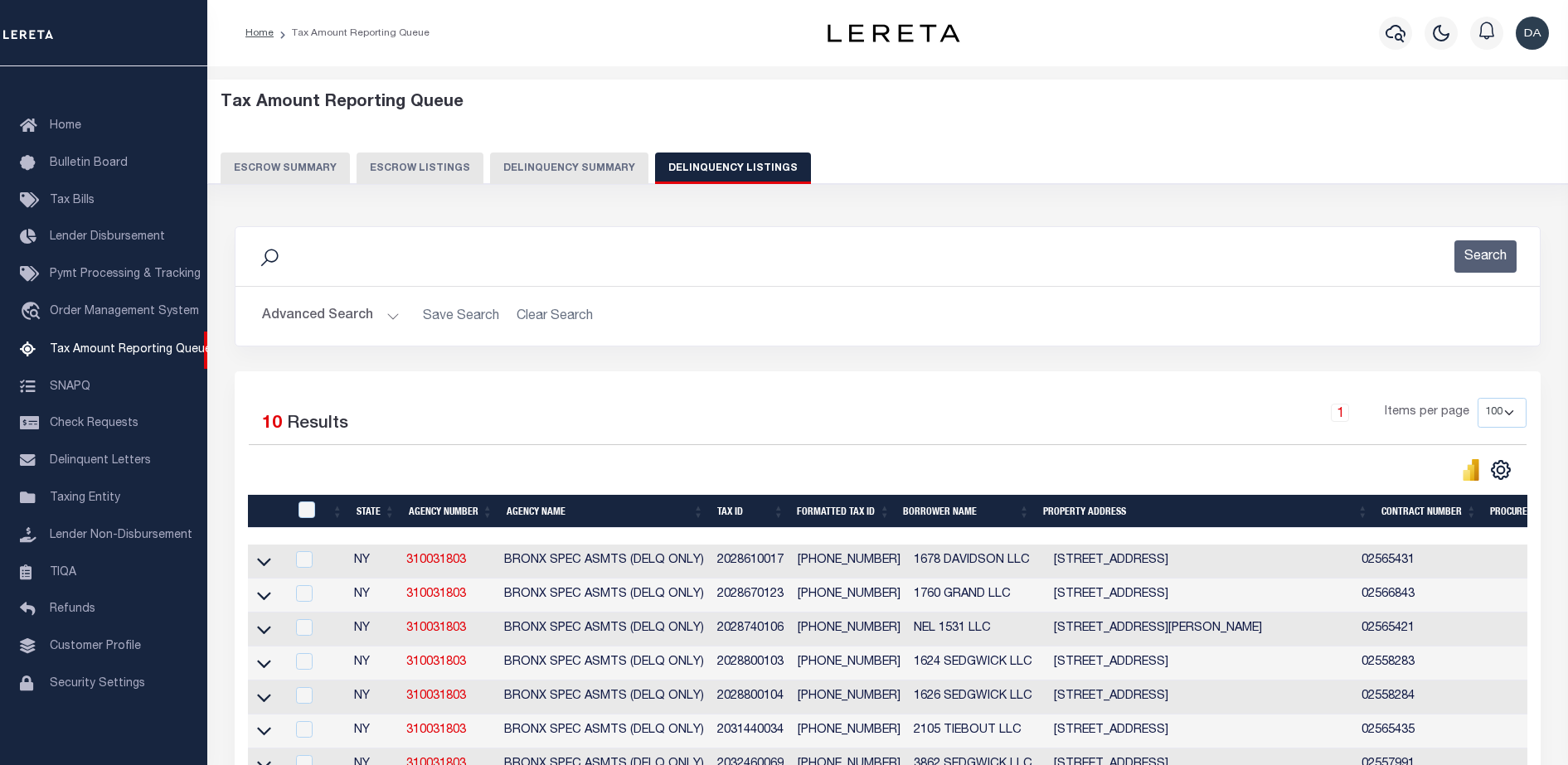
click at [325, 320] on button "Advanced Search" at bounding box center [330, 316] width 138 height 33
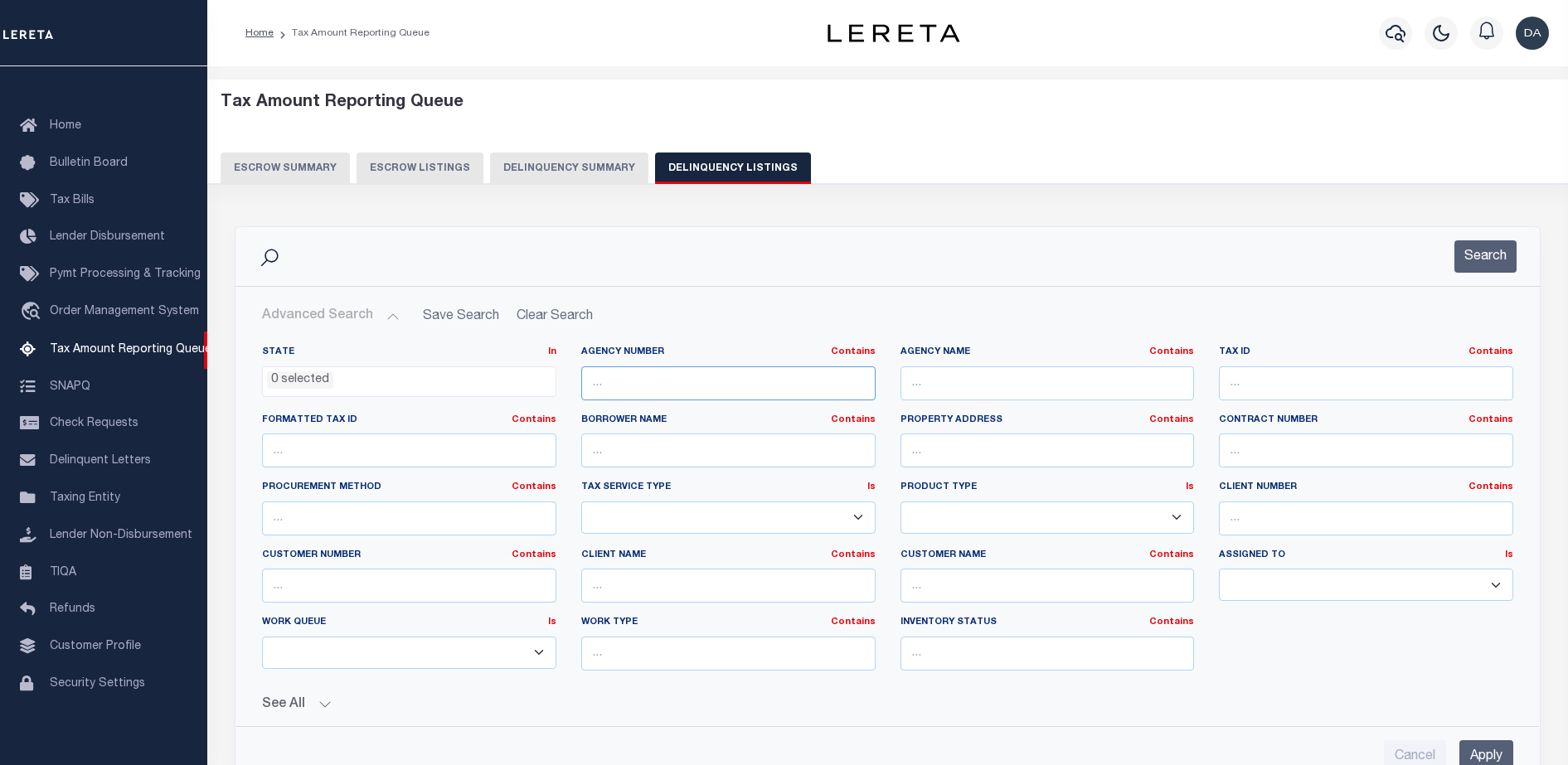
click at [693, 381] on input "text" at bounding box center [729, 383] width 295 height 34
paste input "2-02867-0123"
type input "2"
click at [628, 388] on input "text" at bounding box center [729, 383] width 295 height 34
paste input "310031803"
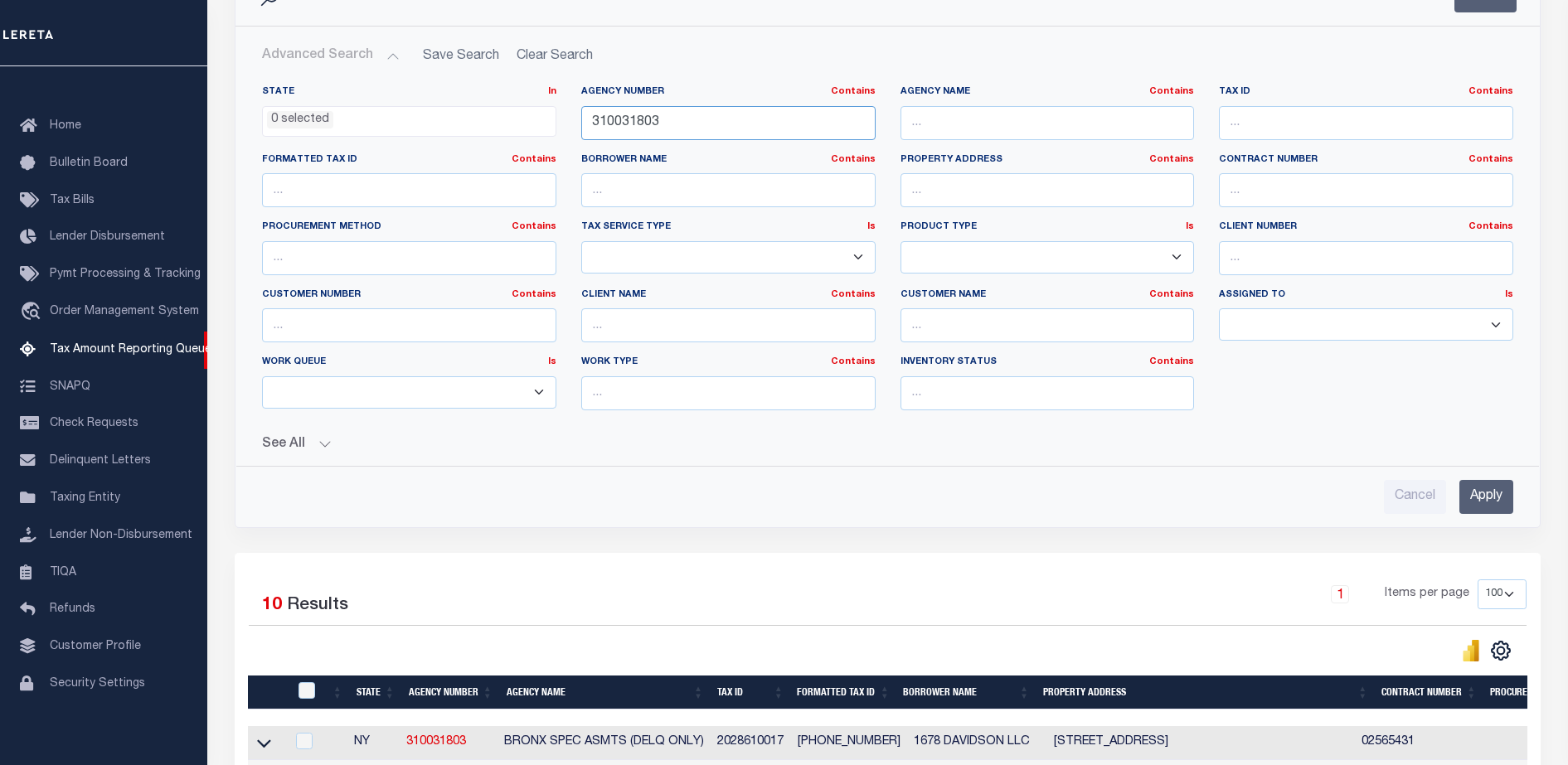
scroll to position [264, 0]
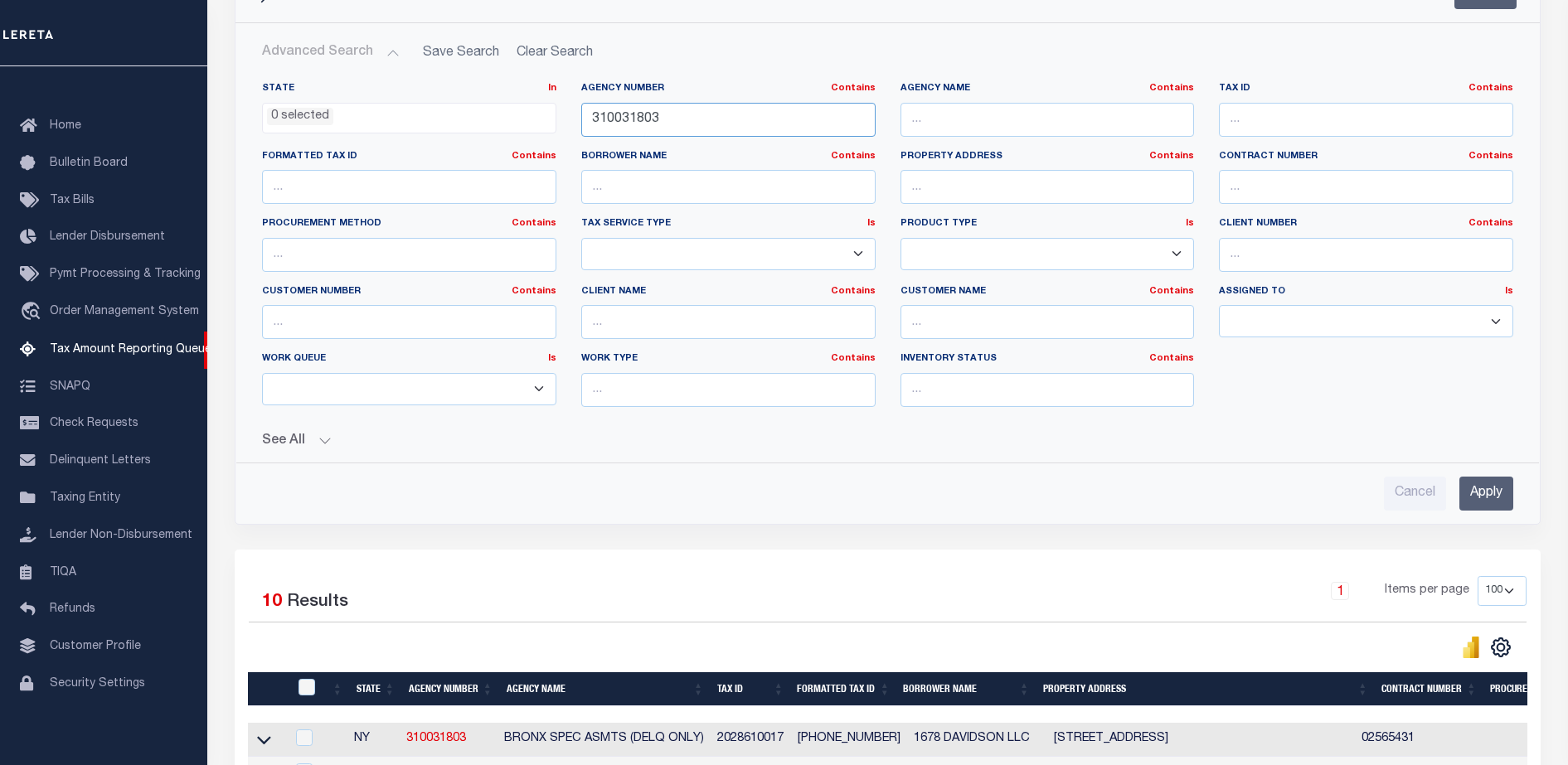
type input "310031803"
click at [1488, 502] on input "Apply" at bounding box center [1486, 493] width 54 height 34
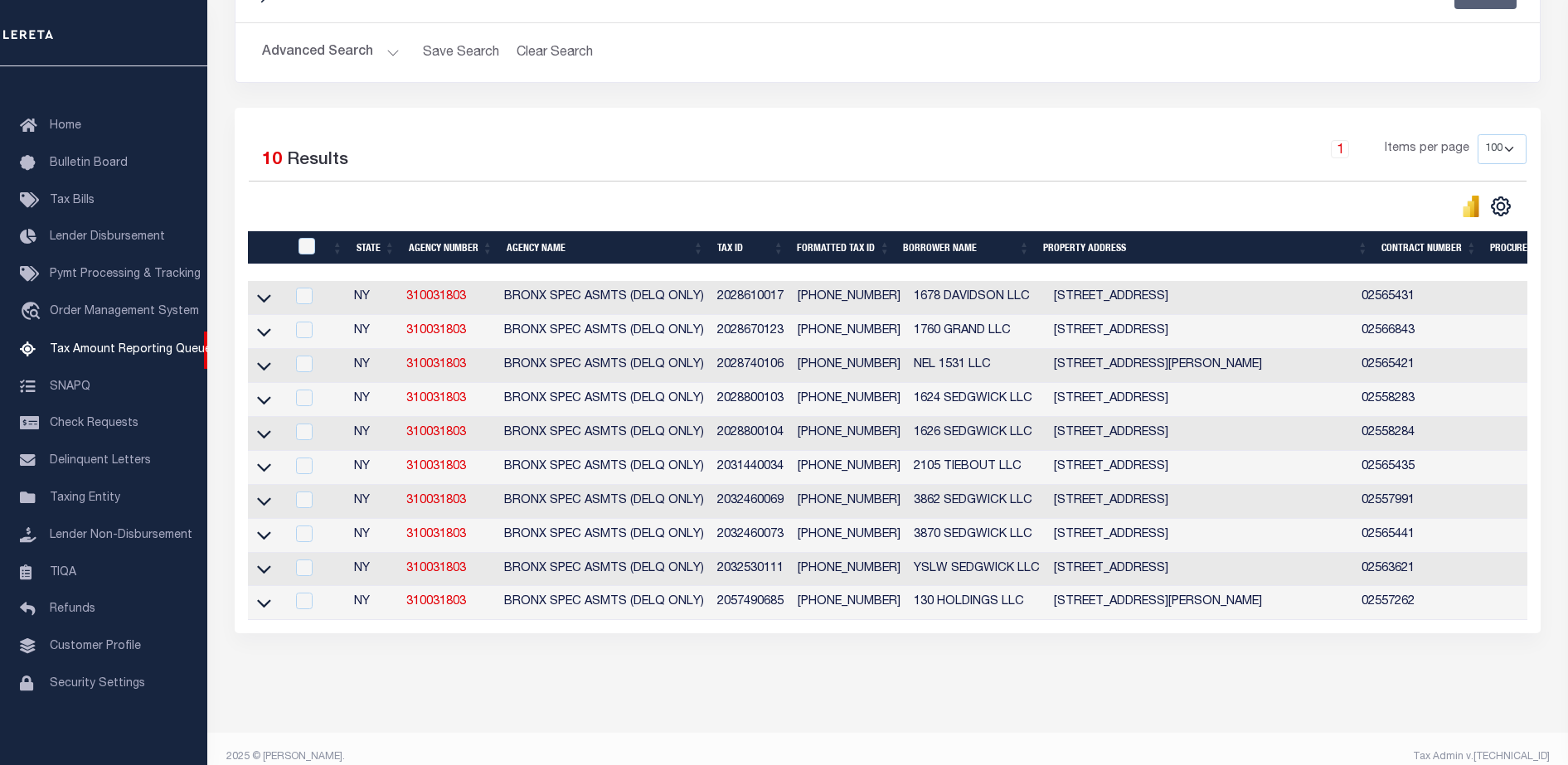
scroll to position [0, 0]
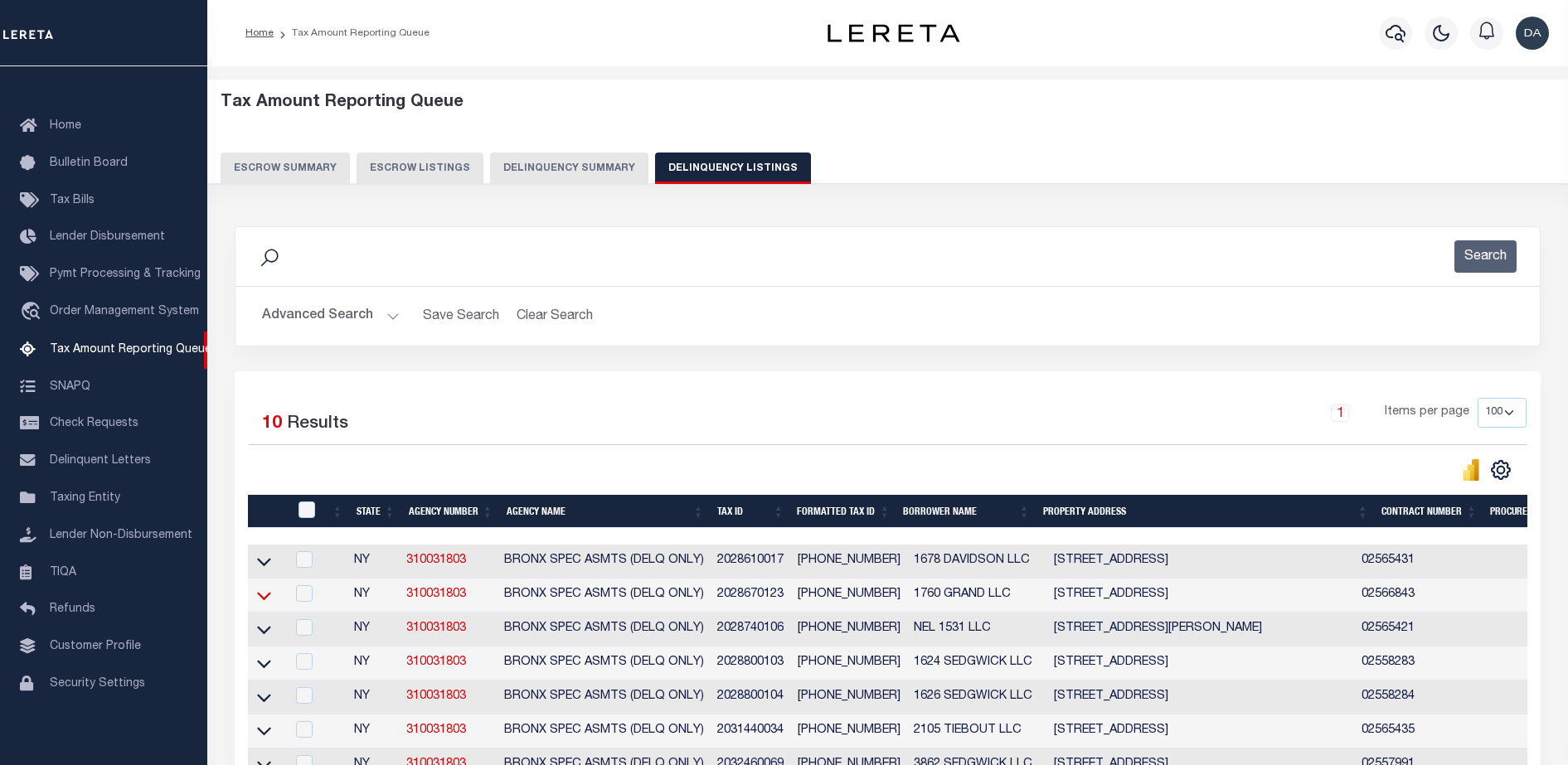
click at [268, 597] on icon at bounding box center [264, 595] width 14 height 18
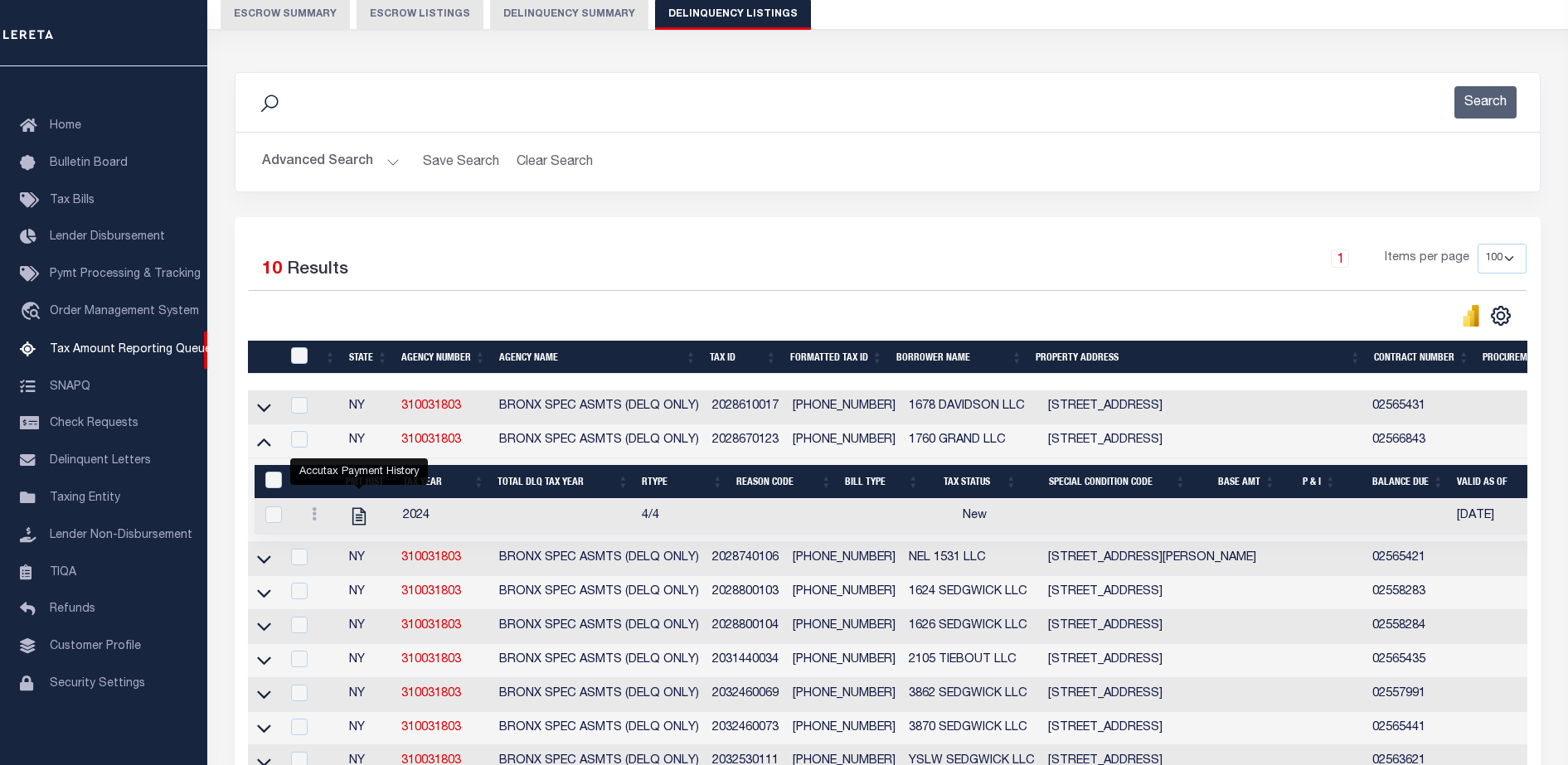
scroll to position [187, 0]
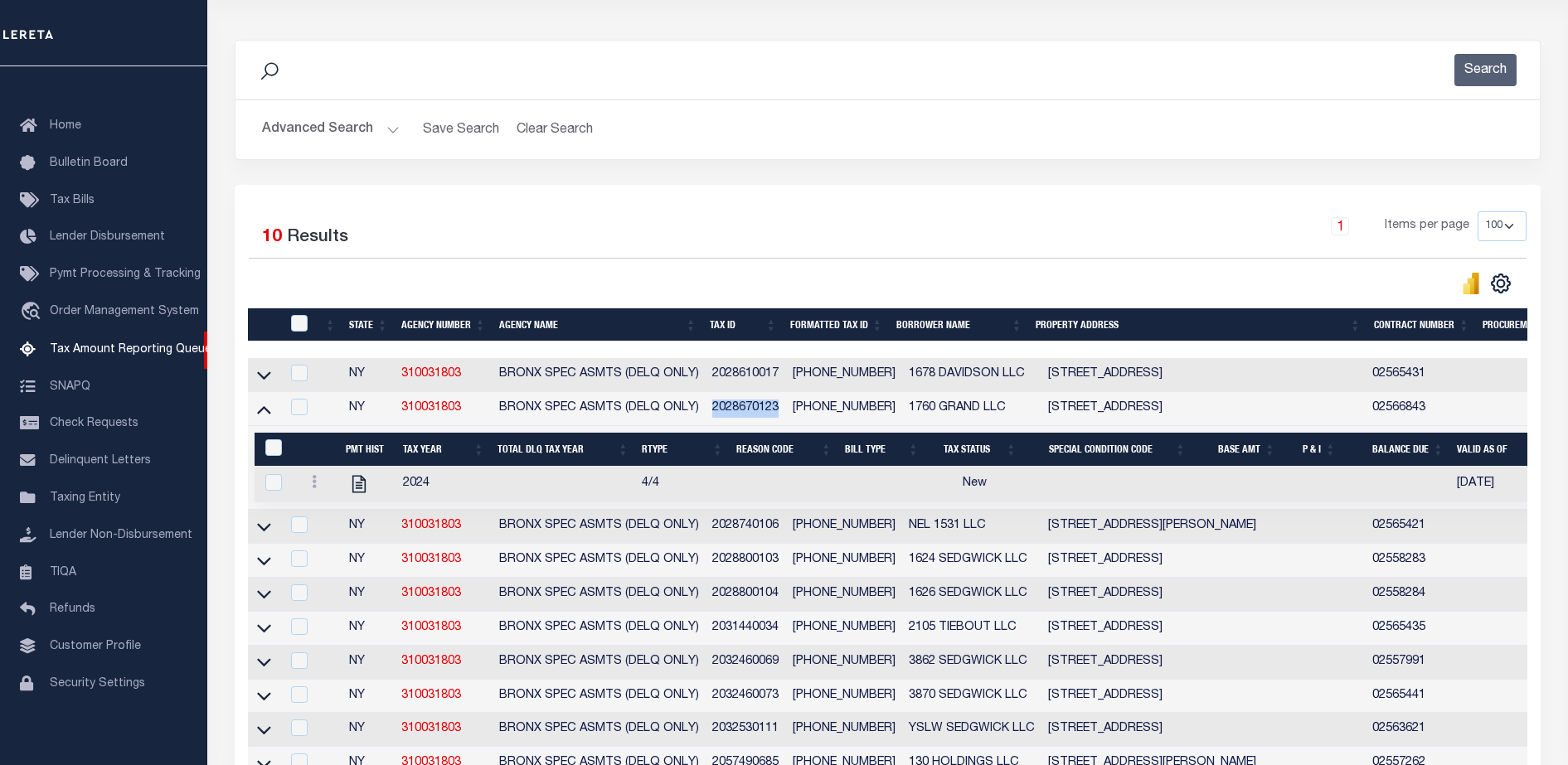
drag, startPoint x: 709, startPoint y: 415, endPoint x: 786, endPoint y: 410, distance: 77.2
click at [786, 410] on td "2028670123" at bounding box center [746, 409] width 80 height 34
checkbox input "true"
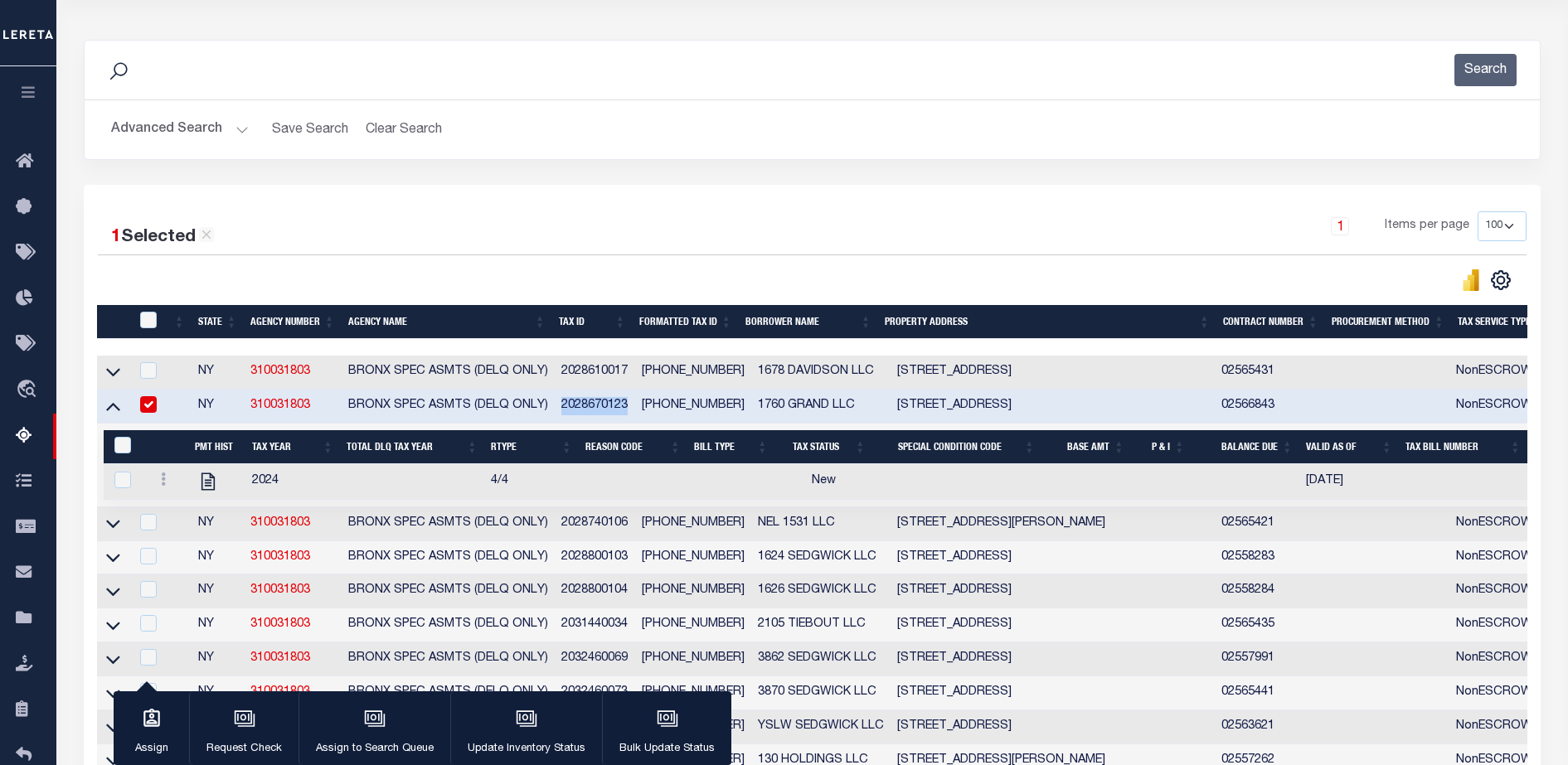
copy td "2028670123"
click at [203, 477] on icon "" at bounding box center [208, 481] width 13 height 18
checkbox input "true"
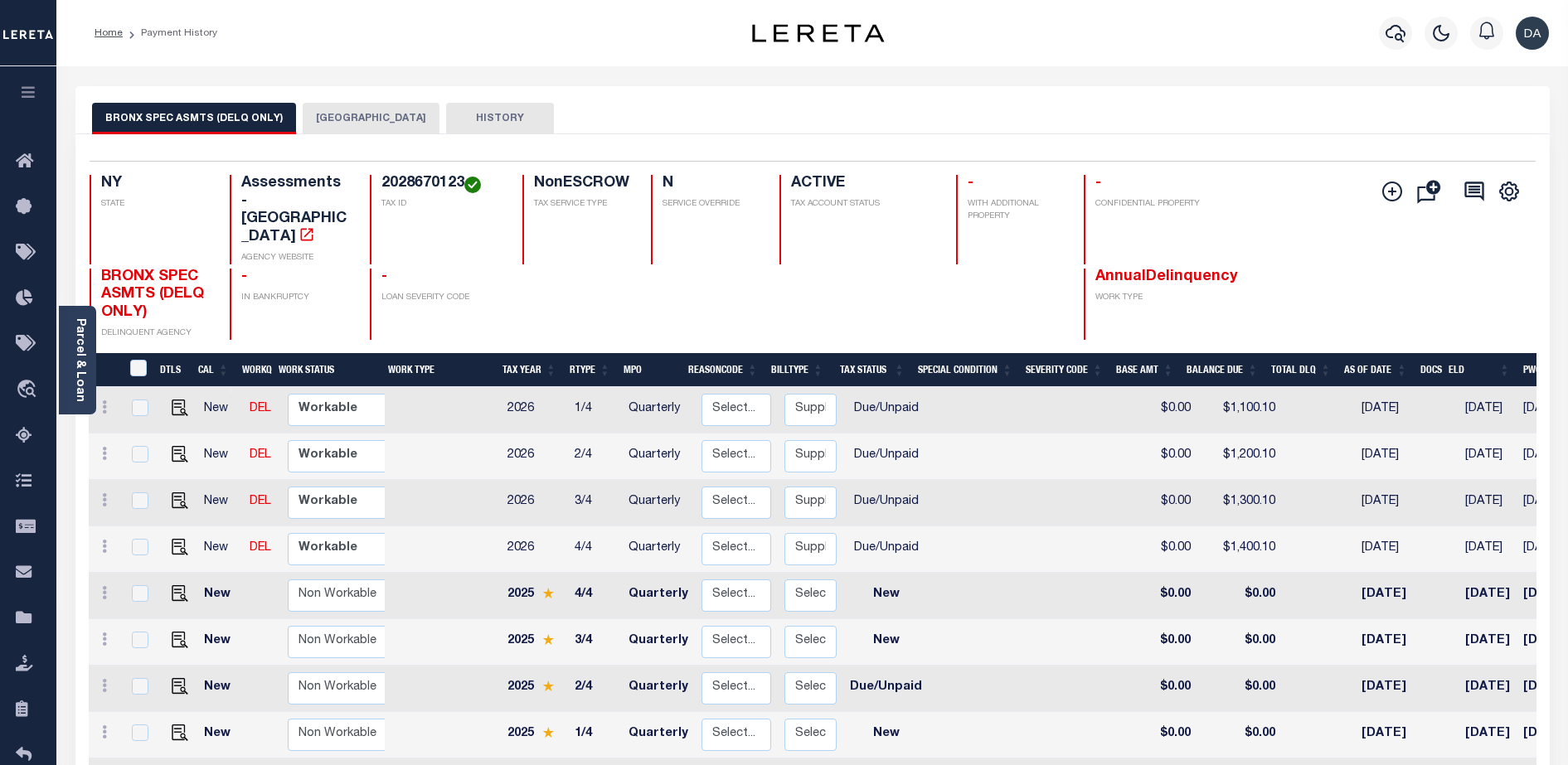
scroll to position [287, 0]
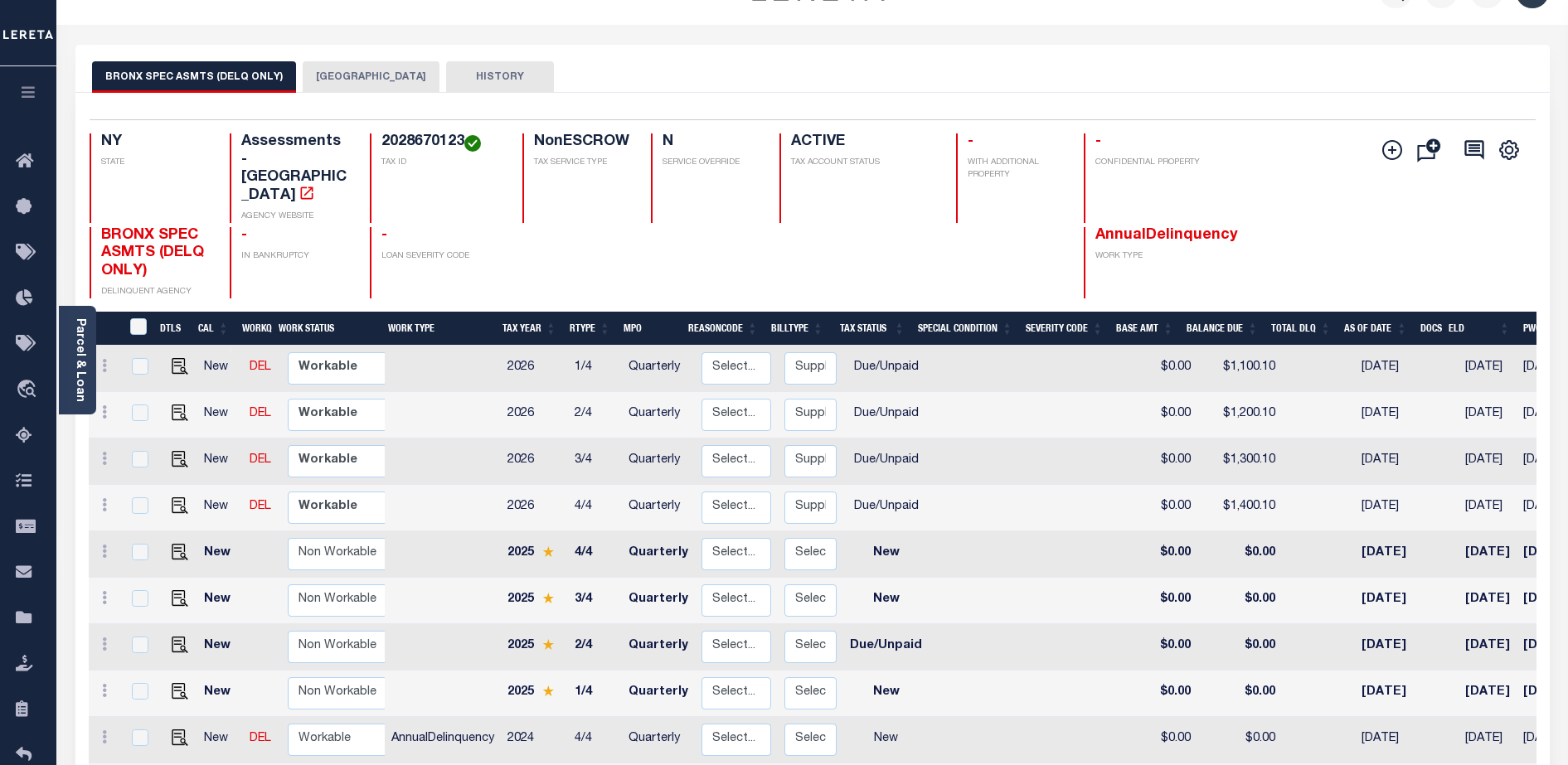
scroll to position [287, 0]
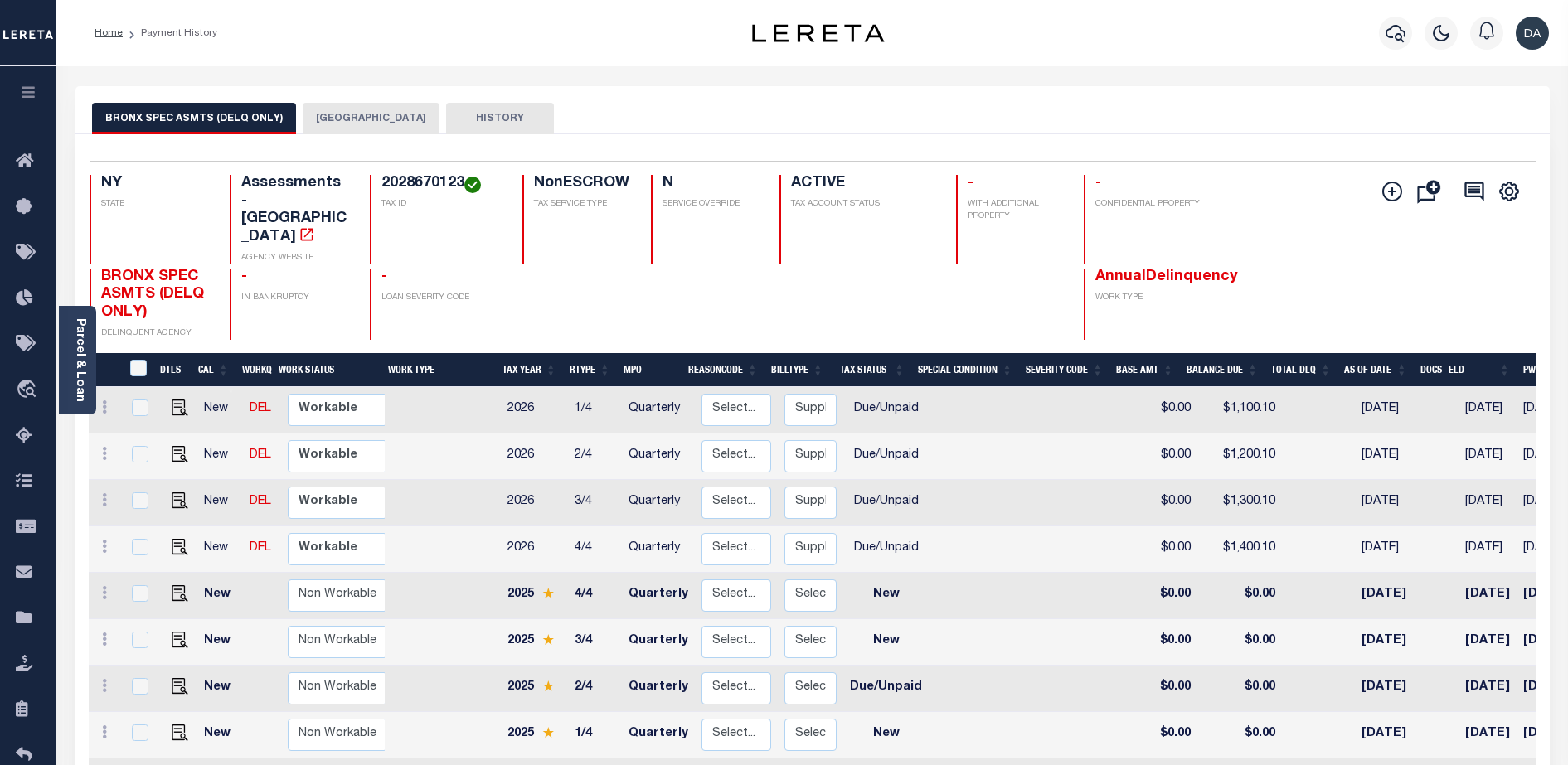
click at [447, 50] on div "Home Payment History" at bounding box center [388, 33] width 614 height 35
